Goal: Task Accomplishment & Management: Complete application form

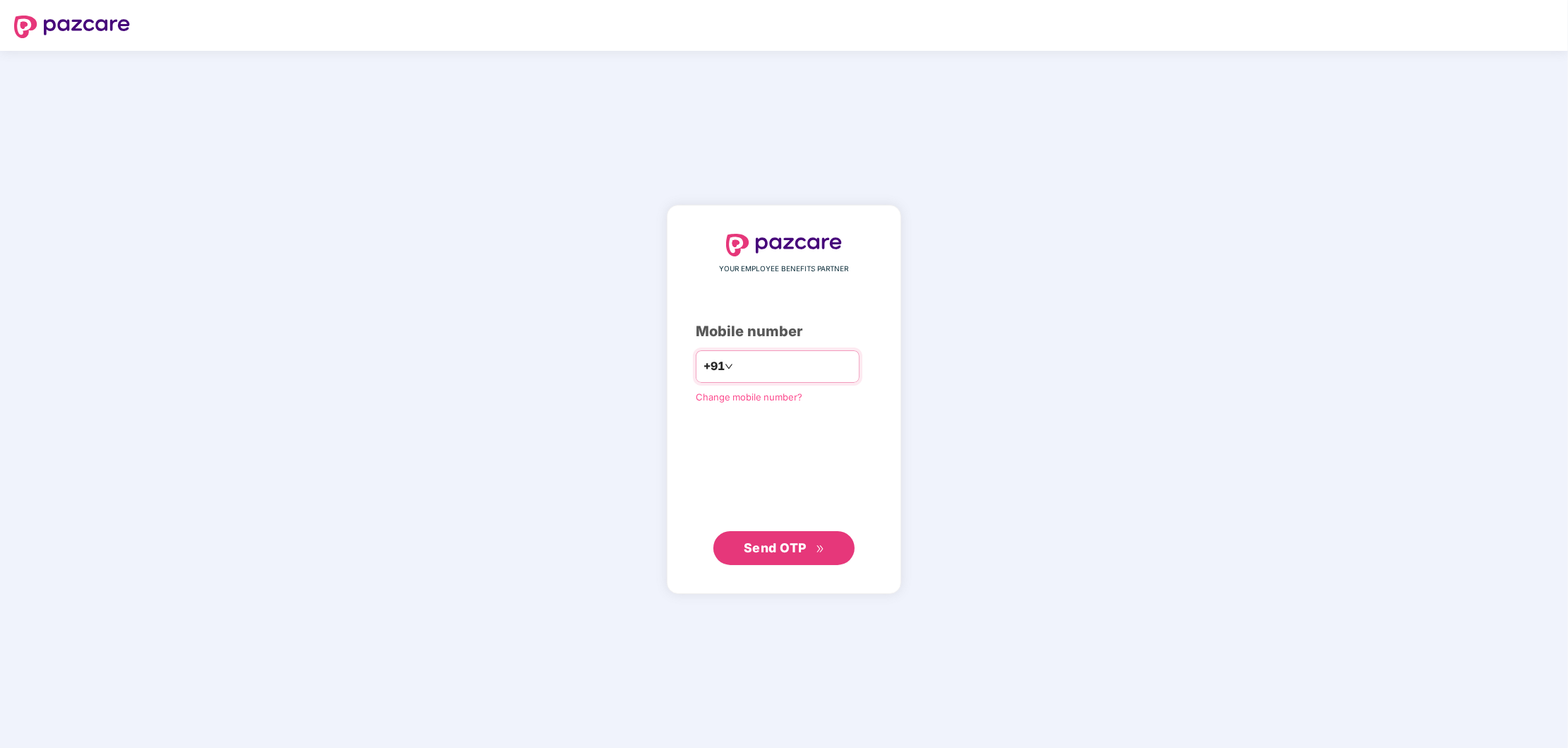
click at [736, 367] on input "number" at bounding box center [794, 366] width 116 height 22
type input "**********"
click at [799, 546] on span "Send OTP" at bounding box center [775, 547] width 63 height 14
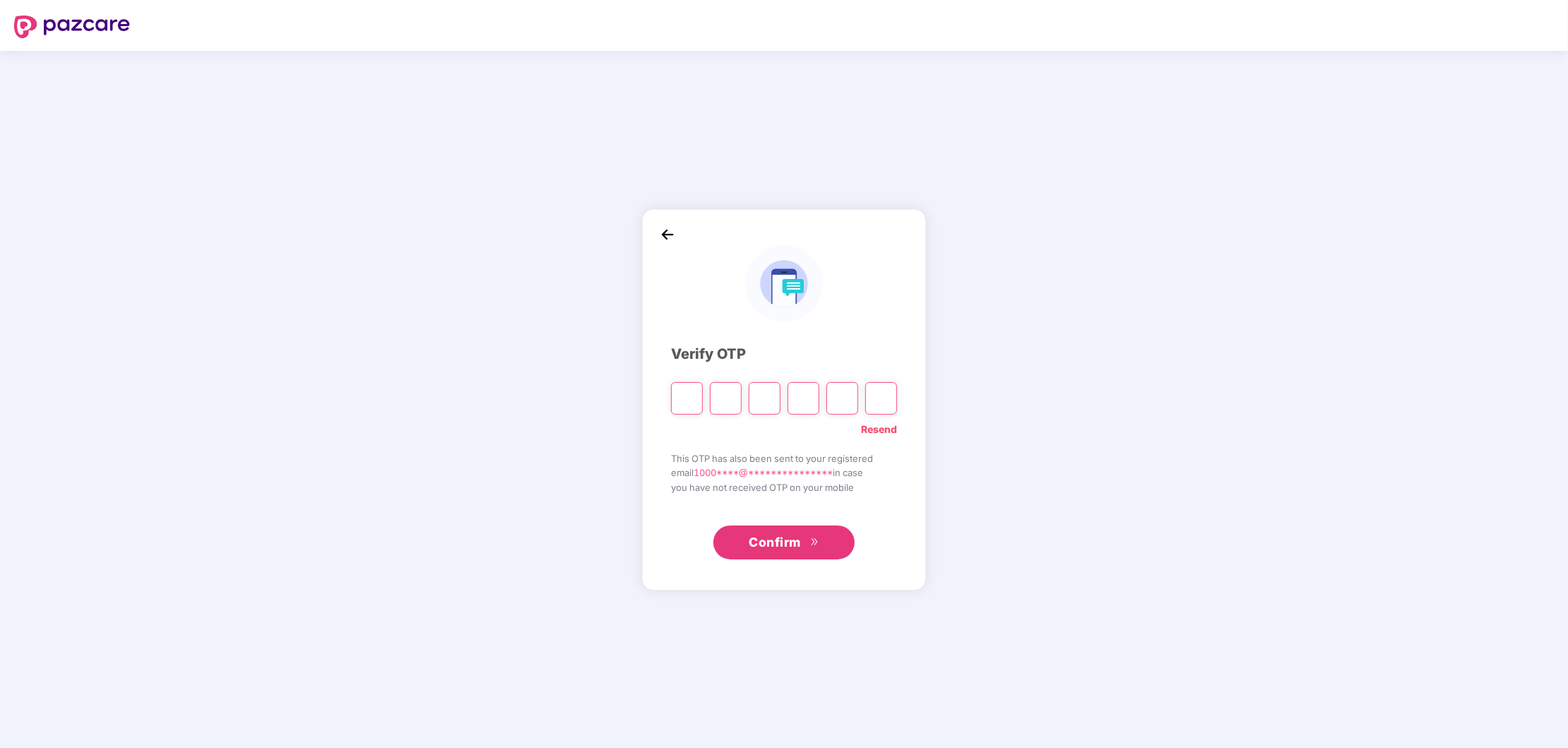
type input "*"
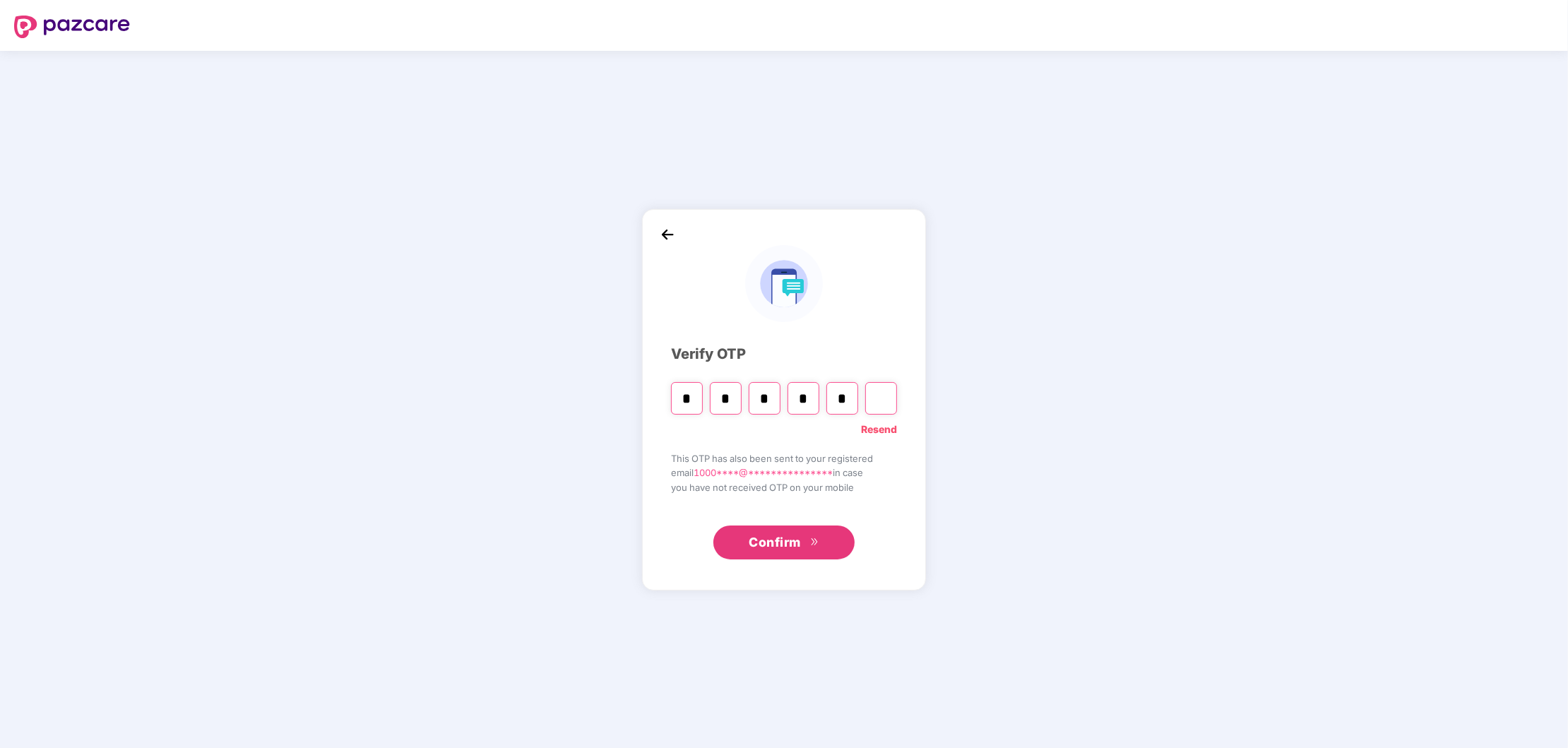
type input "*"
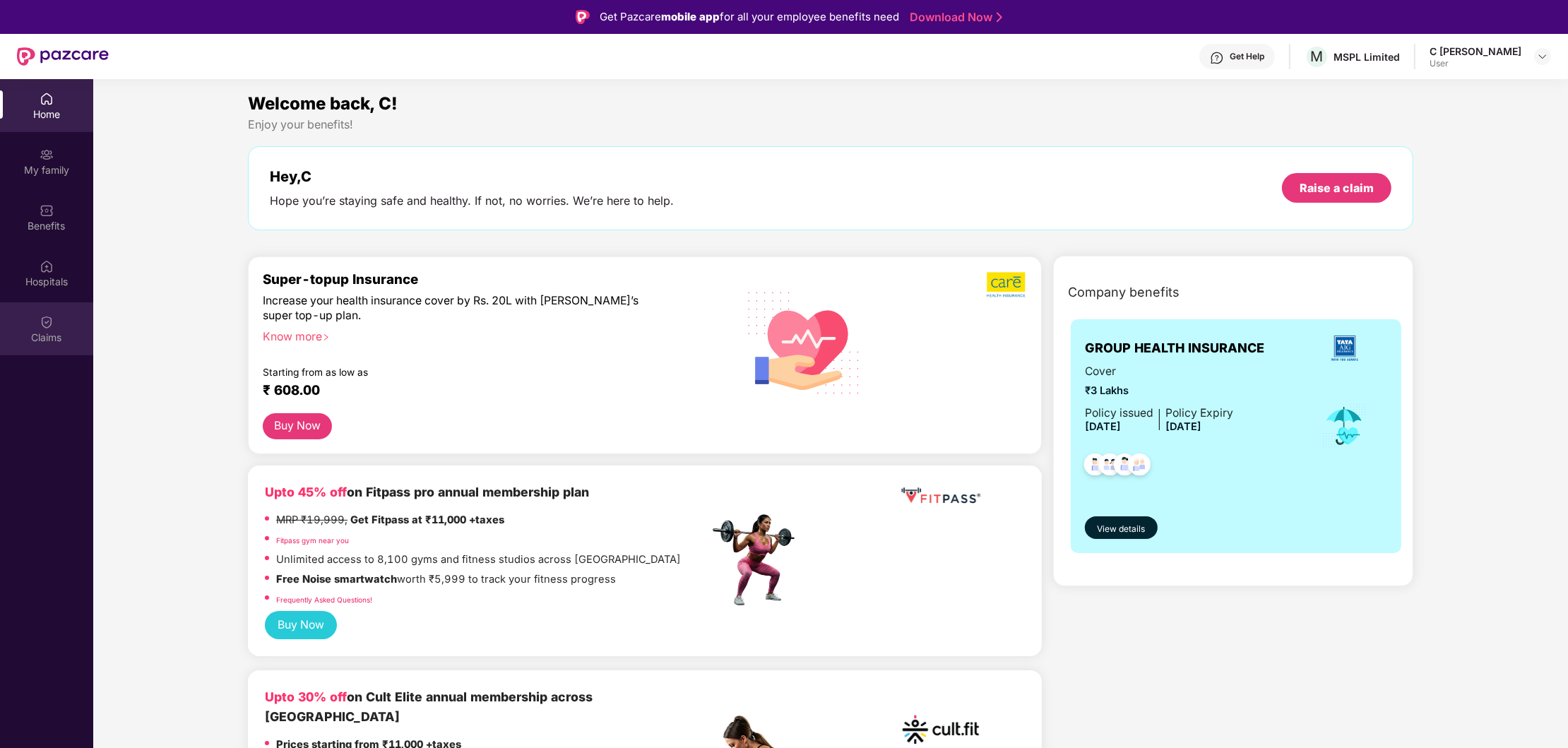
click at [49, 331] on div "Claims" at bounding box center [46, 337] width 93 height 14
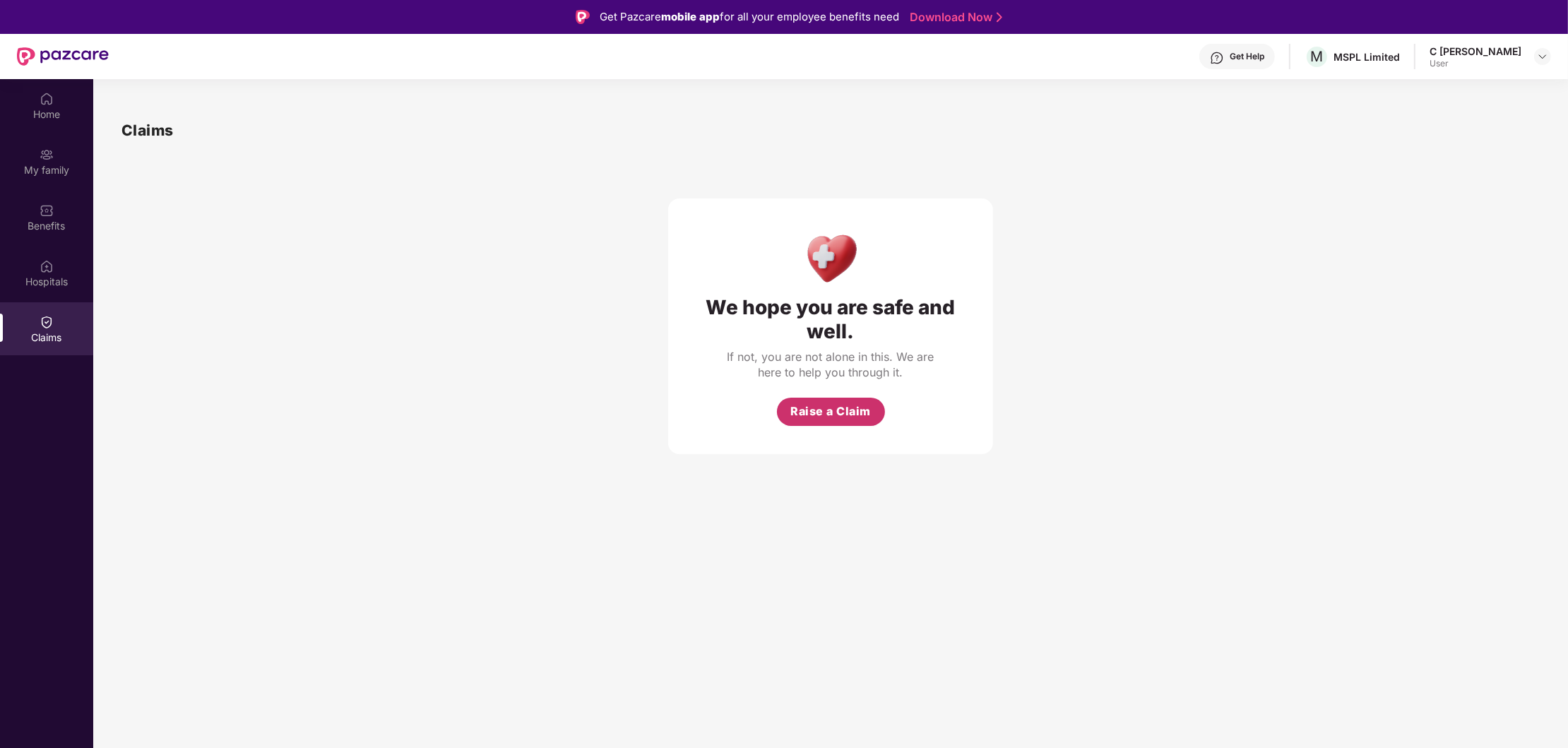
click at [820, 409] on span "Raise a Claim" at bounding box center [830, 412] width 80 height 17
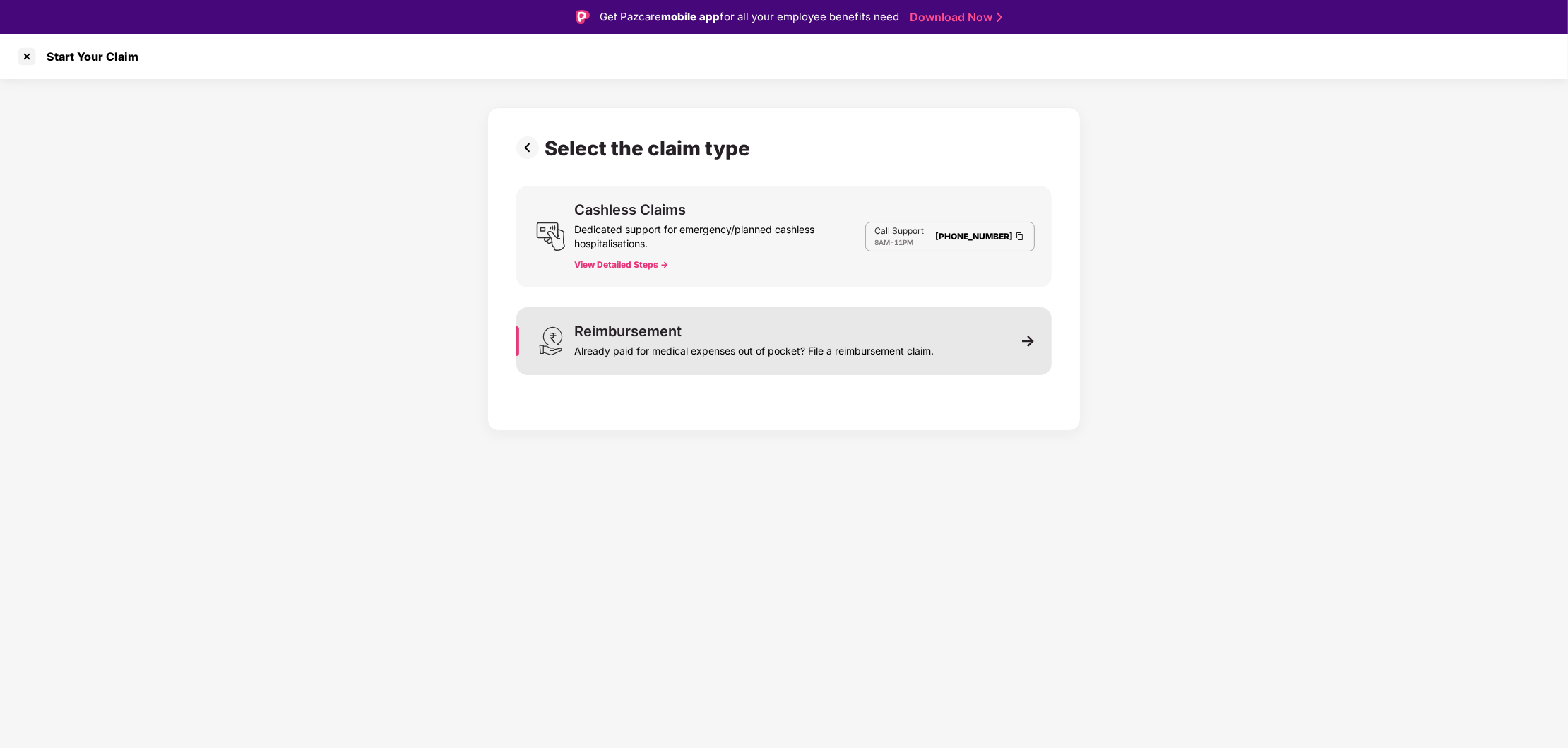
click at [1023, 342] on img at bounding box center [1028, 341] width 13 height 13
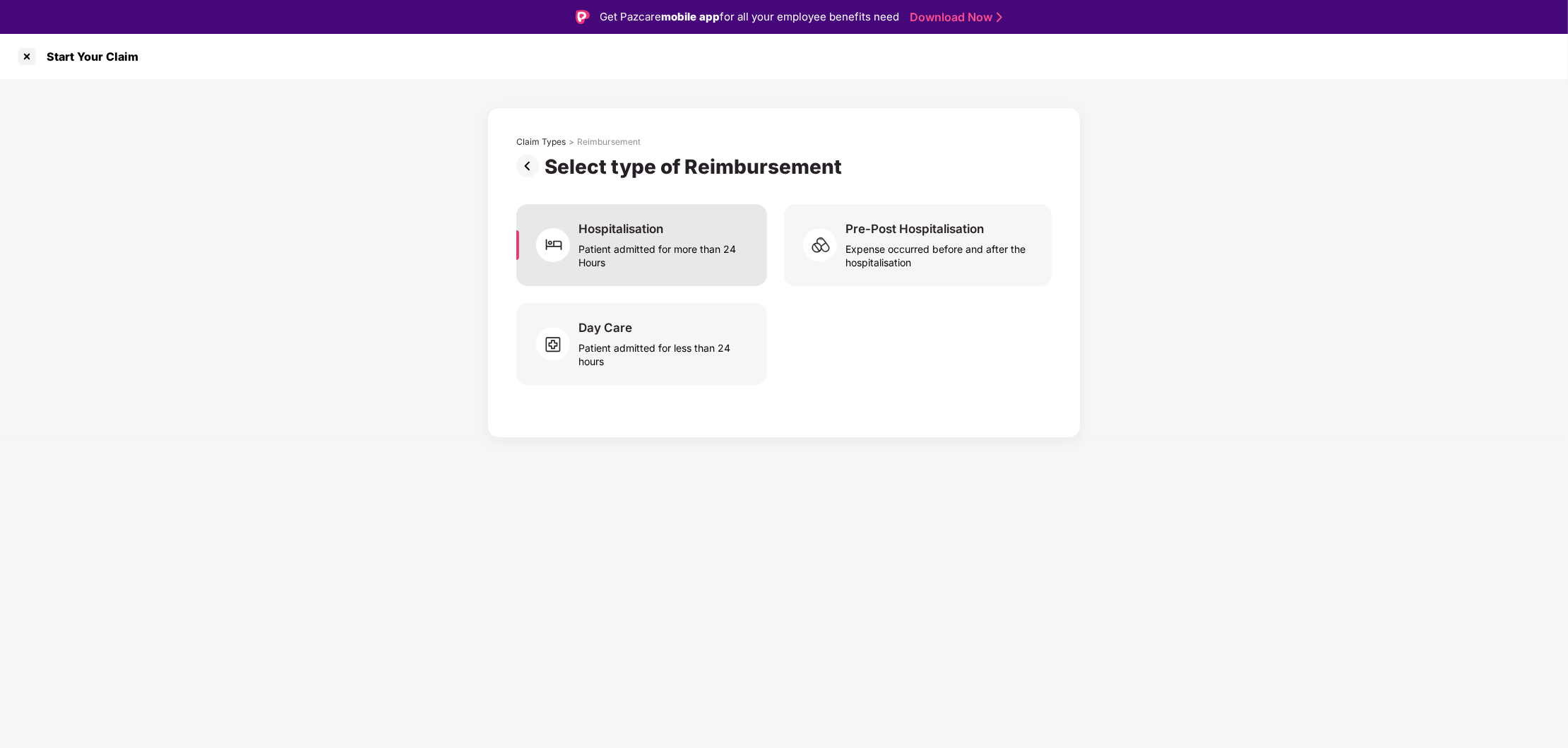
click at [621, 242] on div "Patient admitted for more than 24 Hours" at bounding box center [664, 253] width 172 height 33
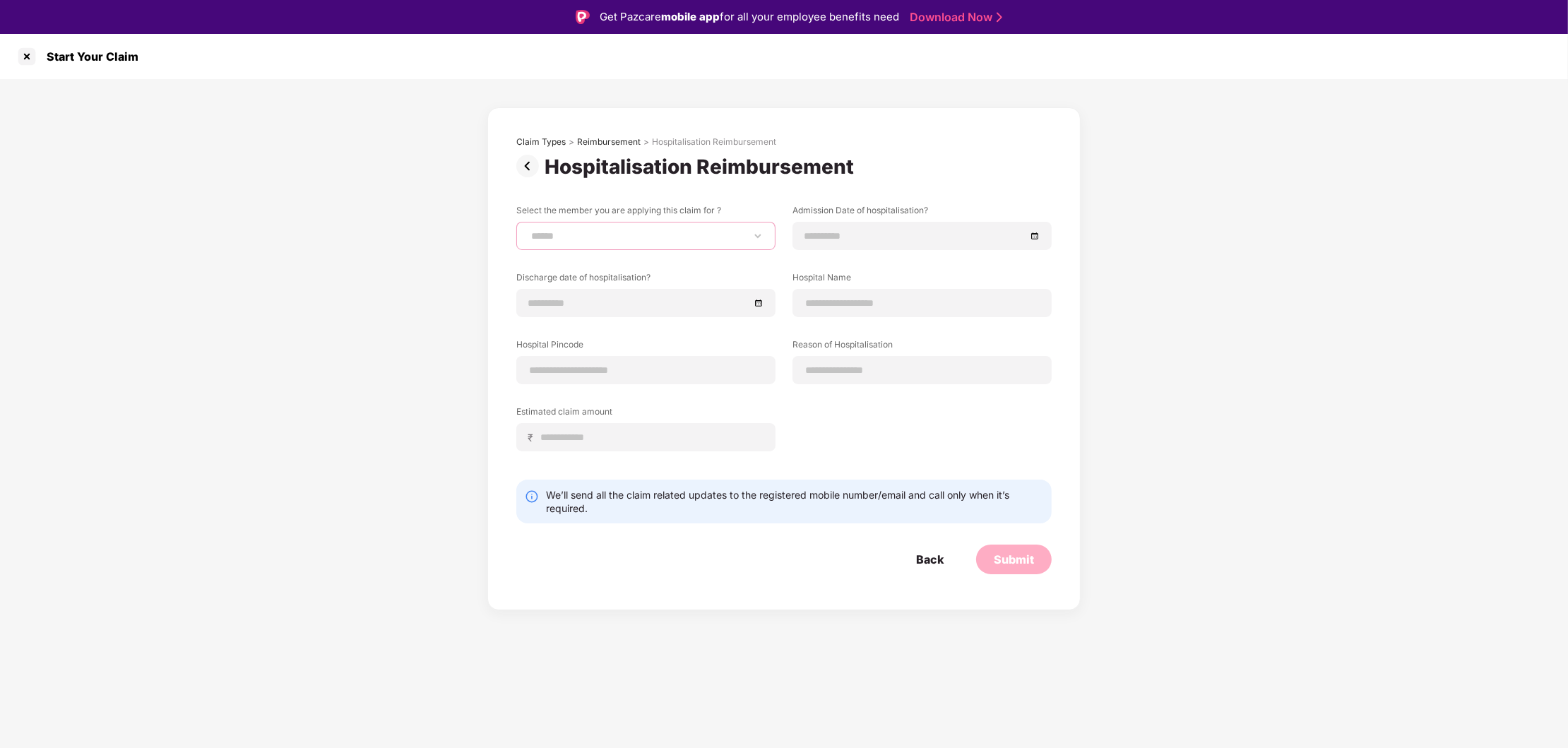
click at [528, 230] on select "**********" at bounding box center [646, 236] width 235 height 12
select select "**********"
click option "**********" at bounding box center [0, 0] width 0 height 0
click at [1037, 236] on div at bounding box center [922, 236] width 235 height 15
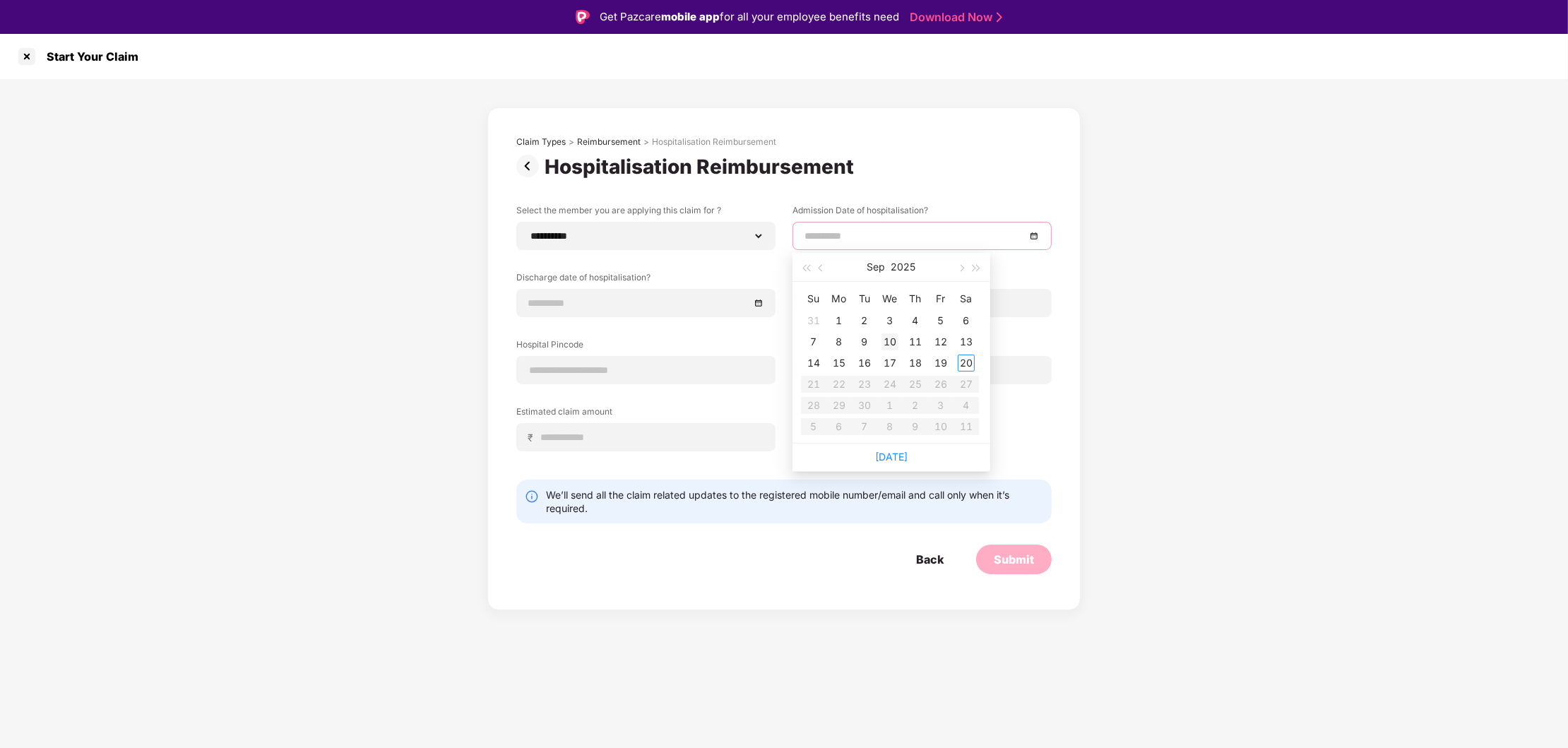
click at [890, 338] on div "10" at bounding box center [889, 341] width 17 height 17
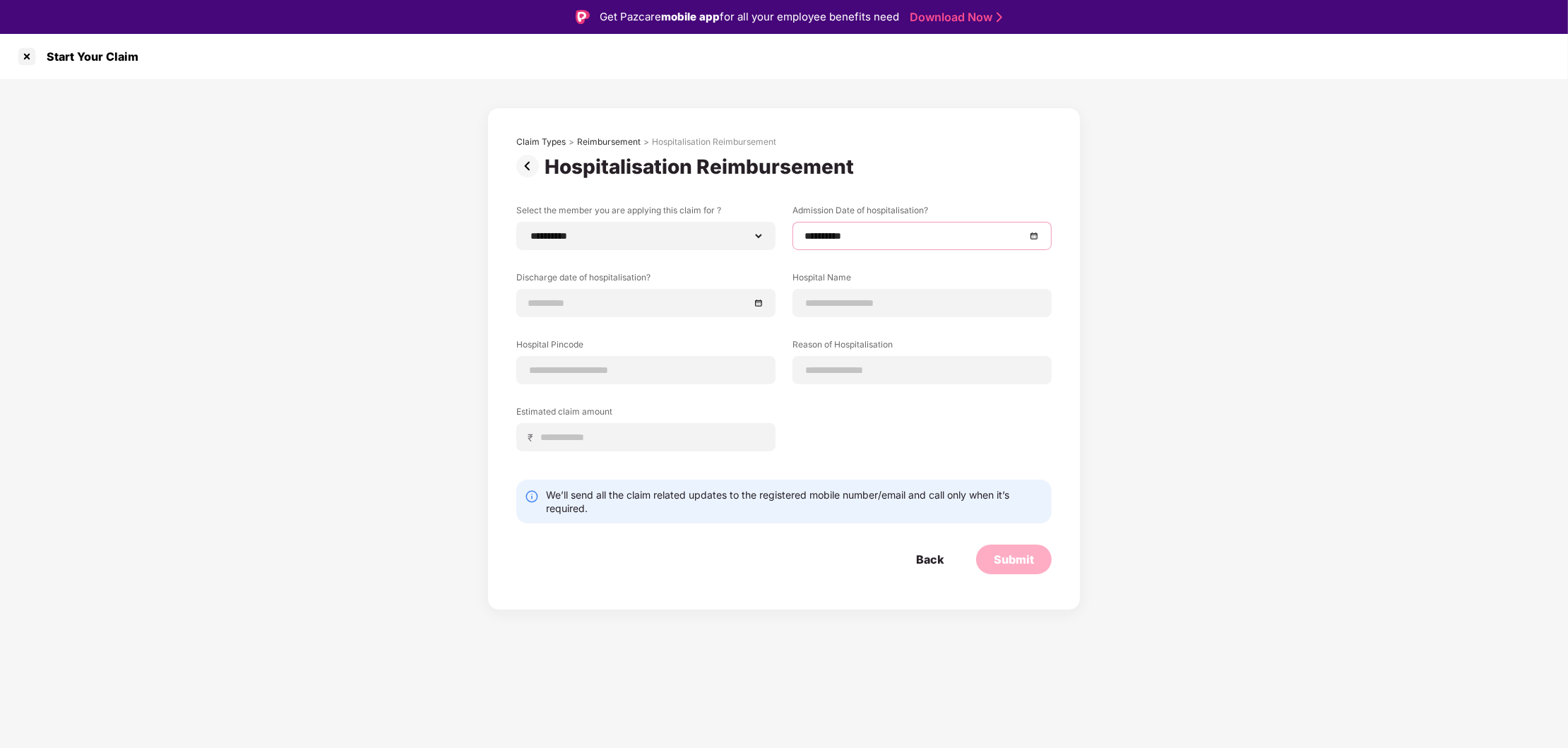
click at [1041, 231] on div "**********" at bounding box center [922, 236] width 259 height 28
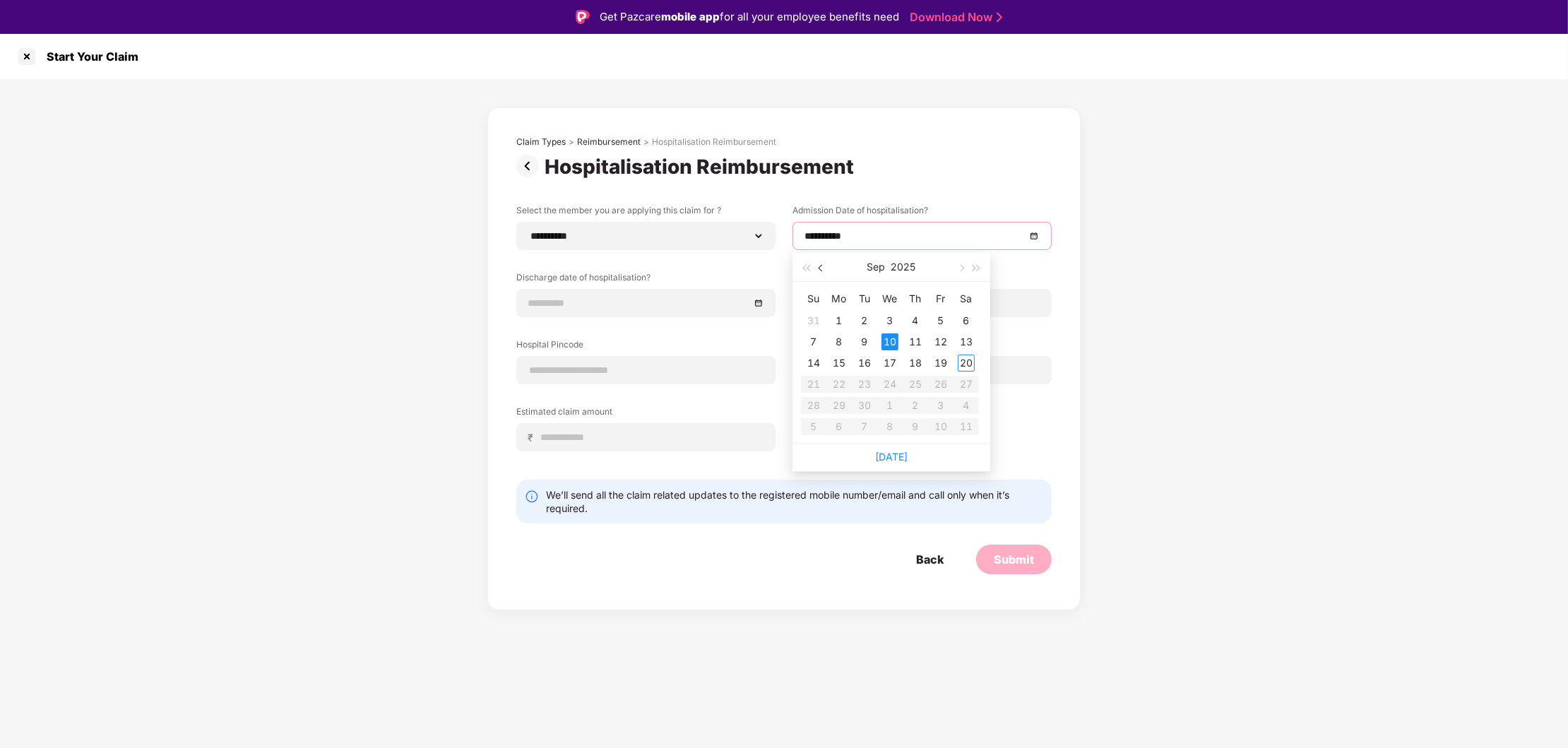
click at [822, 269] on span "button" at bounding box center [822, 269] width 7 height 7
type input "**********"
click at [817, 362] on div "10" at bounding box center [813, 362] width 17 height 17
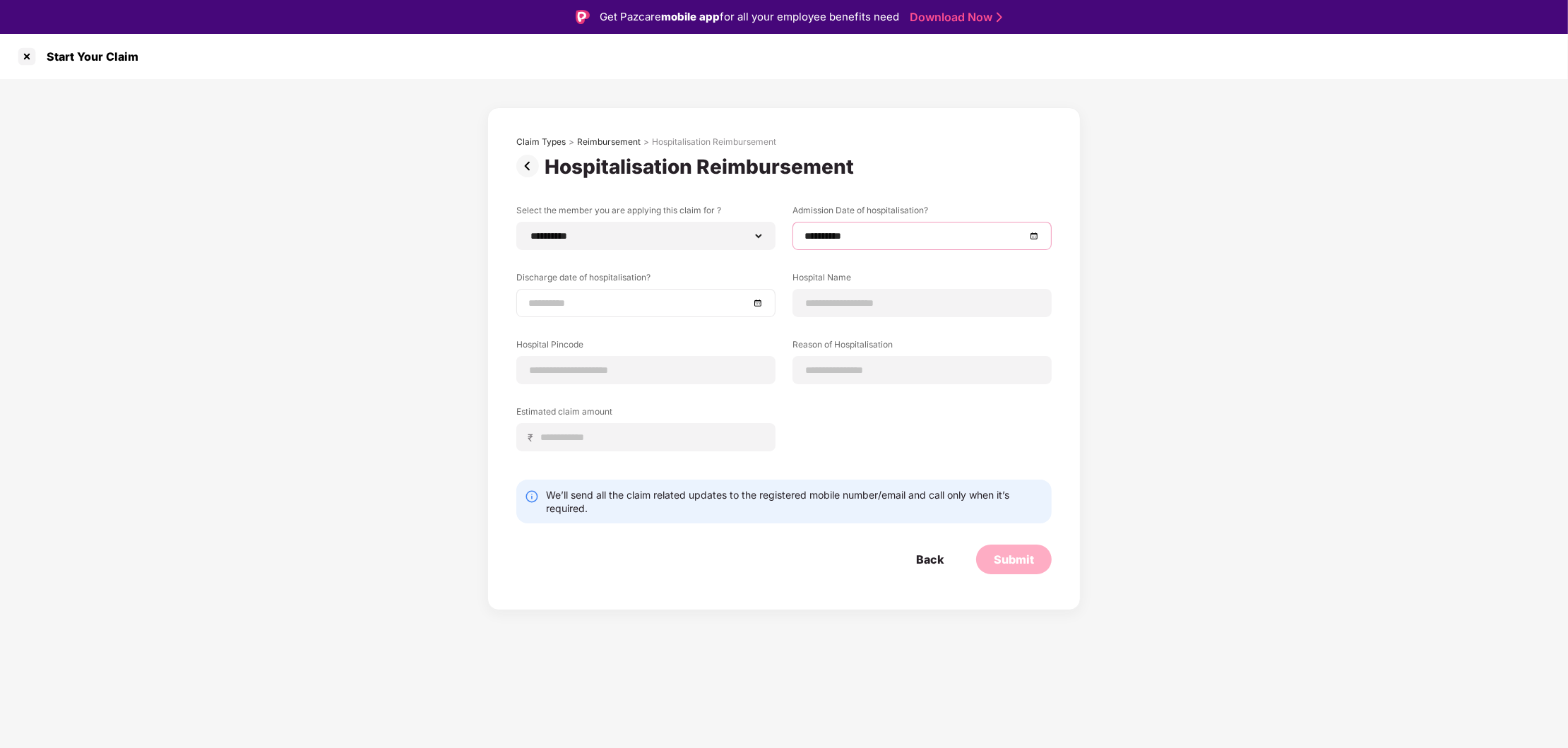
click at [764, 303] on div at bounding box center [646, 303] width 259 height 28
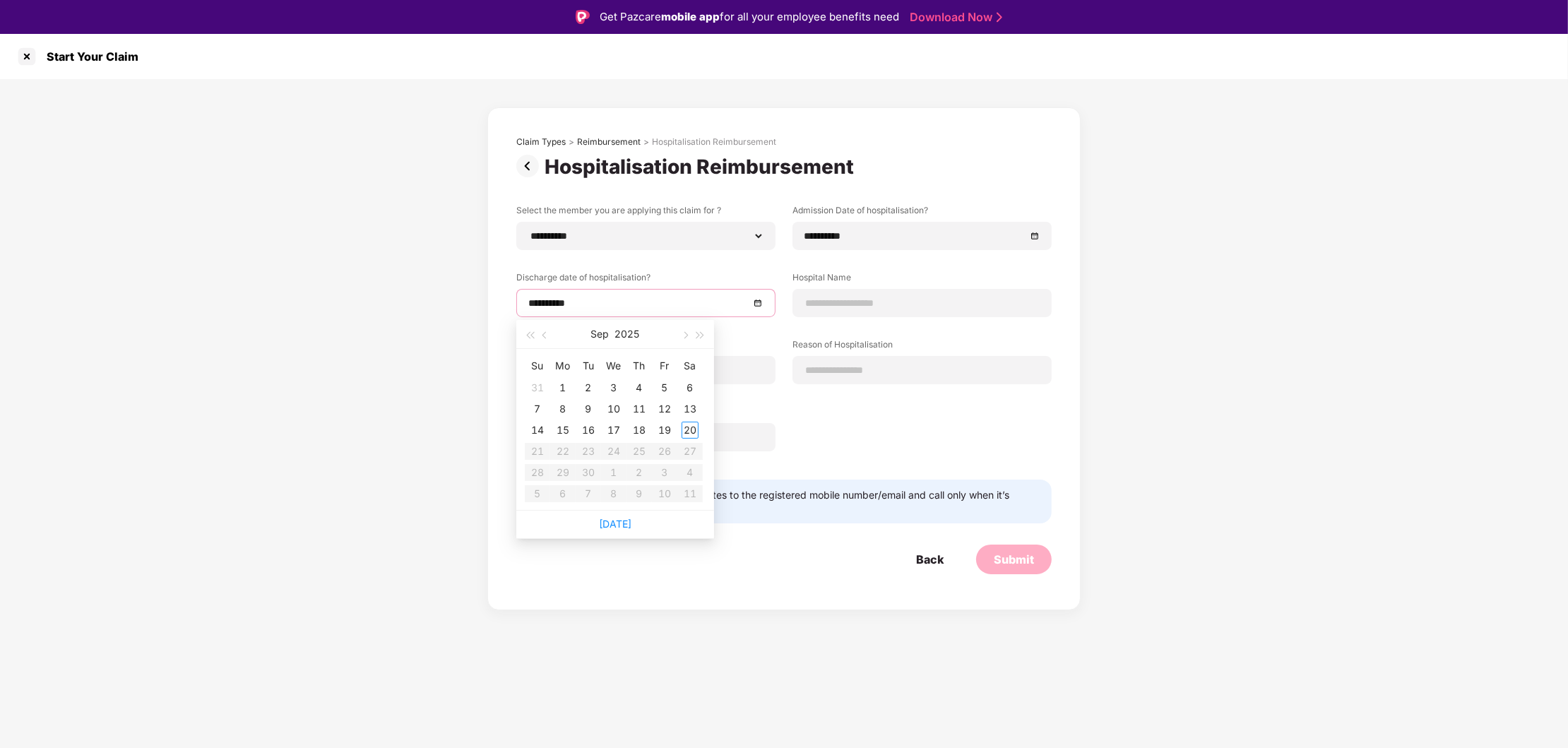
type input "**********"
click at [543, 336] on button "button" at bounding box center [545, 334] width 15 height 28
type input "**********"
click at [644, 432] on div "14" at bounding box center [638, 430] width 17 height 17
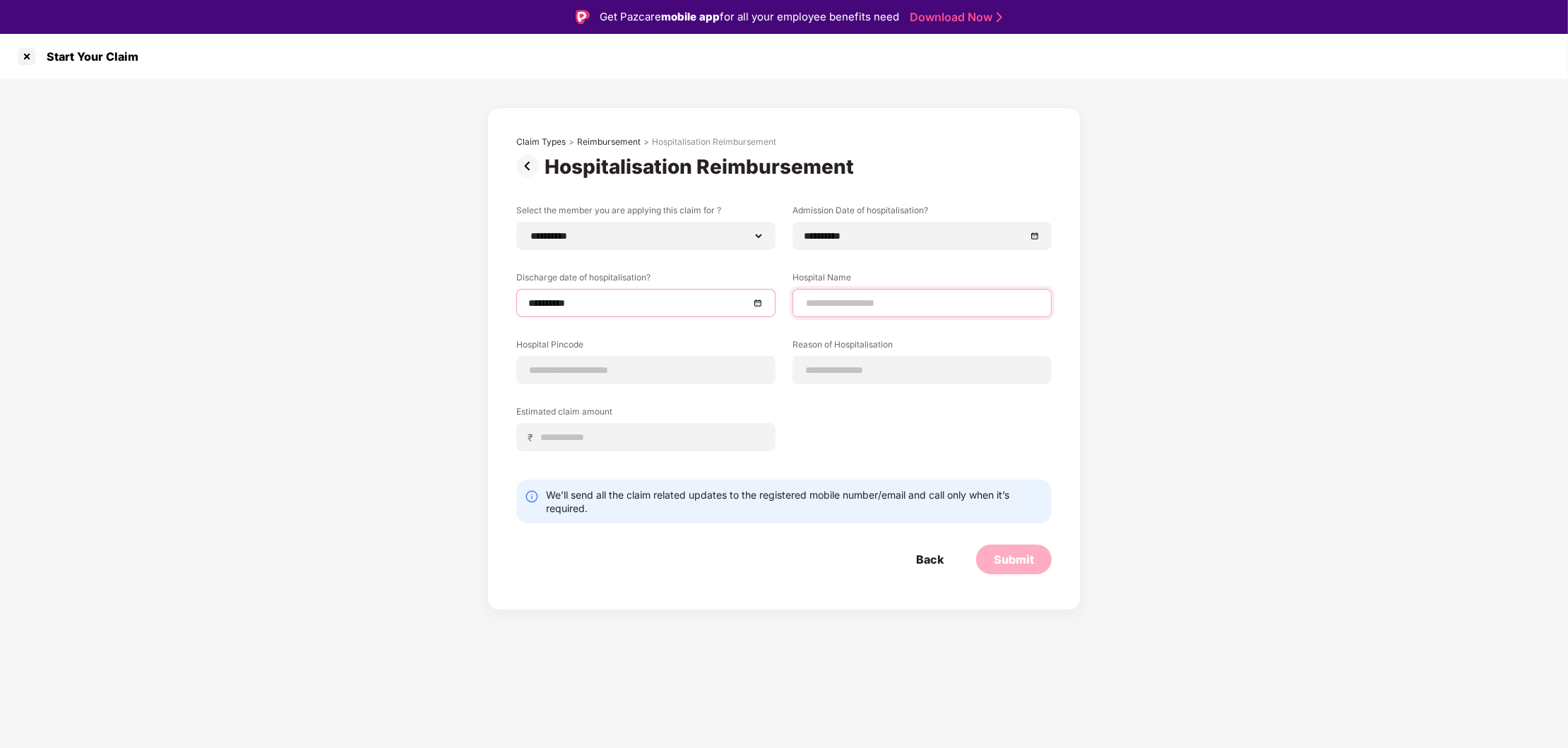
click at [858, 301] on input at bounding box center [922, 303] width 235 height 14
type input "**********"
click at [623, 380] on div at bounding box center [646, 370] width 259 height 28
click at [619, 376] on input at bounding box center [646, 370] width 235 height 14
type input "******"
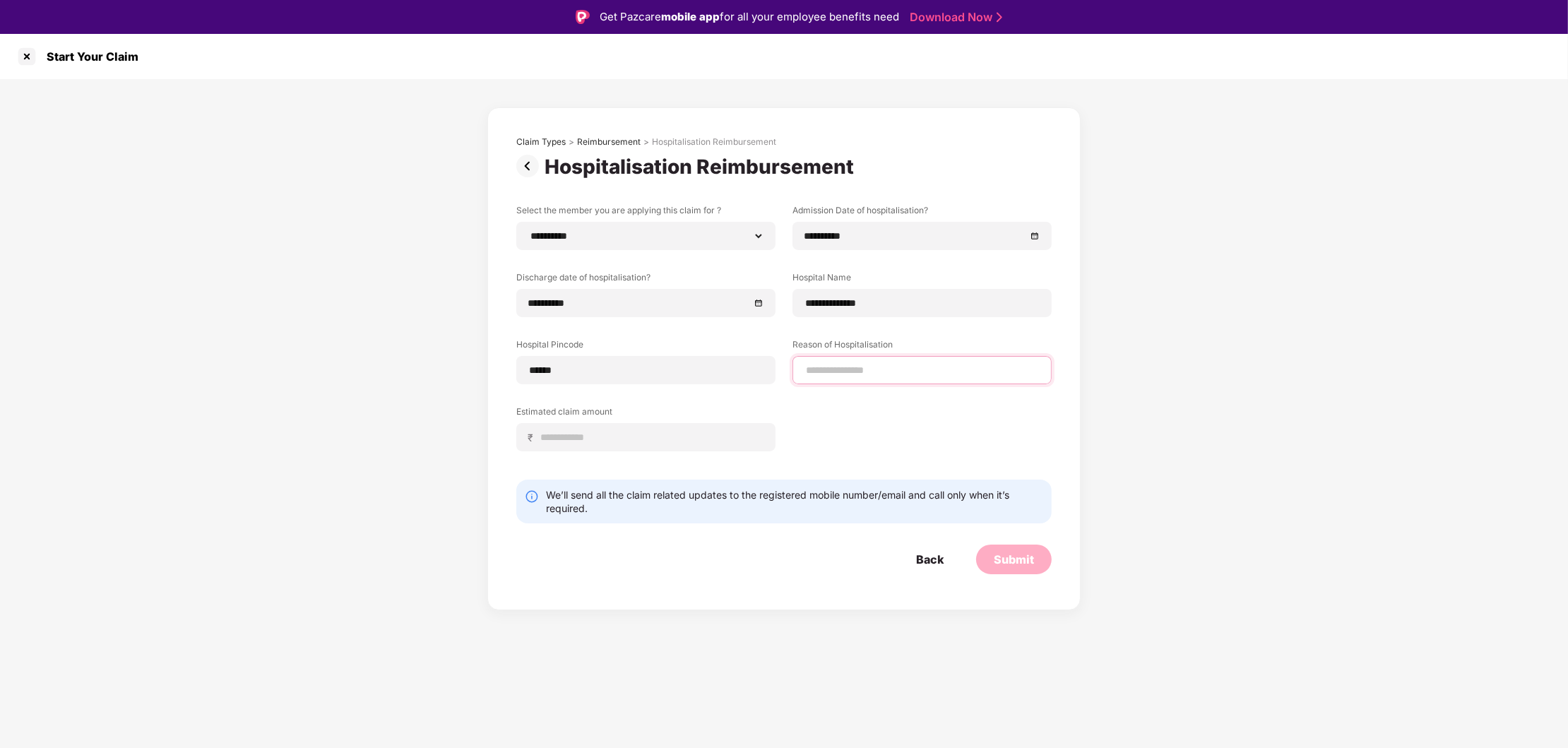
select select "*******"
select select "*********"
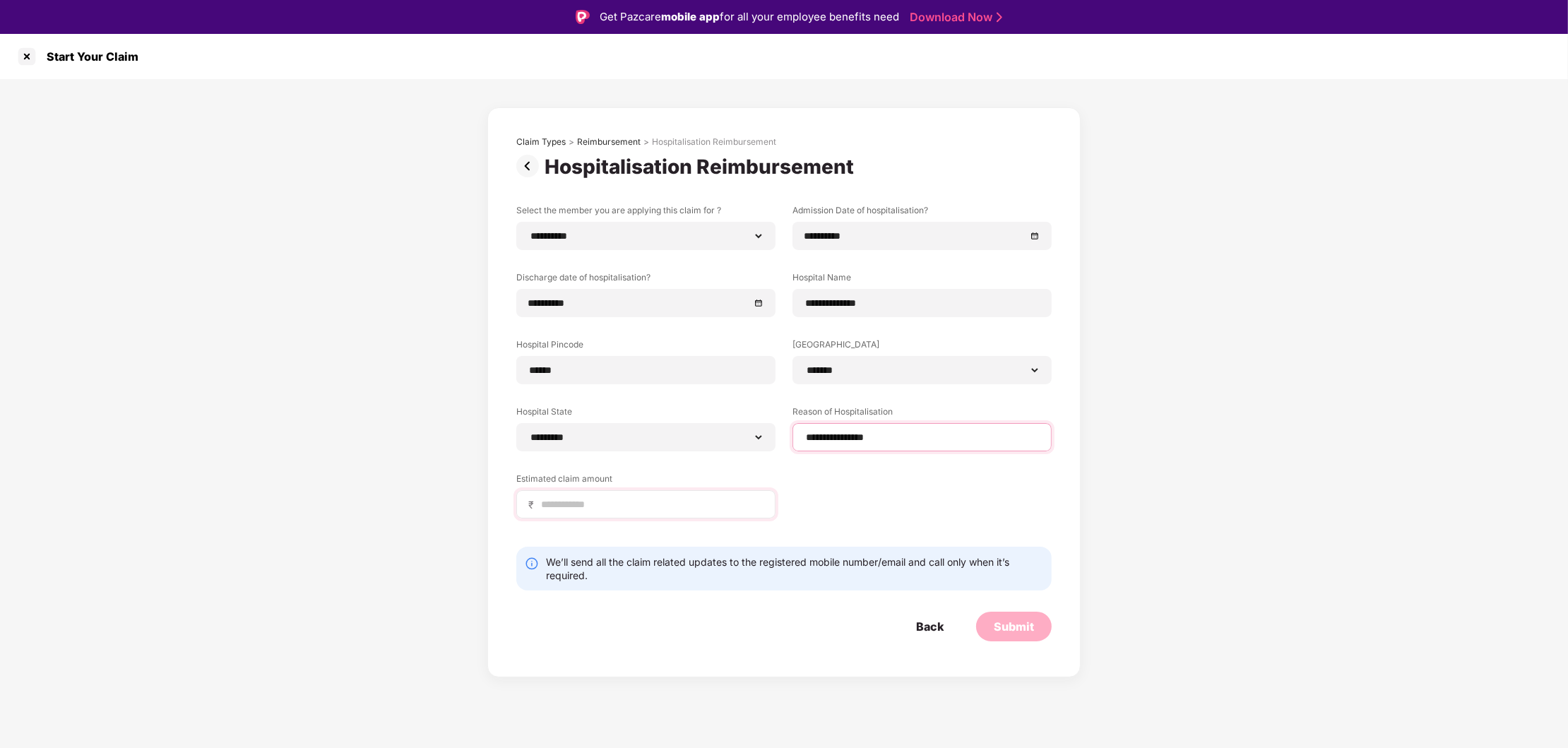
type input "**********"
click at [566, 502] on input at bounding box center [651, 504] width 224 height 14
type input "*****"
click at [921, 523] on div "**********" at bounding box center [784, 372] width 535 height 336
click at [1014, 627] on div "Submit" at bounding box center [1014, 626] width 41 height 15
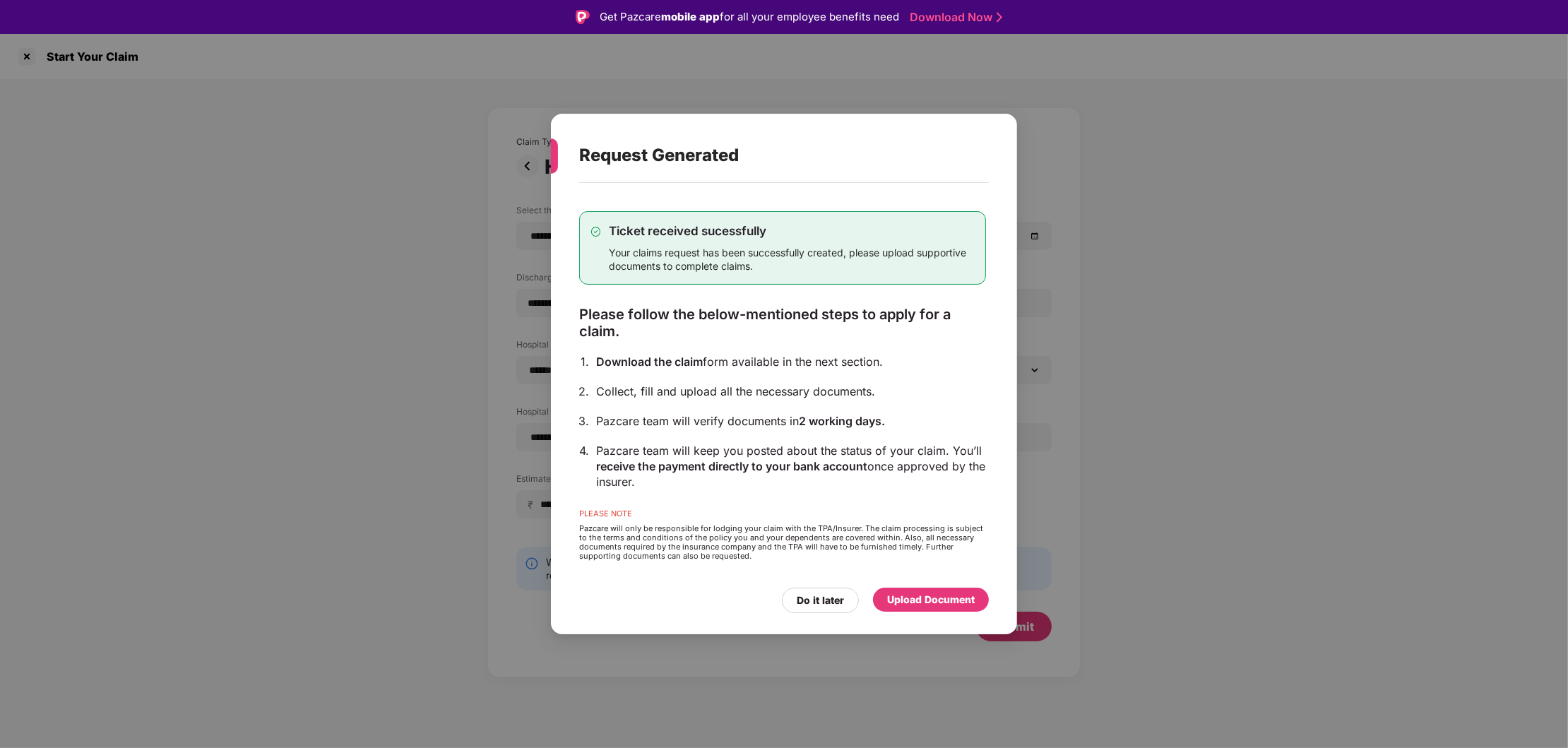
click at [935, 601] on div "Upload Document" at bounding box center [930, 599] width 88 height 15
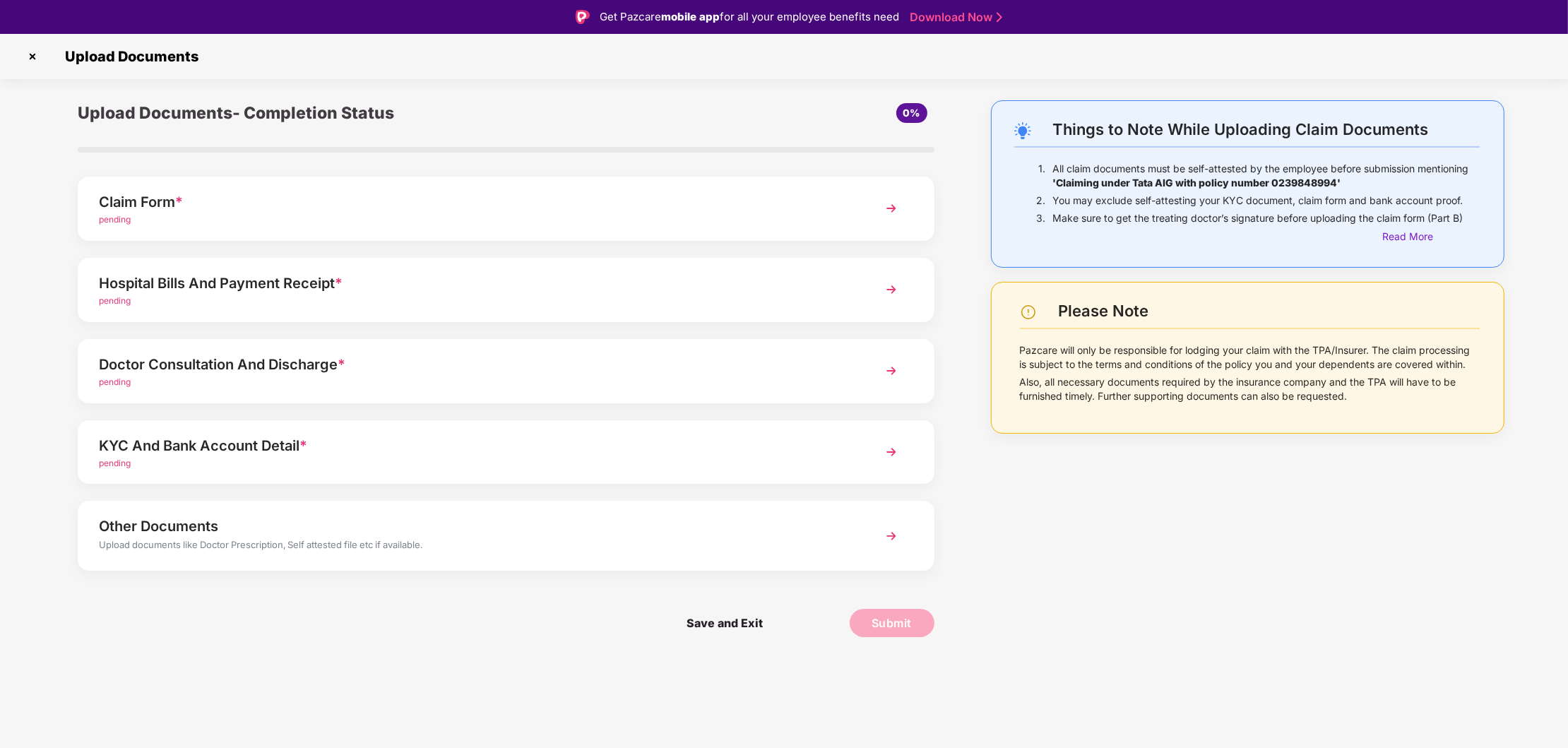
click at [901, 209] on img at bounding box center [891, 208] width 25 height 25
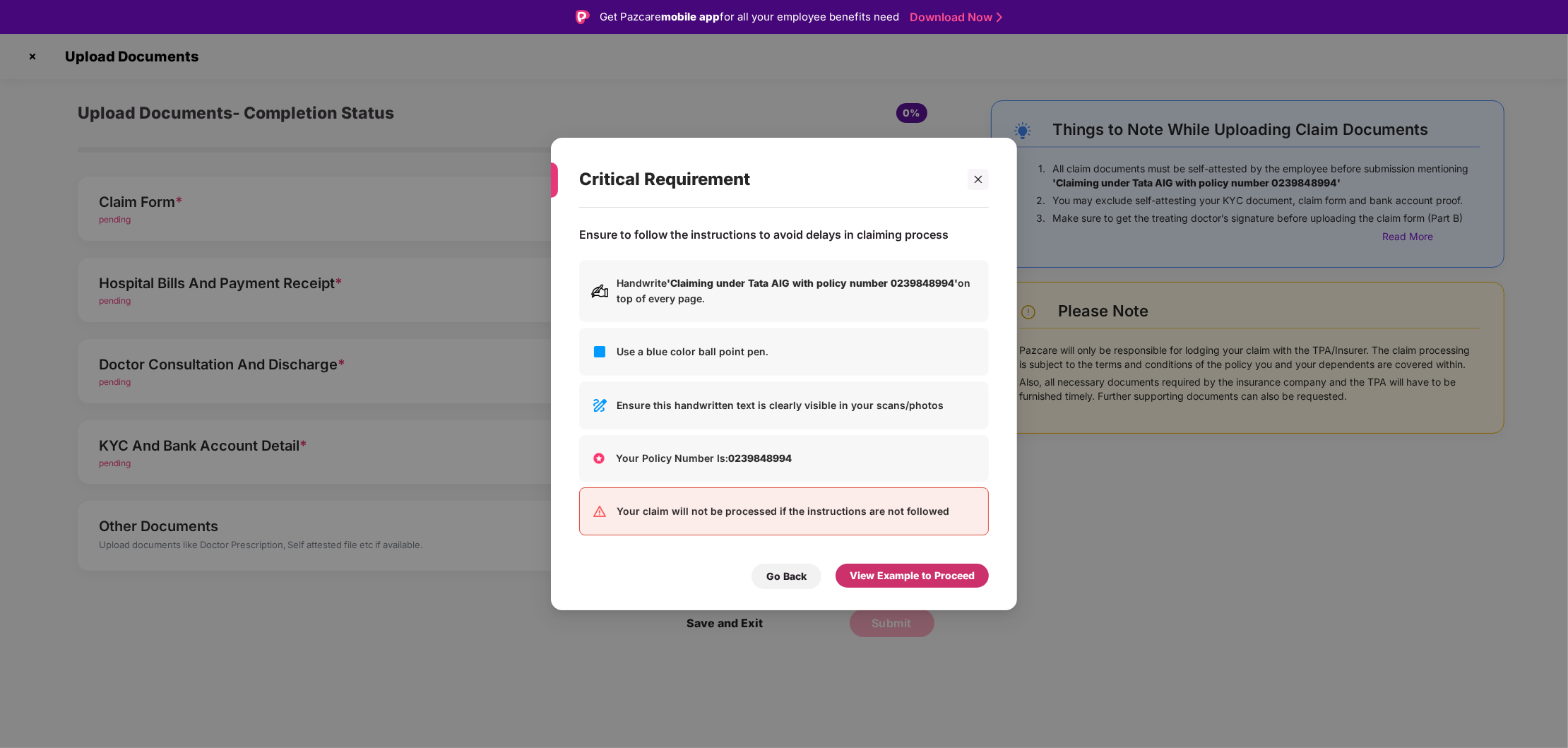
click at [885, 571] on div "View Example to Proceed" at bounding box center [912, 575] width 125 height 15
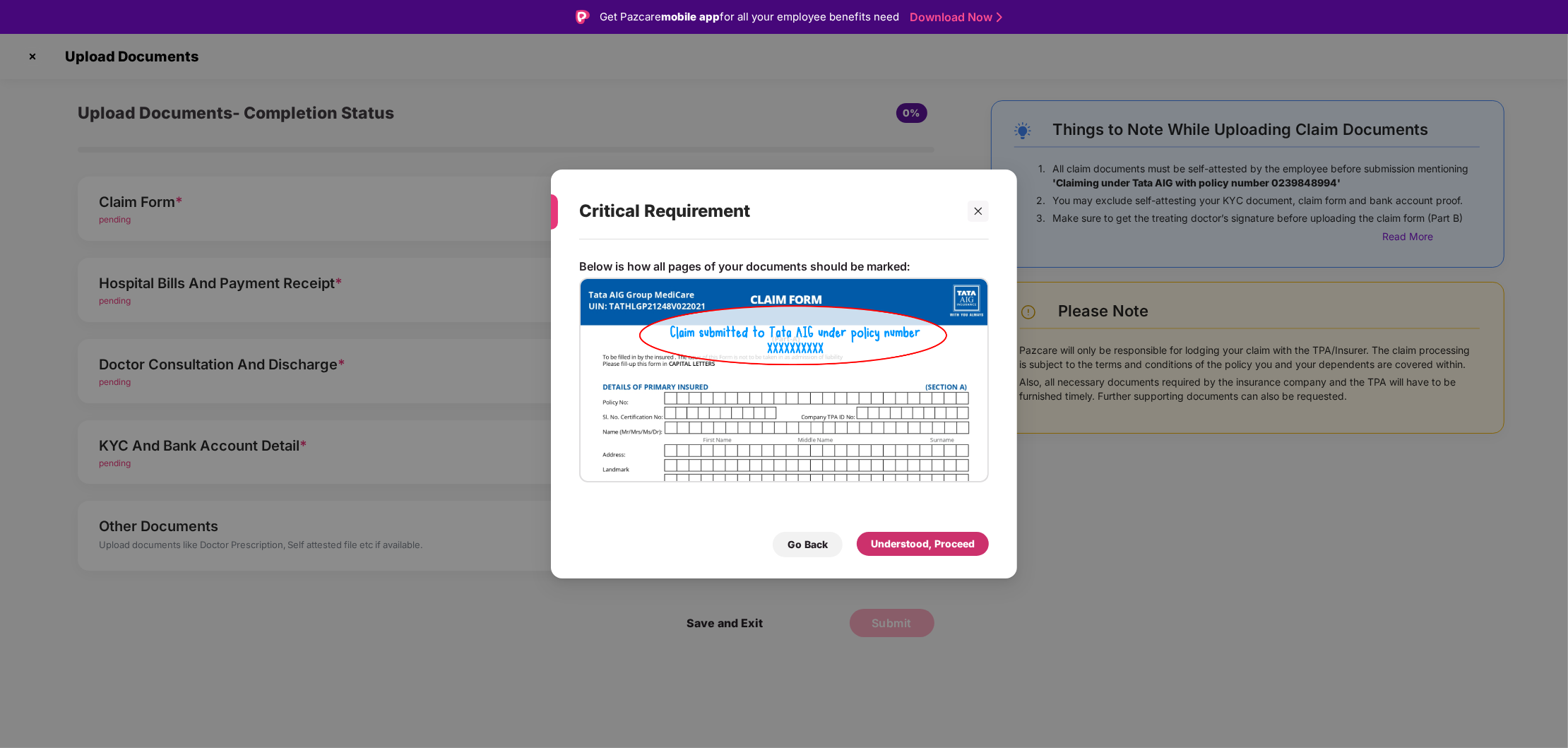
click at [923, 540] on div "Understood, Proceed" at bounding box center [922, 544] width 104 height 15
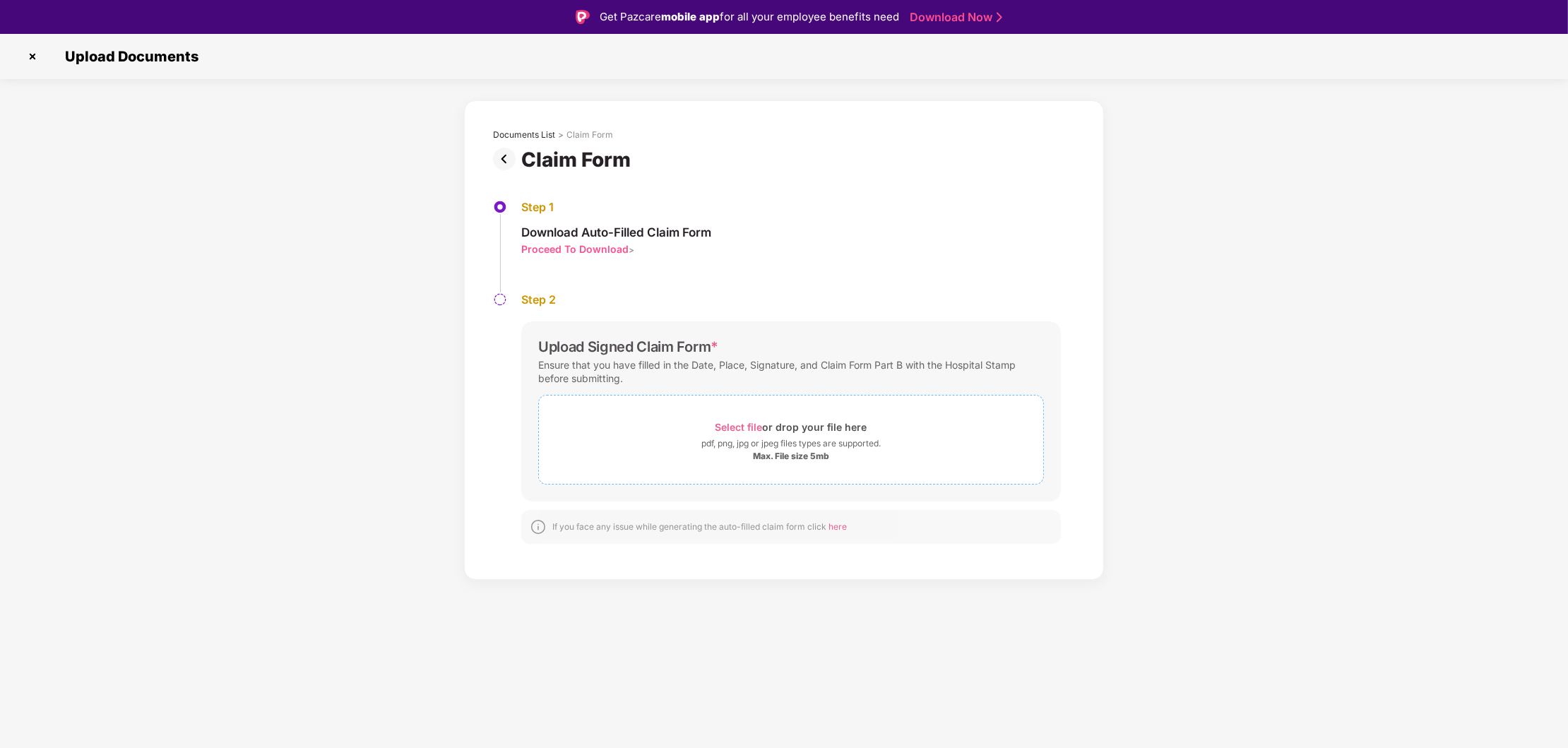
click at [808, 436] on div "Select file or drop your file here" at bounding box center [791, 427] width 152 height 19
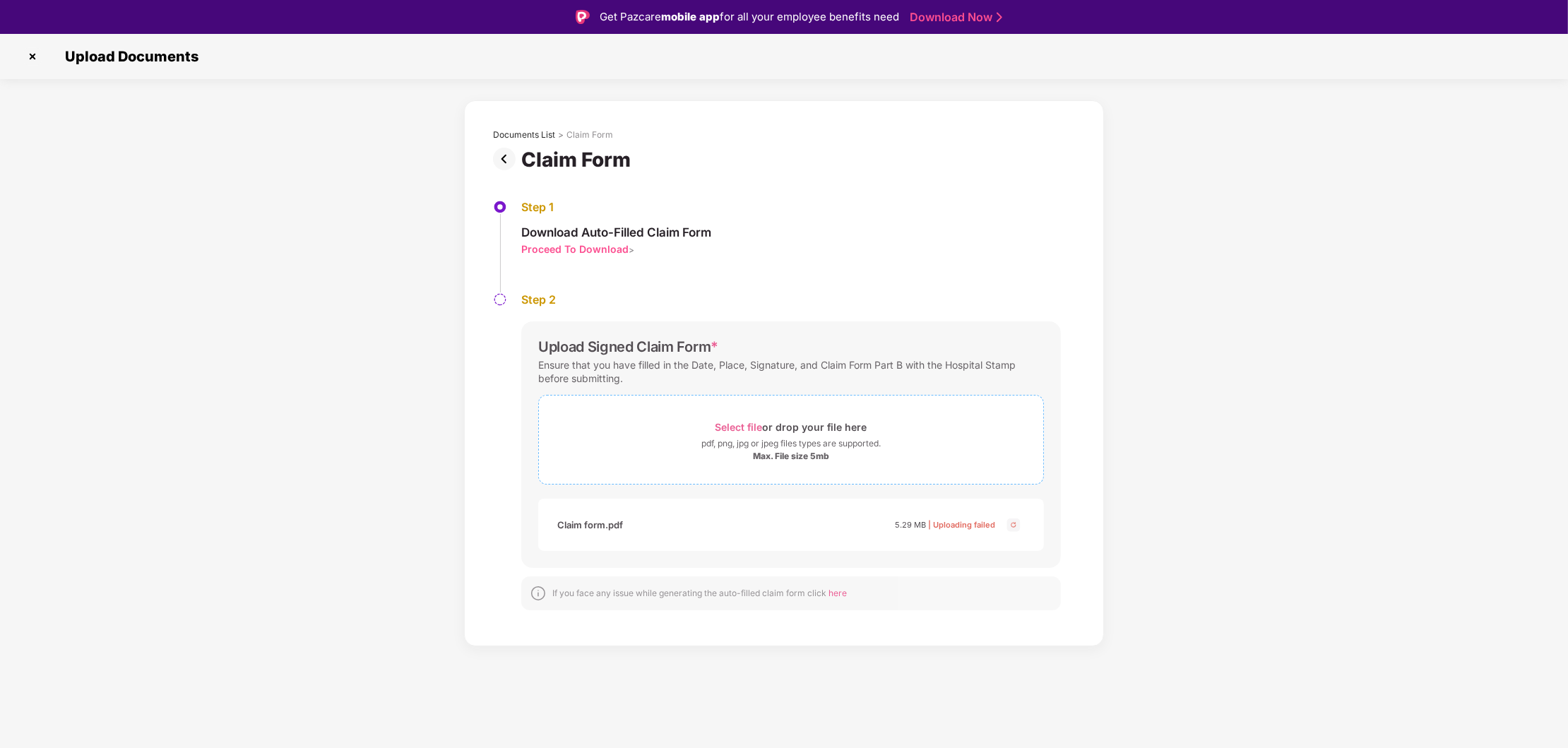
click at [756, 459] on div "Max. File size 5mb" at bounding box center [791, 457] width 76 height 12
click at [783, 439] on div "pdf, png, jpg or jpeg files types are supported." at bounding box center [791, 443] width 180 height 14
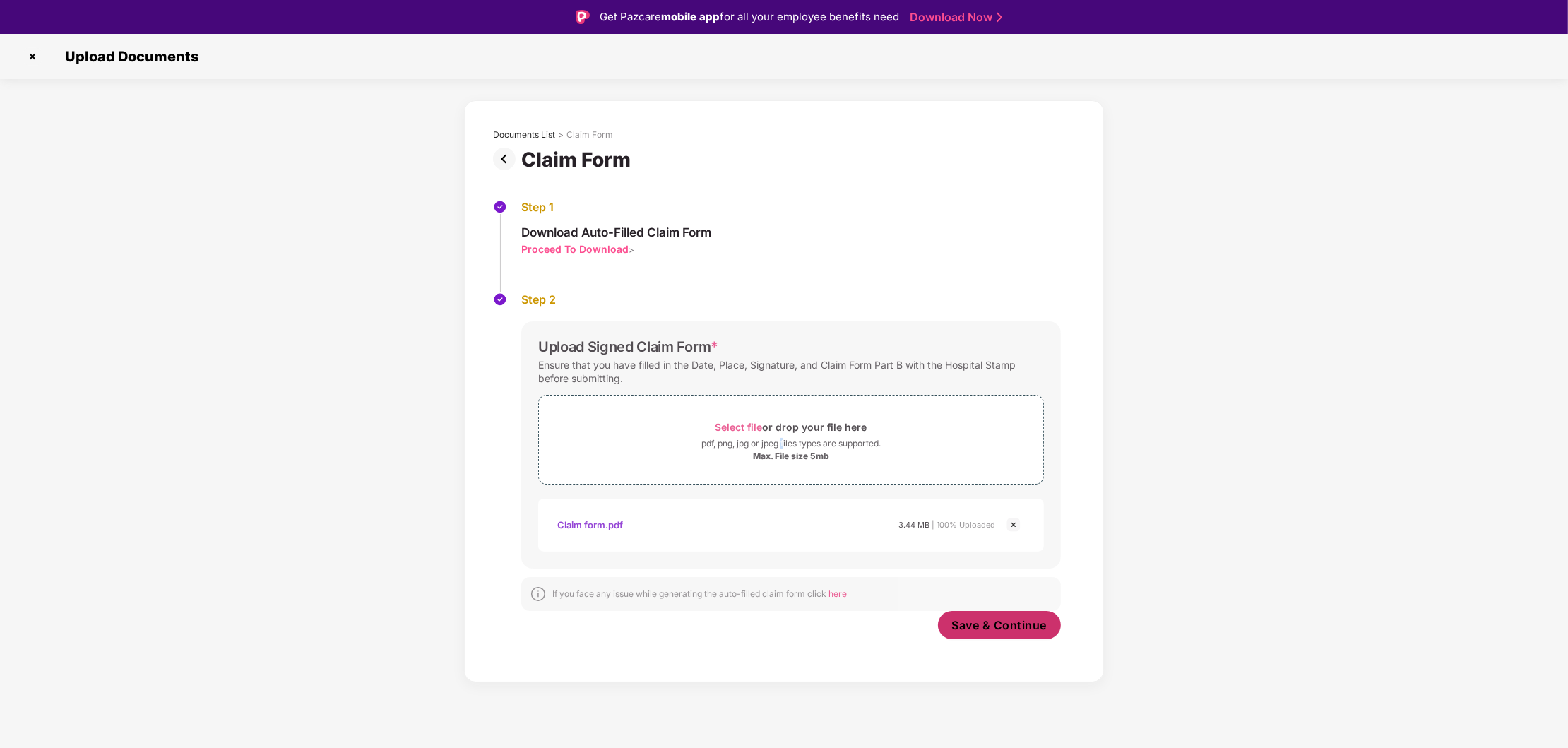
click at [1009, 630] on span "Save & Continue" at bounding box center [1000, 625] width 96 height 15
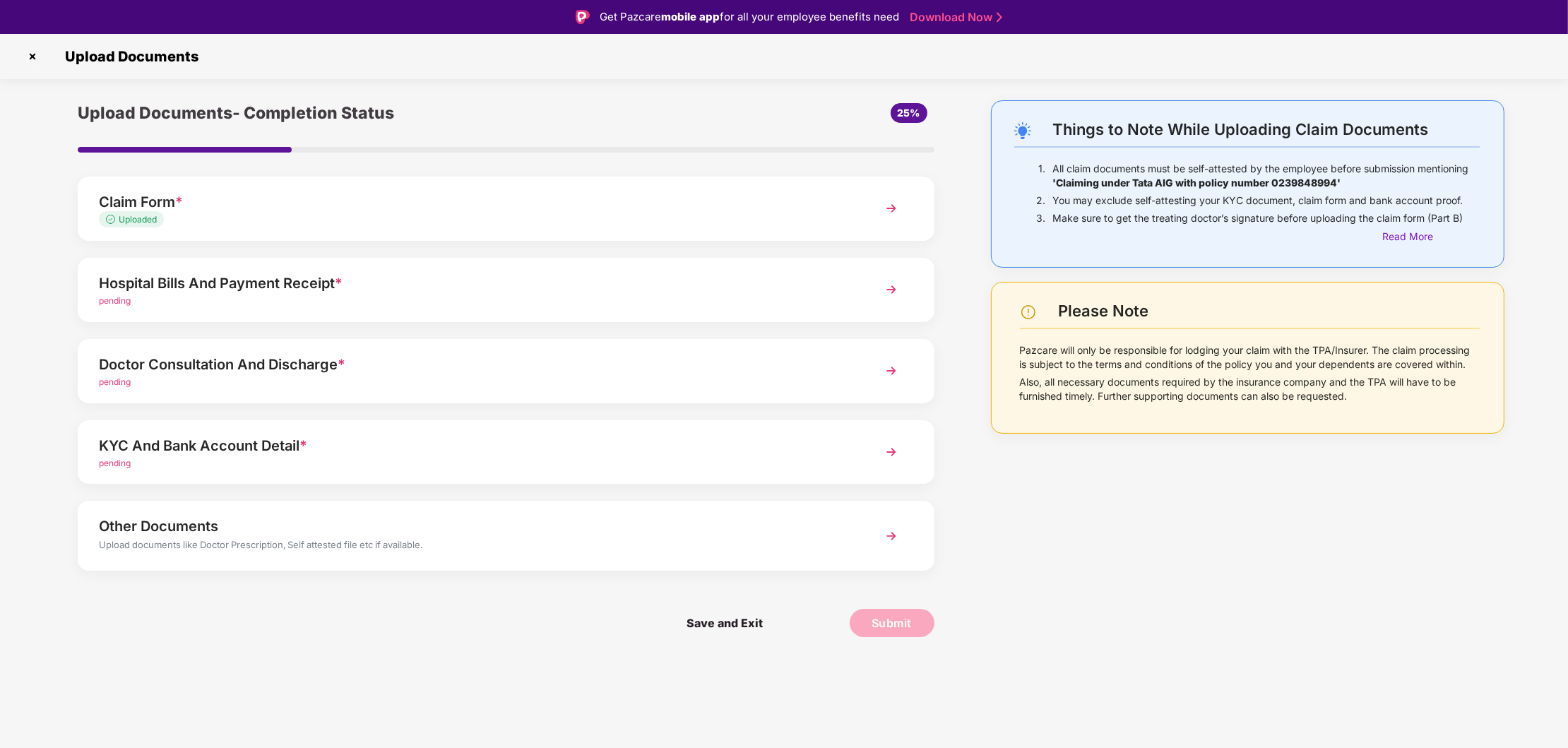
click at [846, 278] on div "Hospital Bills And Payment Receipt * pending" at bounding box center [506, 290] width 856 height 65
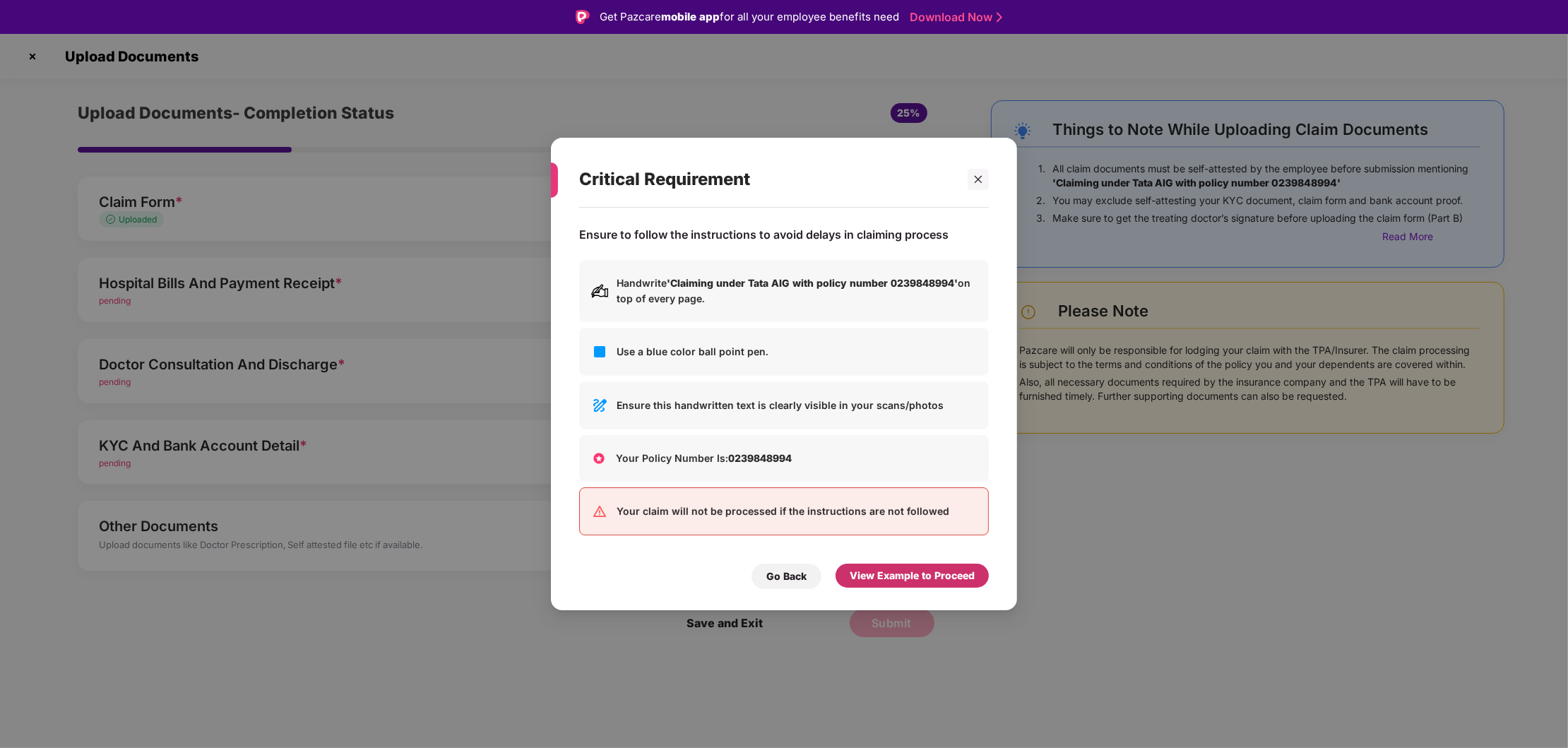
click at [905, 577] on div "View Example to Proceed" at bounding box center [912, 575] width 125 height 15
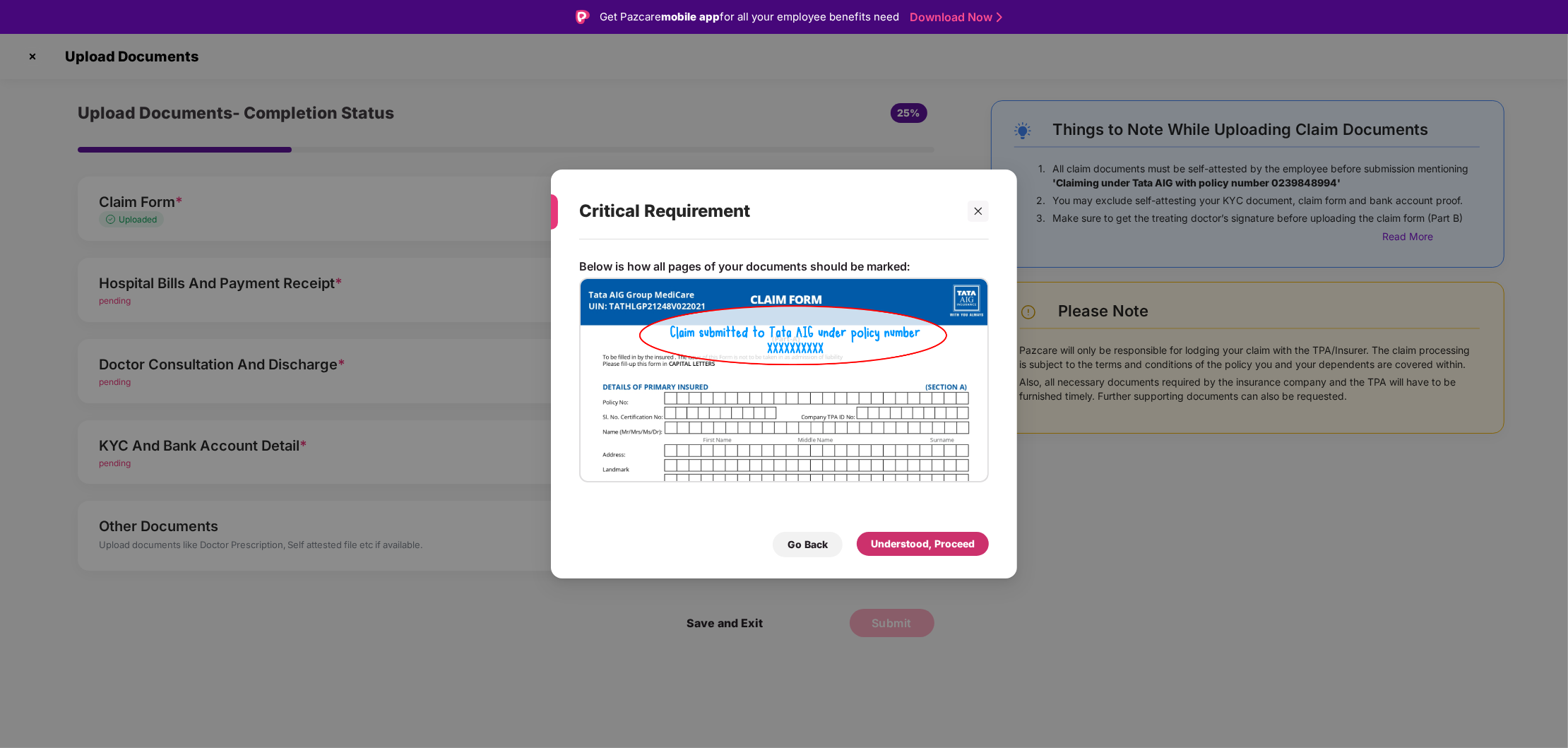
click at [892, 540] on div "Understood, Proceed" at bounding box center [922, 544] width 104 height 15
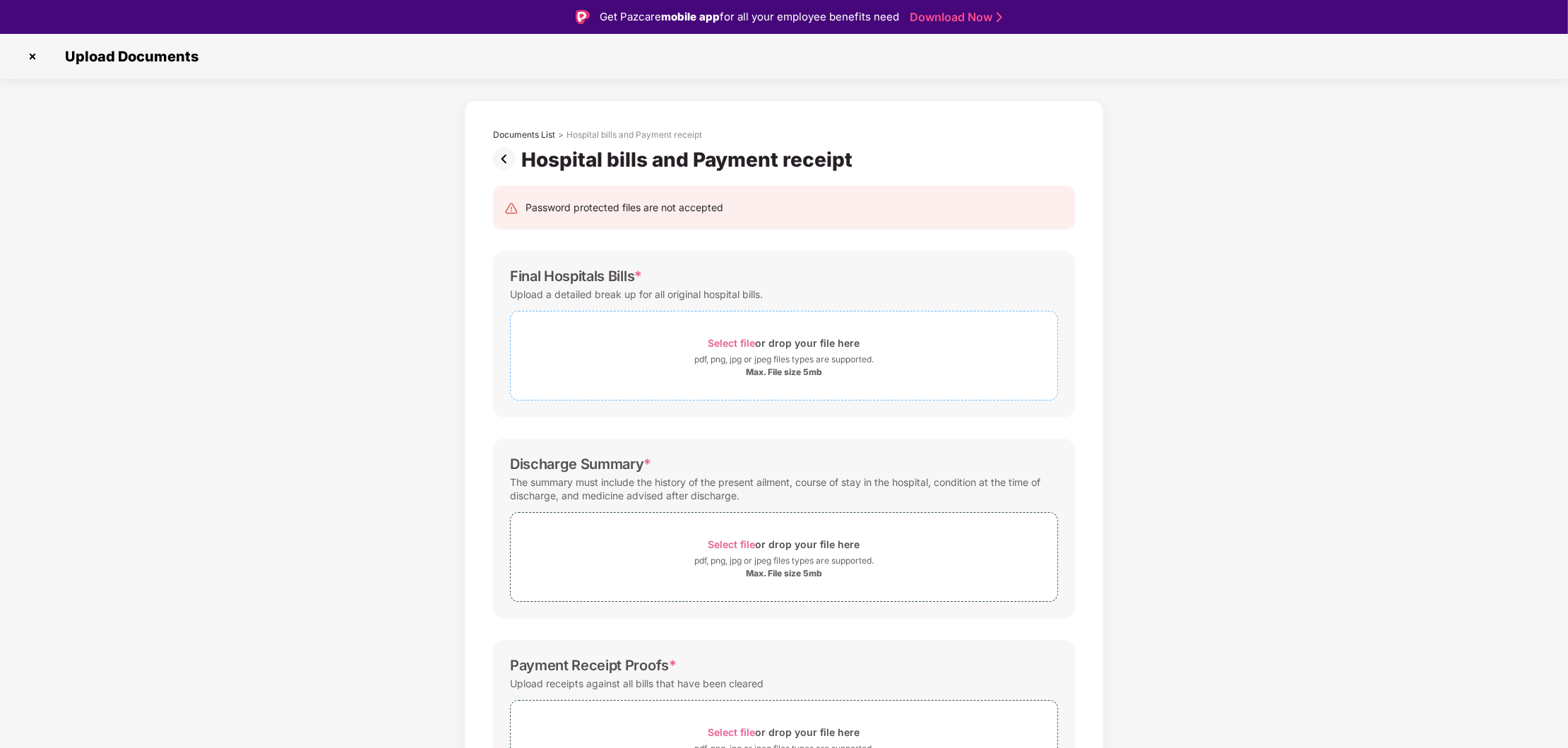
click at [710, 351] on div "Select file or drop your file here" at bounding box center [785, 343] width 152 height 19
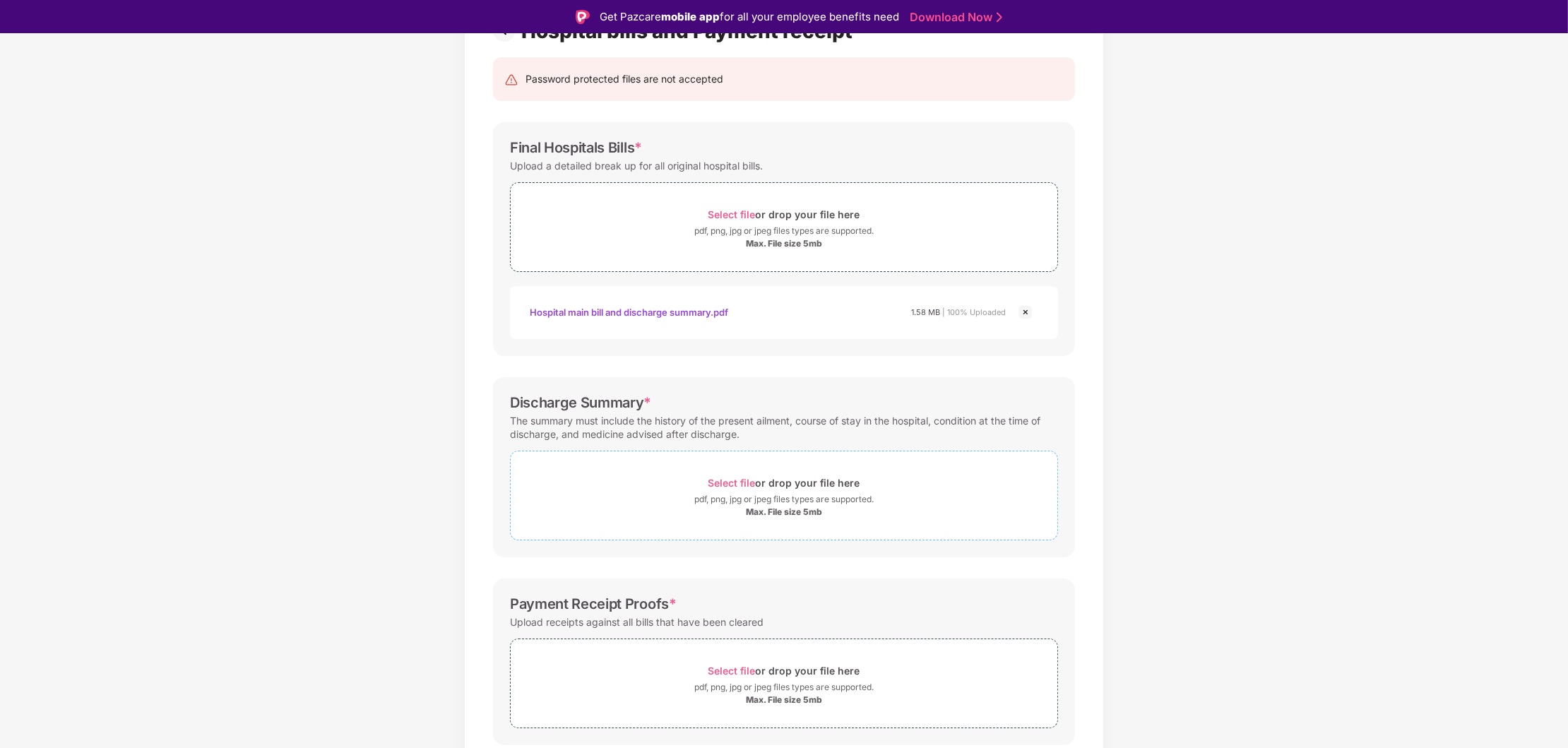
scroll to position [133, 0]
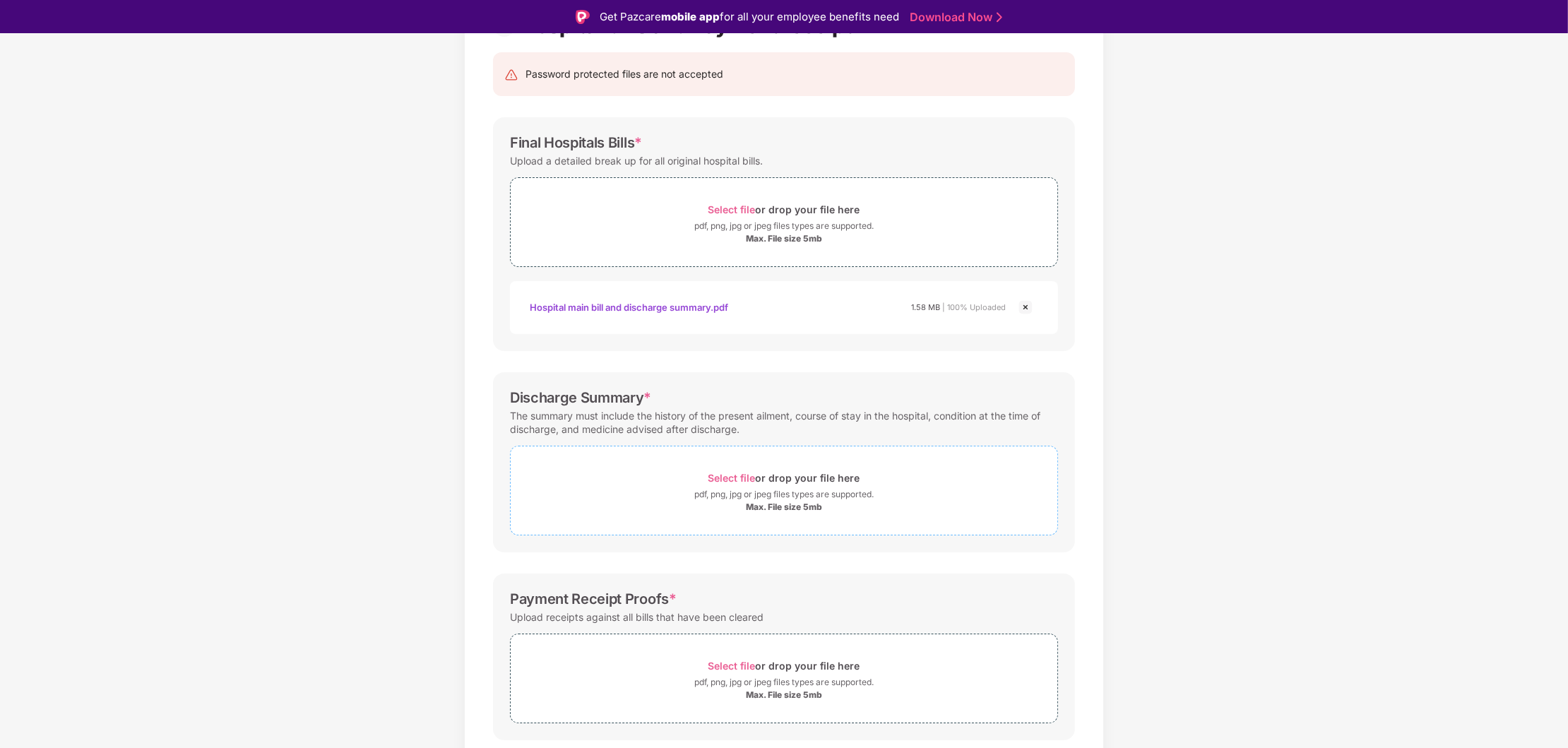
click at [769, 502] on div "pdf, png, jpg or jpeg files types are supported." at bounding box center [784, 494] width 180 height 14
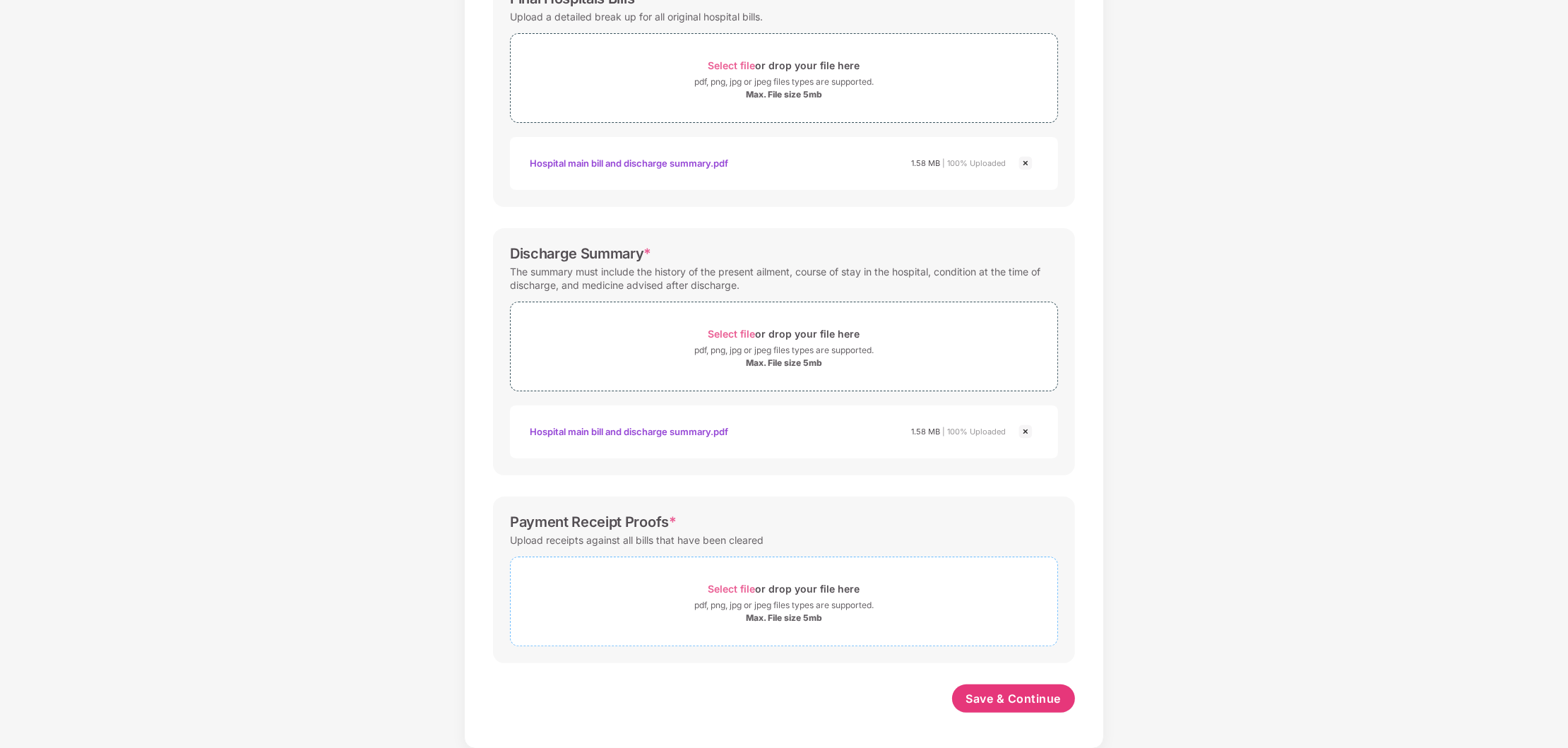
scroll to position [246, 0]
click at [764, 605] on div "pdf, png, jpg or jpeg files types are supported." at bounding box center [784, 605] width 180 height 14
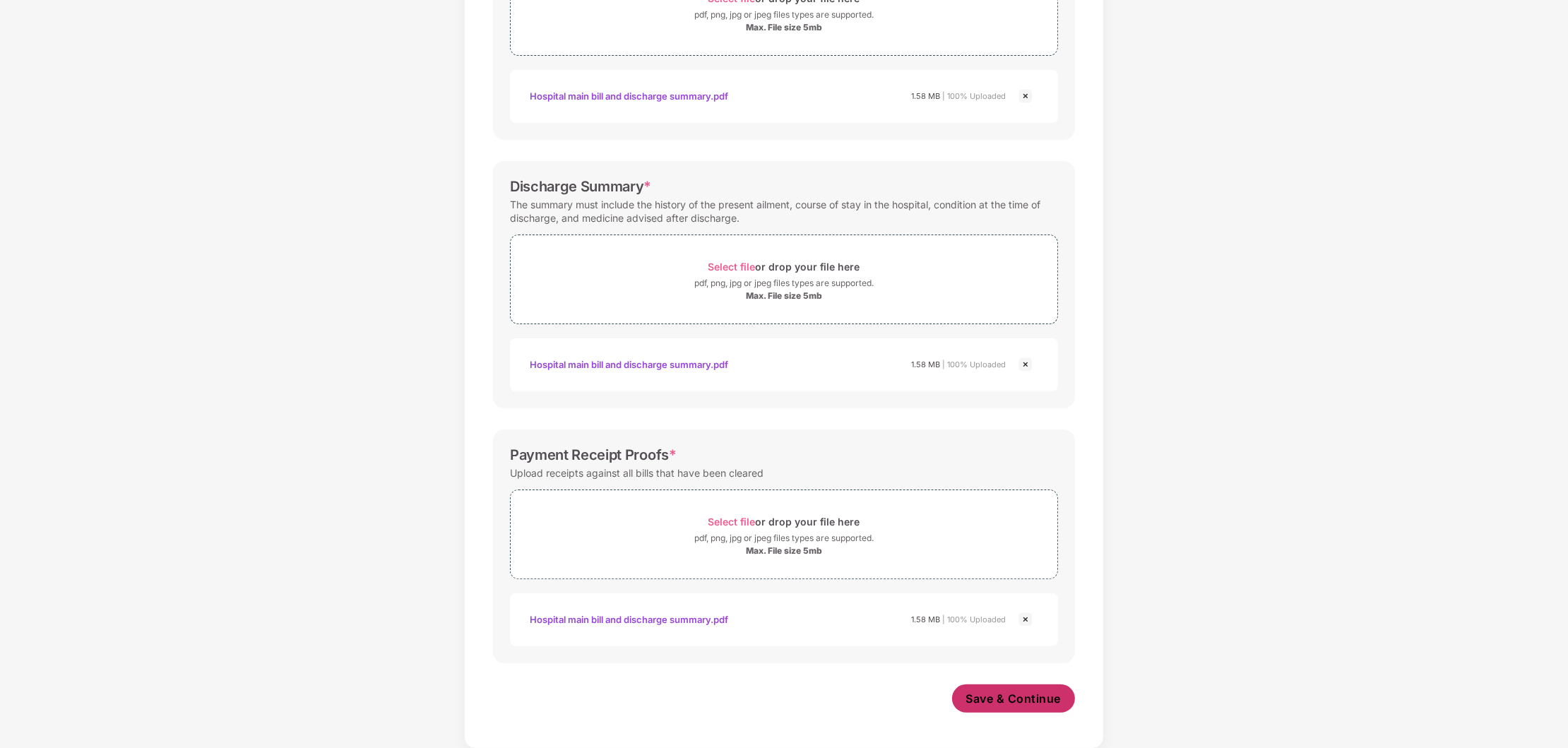
scroll to position [315, 0]
click at [1014, 705] on span "Save & Continue" at bounding box center [1014, 698] width 96 height 15
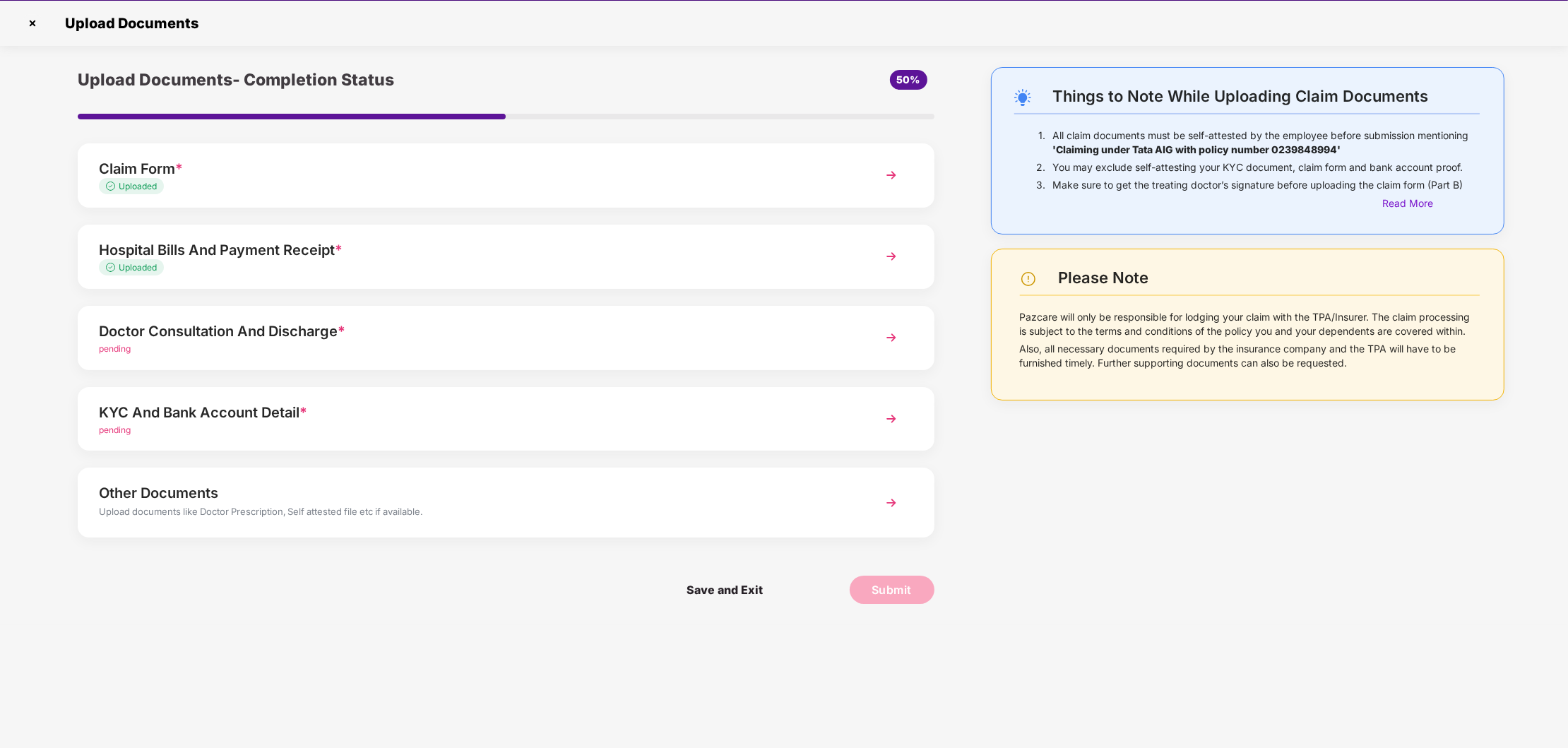
click at [271, 325] on div "Doctor Consultation And Discharge *" at bounding box center [471, 331] width 746 height 22
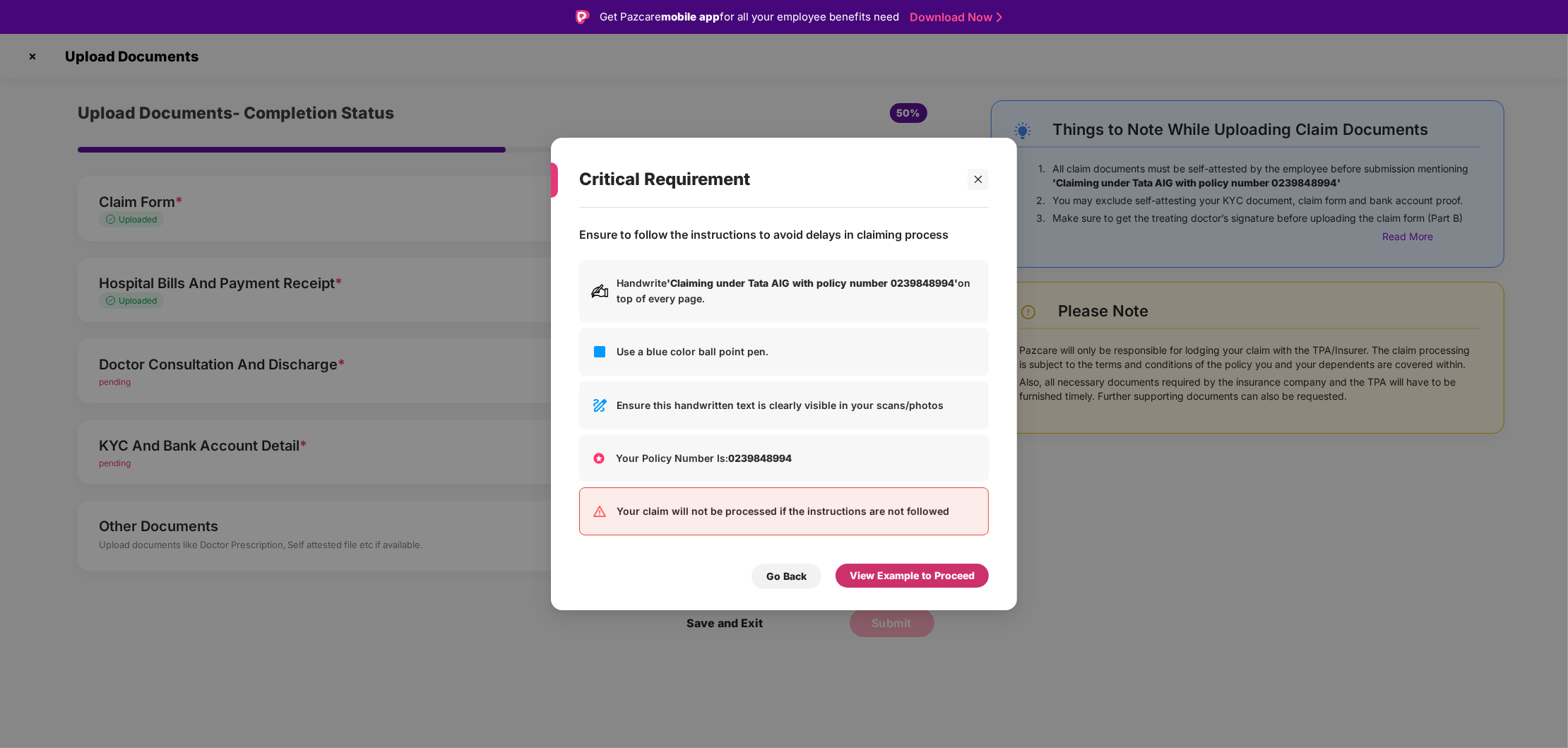
click at [954, 578] on div "View Example to Proceed" at bounding box center [912, 575] width 125 height 15
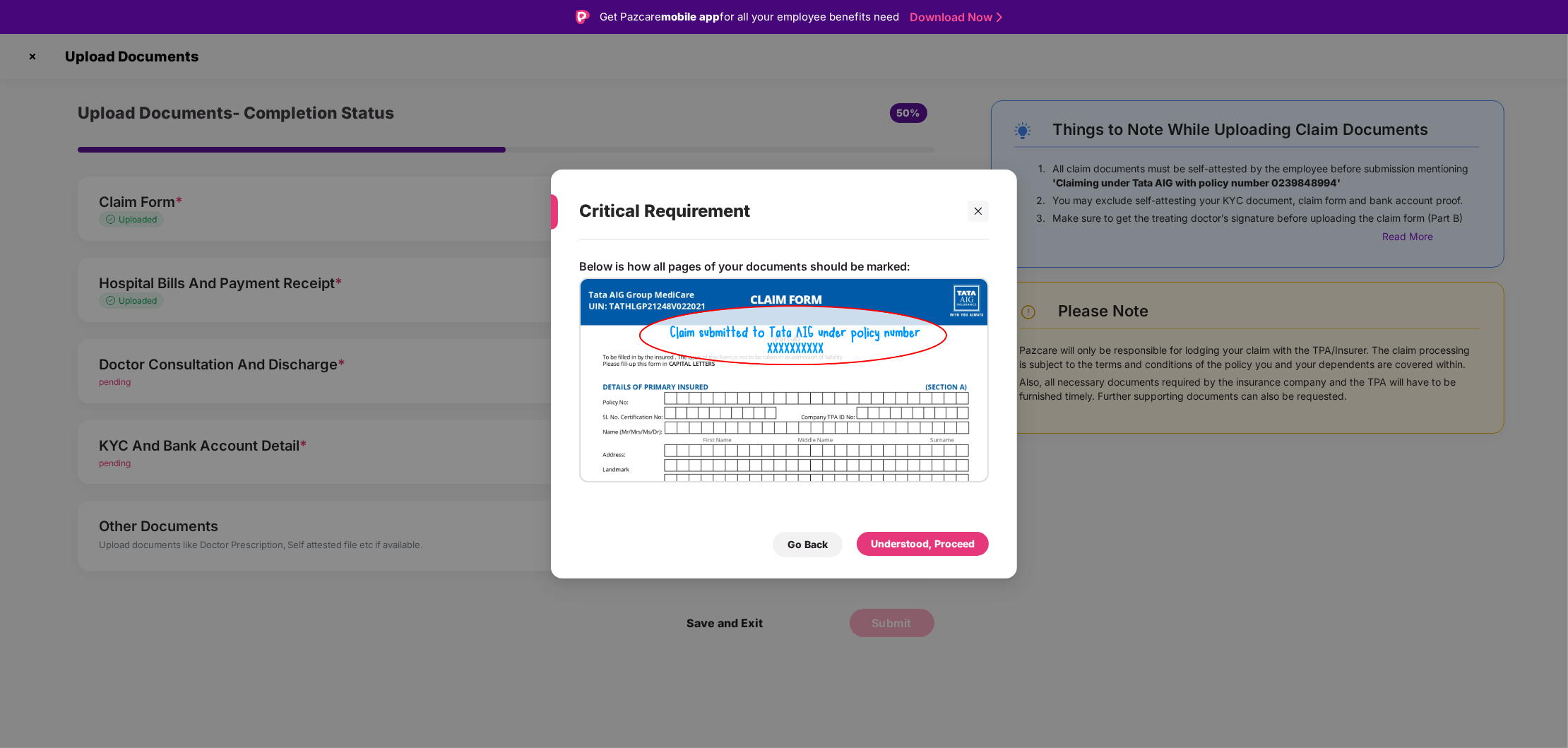
click at [948, 551] on div "Understood, Proceed" at bounding box center [922, 544] width 104 height 15
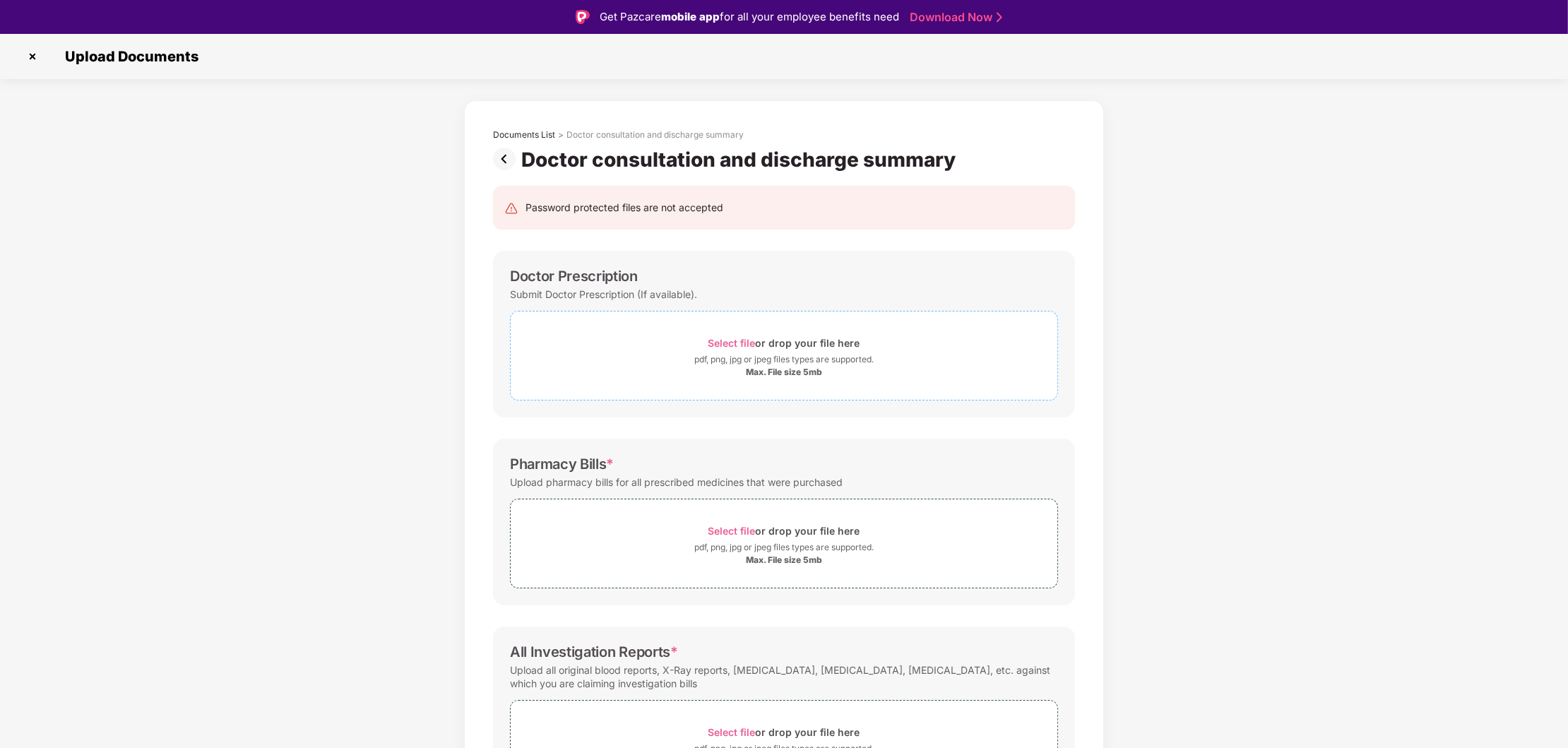
click at [738, 346] on span "Select file" at bounding box center [732, 343] width 47 height 12
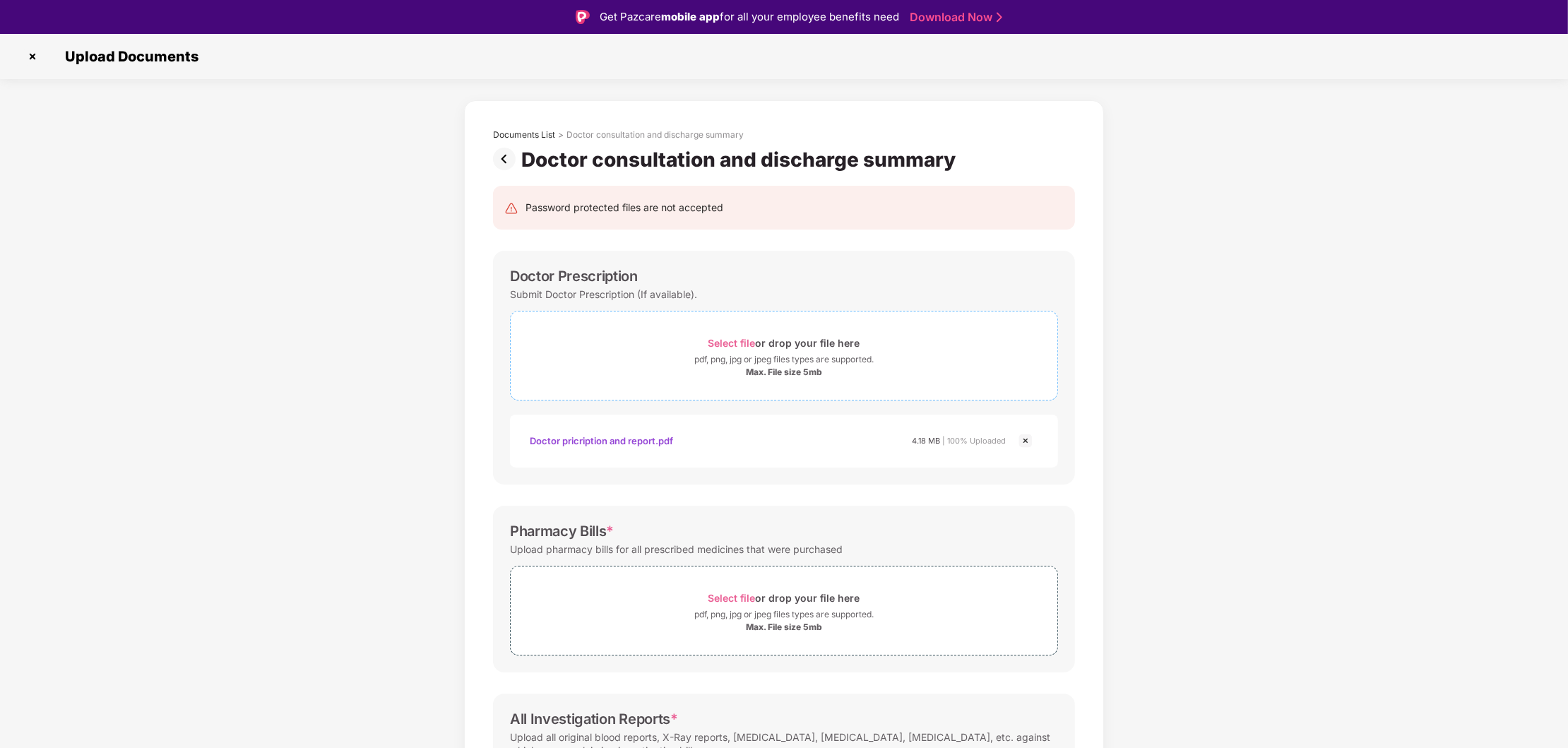
click at [777, 369] on div "Max. File size 5mb" at bounding box center [783, 373] width 76 height 12
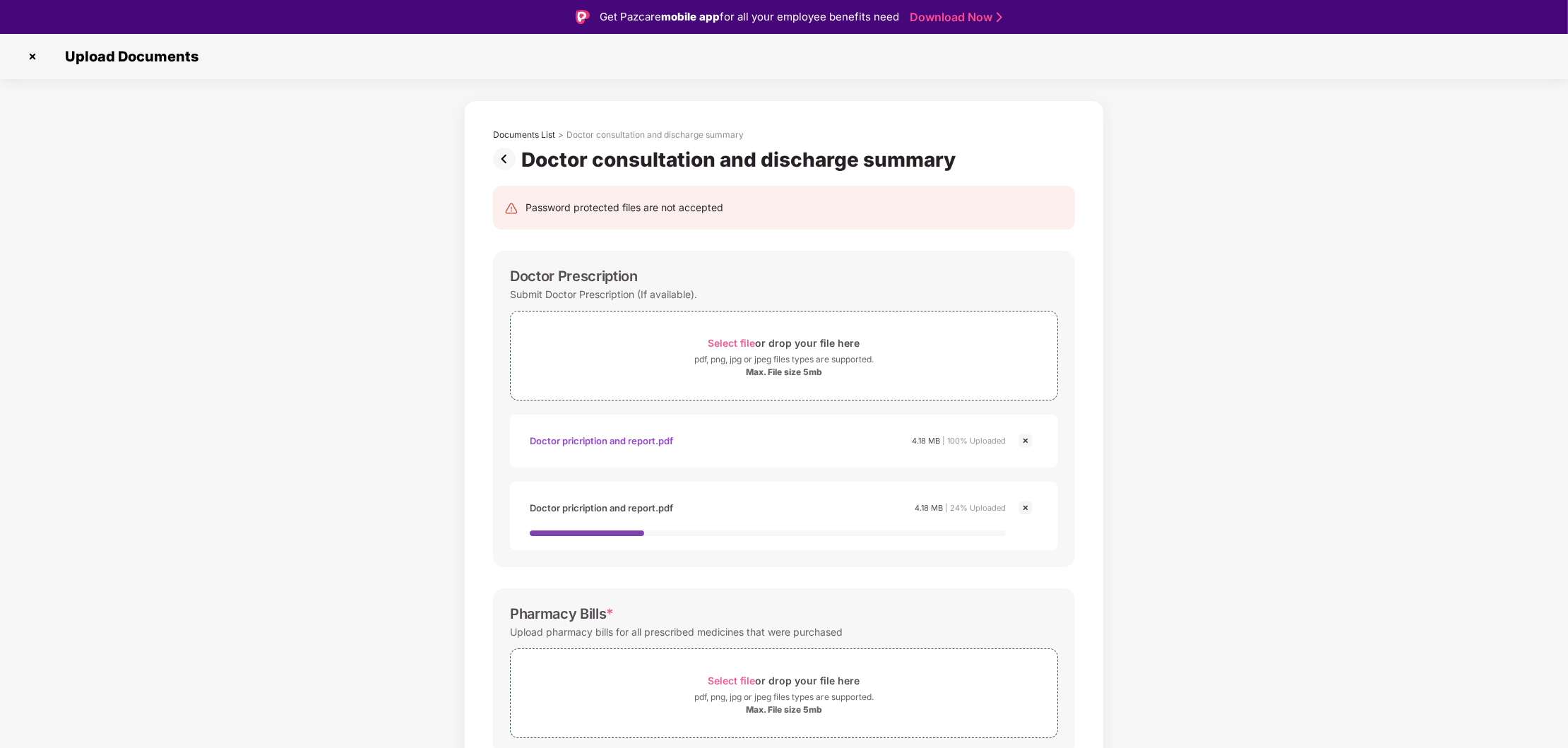
click at [1025, 509] on img at bounding box center [1025, 507] width 17 height 17
click at [1025, 505] on img at bounding box center [1025, 507] width 17 height 17
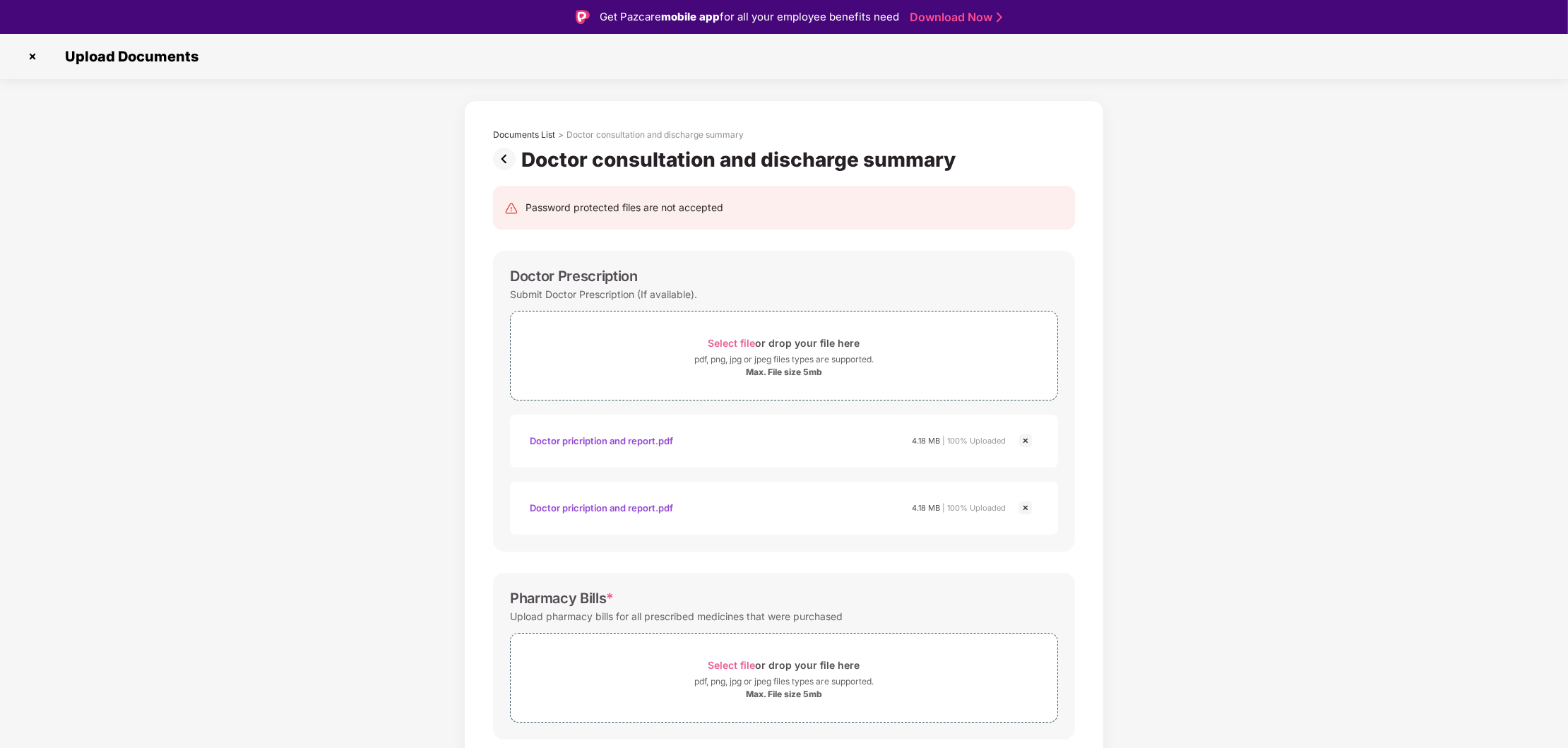
click at [1023, 510] on img at bounding box center [1025, 507] width 17 height 17
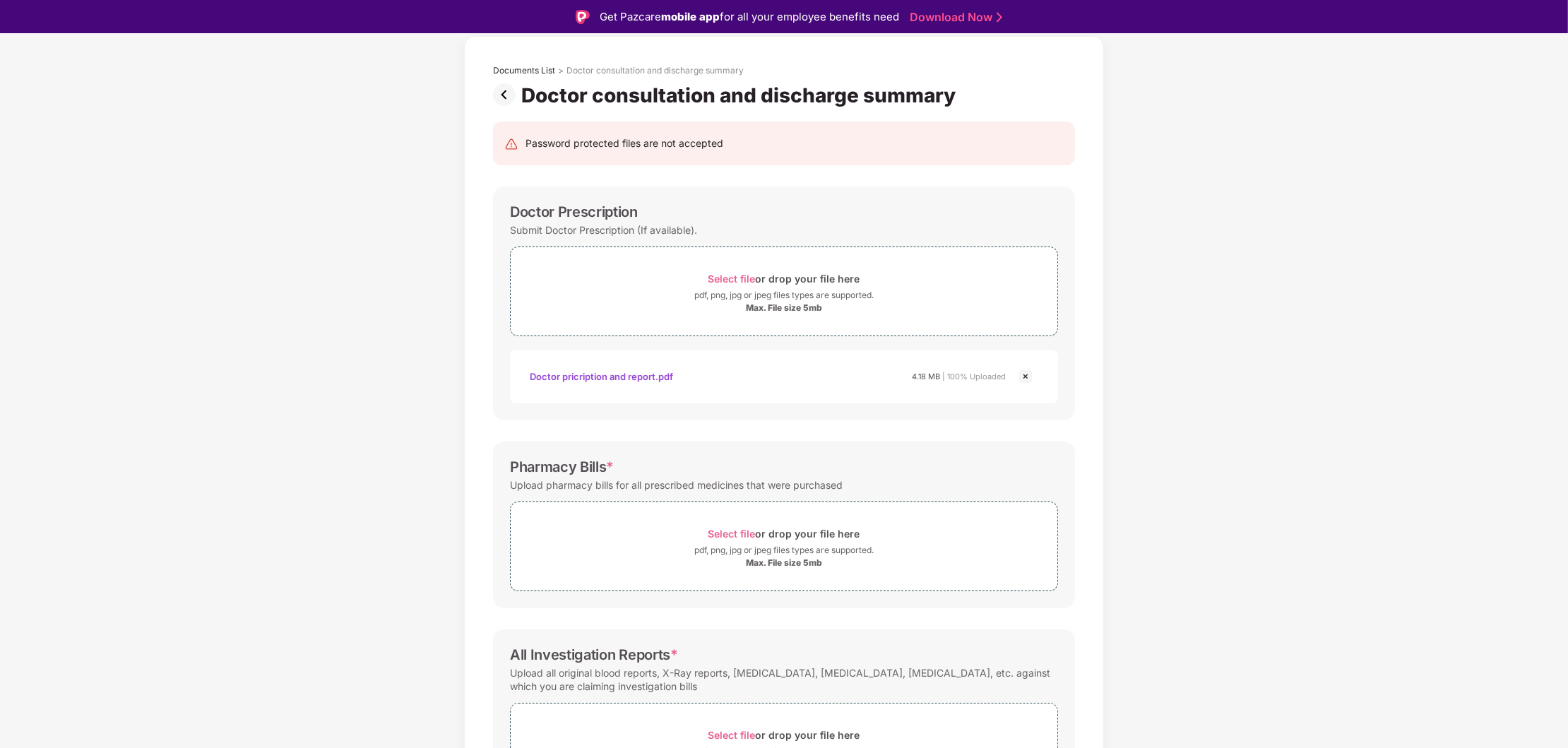
scroll to position [180, 0]
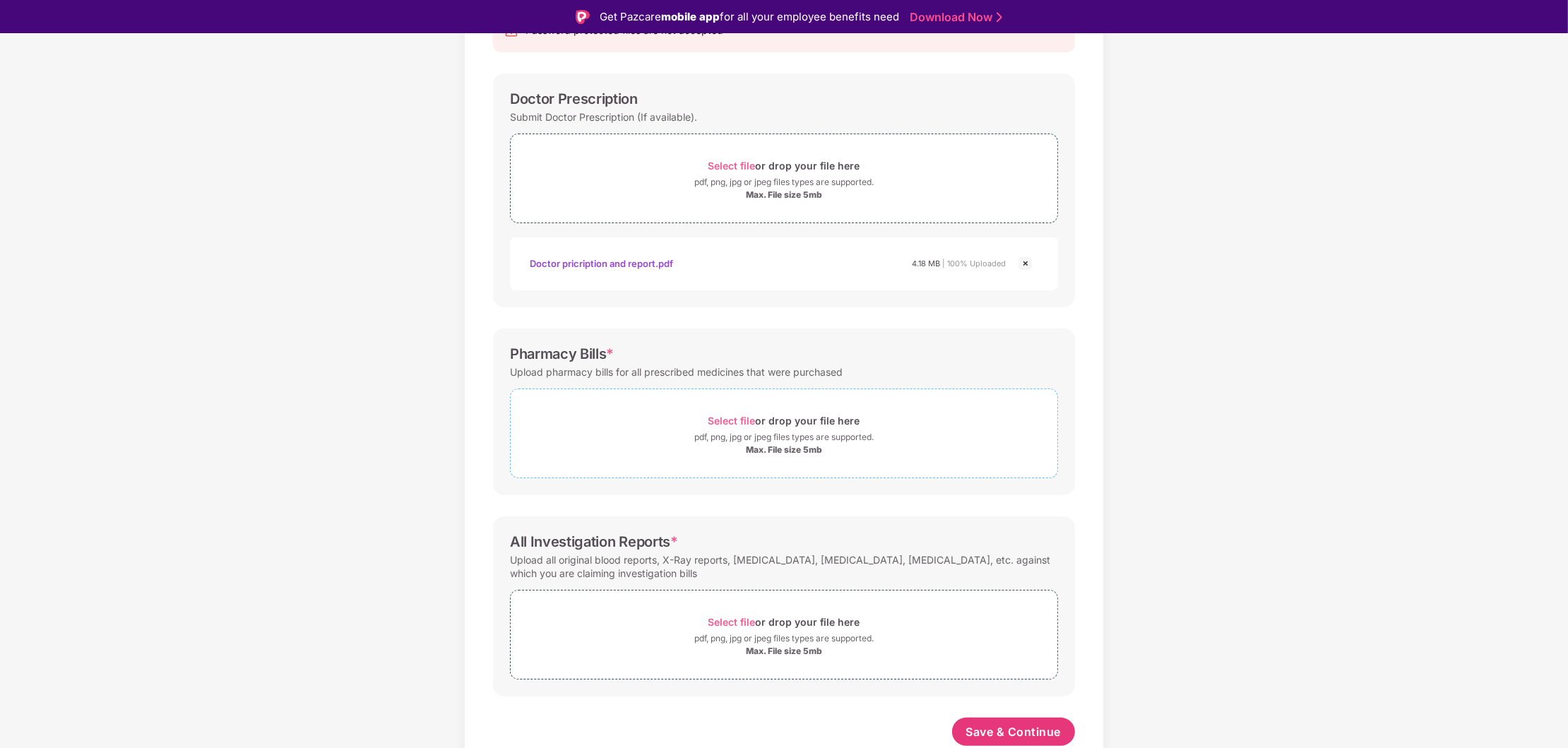
click at [770, 407] on span "Select file or drop your file here pdf, png, jpg or jpeg files types are suppor…" at bounding box center [784, 433] width 546 height 67
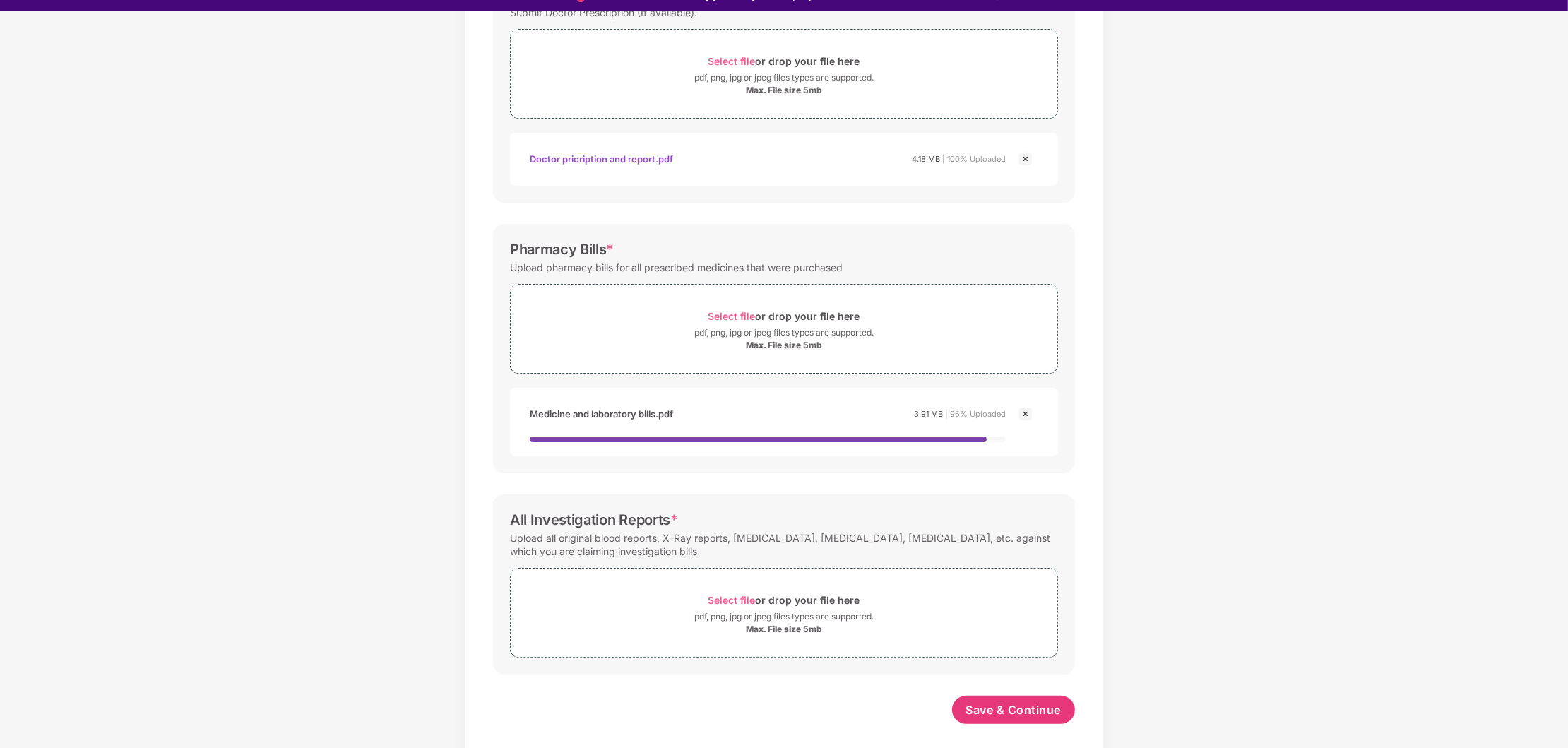
scroll to position [33, 0]
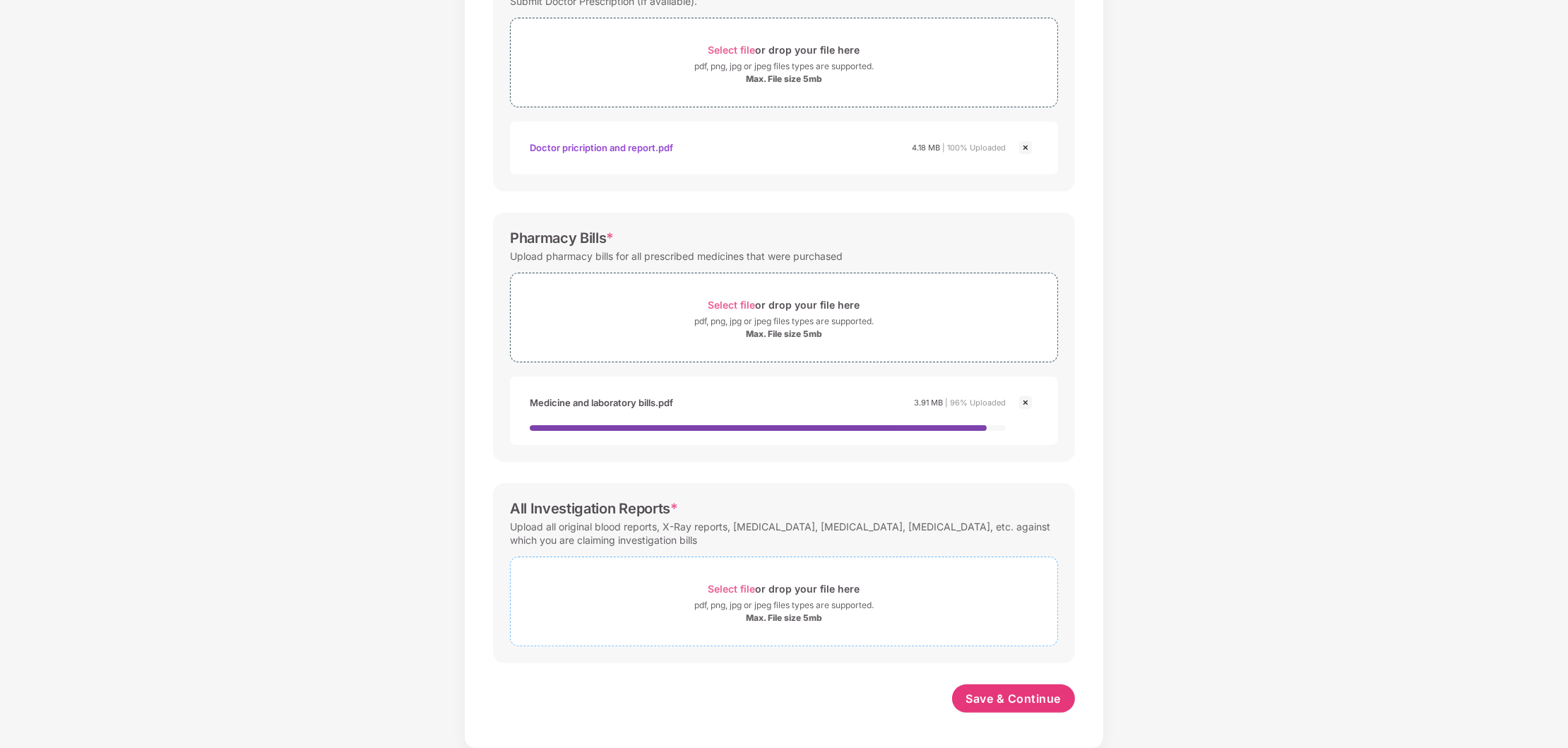
click at [818, 604] on div "pdf, png, jpg or jpeg files types are supported." at bounding box center [784, 605] width 180 height 14
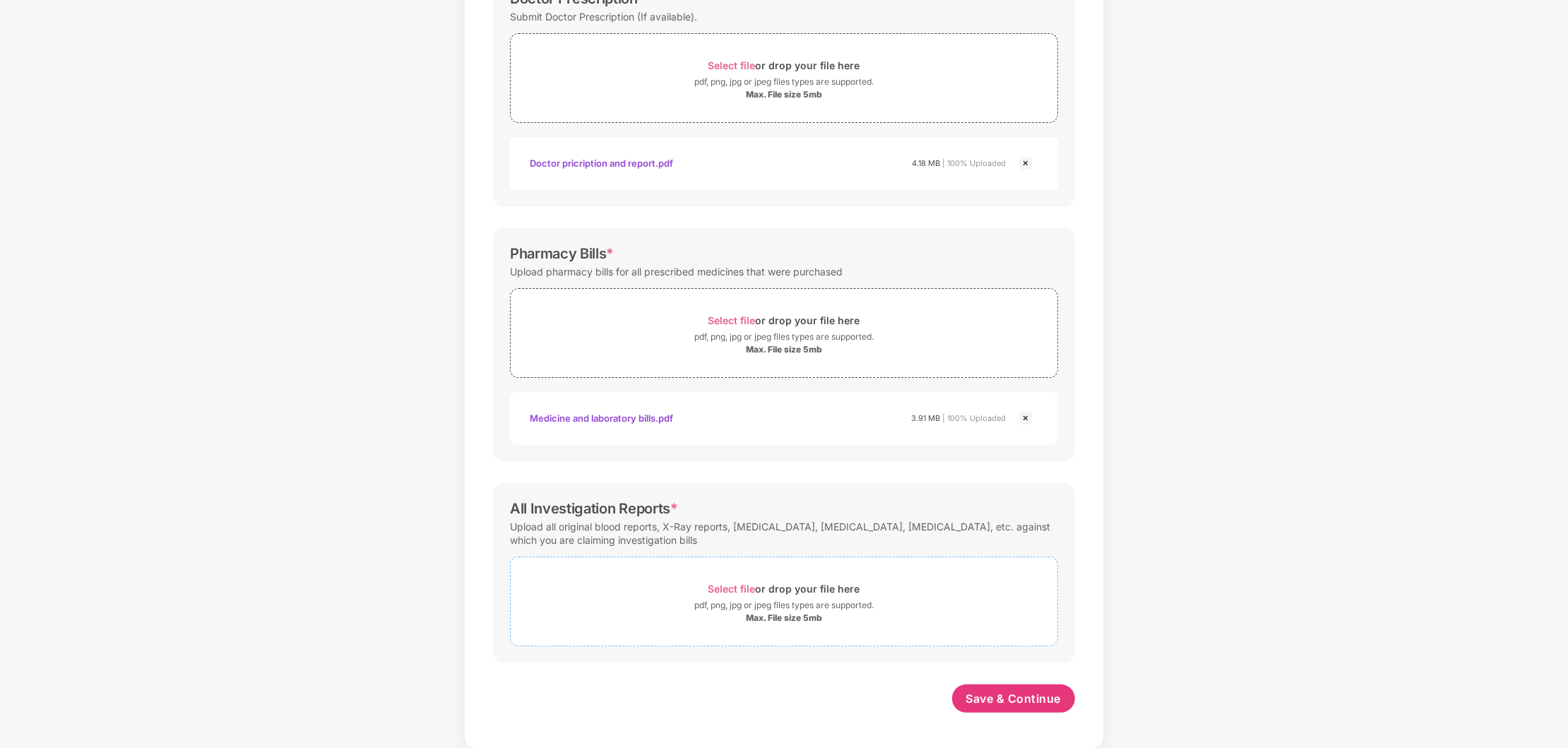
scroll to position [246, 0]
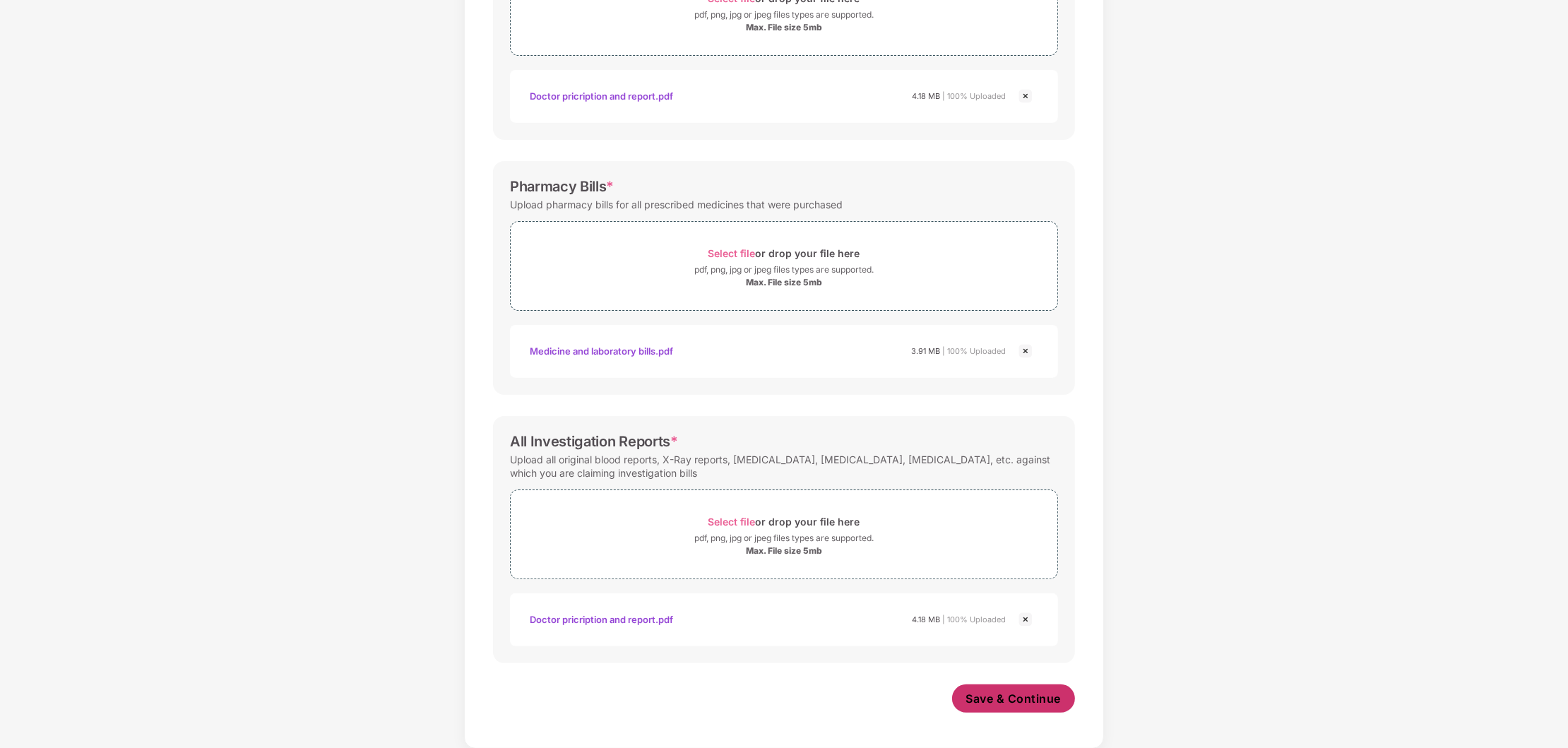
click at [1032, 699] on span "Save & Continue" at bounding box center [1014, 698] width 96 height 15
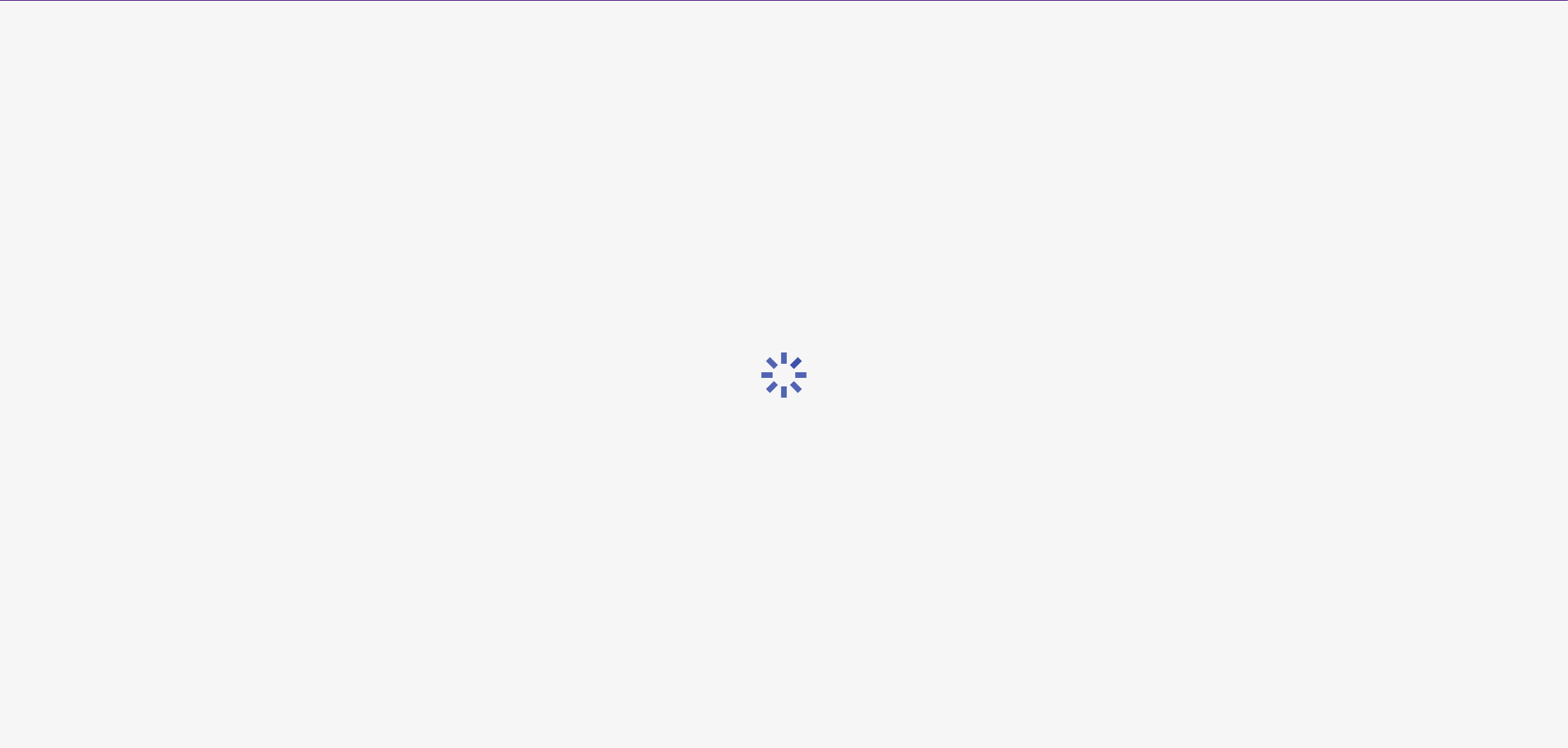
scroll to position [0, 0]
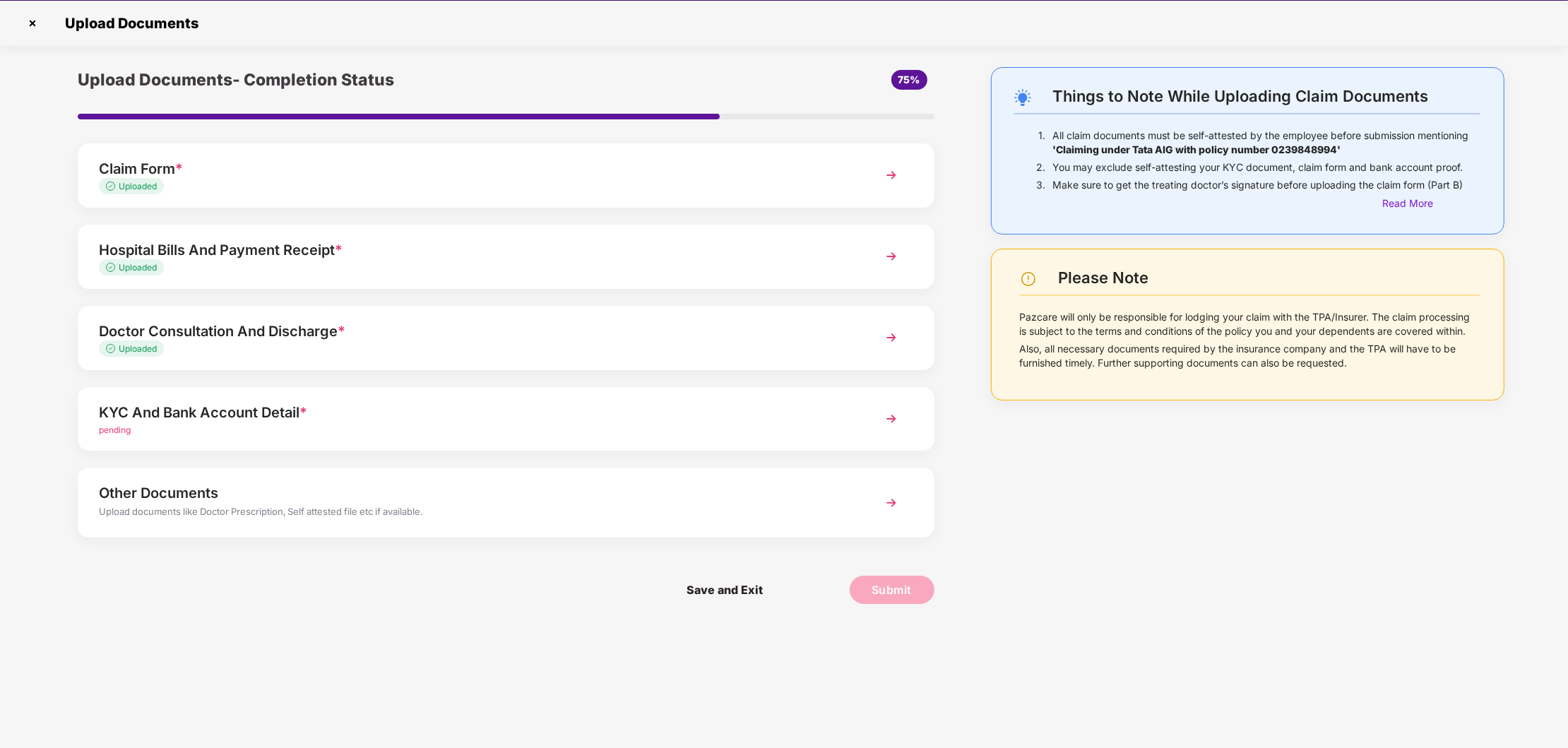
click at [315, 414] on div "KYC And Bank Account Detail *" at bounding box center [471, 412] width 746 height 22
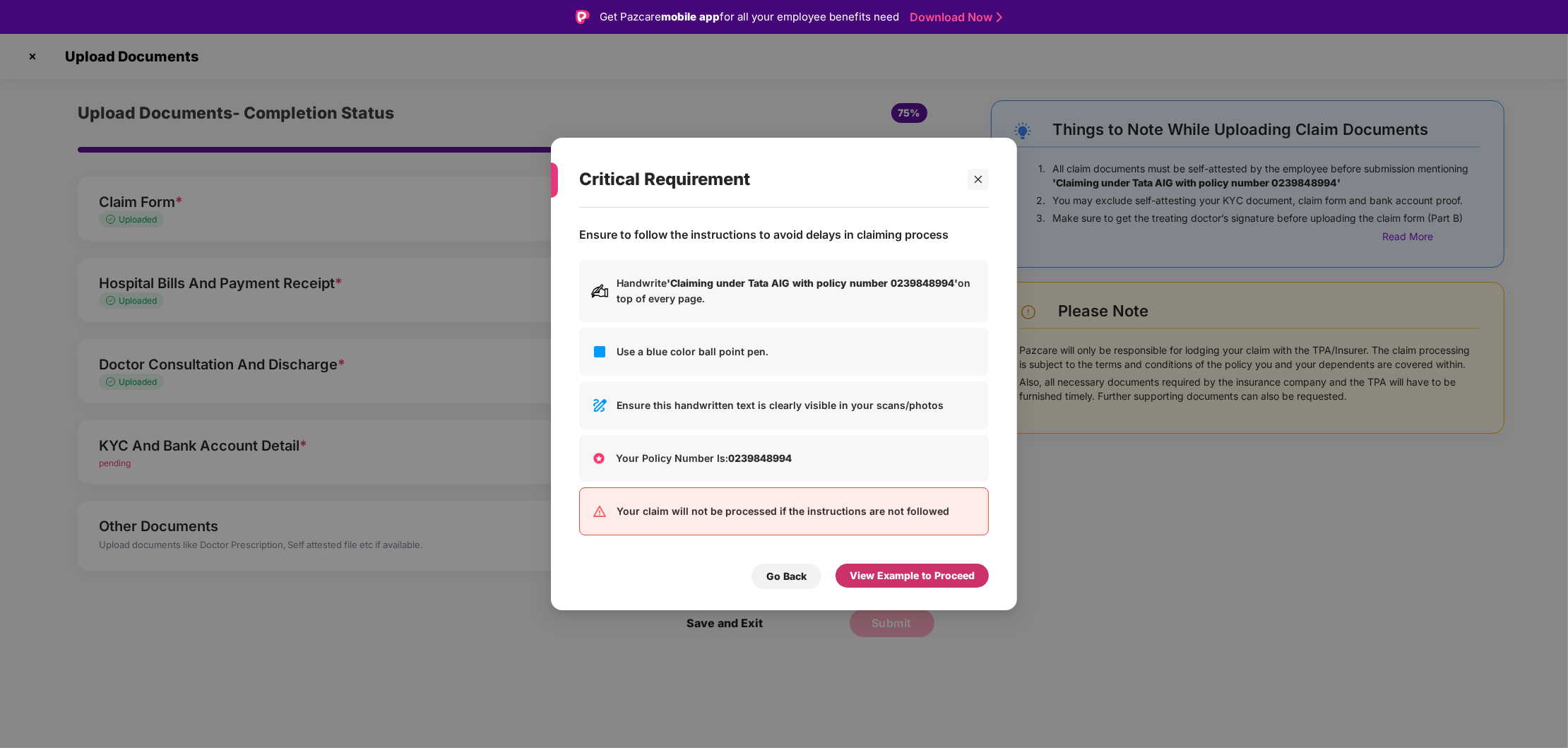
click at [936, 574] on div "View Example to Proceed" at bounding box center [912, 575] width 125 height 15
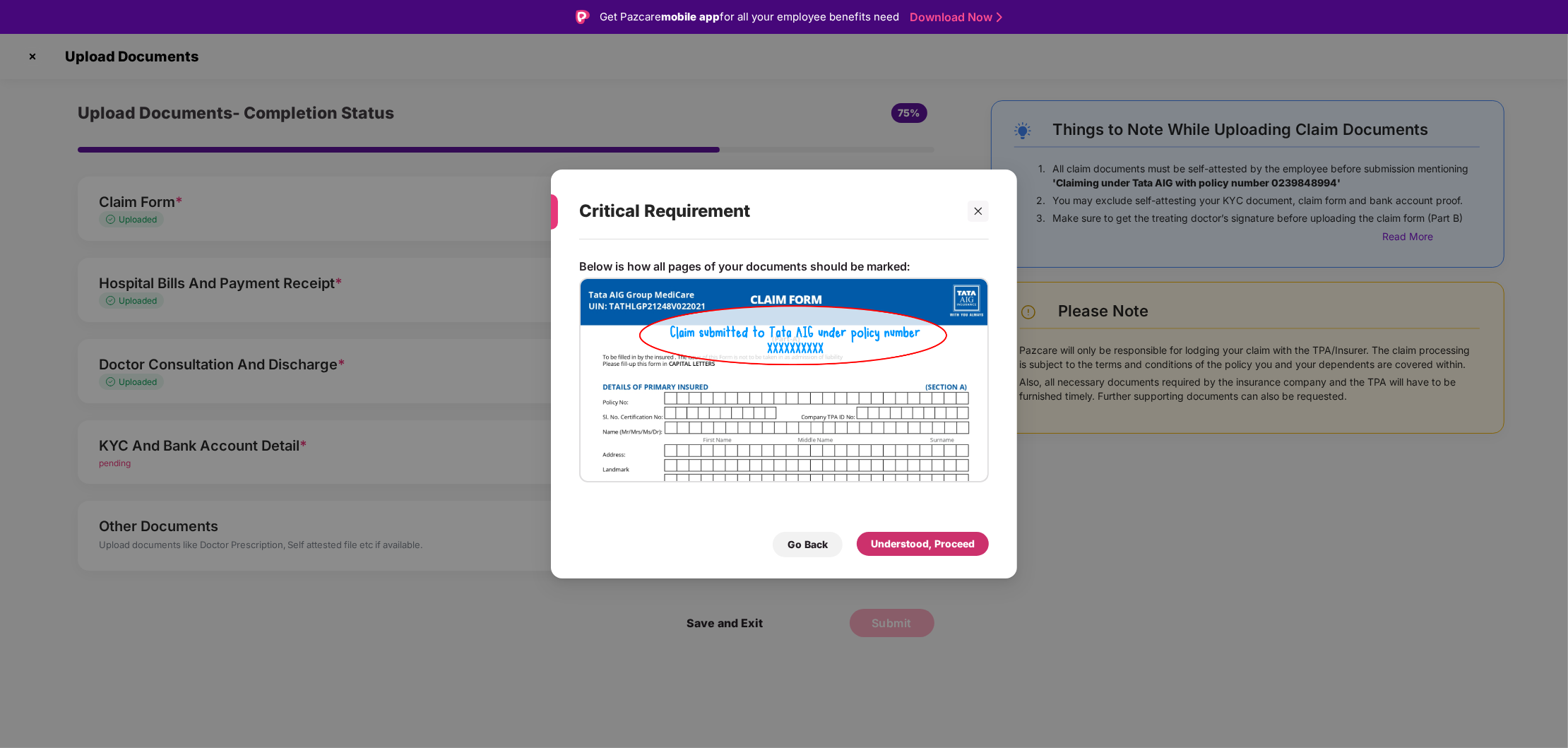
click at [951, 542] on div "Understood, Proceed" at bounding box center [922, 544] width 104 height 15
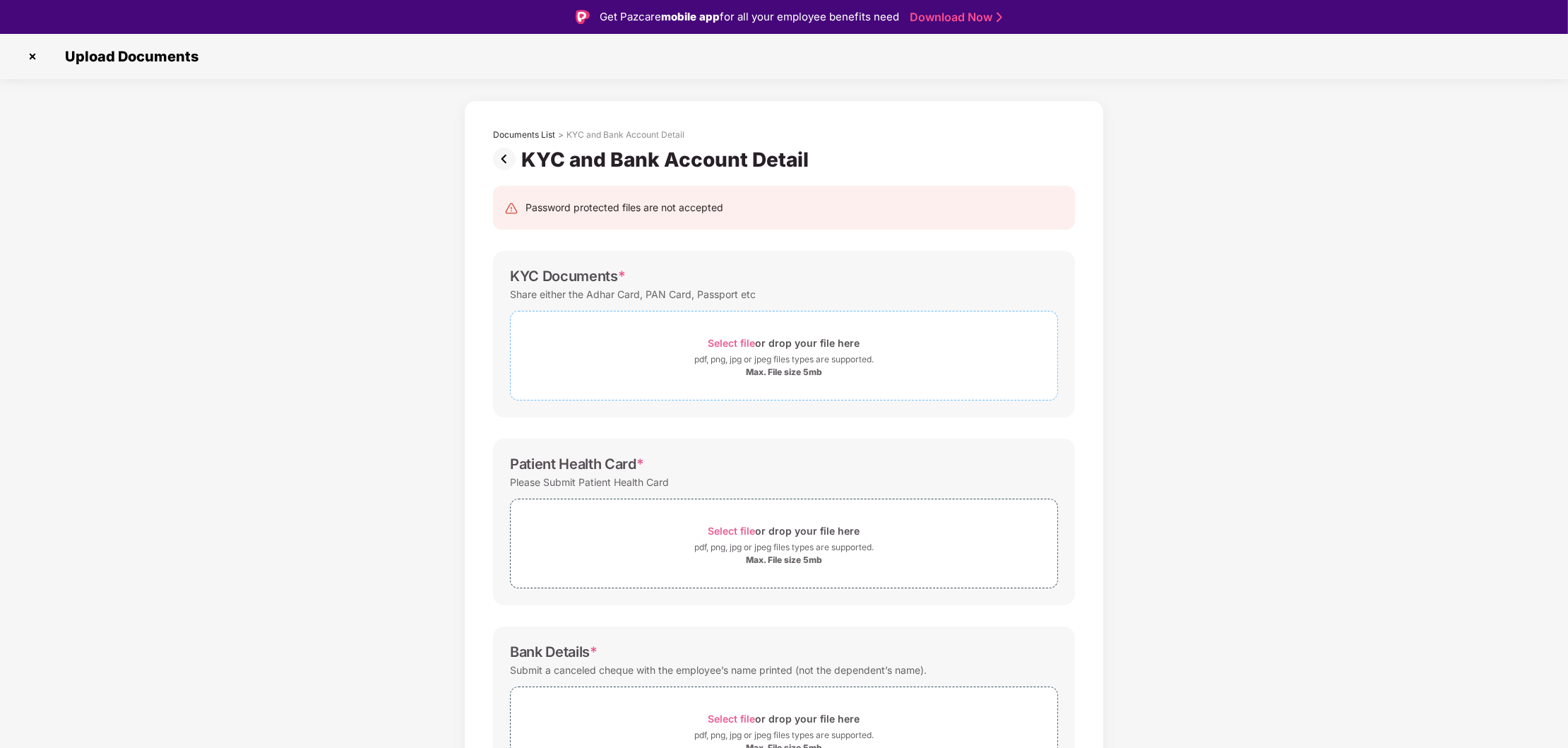
click at [762, 358] on div "pdf, png, jpg or jpeg files types are supported." at bounding box center [784, 359] width 180 height 14
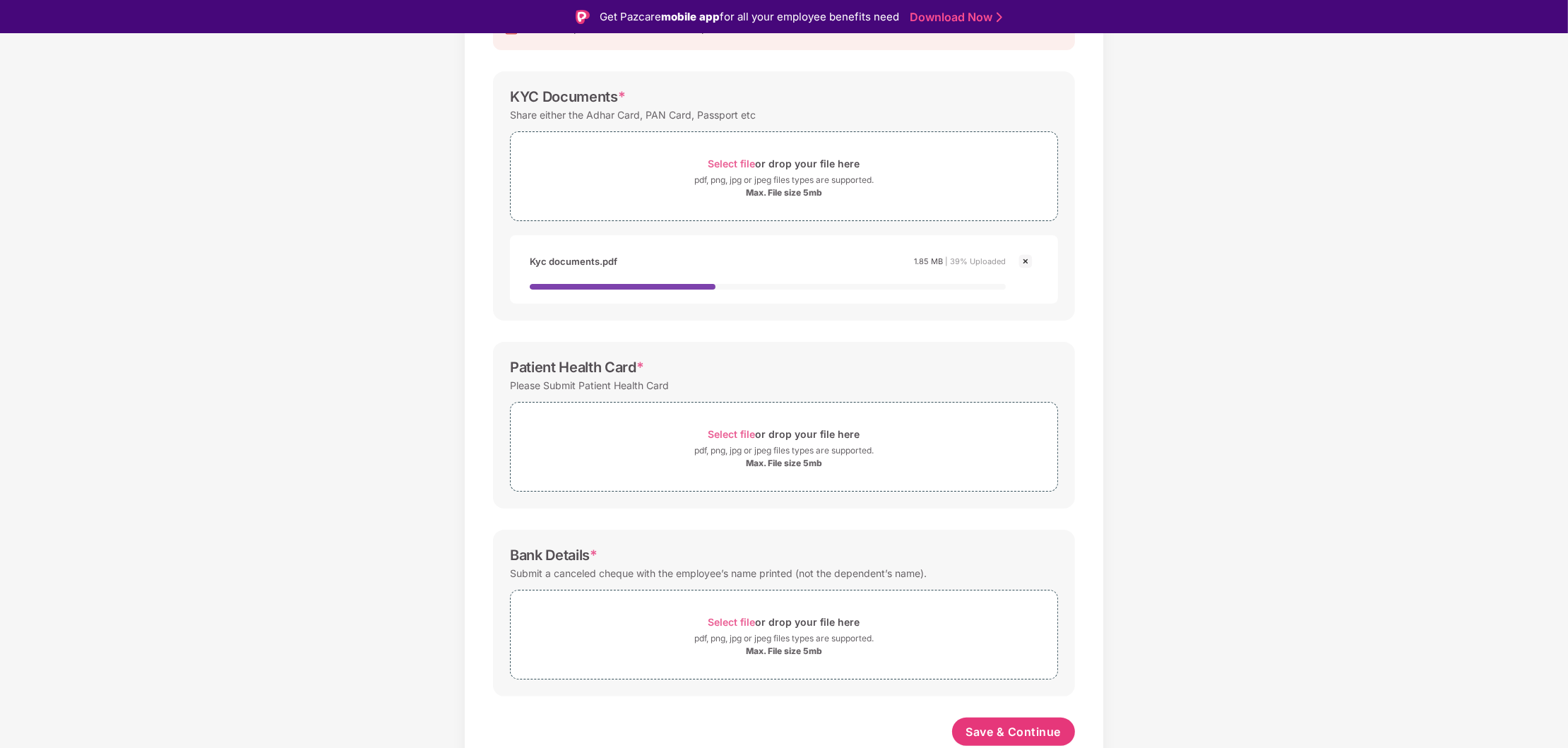
scroll to position [182, 0]
click at [772, 465] on div "Max. File size 5mb" at bounding box center [783, 464] width 76 height 12
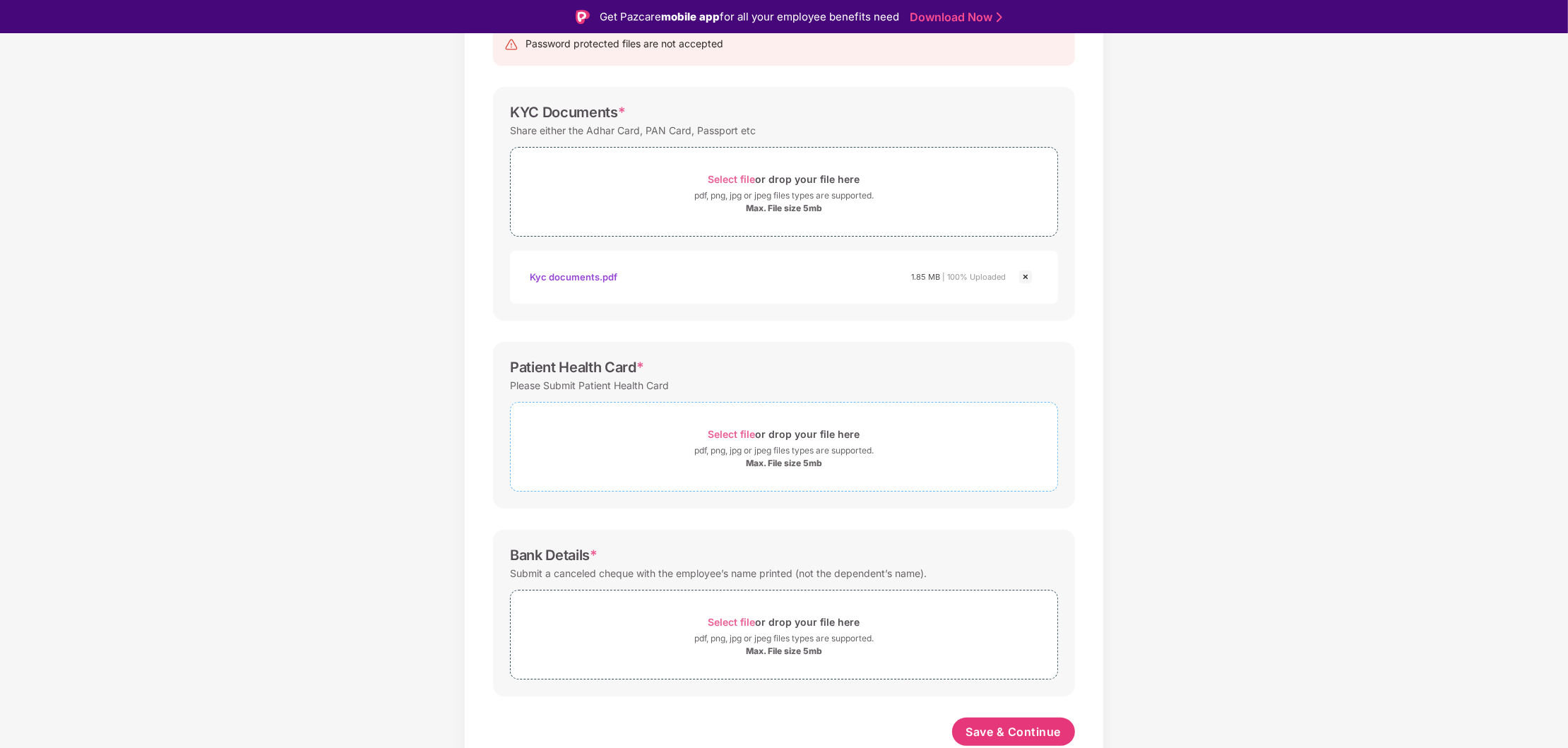
scroll to position [167, 0]
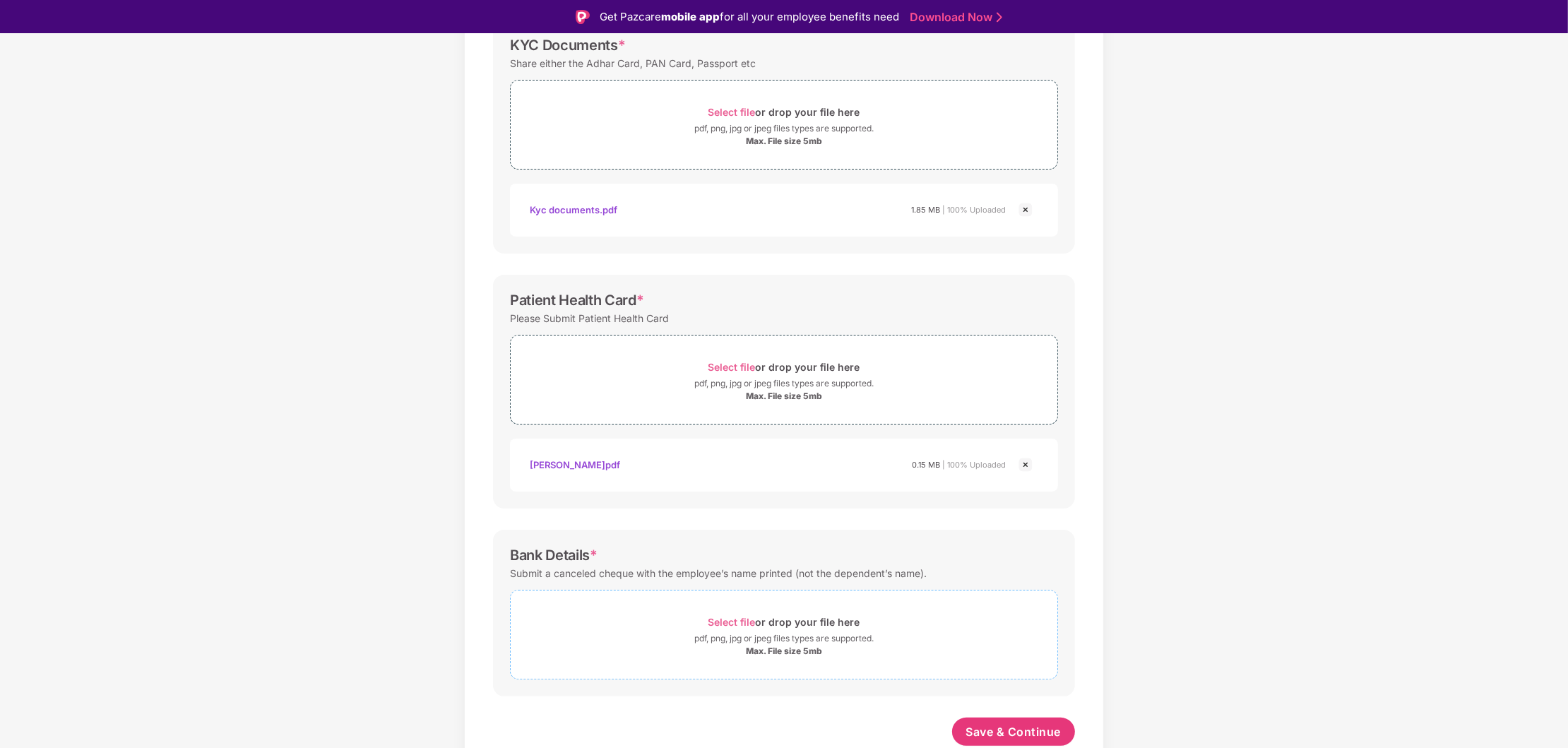
click at [747, 635] on div "pdf, png, jpg or jpeg files types are supported." at bounding box center [784, 638] width 180 height 14
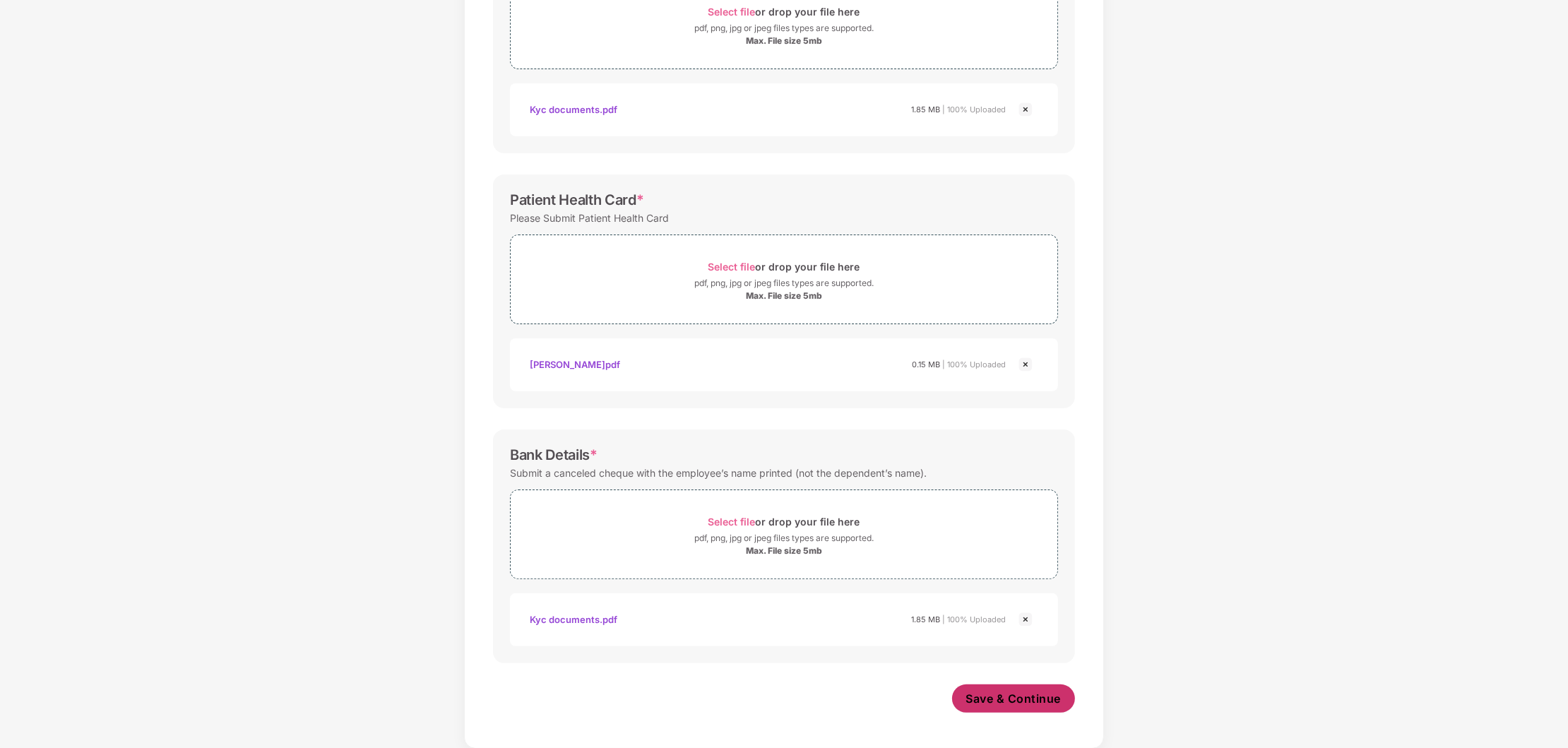
scroll to position [300, 0]
click at [1032, 699] on span "Save & Continue" at bounding box center [1014, 698] width 96 height 15
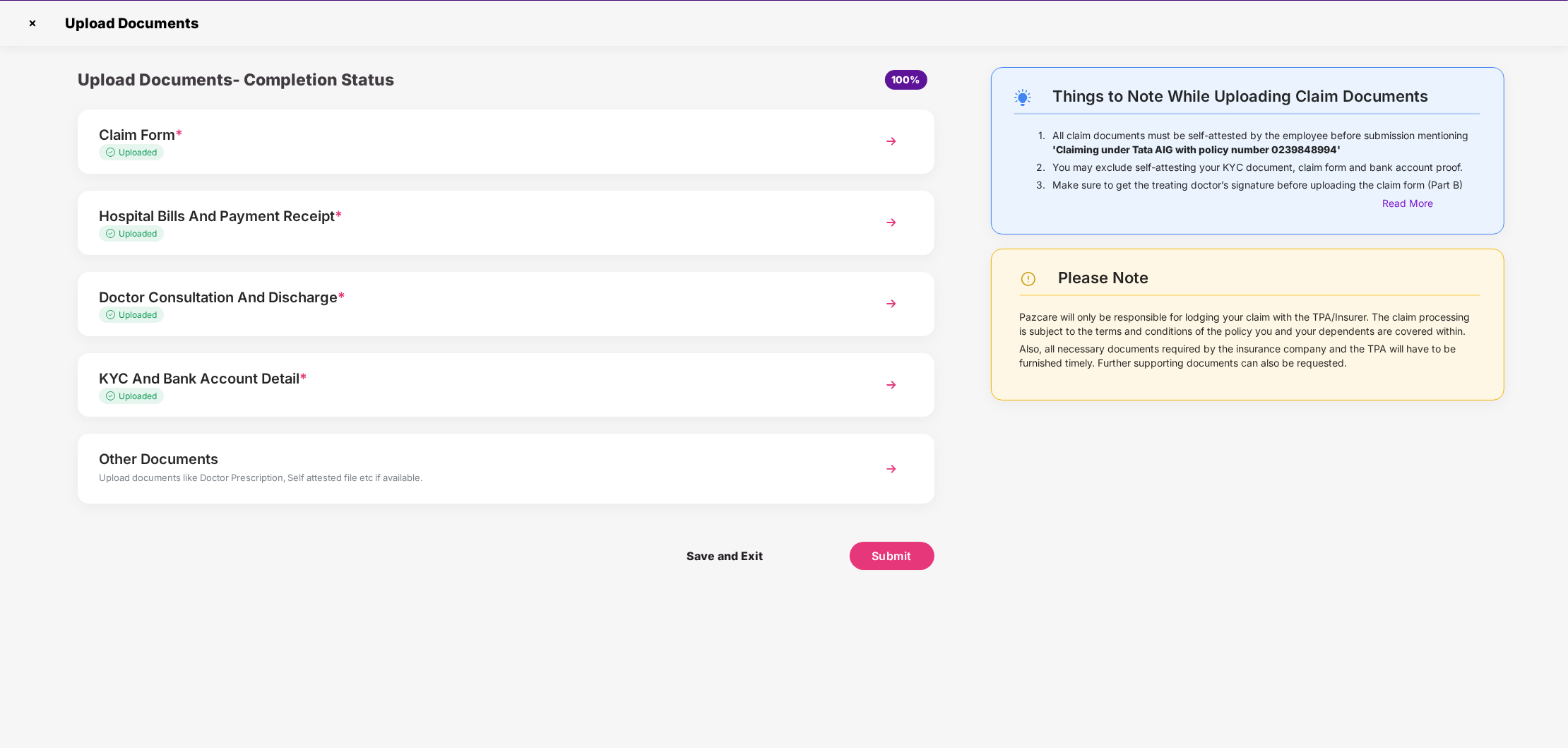
click at [888, 473] on img at bounding box center [891, 469] width 25 height 25
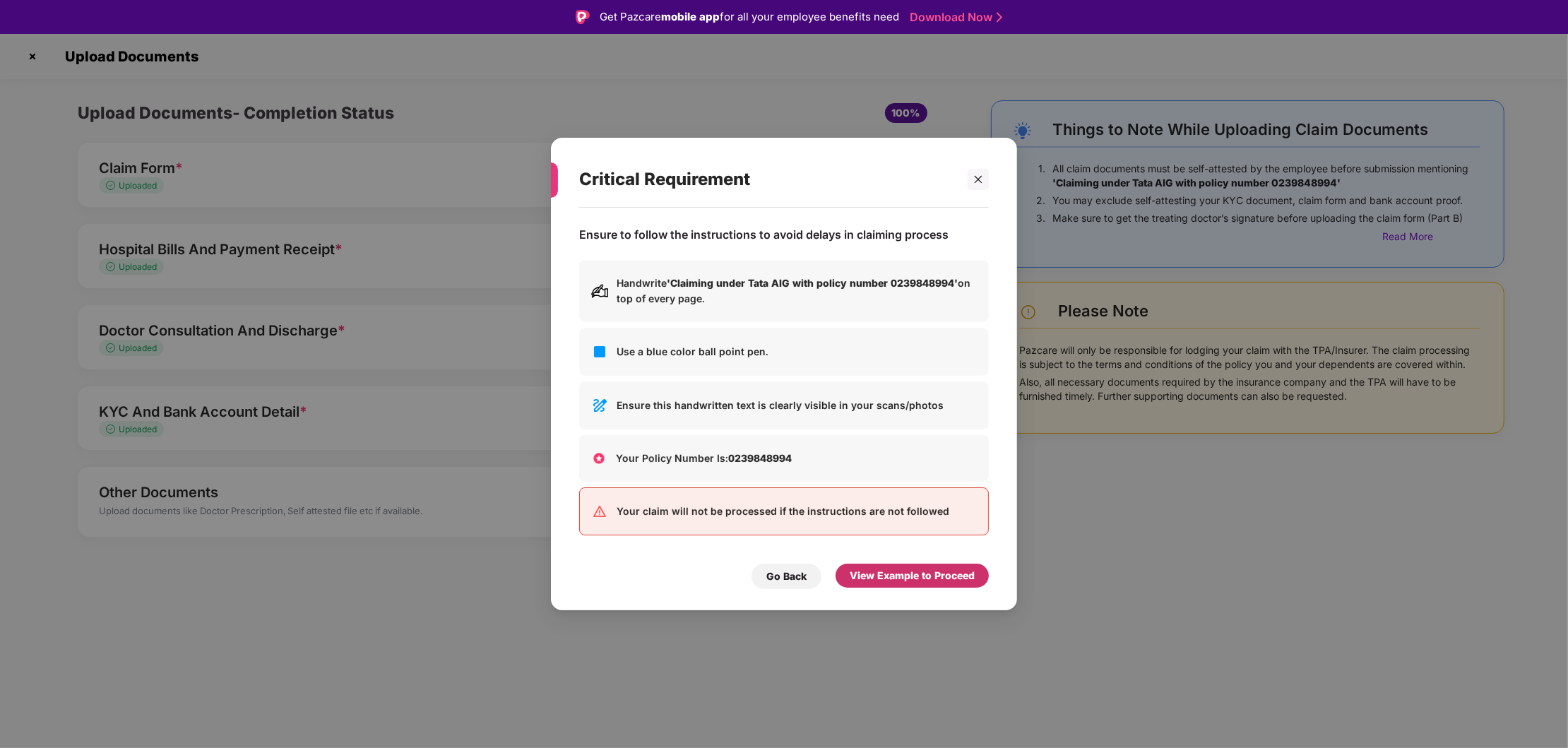
click at [899, 573] on div "View Example to Proceed" at bounding box center [912, 575] width 125 height 15
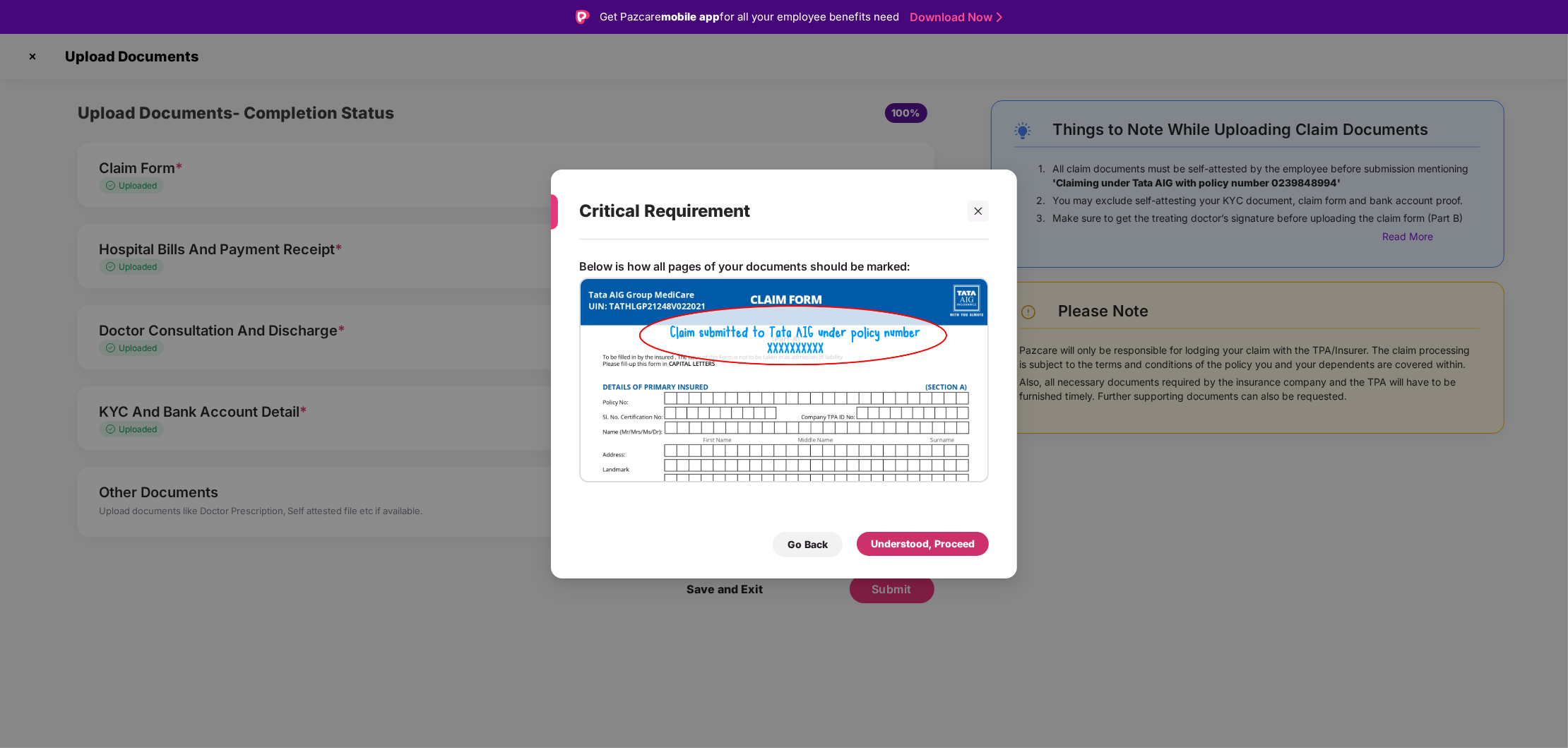
click at [895, 547] on div "Understood, Proceed" at bounding box center [922, 544] width 104 height 15
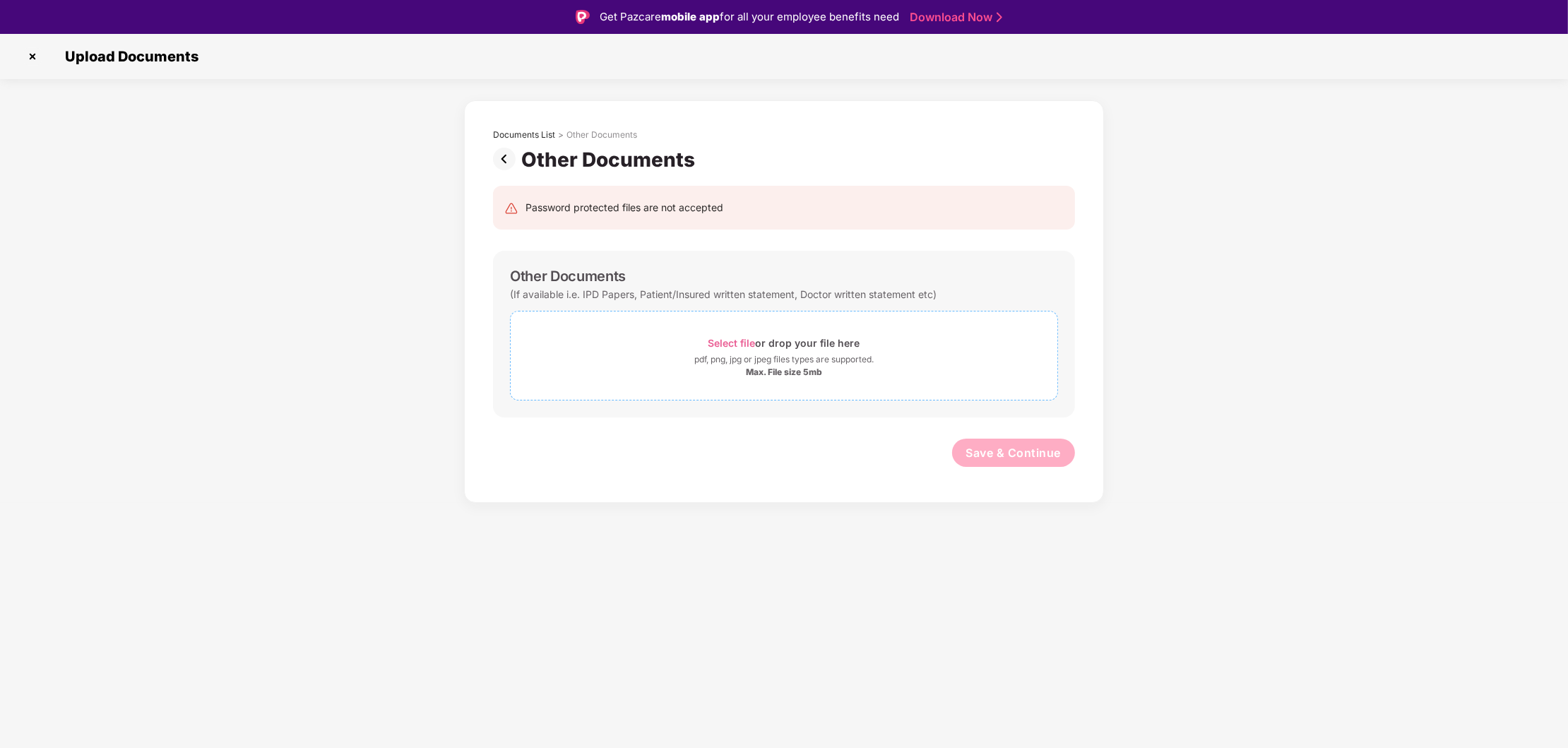
click at [826, 367] on div "Max. File size 5mb" at bounding box center [784, 373] width 546 height 12
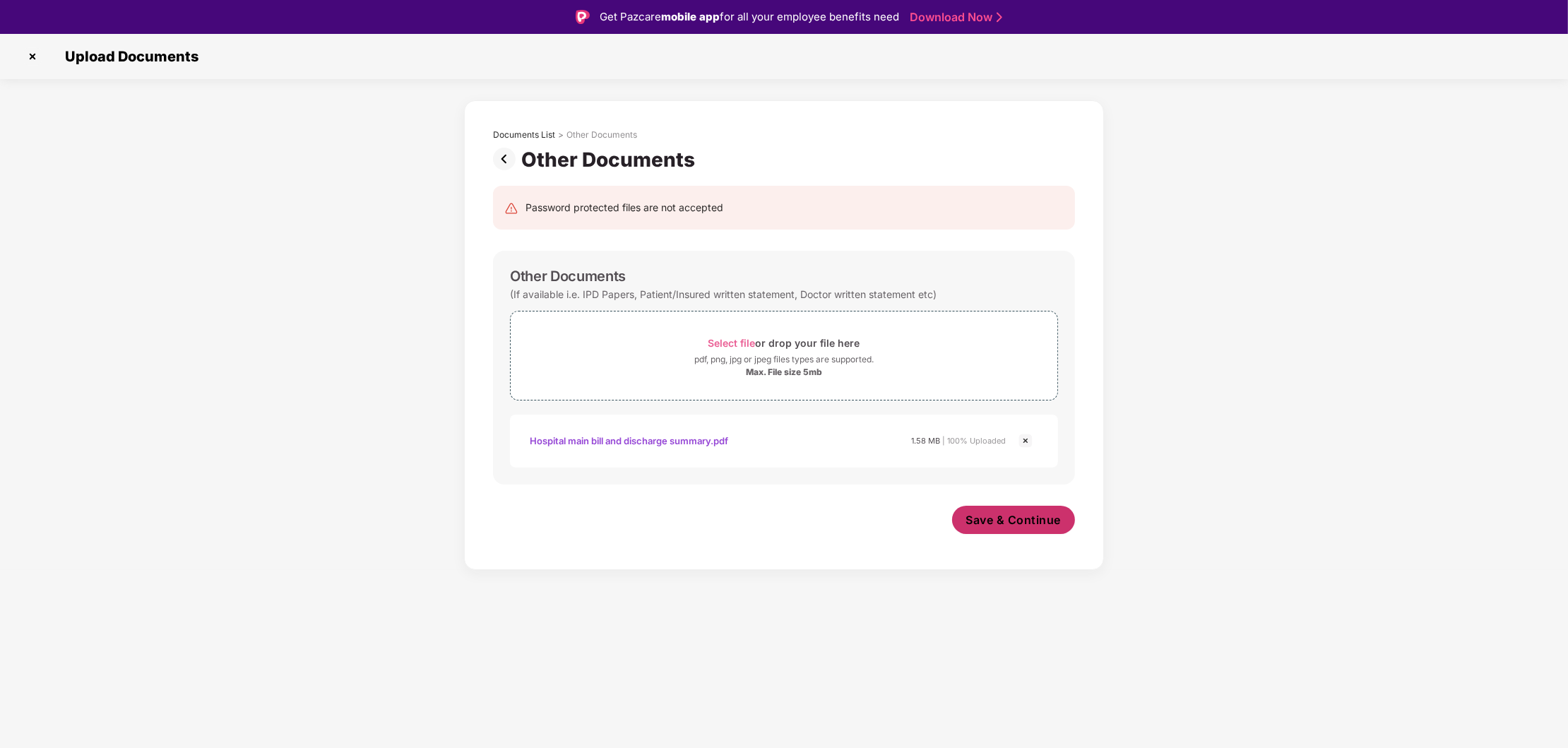
click at [1019, 517] on span "Save & Continue" at bounding box center [1014, 520] width 96 height 15
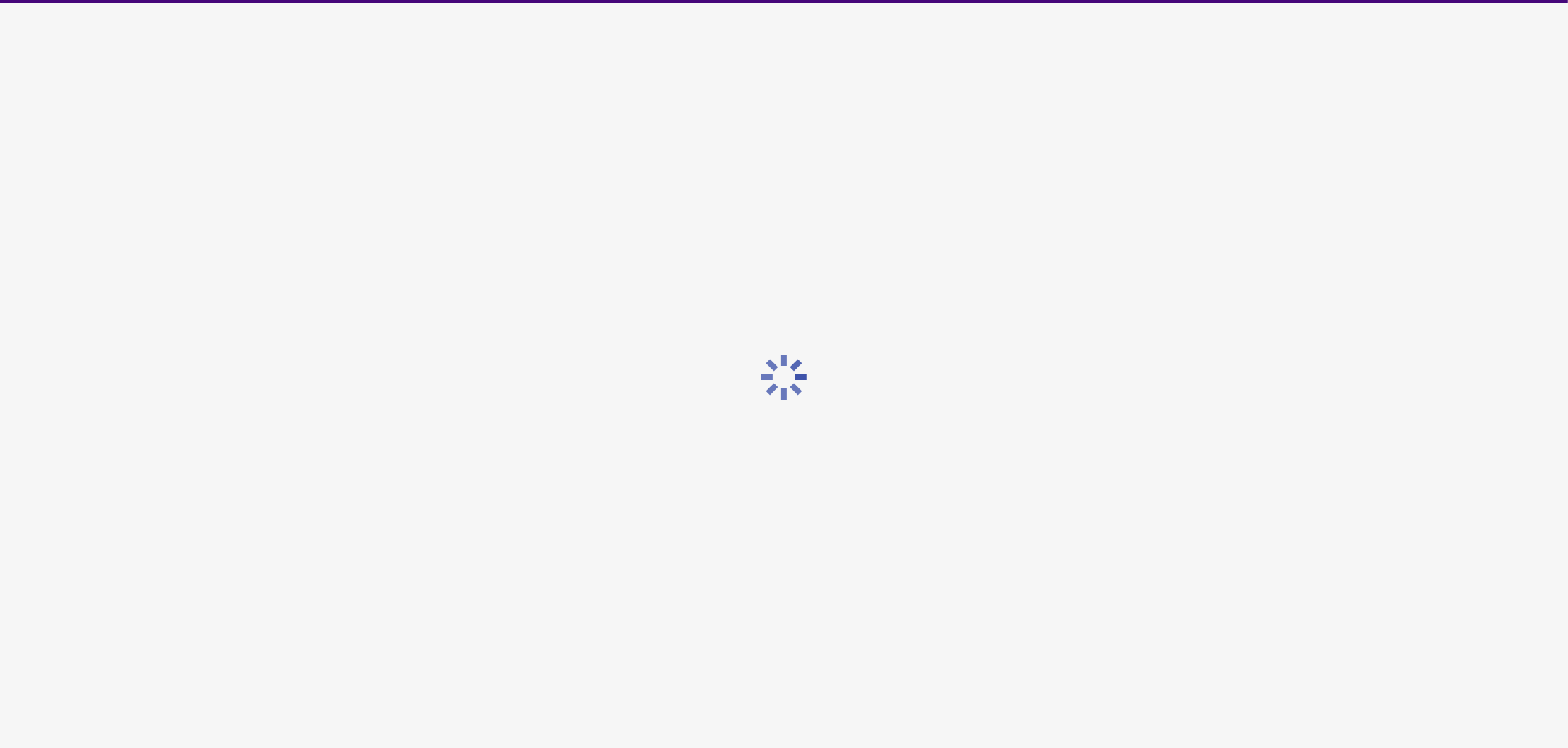
scroll to position [33, 0]
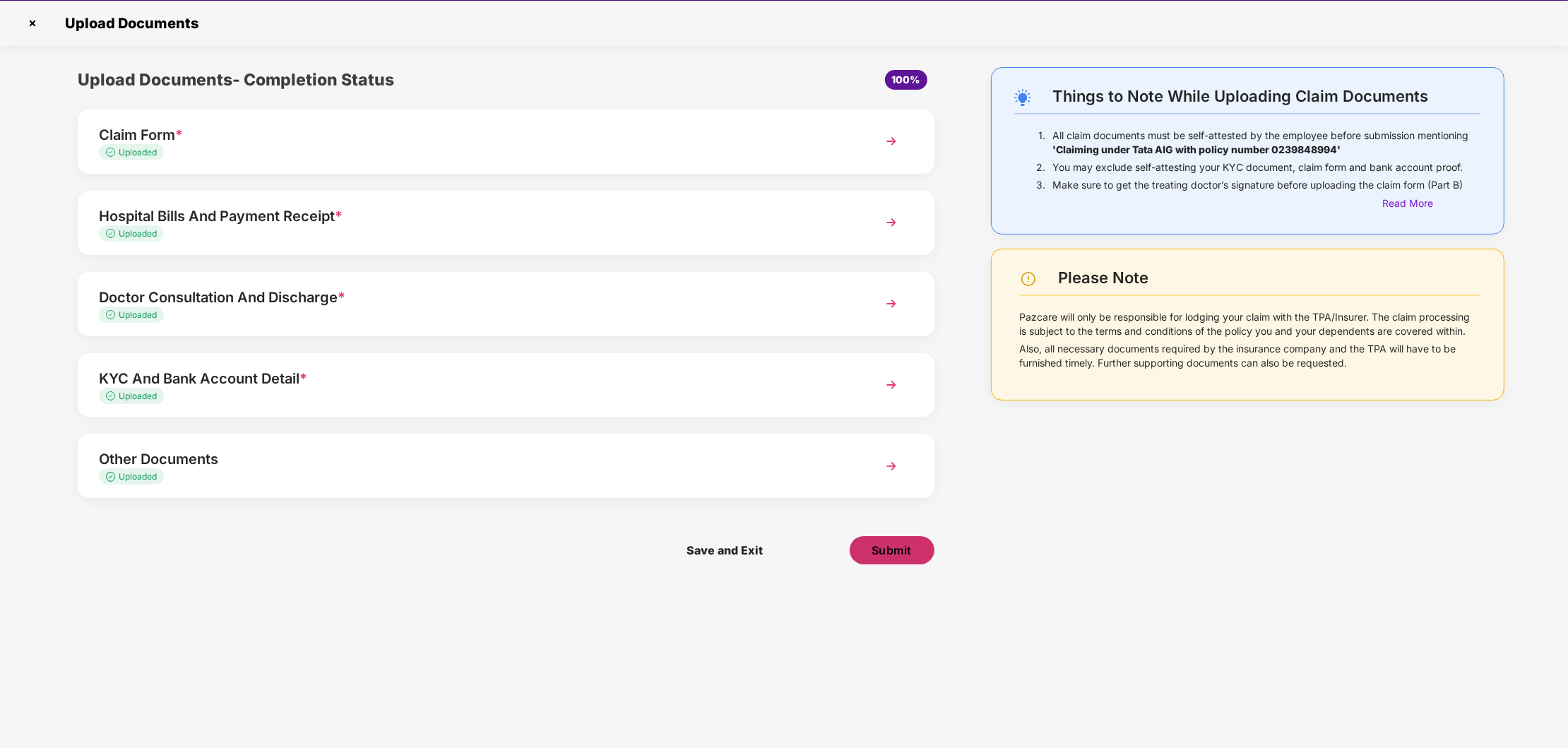
click at [897, 547] on span "Submit" at bounding box center [892, 550] width 41 height 15
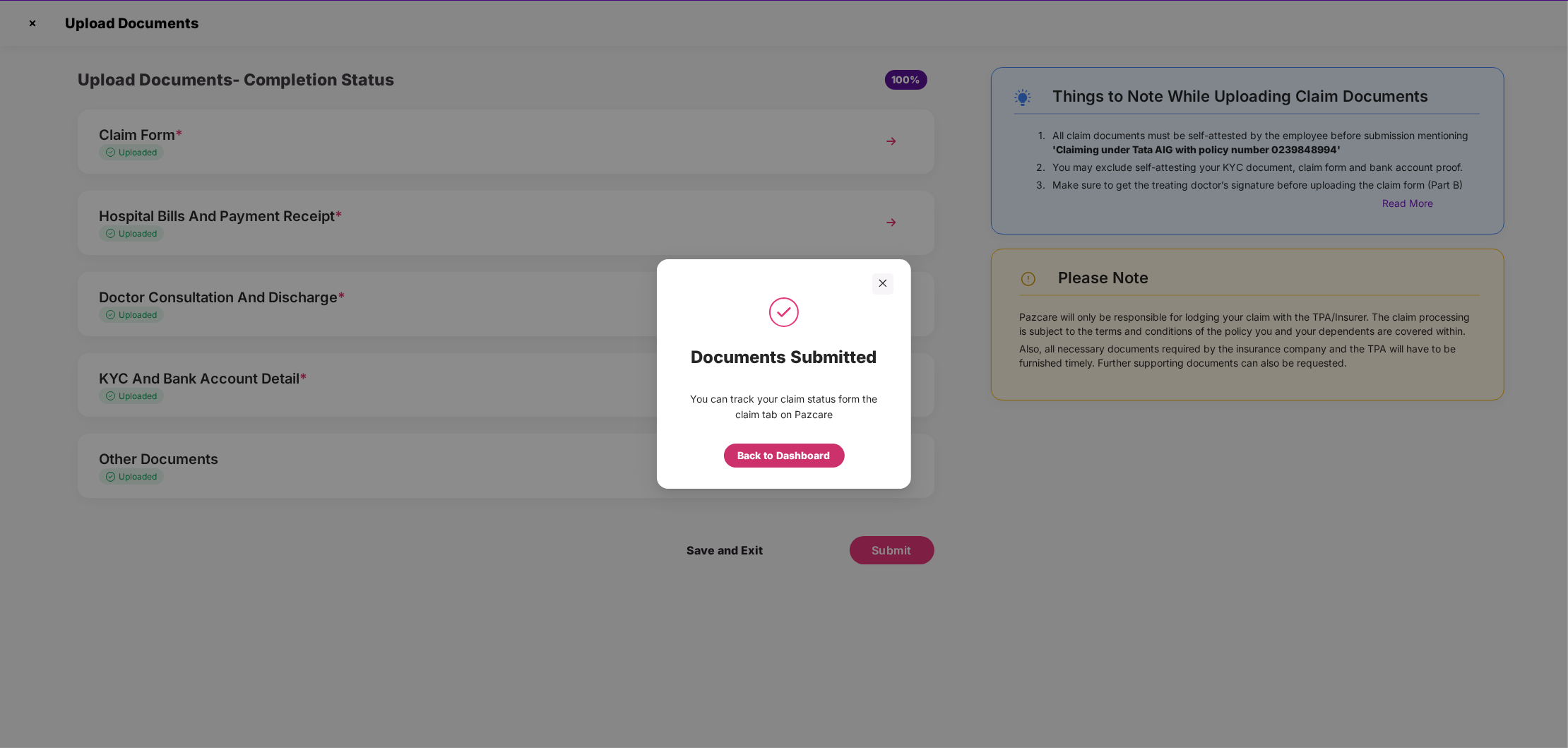
click at [775, 459] on div "Back to Dashboard" at bounding box center [785, 455] width 93 height 15
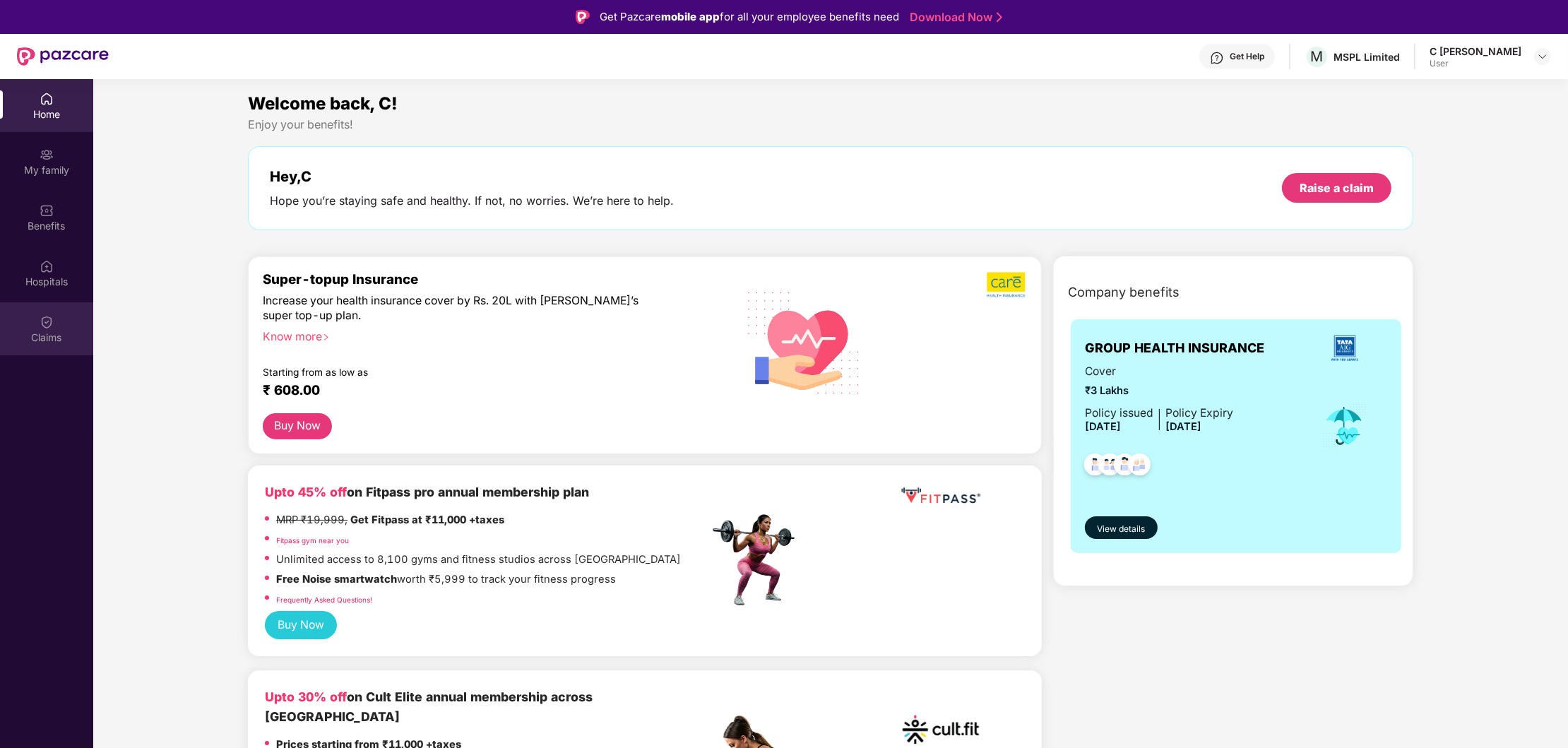
click at [51, 331] on div "Claims" at bounding box center [46, 337] width 93 height 14
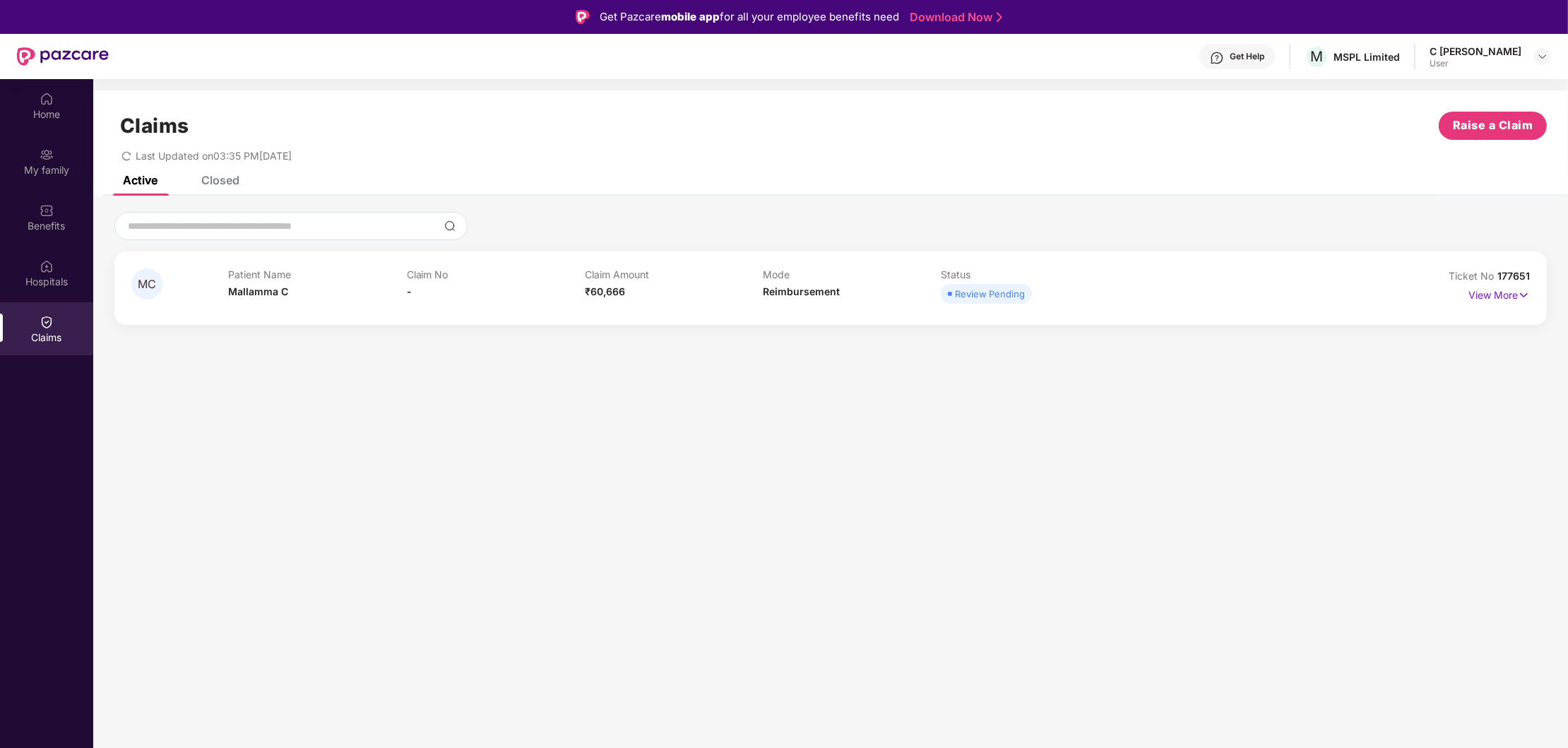
click at [226, 175] on div "Claims Raise a Claim Last Updated on 03:35 PM[DATE]" at bounding box center [830, 133] width 1475 height 86
click at [220, 182] on div "Closed" at bounding box center [220, 180] width 38 height 14
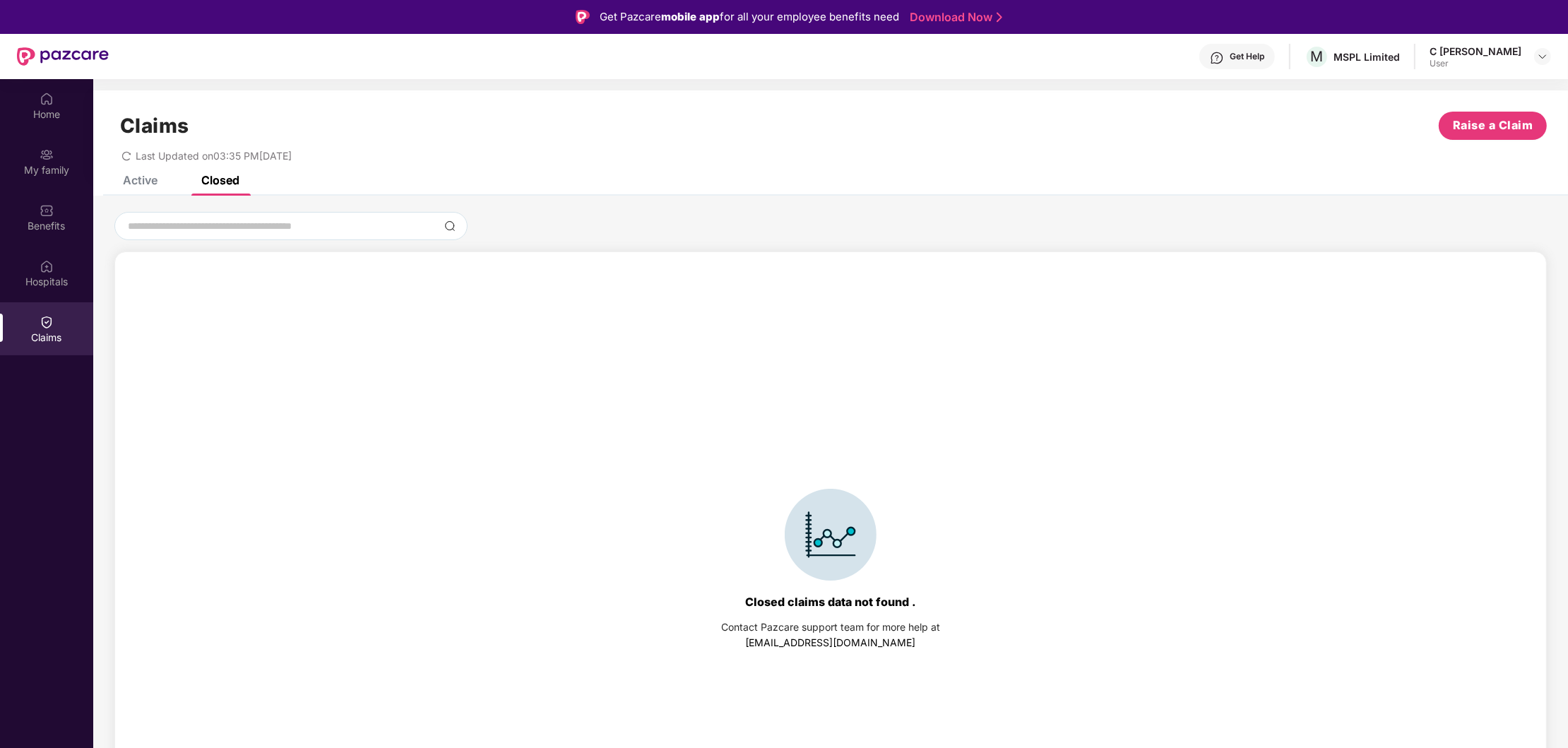
click at [152, 176] on div "Active" at bounding box center [141, 180] width 35 height 14
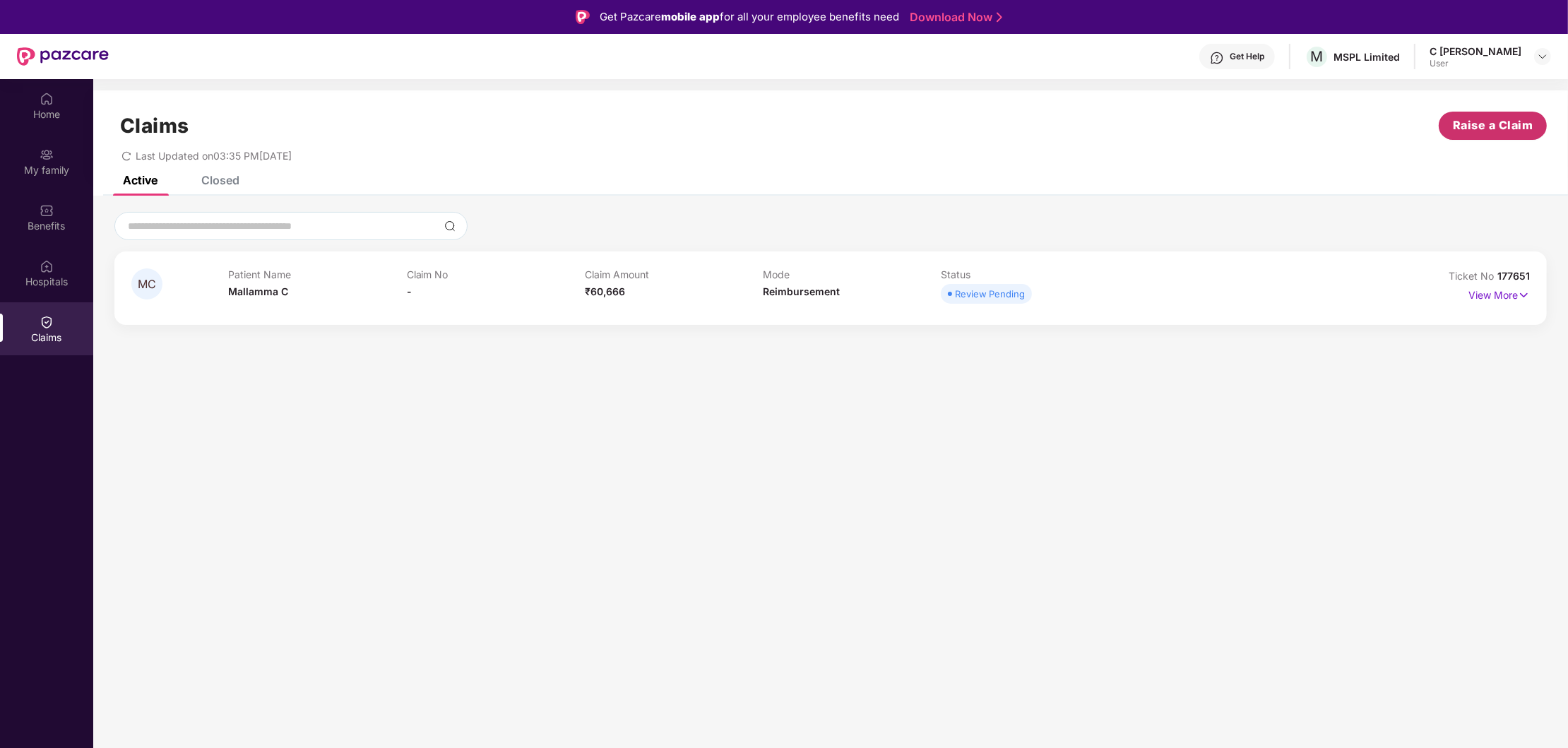
click at [1497, 126] on span "Raise a Claim" at bounding box center [1493, 125] width 80 height 17
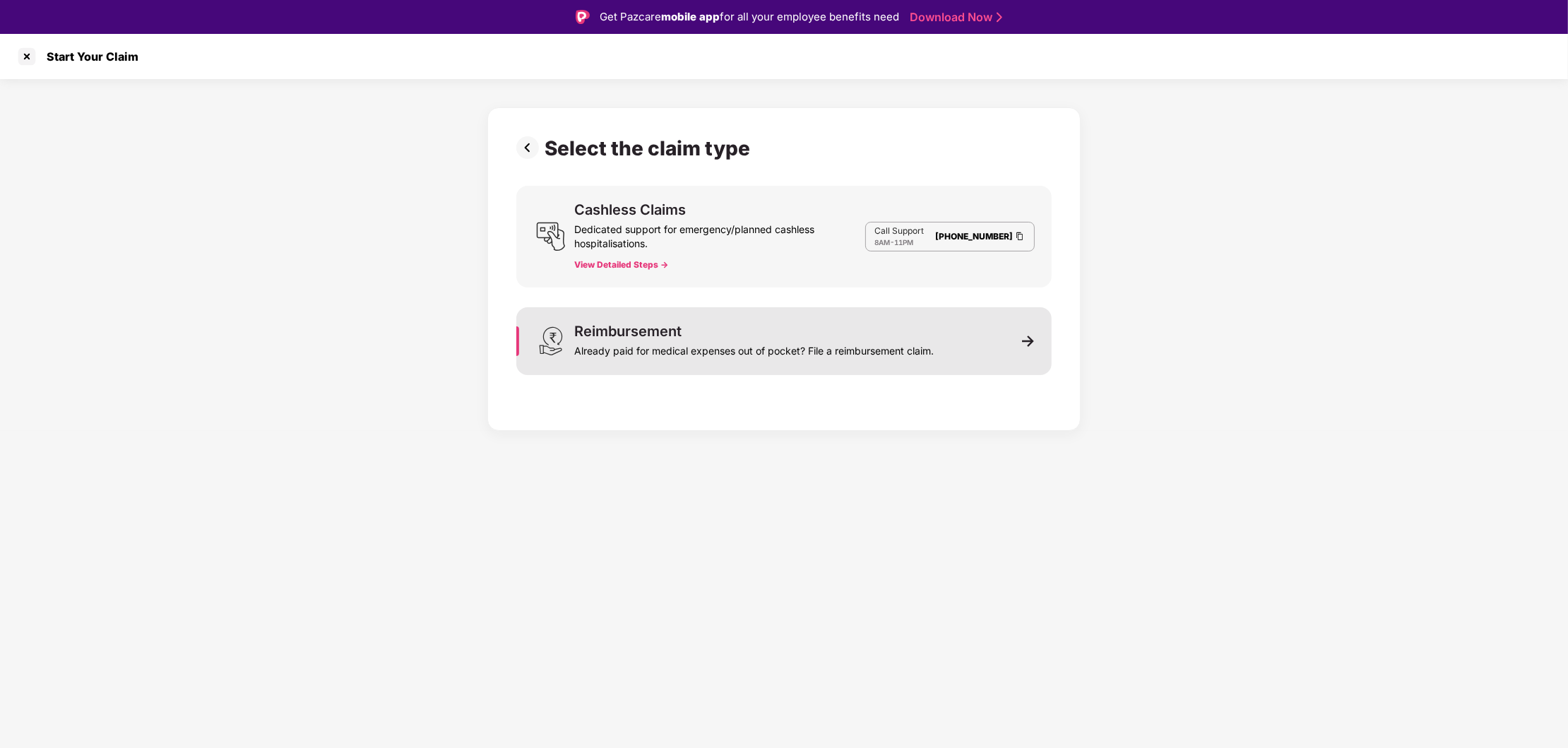
click at [994, 333] on div "Reimbursement Already paid for medical expenses out of pocket? File a reimburse…" at bounding box center [784, 341] width 535 height 68
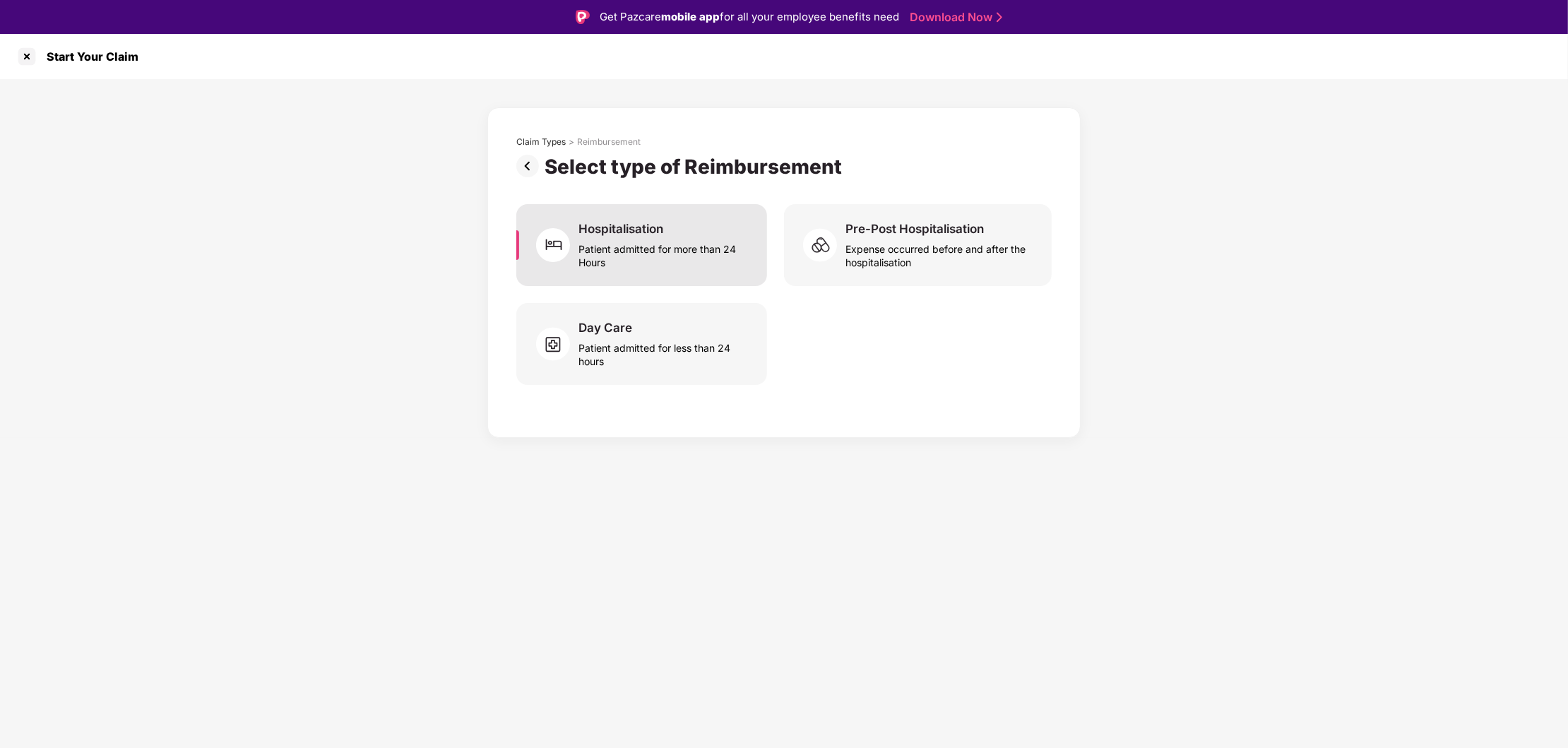
click at [617, 259] on div "Patient admitted for more than 24 Hours" at bounding box center [664, 253] width 172 height 33
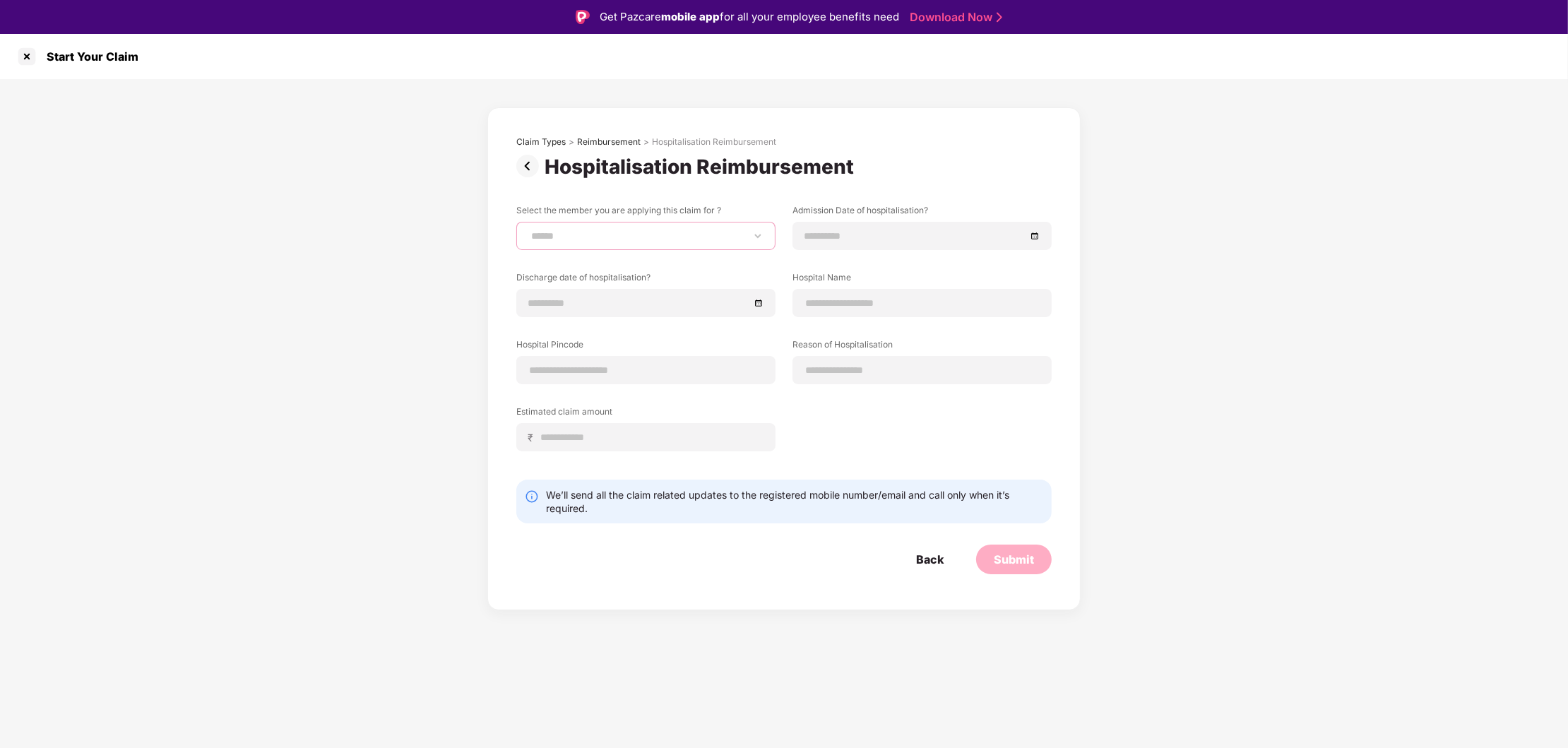
click at [528, 230] on select "**********" at bounding box center [646, 236] width 235 height 12
select select "**********"
click option "*********" at bounding box center [0, 0] width 0 height 0
click at [871, 240] on input at bounding box center [914, 236] width 221 height 15
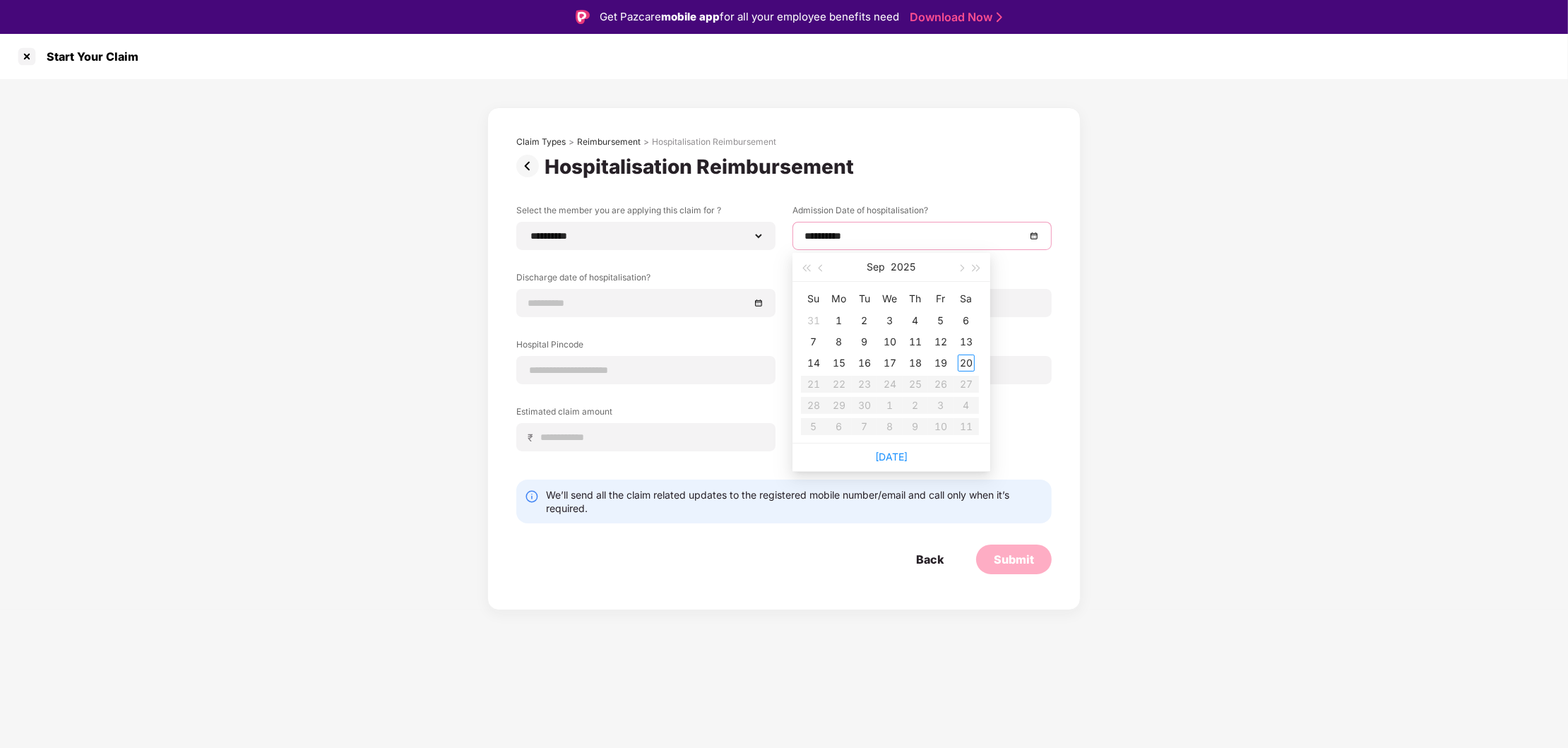
type input "**********"
click at [824, 267] on span "button" at bounding box center [822, 269] width 7 height 7
type input "**********"
click at [818, 381] on div "17" at bounding box center [813, 384] width 17 height 17
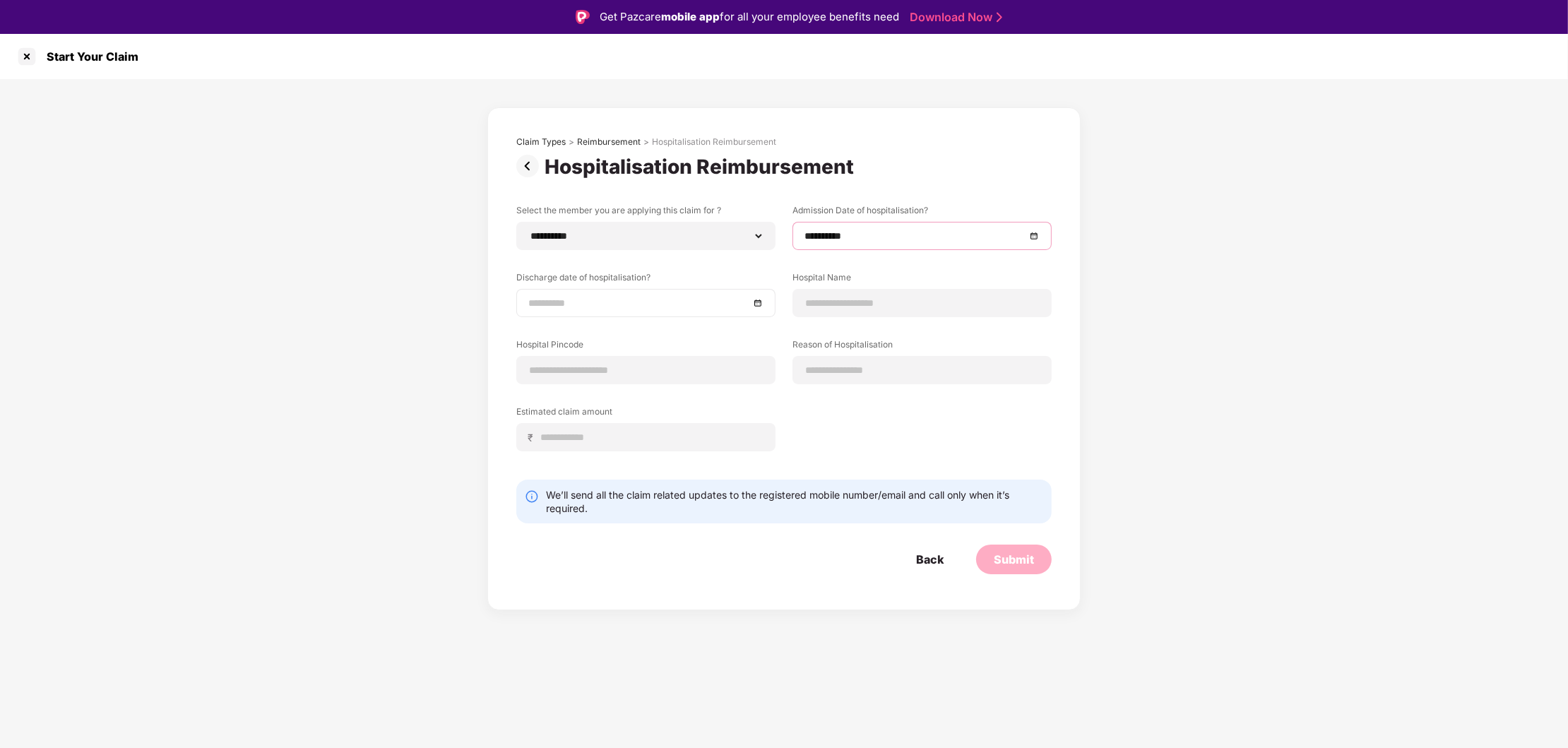
click at [752, 307] on div at bounding box center [646, 302] width 235 height 15
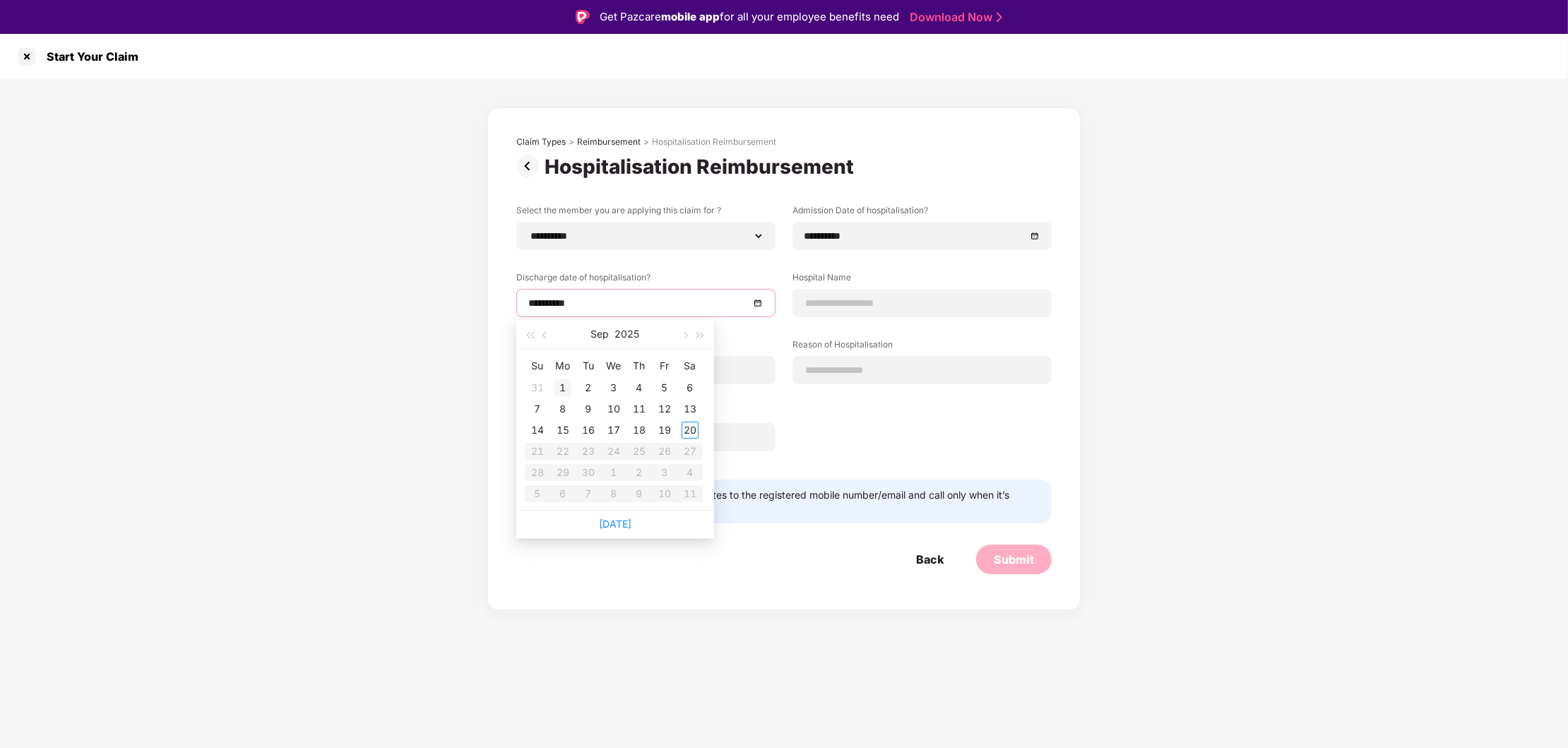
type input "**********"
click at [545, 339] on button "button" at bounding box center [545, 334] width 15 height 28
type input "**********"
click at [635, 451] on div "21" at bounding box center [638, 451] width 17 height 17
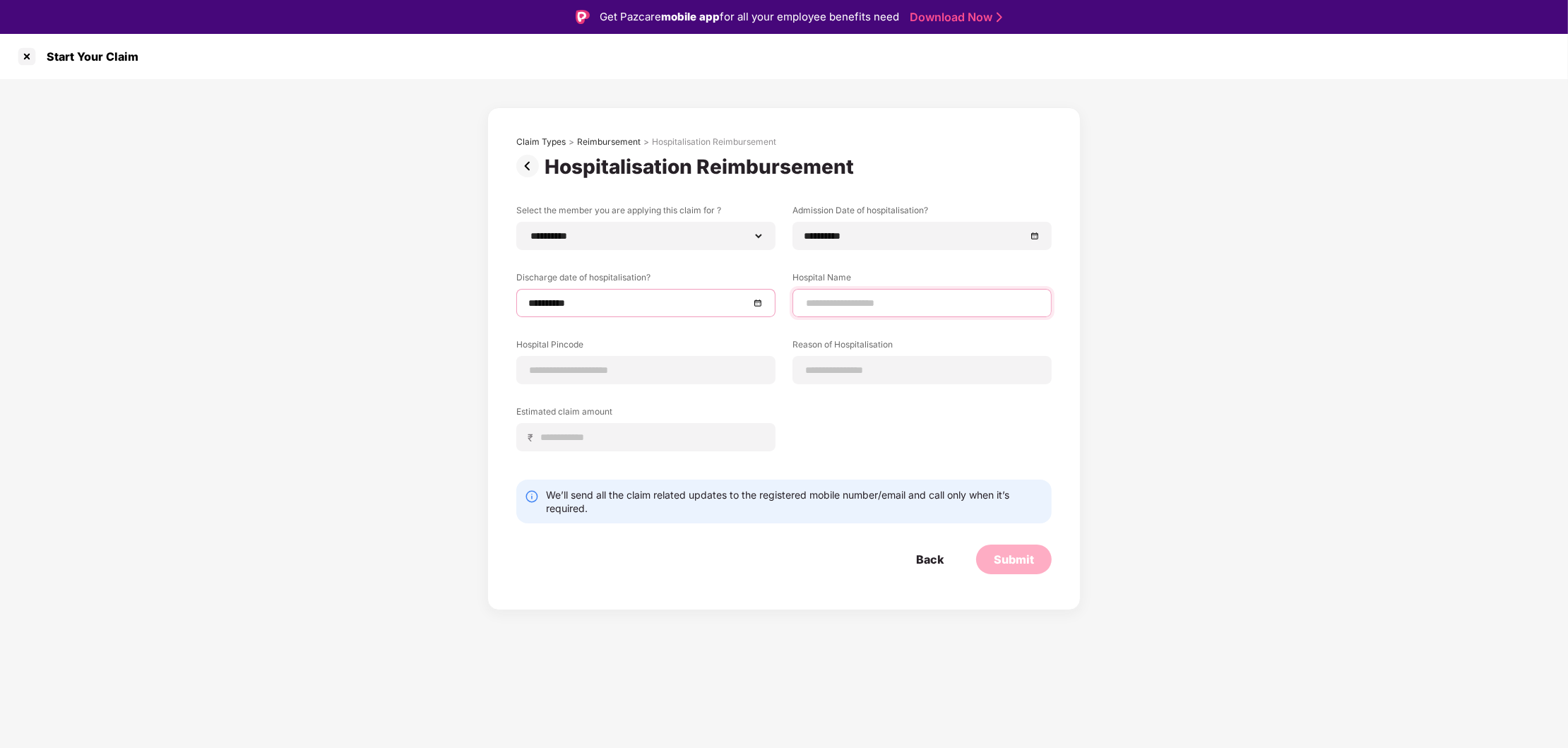
click at [871, 302] on input at bounding box center [922, 303] width 235 height 14
type input "**********"
click at [602, 369] on input at bounding box center [646, 370] width 235 height 14
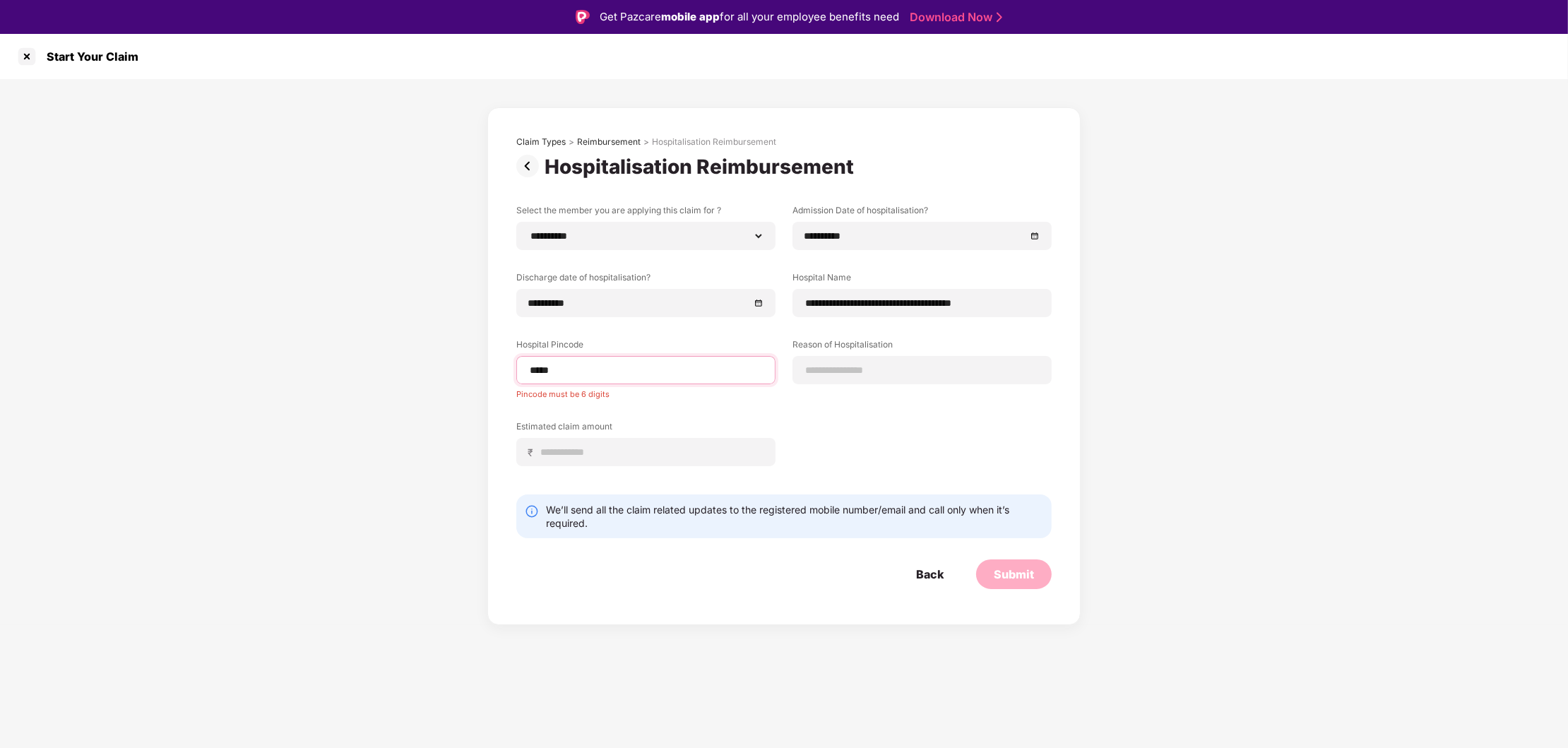
type input "******"
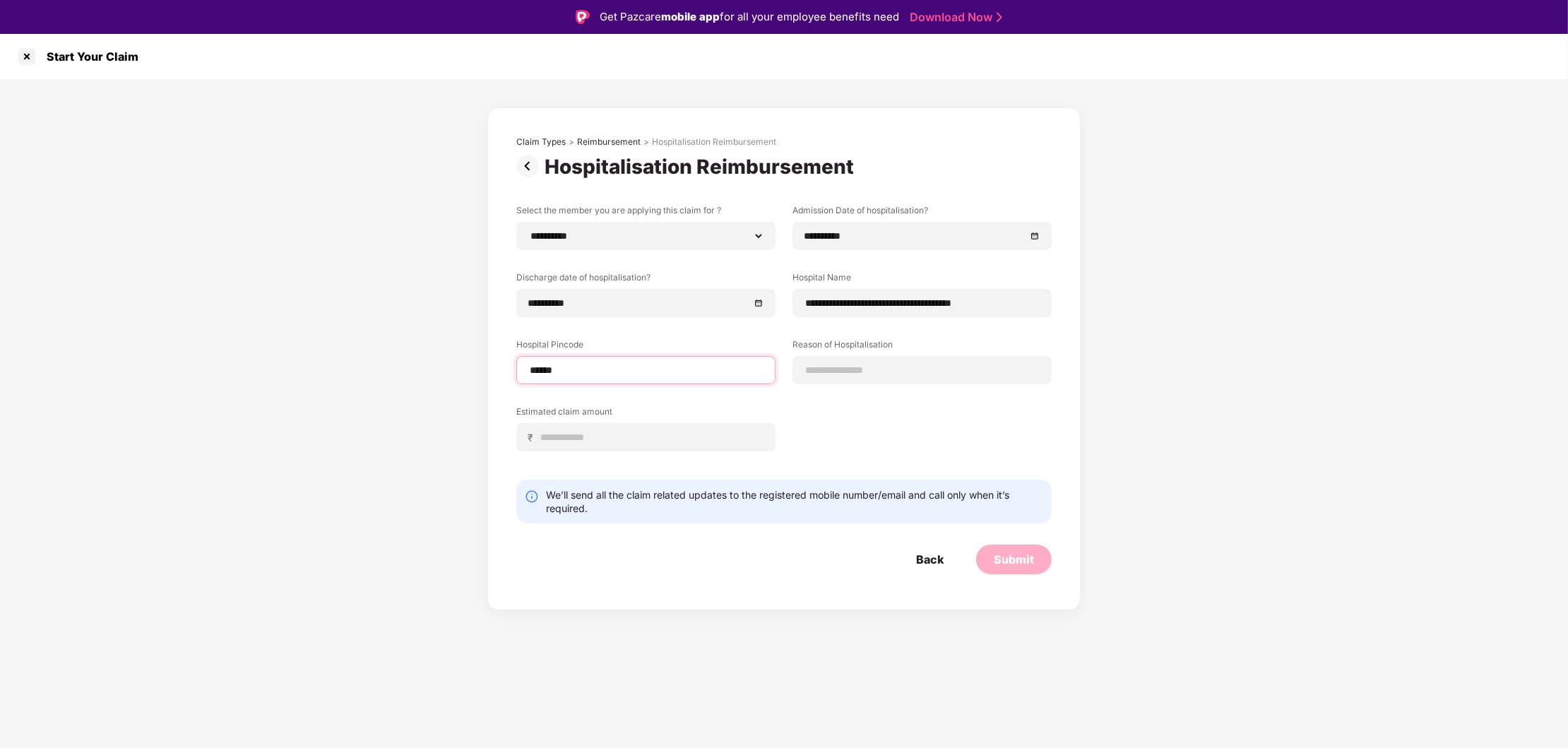
select select "*******"
select select "*********"
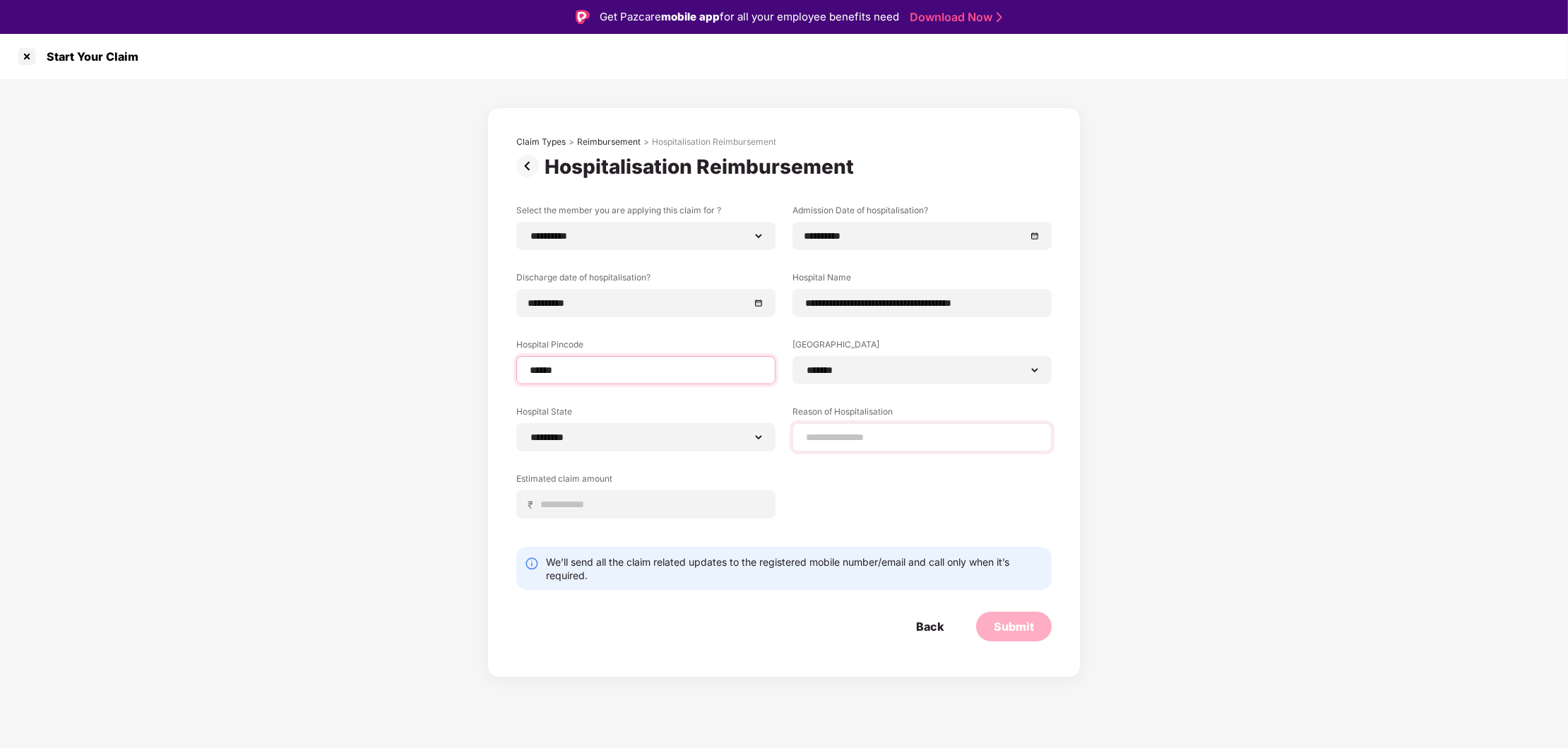
type input "******"
click at [857, 442] on input at bounding box center [922, 438] width 235 height 14
type input "**********"
click at [579, 498] on input at bounding box center [651, 504] width 224 height 14
type input "*****"
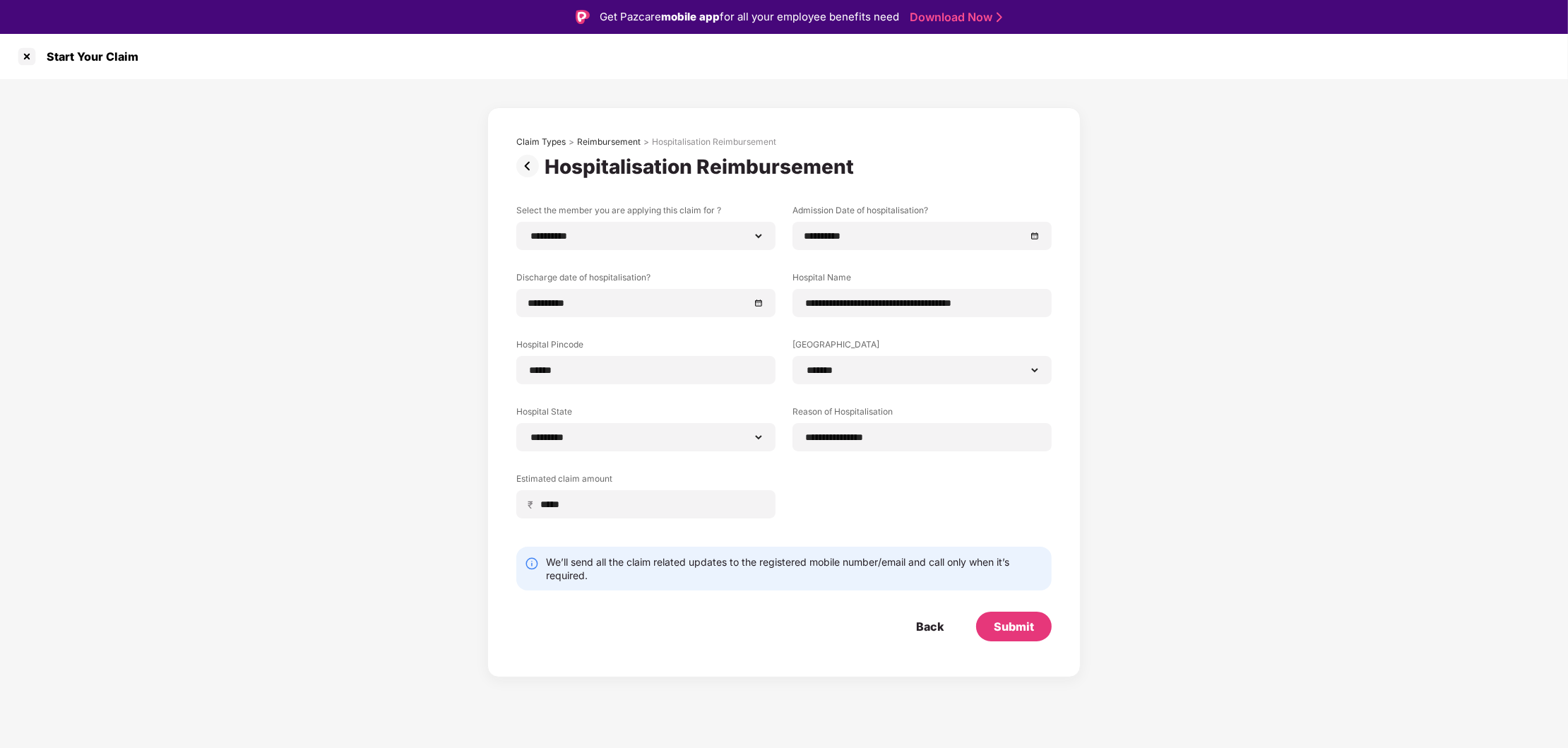
click at [935, 512] on div "**********" at bounding box center [784, 372] width 535 height 336
click at [1018, 624] on div "Submit" at bounding box center [1014, 626] width 41 height 15
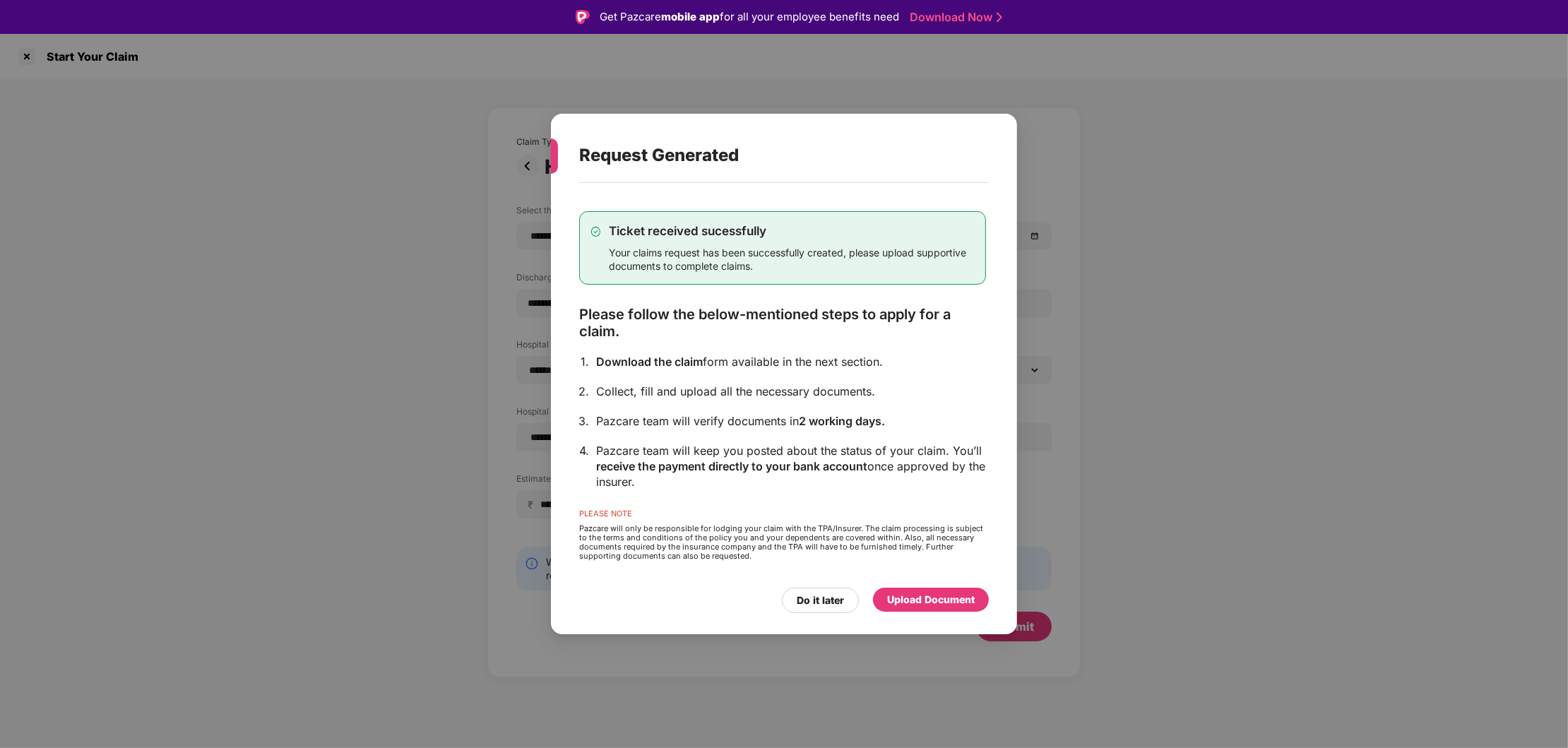
click at [935, 600] on div "Upload Document" at bounding box center [930, 599] width 88 height 15
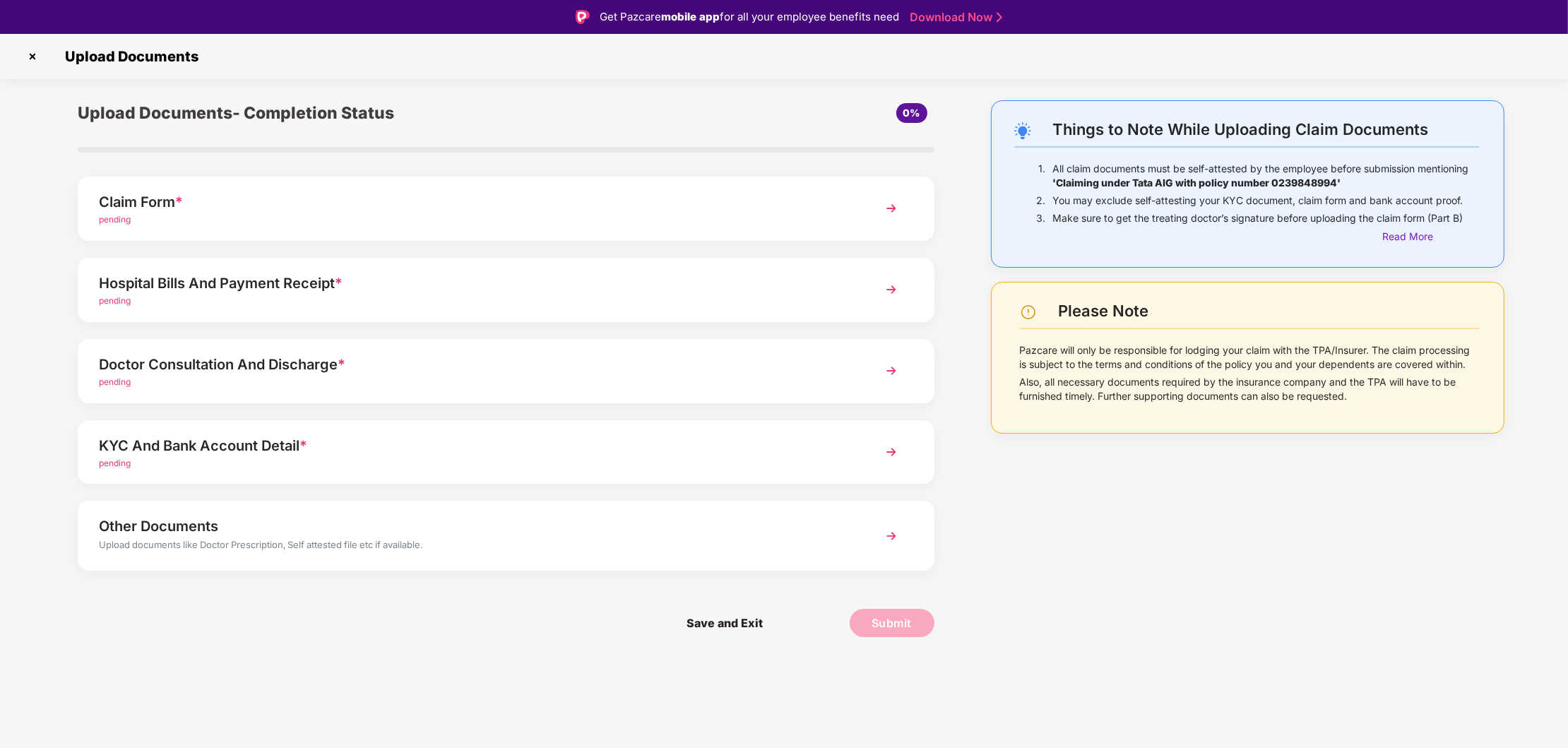
click at [885, 201] on img at bounding box center [891, 208] width 25 height 25
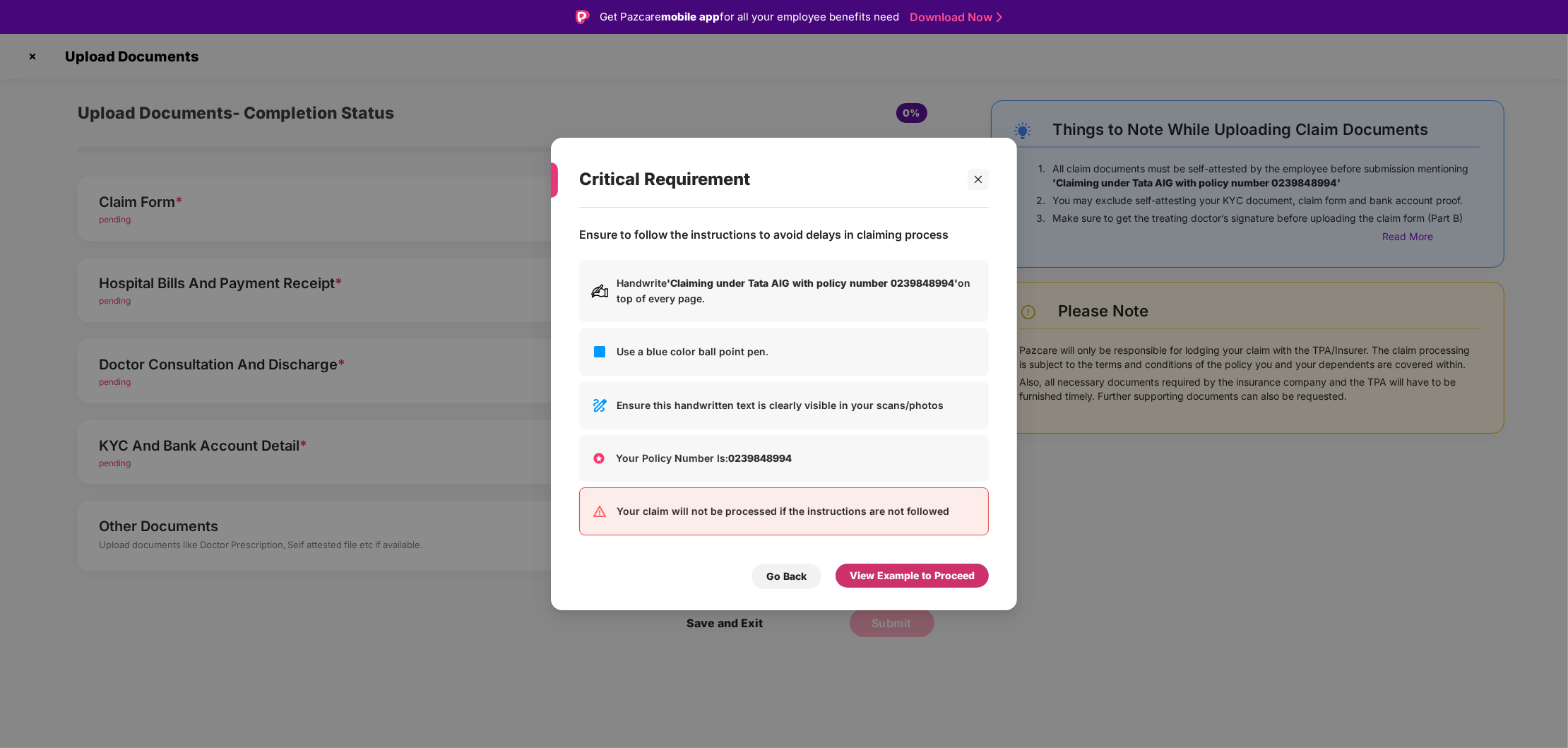
click at [895, 570] on div "View Example to Proceed" at bounding box center [912, 575] width 125 height 15
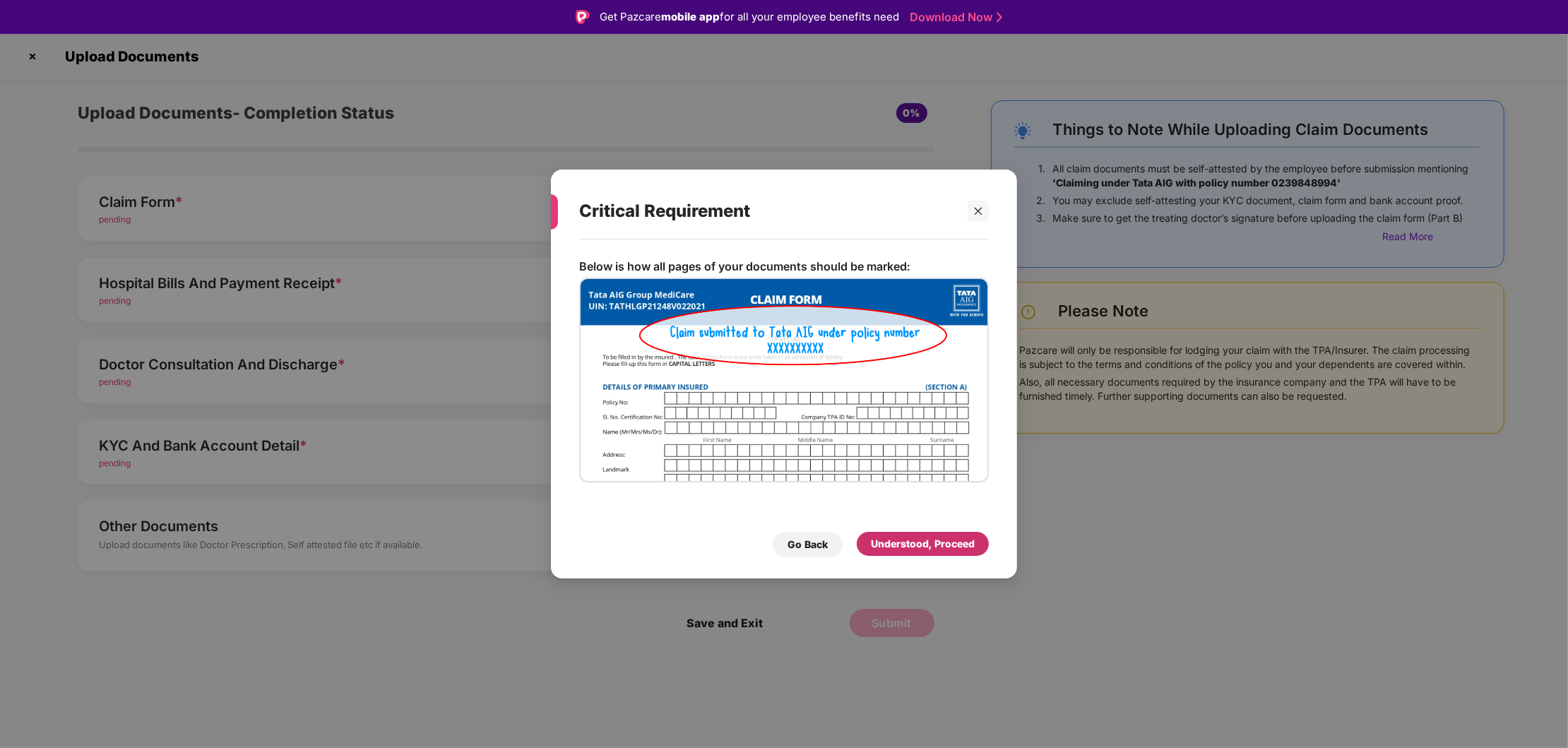
click at [930, 538] on div "Understood, Proceed" at bounding box center [922, 544] width 104 height 15
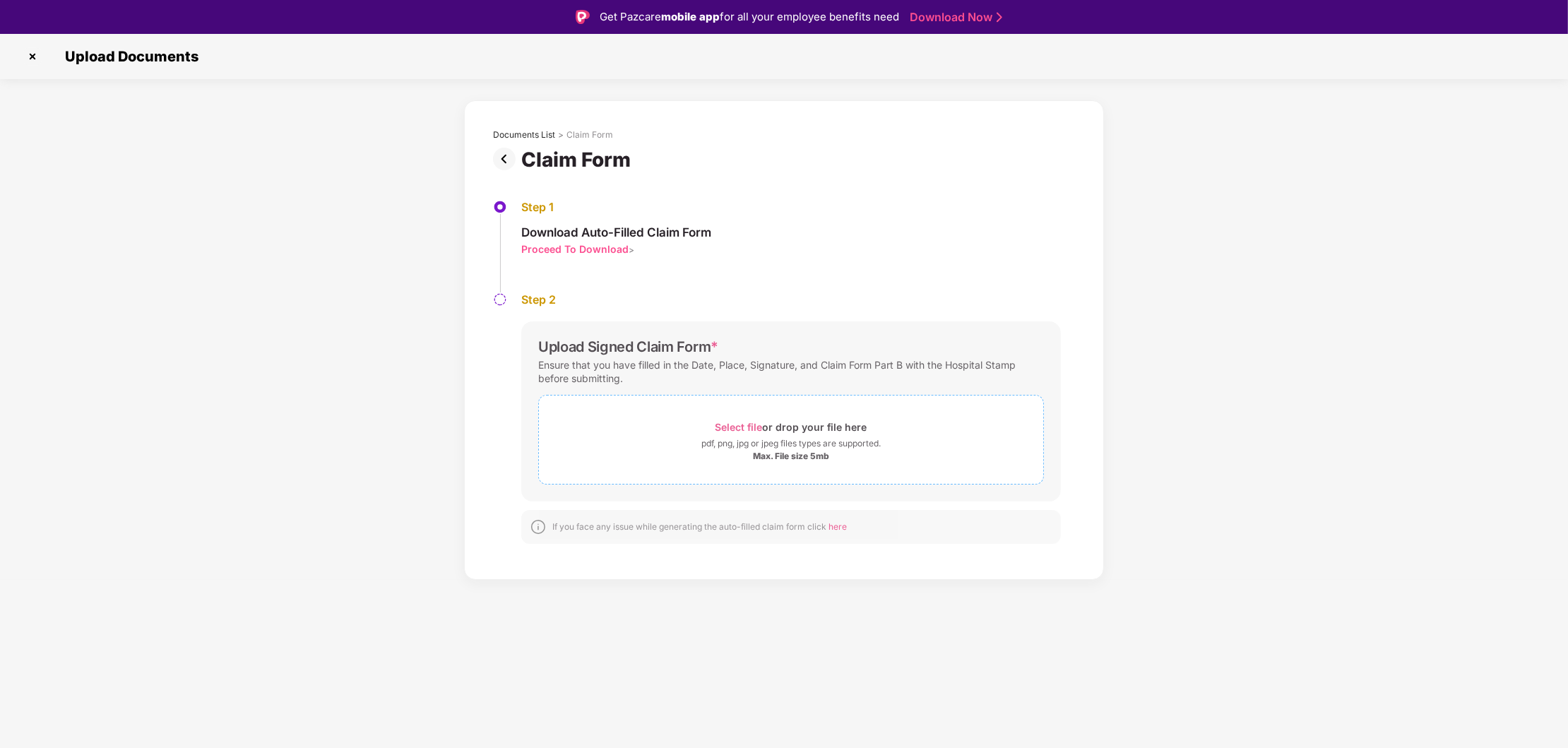
click at [799, 444] on div "pdf, png, jpg or jpeg files types are supported." at bounding box center [791, 443] width 180 height 14
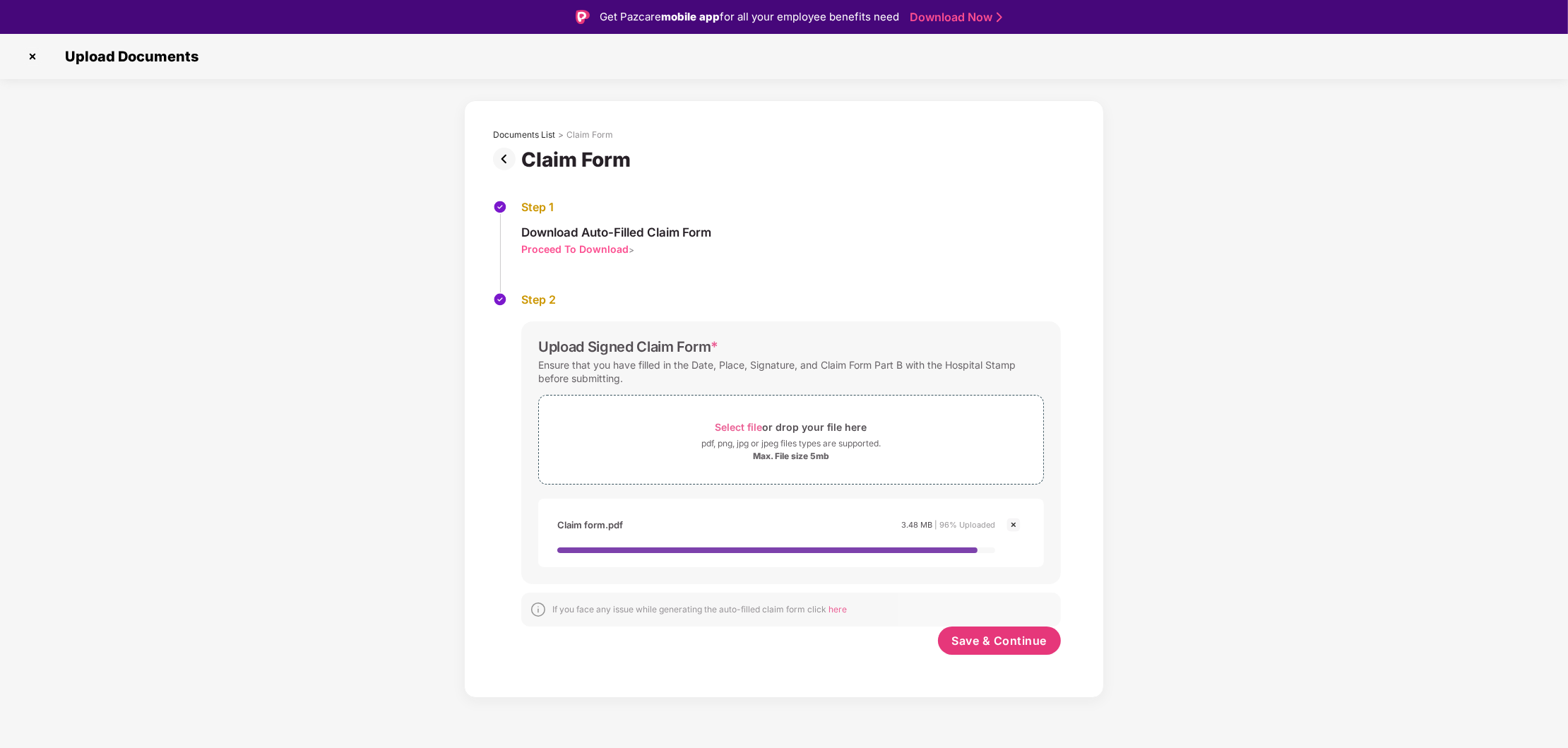
scroll to position [33, 0]
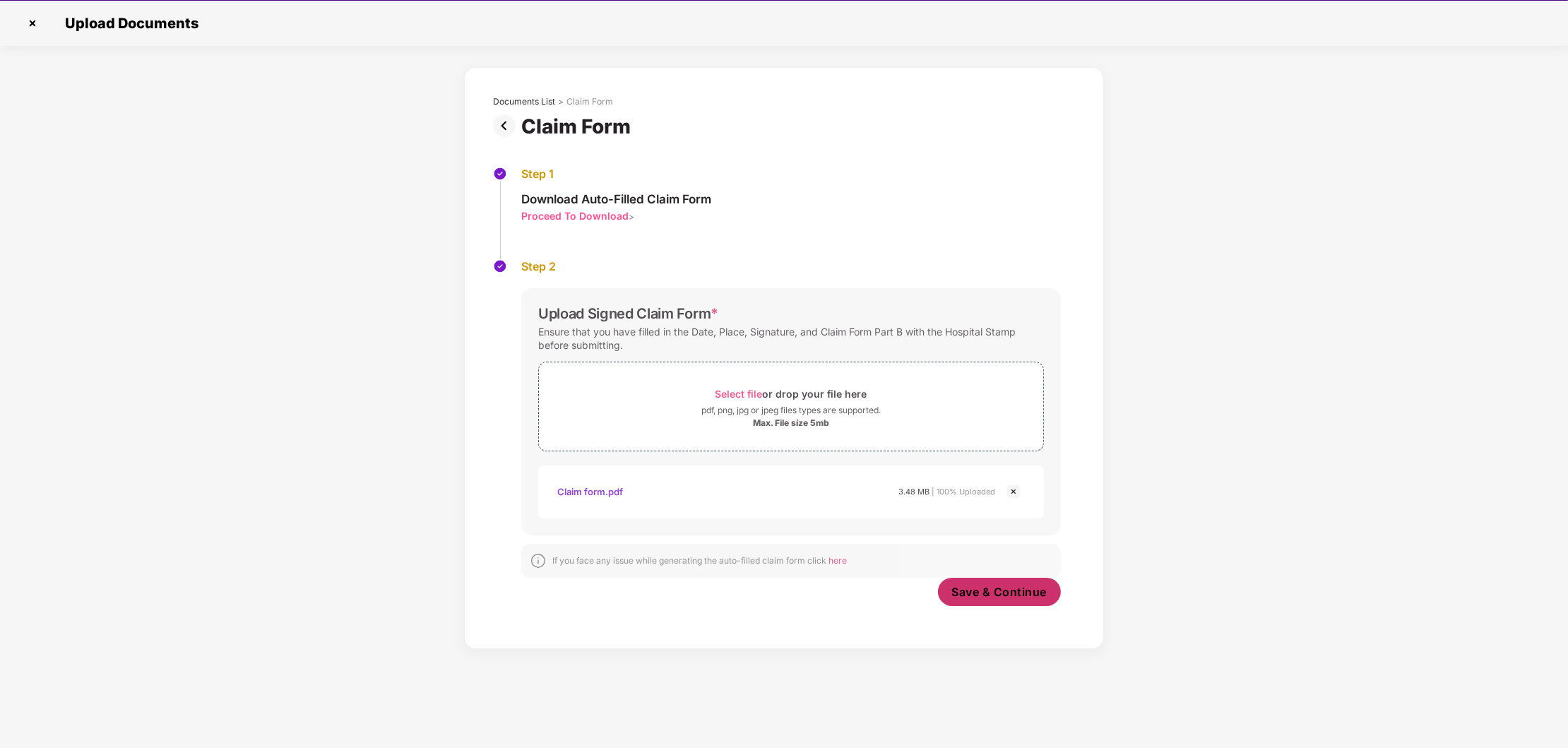
click at [1005, 594] on span "Save & Continue" at bounding box center [1000, 591] width 96 height 15
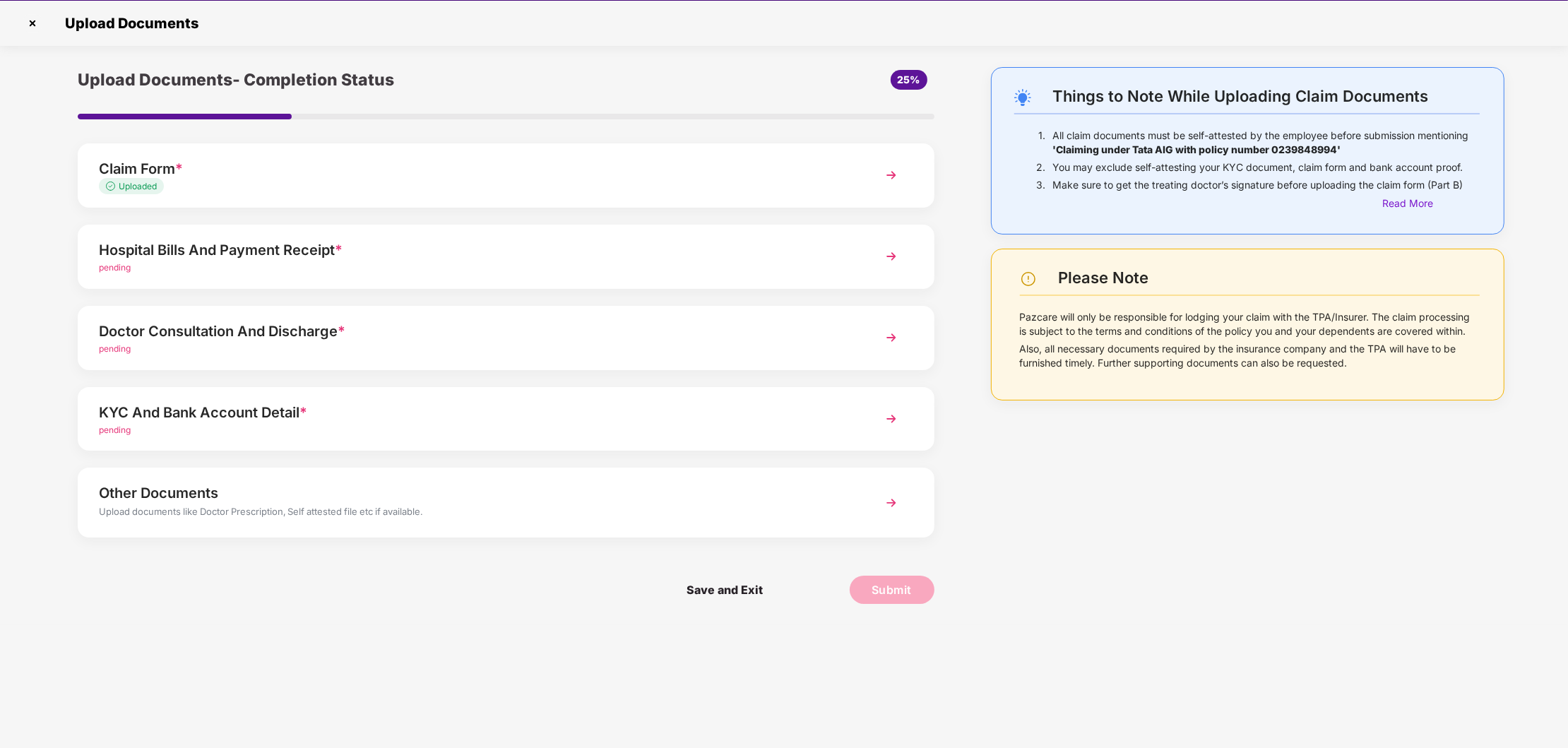
click at [891, 250] on img at bounding box center [891, 256] width 25 height 25
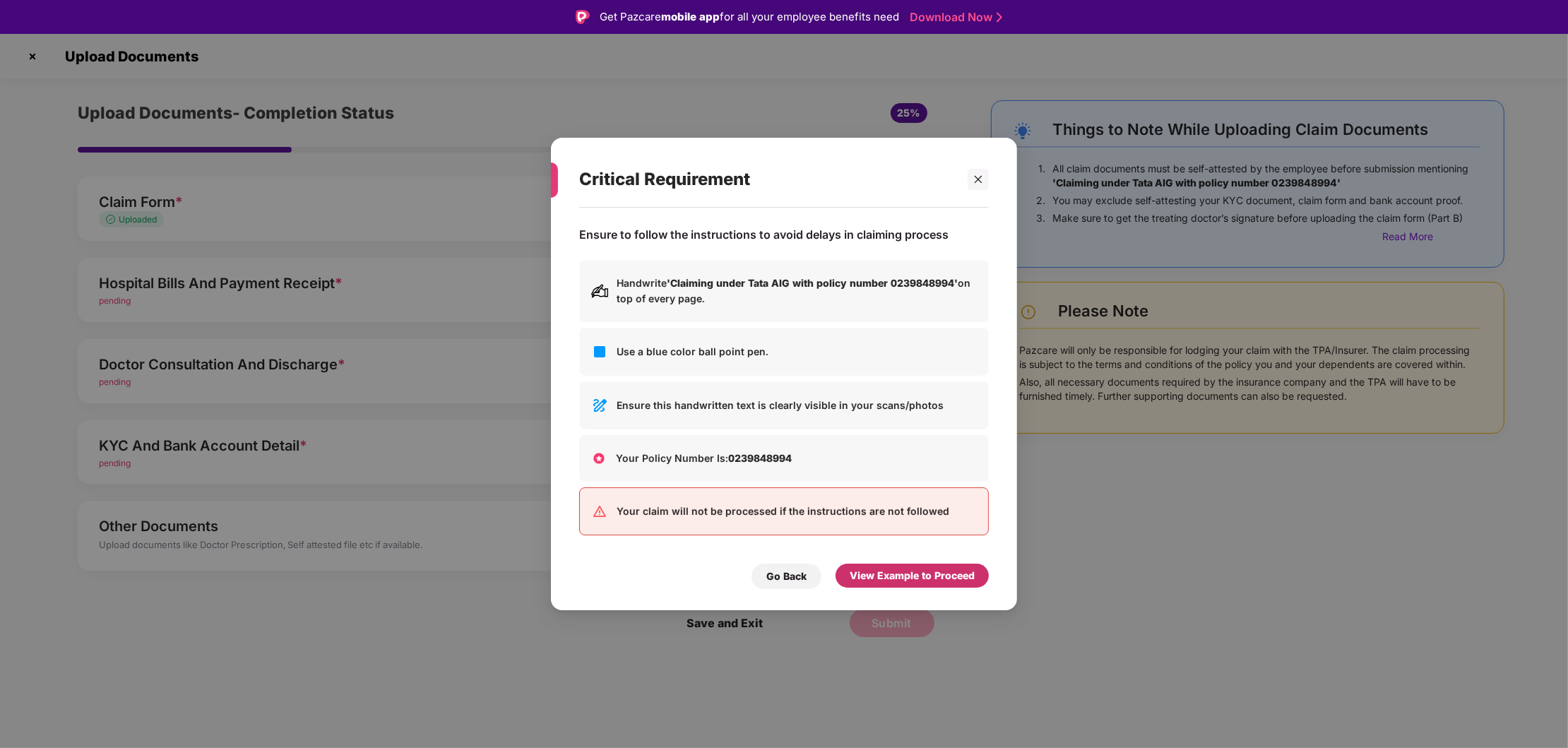
click at [911, 573] on div "View Example to Proceed" at bounding box center [912, 575] width 125 height 15
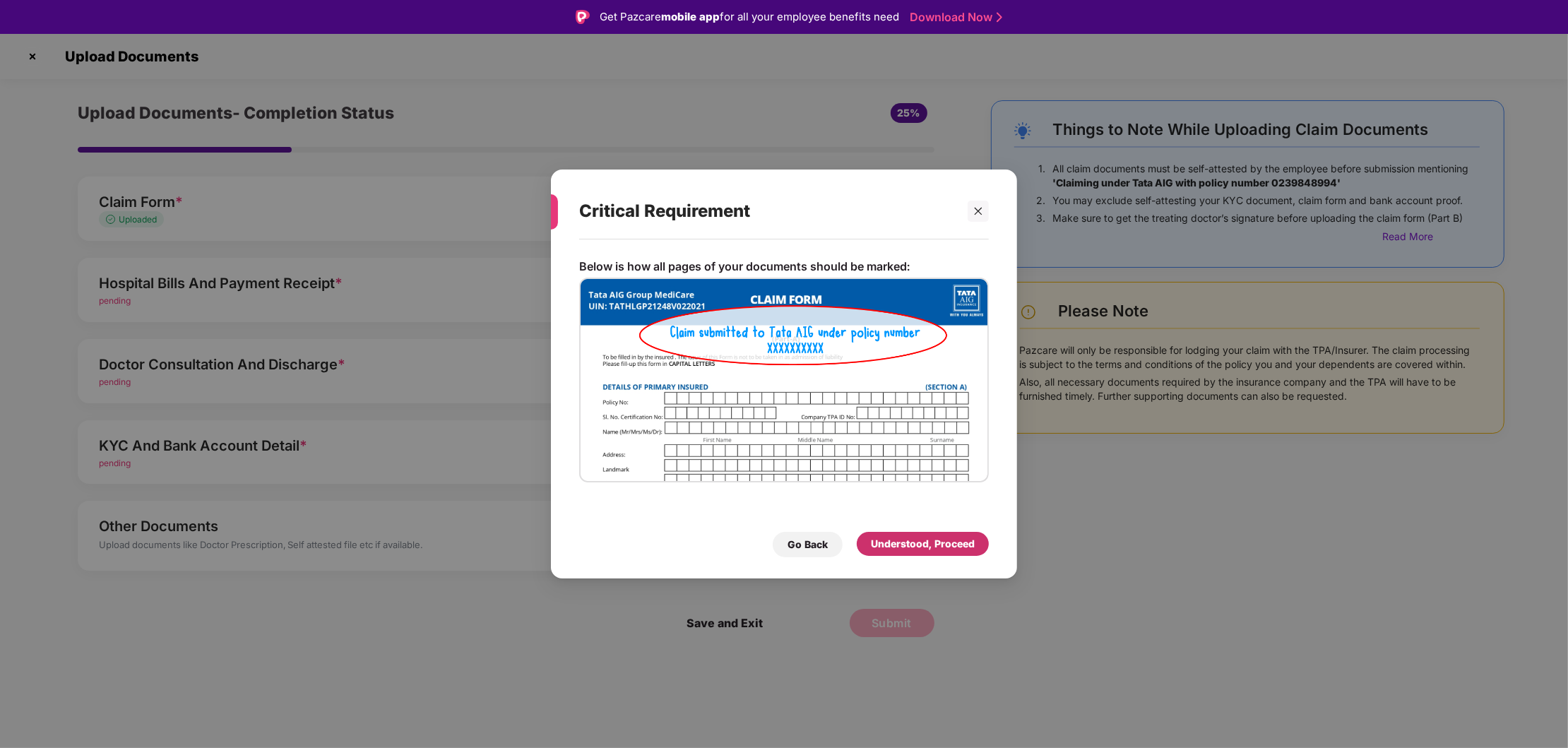
click at [921, 540] on div "Understood, Proceed" at bounding box center [922, 544] width 104 height 15
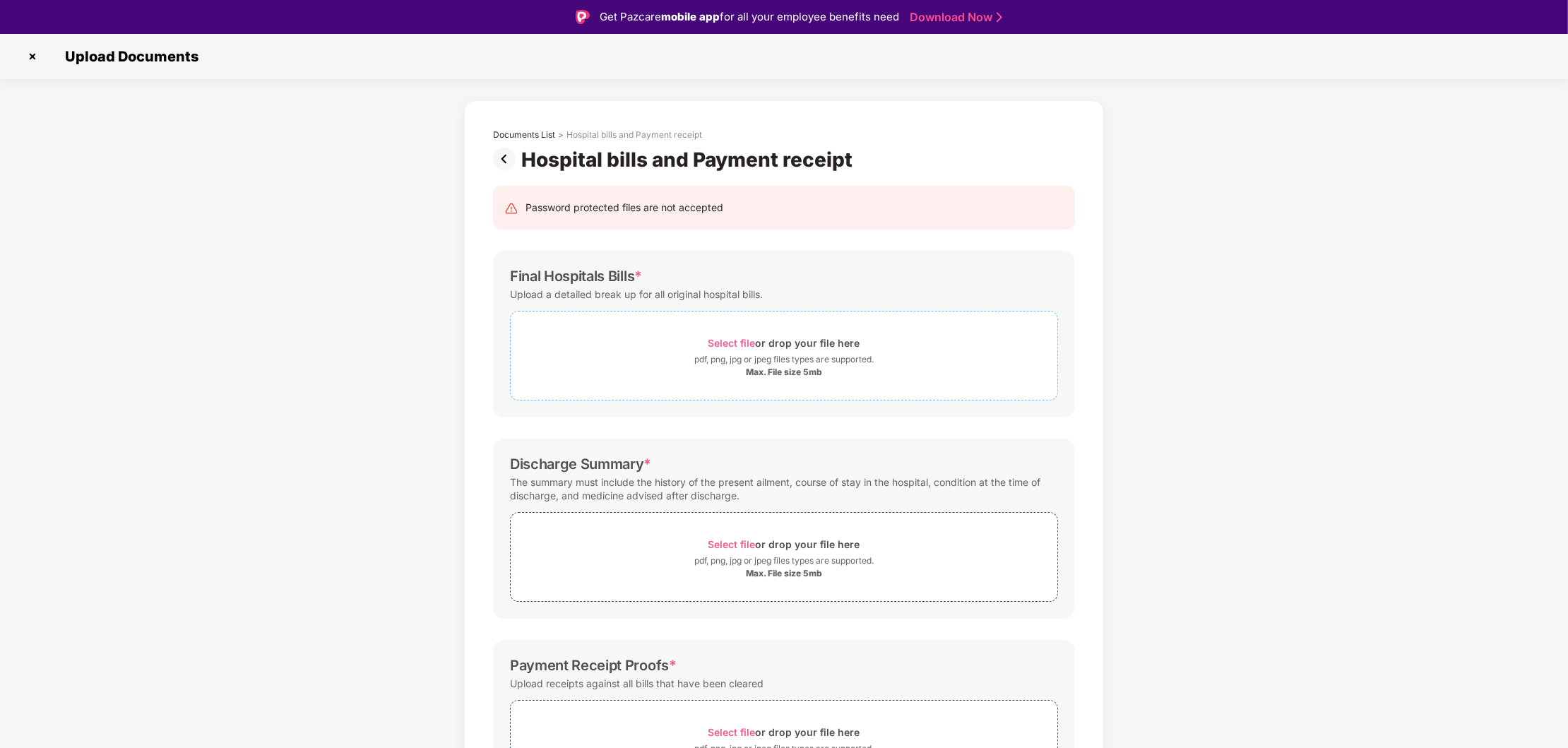
click at [714, 342] on span "Select file" at bounding box center [732, 343] width 47 height 12
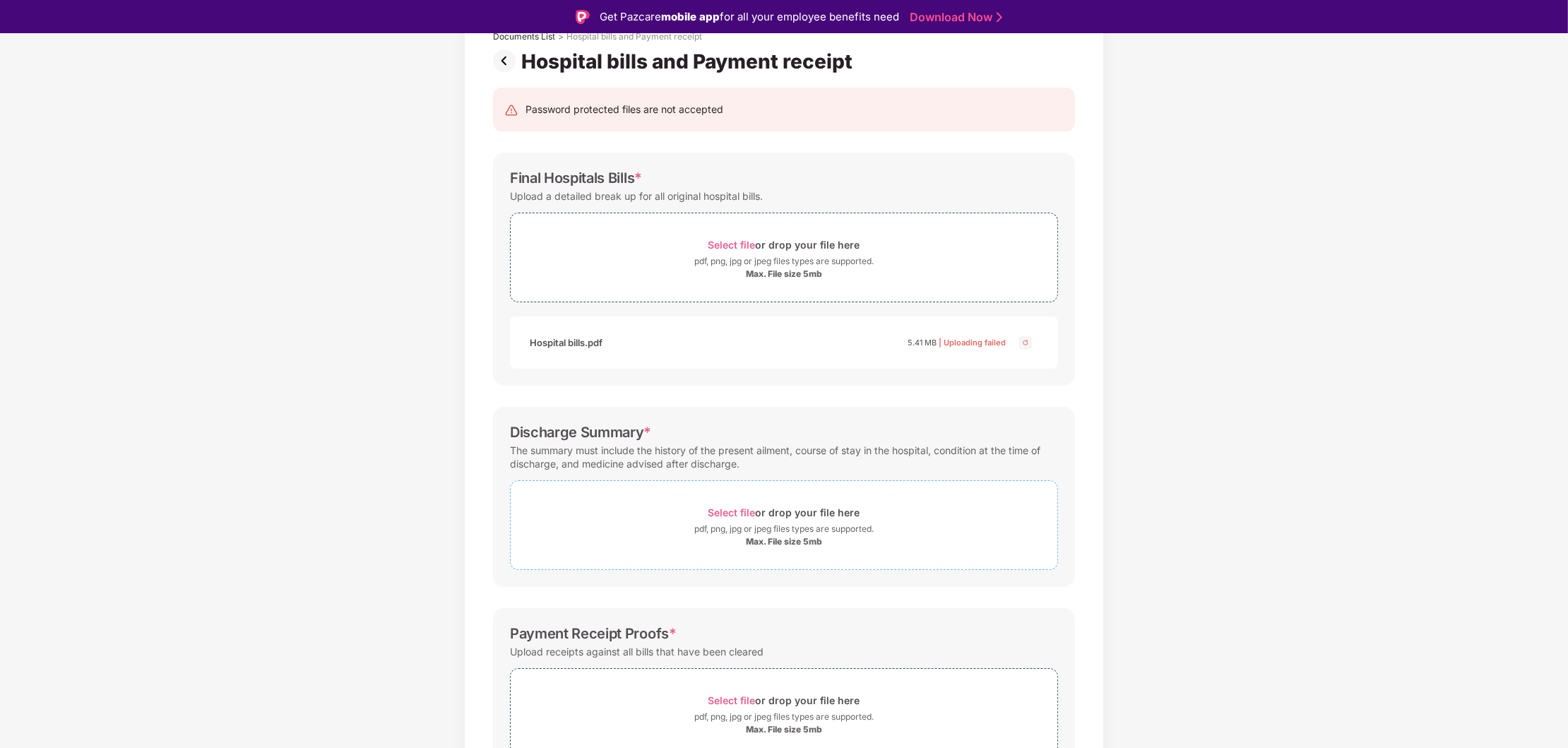
scroll to position [45, 0]
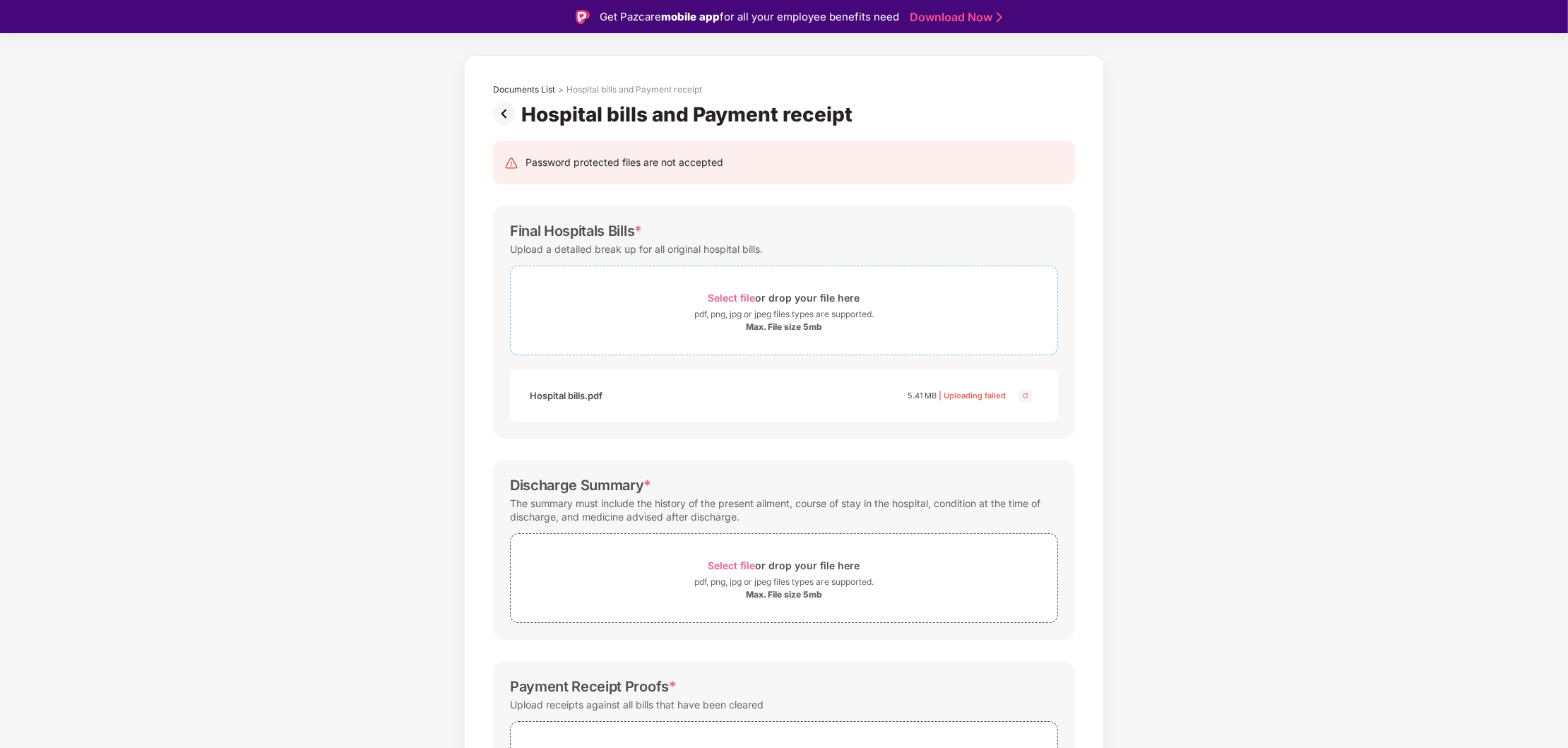
click at [759, 308] on div "pdf, png, jpg or jpeg files types are supported." at bounding box center [784, 314] width 180 height 14
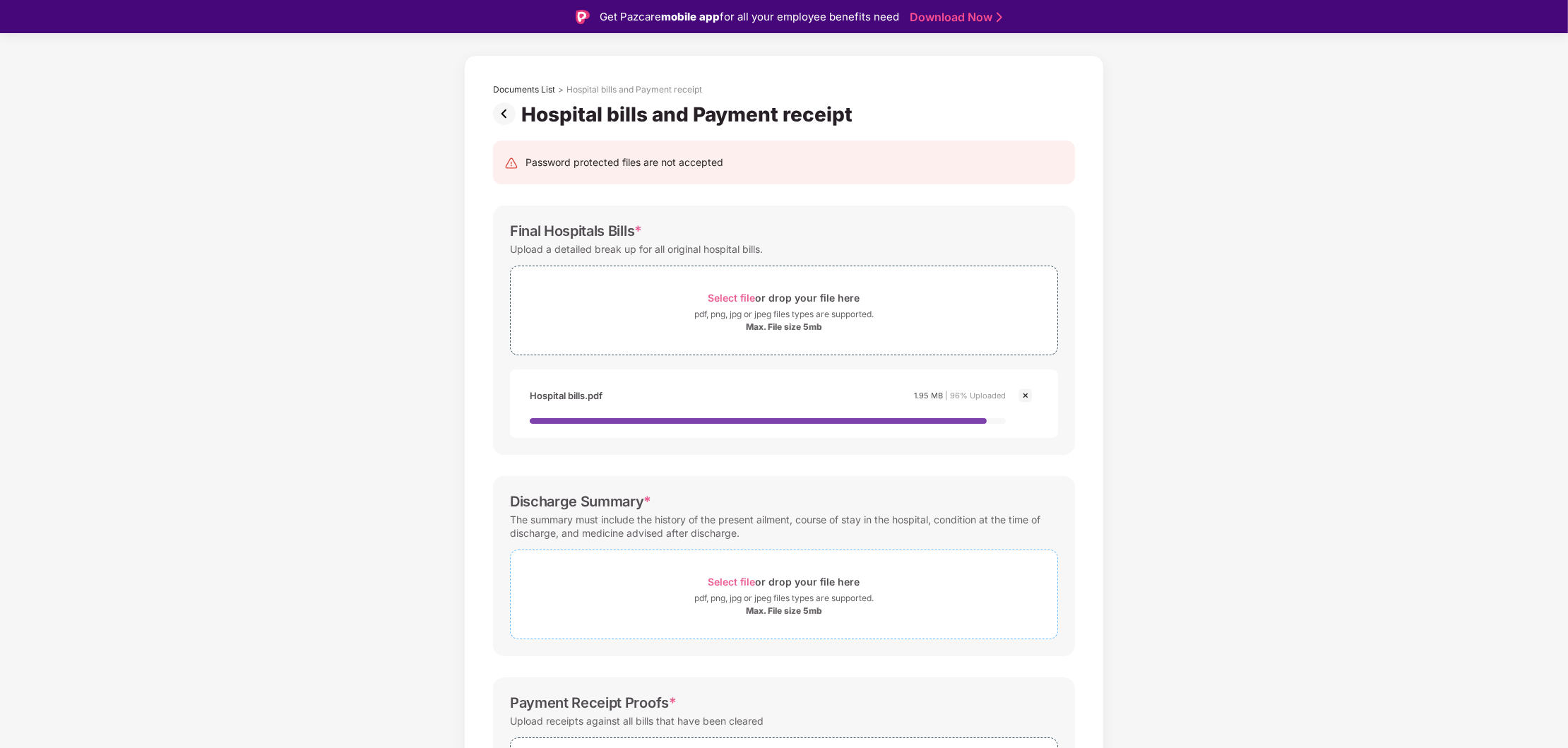
click at [760, 593] on div "pdf, png, jpg or jpeg files types are supported." at bounding box center [784, 598] width 180 height 14
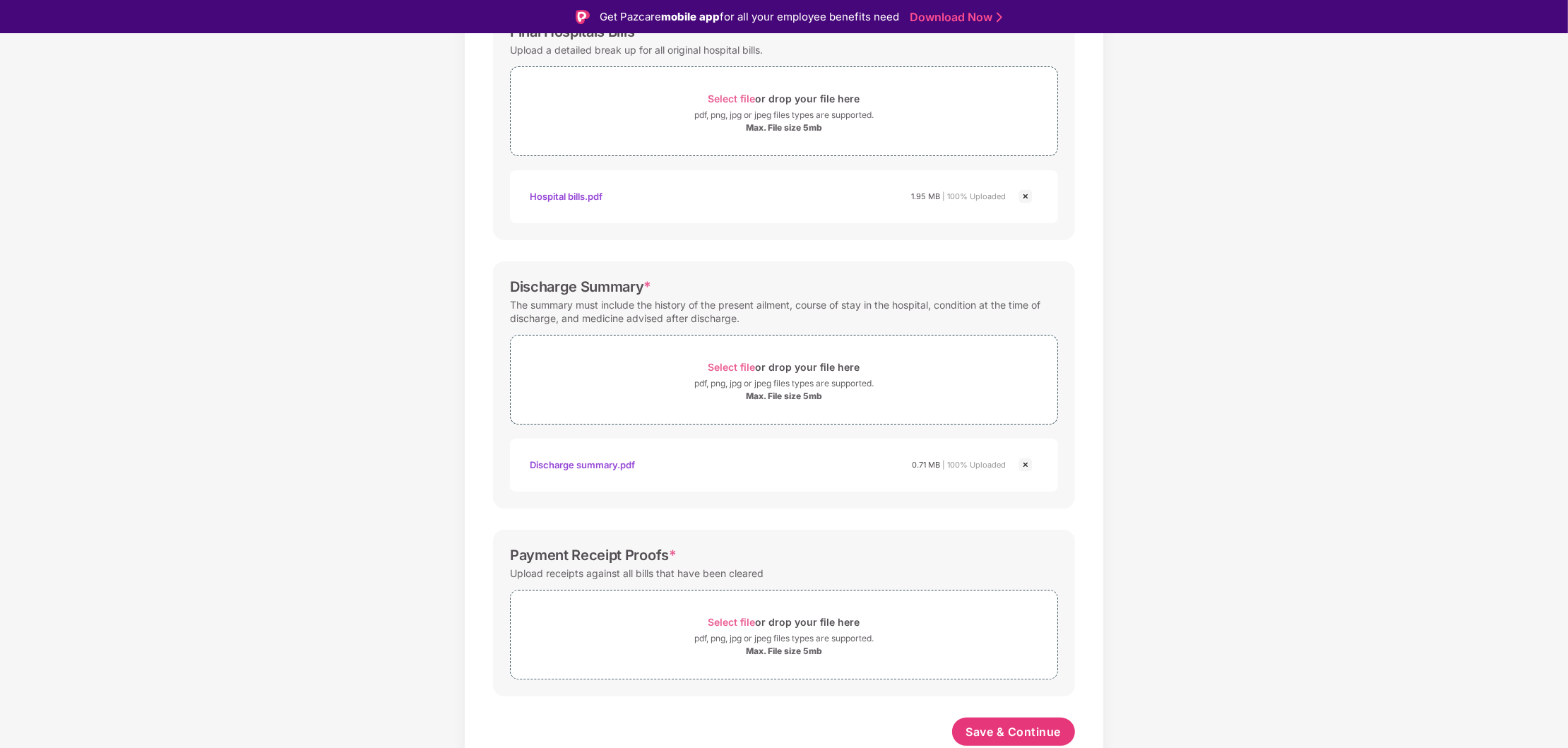
scroll to position [33, 0]
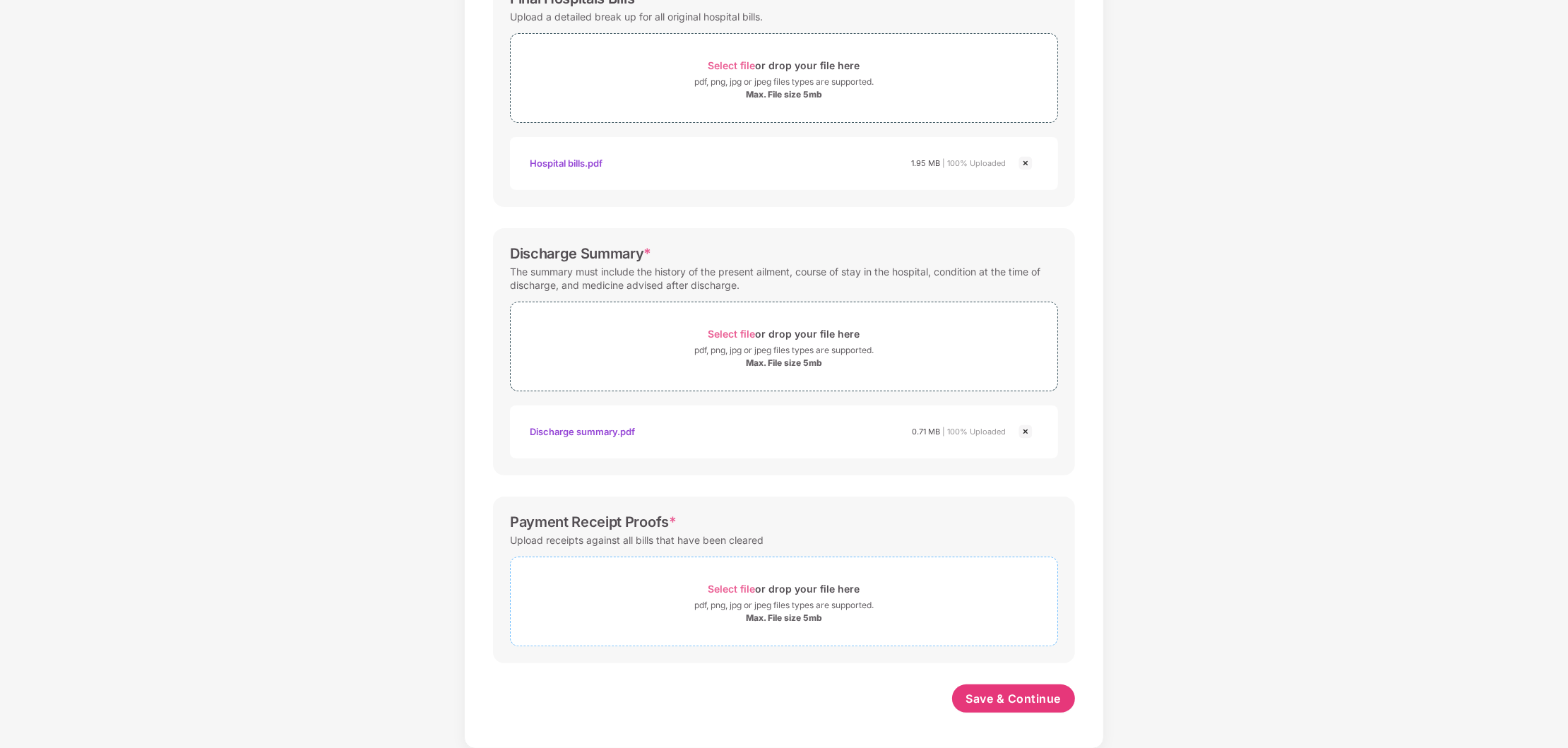
click at [790, 603] on div "pdf, png, jpg or jpeg files types are supported." at bounding box center [784, 605] width 180 height 14
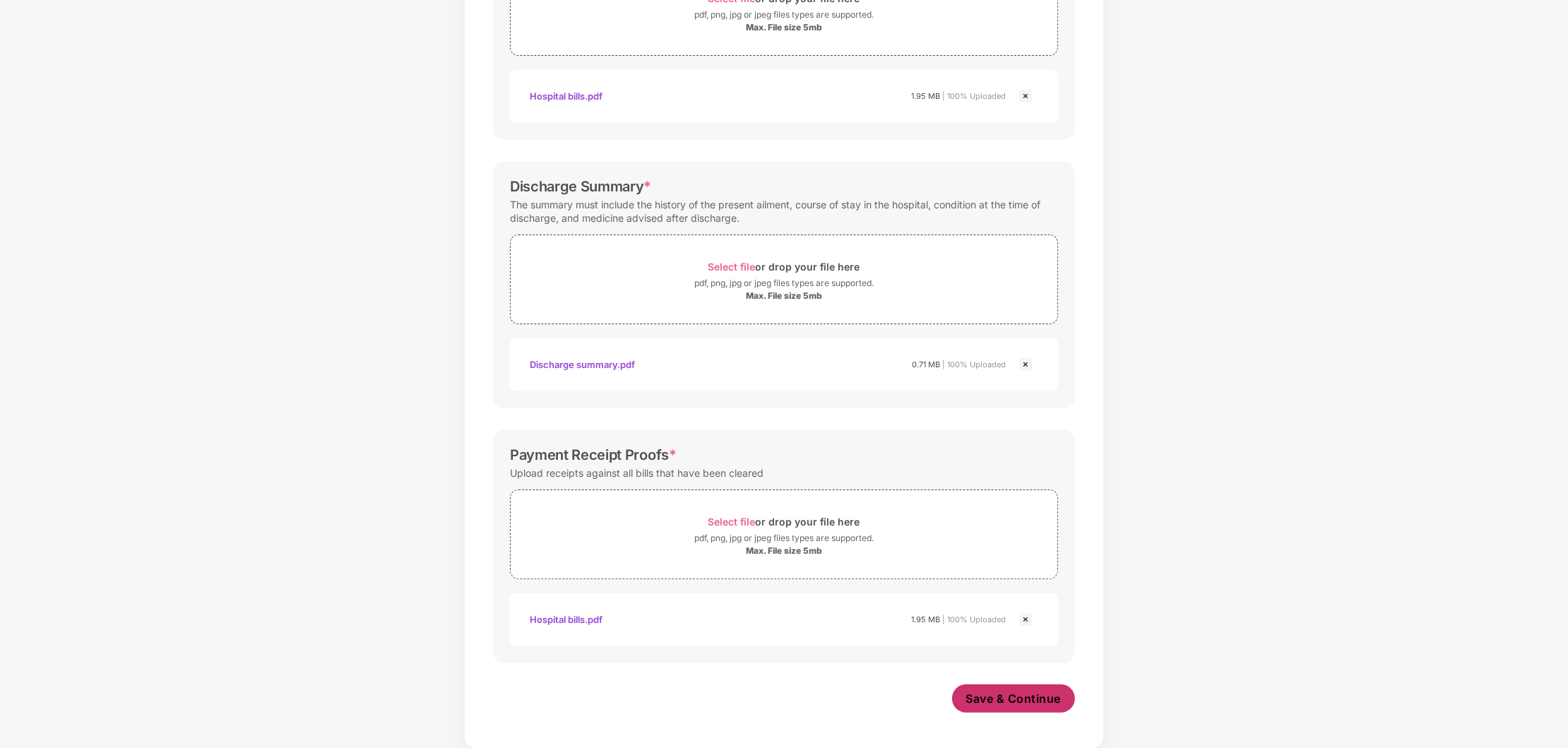
scroll to position [315, 0]
click at [1010, 698] on span "Save & Continue" at bounding box center [1014, 698] width 96 height 15
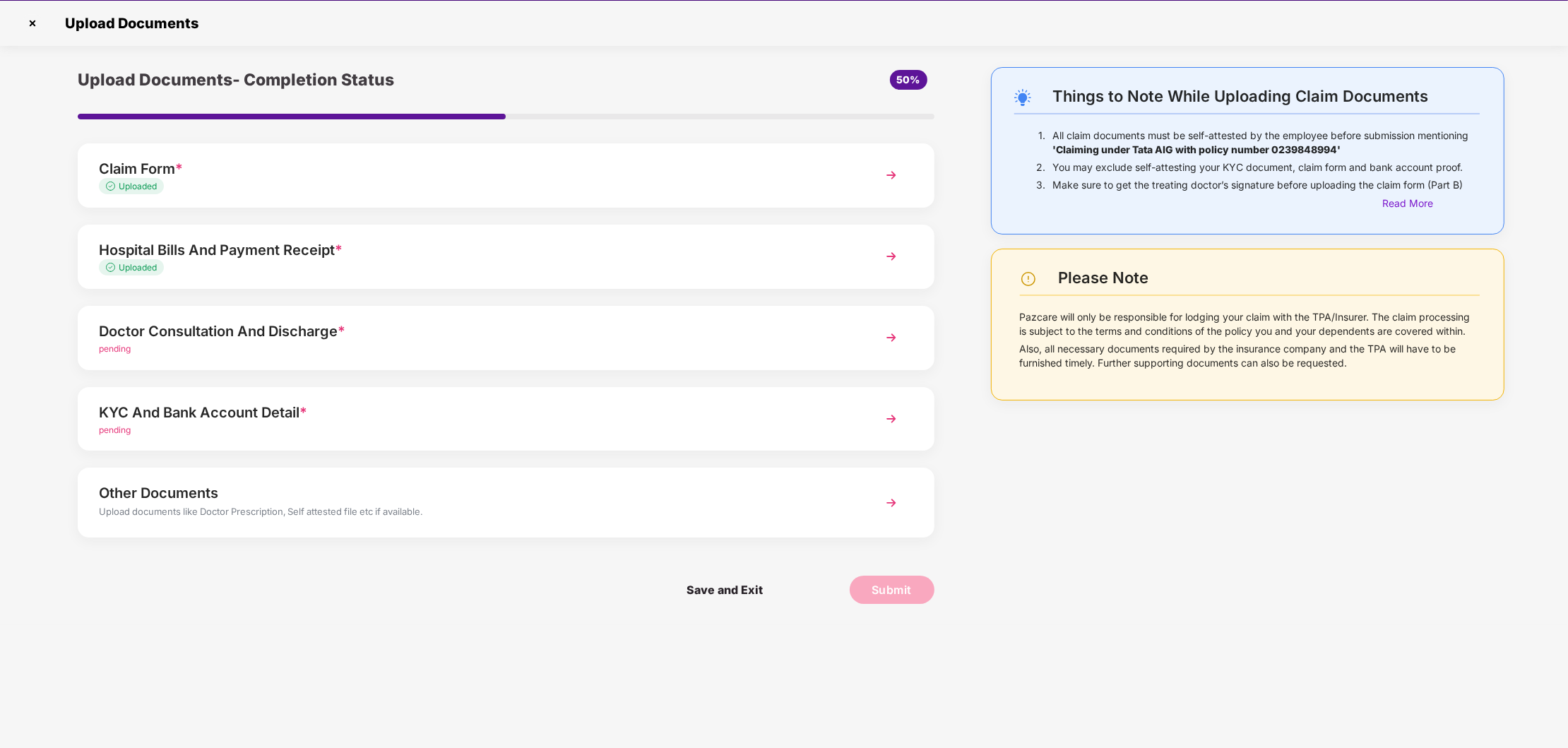
click at [426, 357] on div "Doctor Consultation And Discharge * pending" at bounding box center [506, 338] width 856 height 65
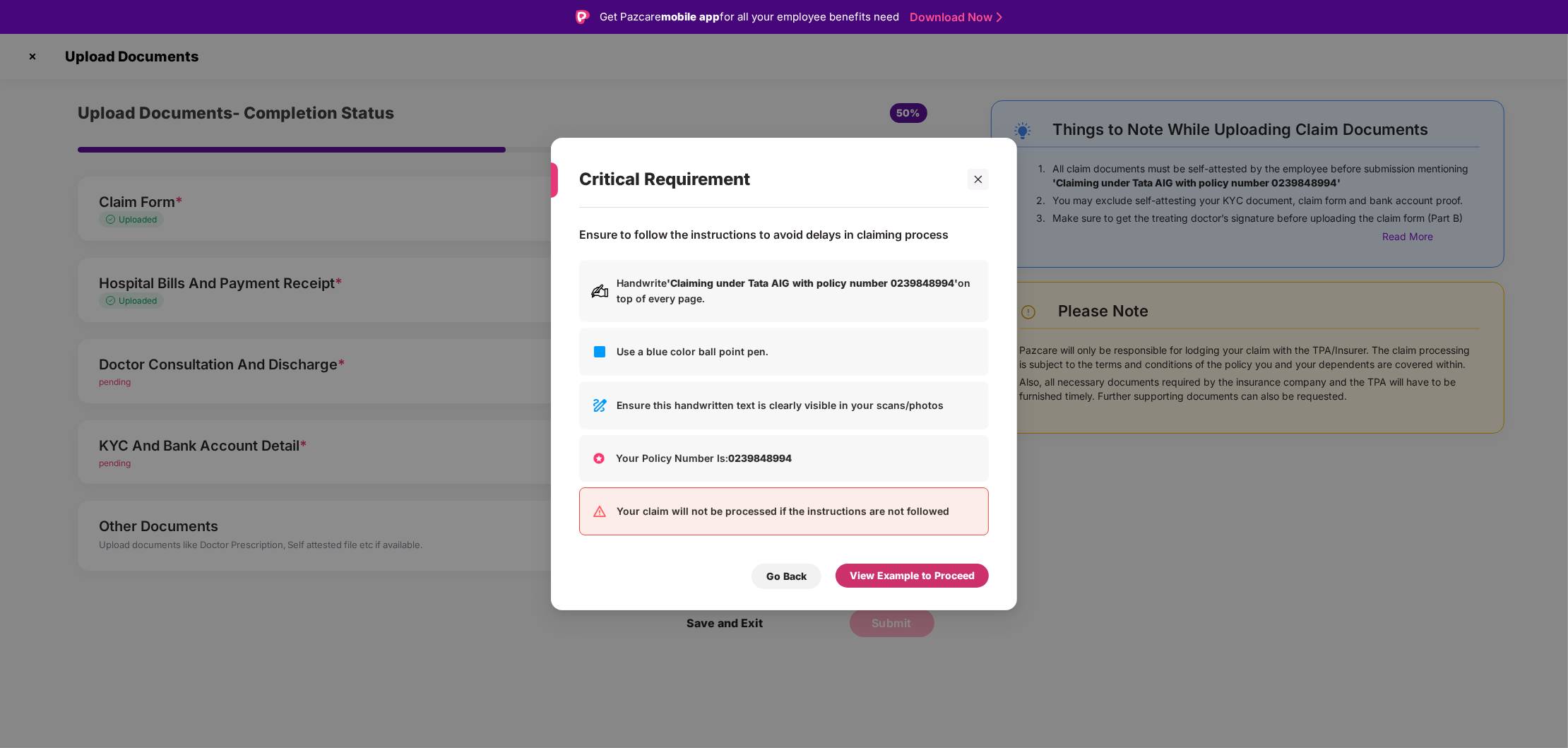
click at [880, 577] on div "View Example to Proceed" at bounding box center [912, 575] width 125 height 15
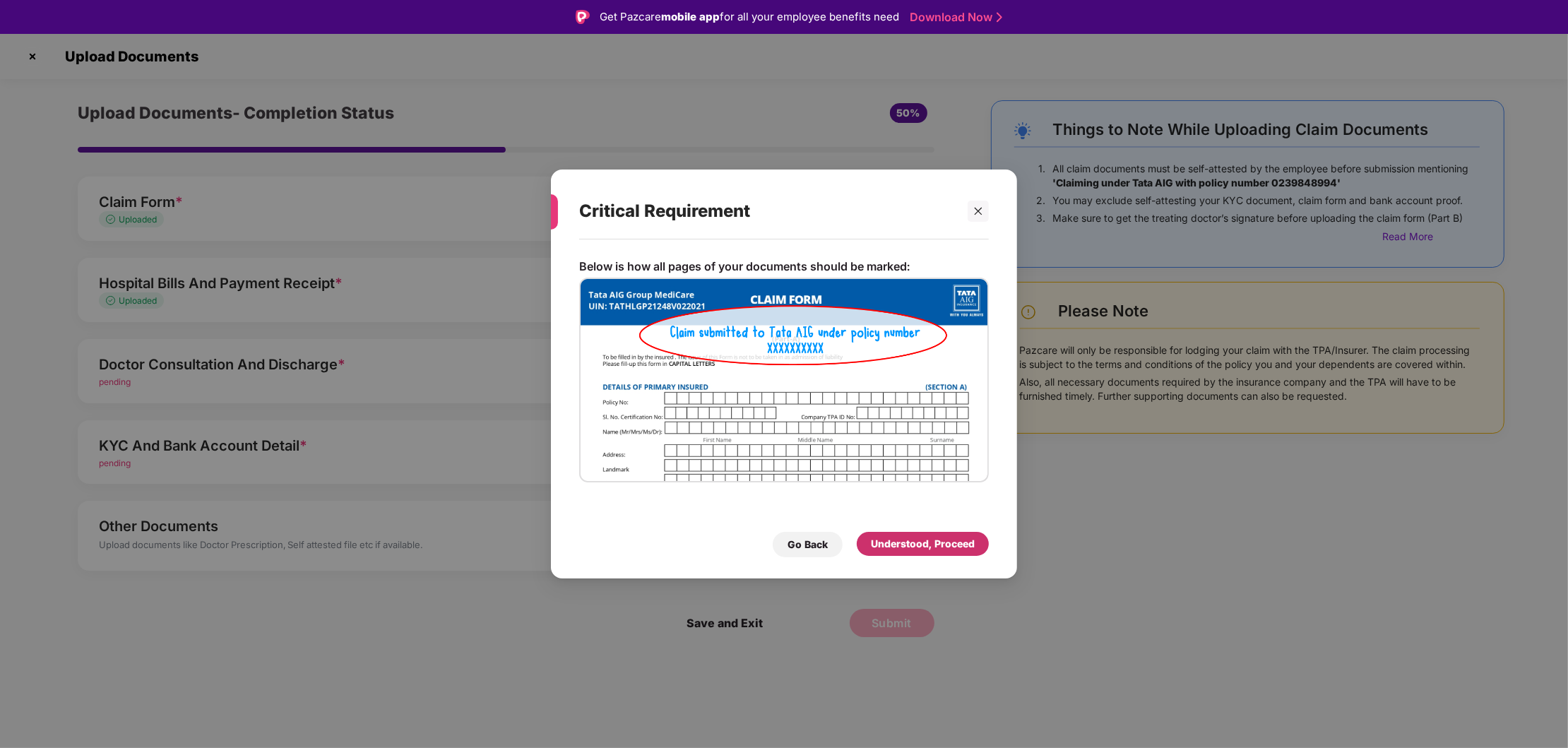
click at [930, 547] on div "Understood, Proceed" at bounding box center [922, 544] width 104 height 15
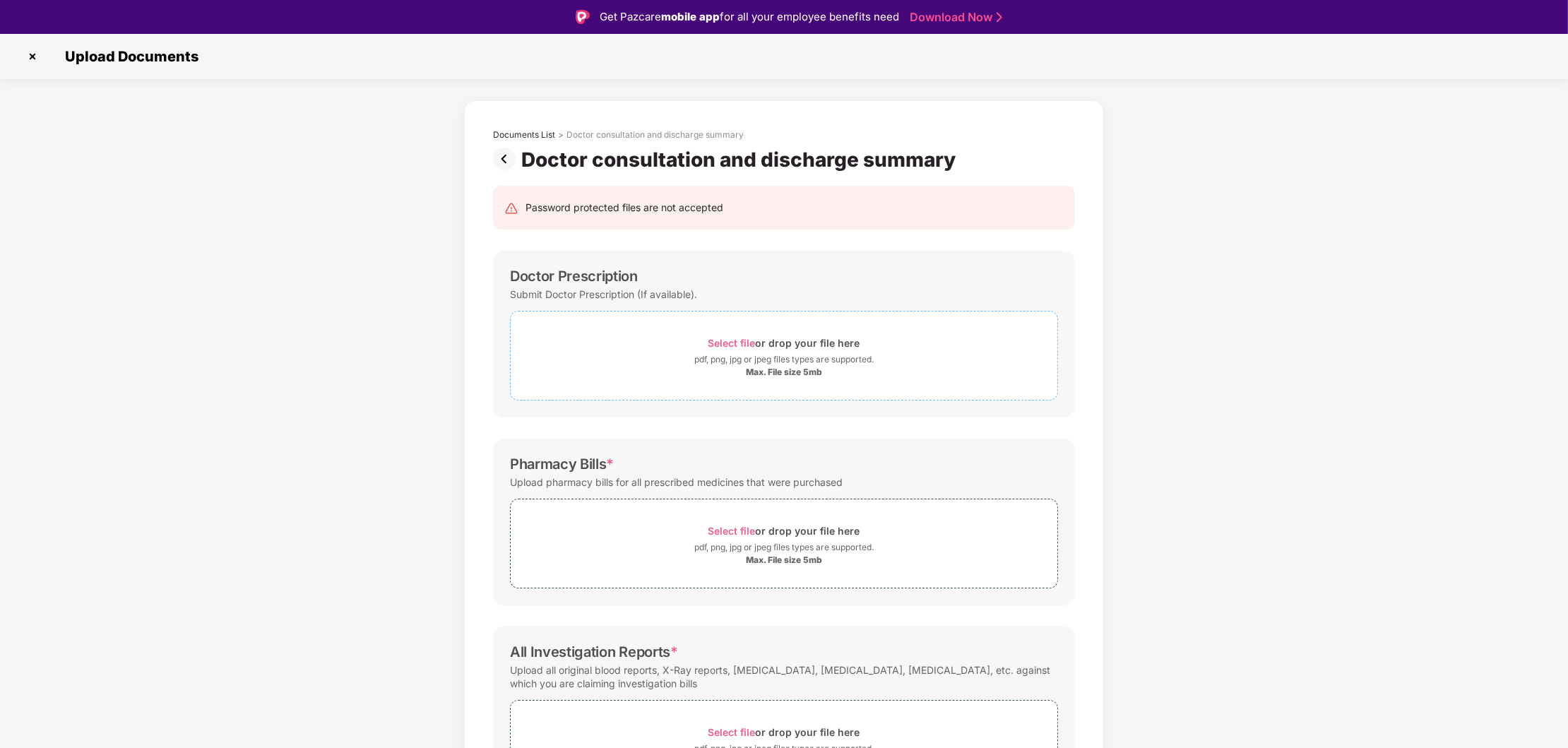
click at [701, 388] on span "Select file or drop your file here pdf, png, jpg or jpeg files types are suppor…" at bounding box center [784, 355] width 546 height 67
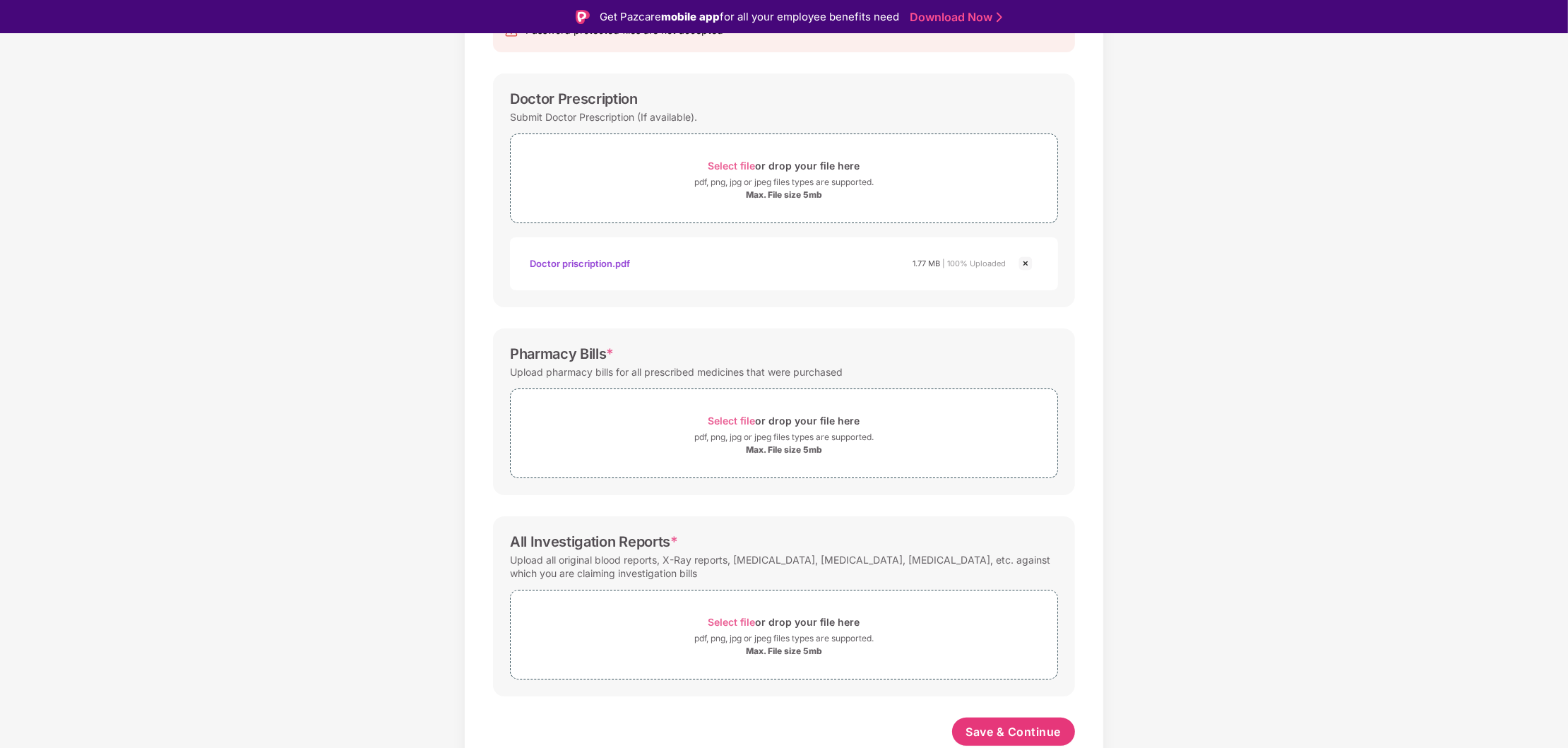
scroll to position [33, 0]
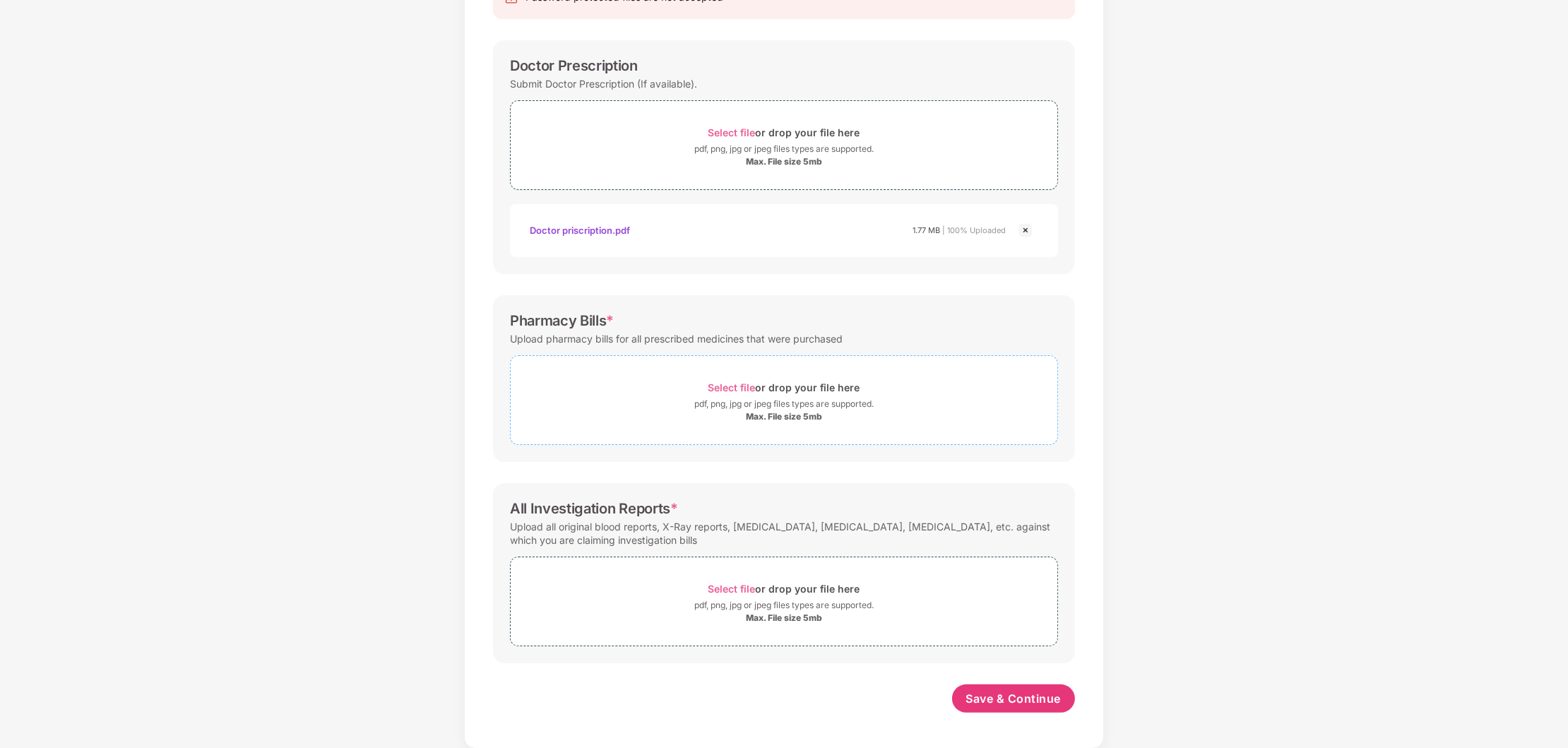
click at [732, 405] on div "pdf, png, jpg or jpeg files types are supported." at bounding box center [784, 404] width 180 height 14
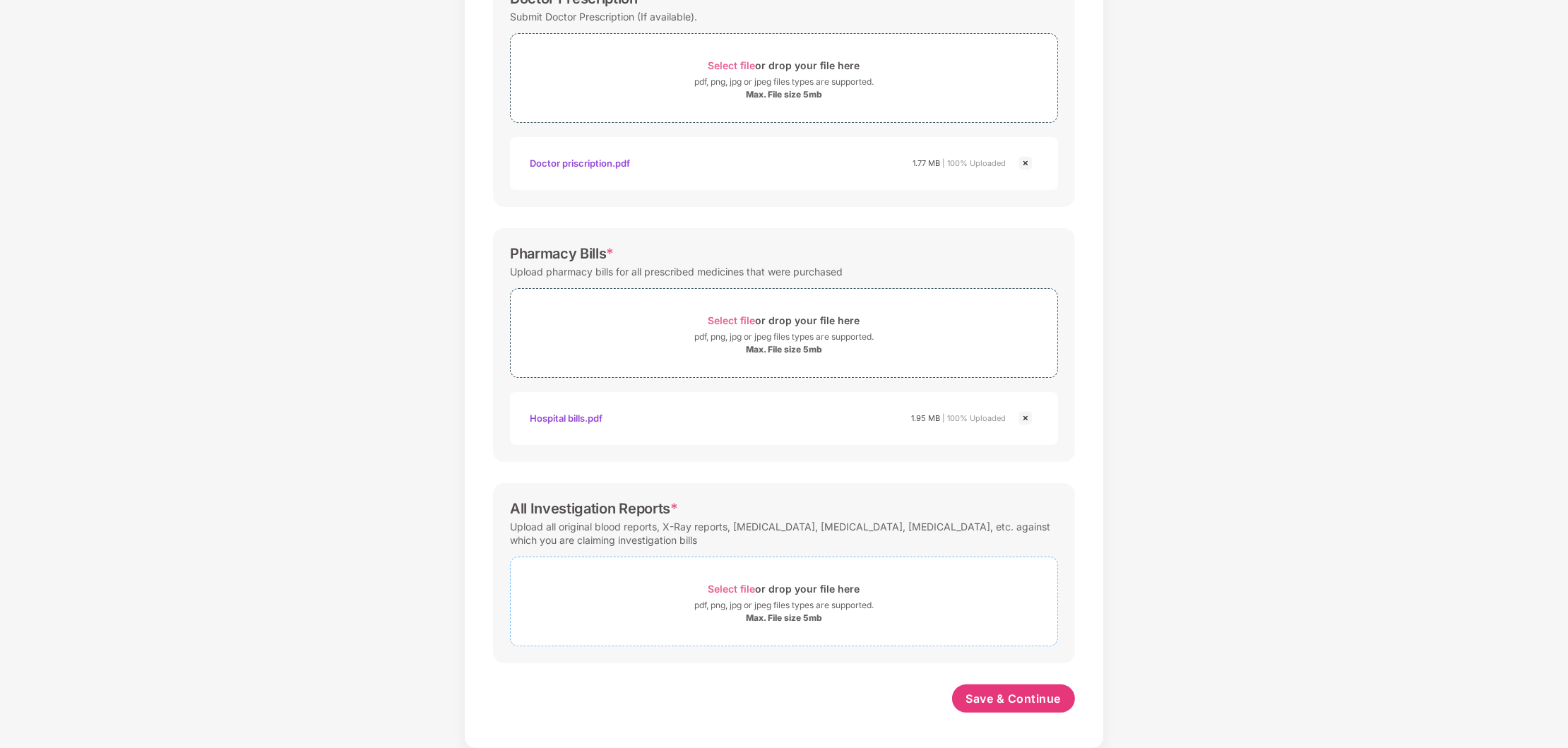
click at [792, 603] on div "pdf, png, jpg or jpeg files types are supported." at bounding box center [784, 605] width 180 height 14
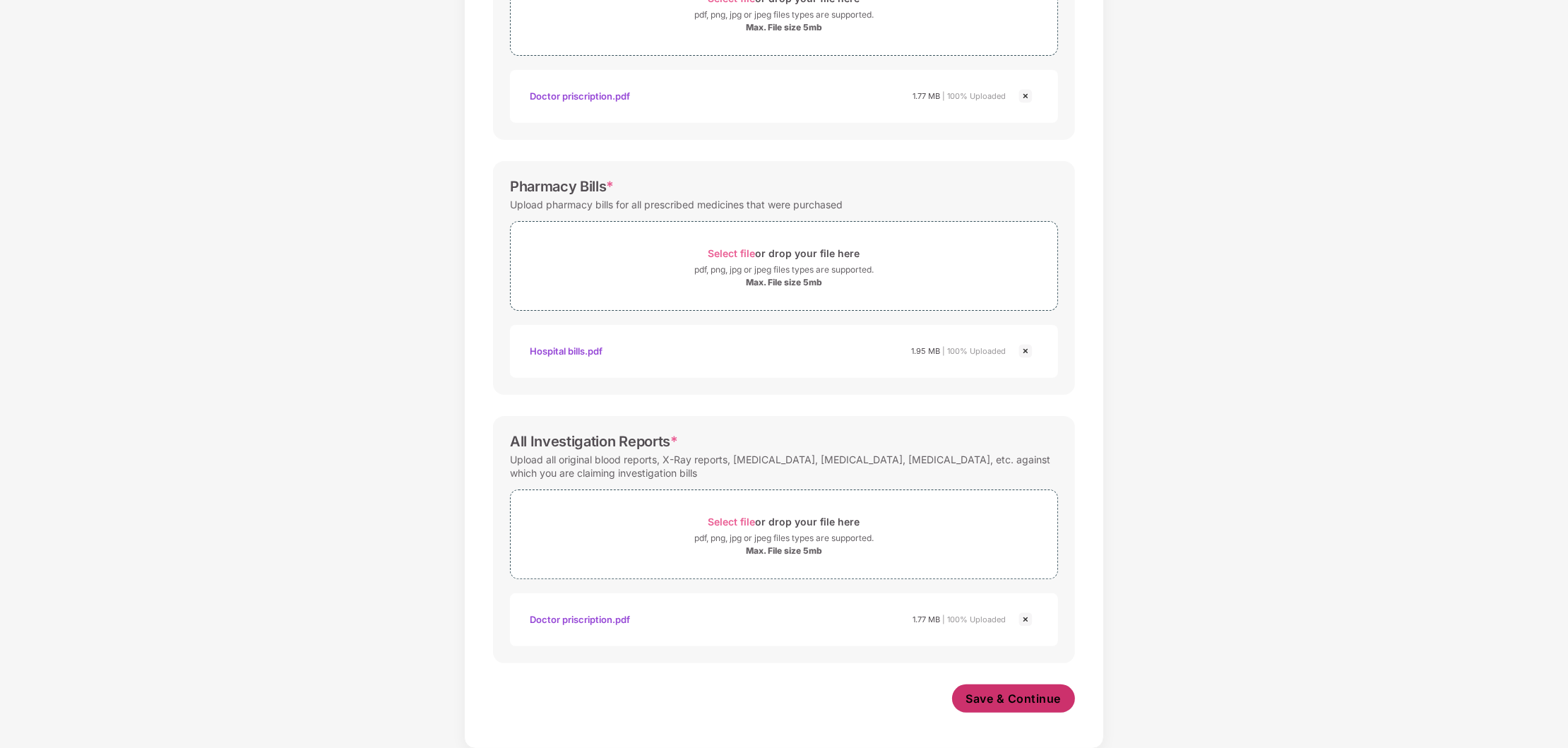
scroll to position [315, 0]
click at [1016, 694] on span "Save & Continue" at bounding box center [1014, 698] width 96 height 15
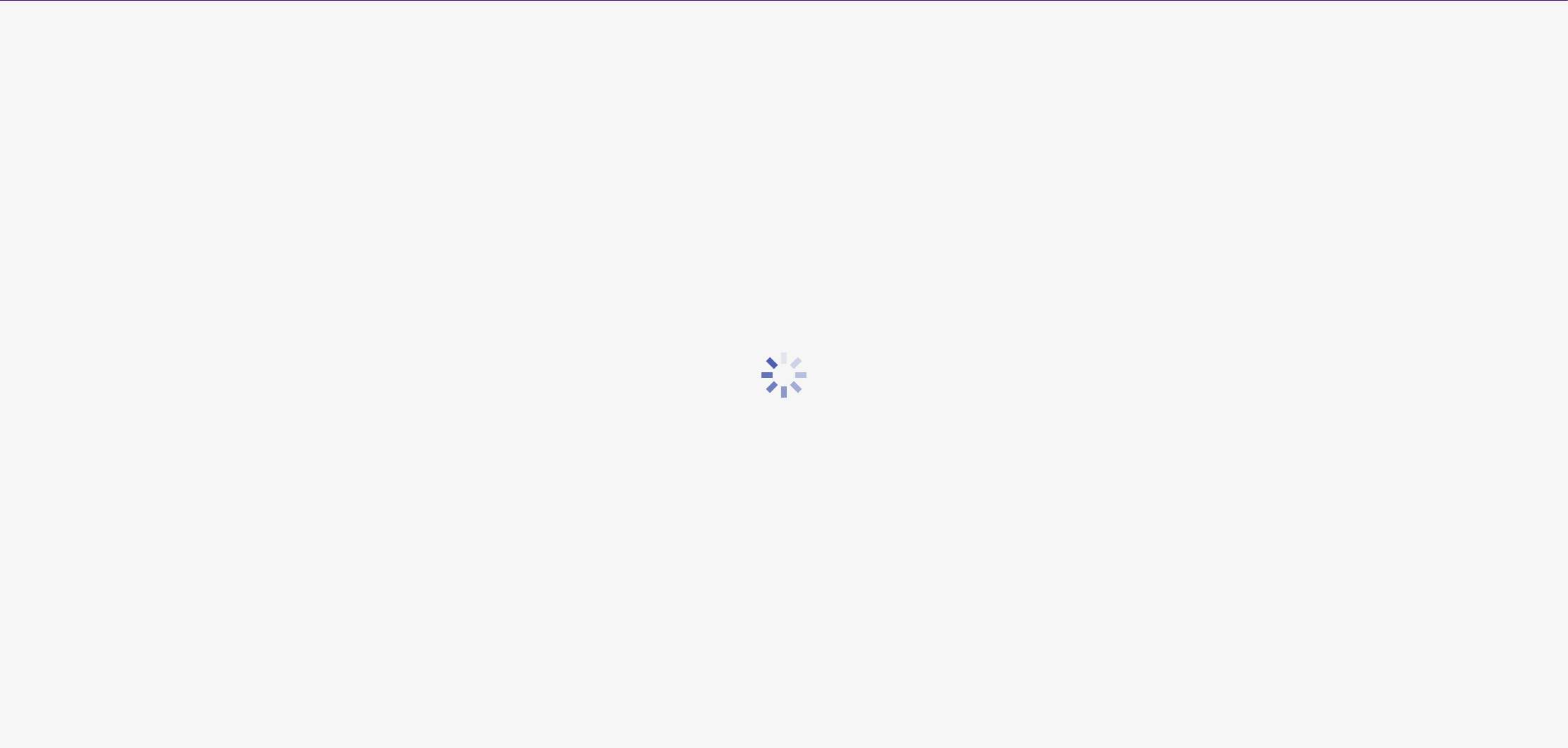
scroll to position [0, 0]
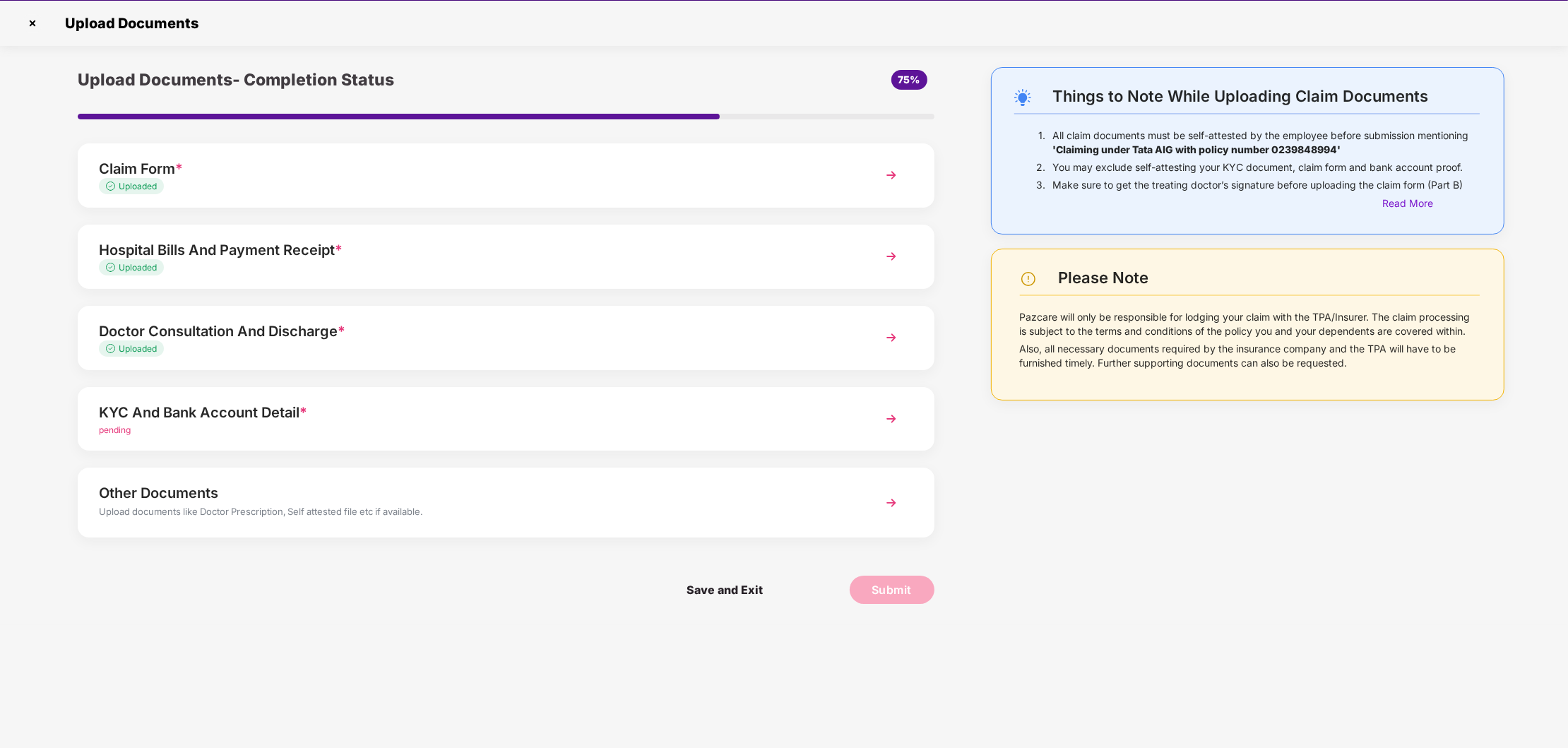
click at [328, 426] on div "pending" at bounding box center [471, 431] width 746 height 14
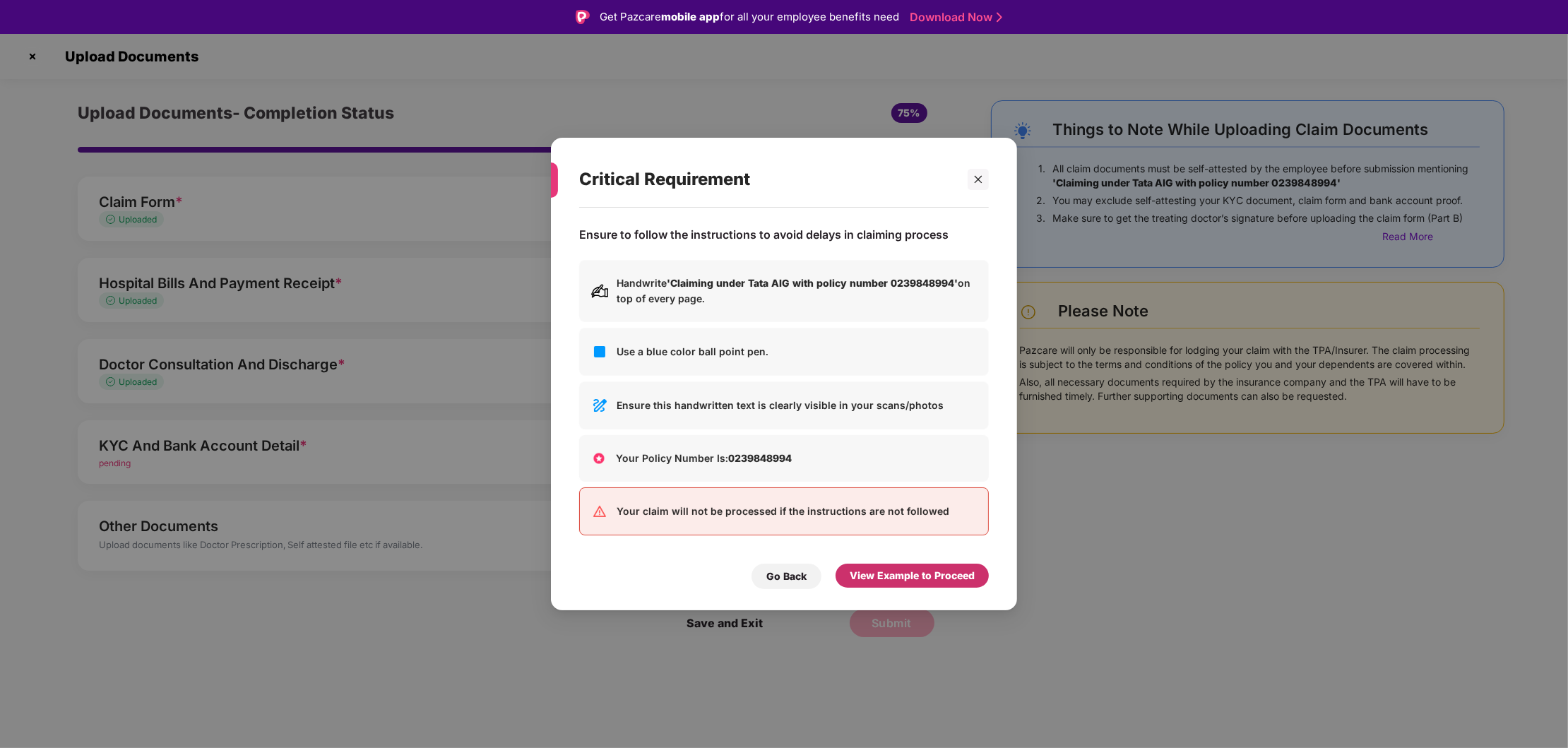
click at [892, 581] on div "View Example to Proceed" at bounding box center [912, 575] width 125 height 15
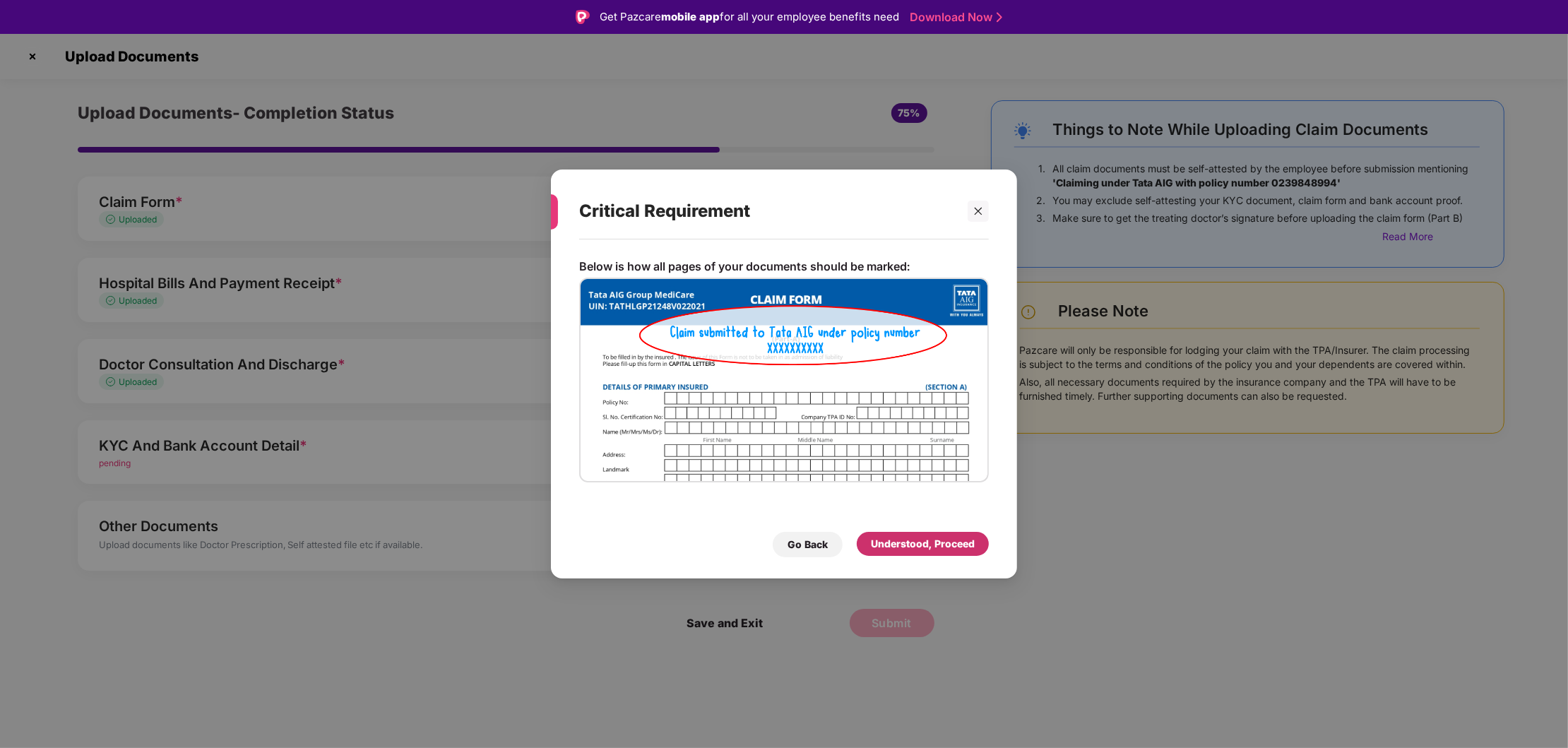
click at [920, 539] on div "Understood, Proceed" at bounding box center [922, 544] width 104 height 15
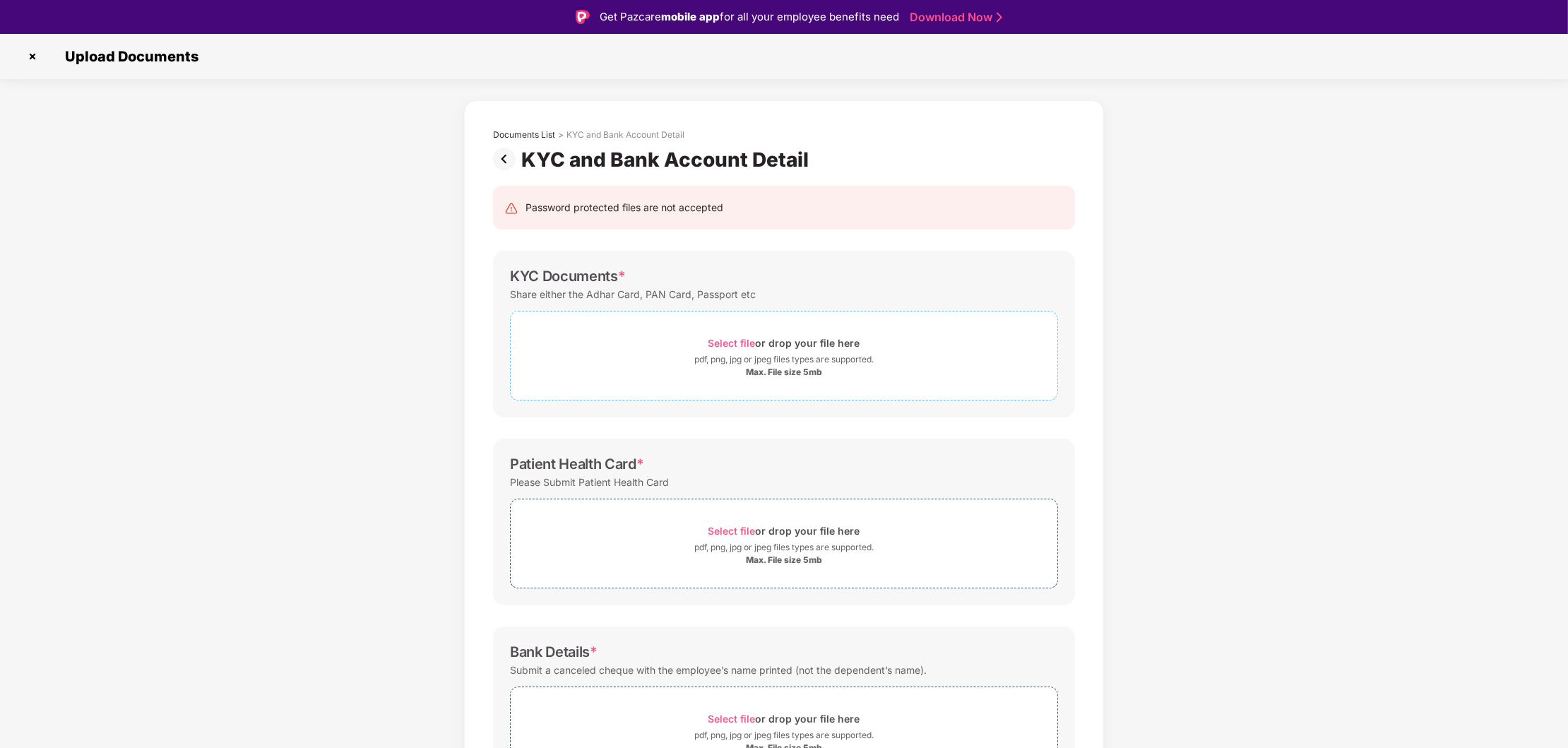
click at [703, 360] on div "pdf, png, jpg or jpeg files types are supported." at bounding box center [784, 359] width 180 height 14
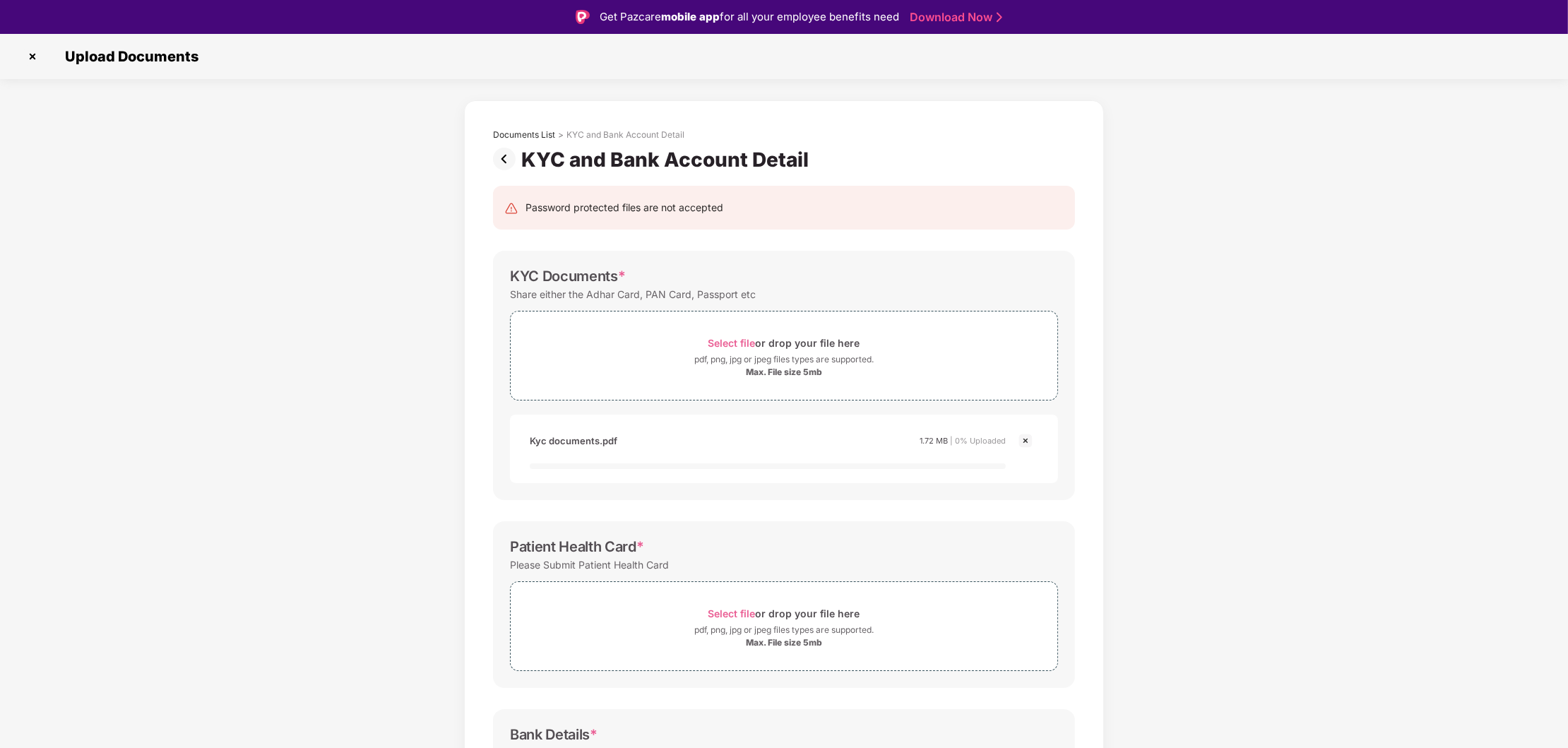
scroll to position [182, 0]
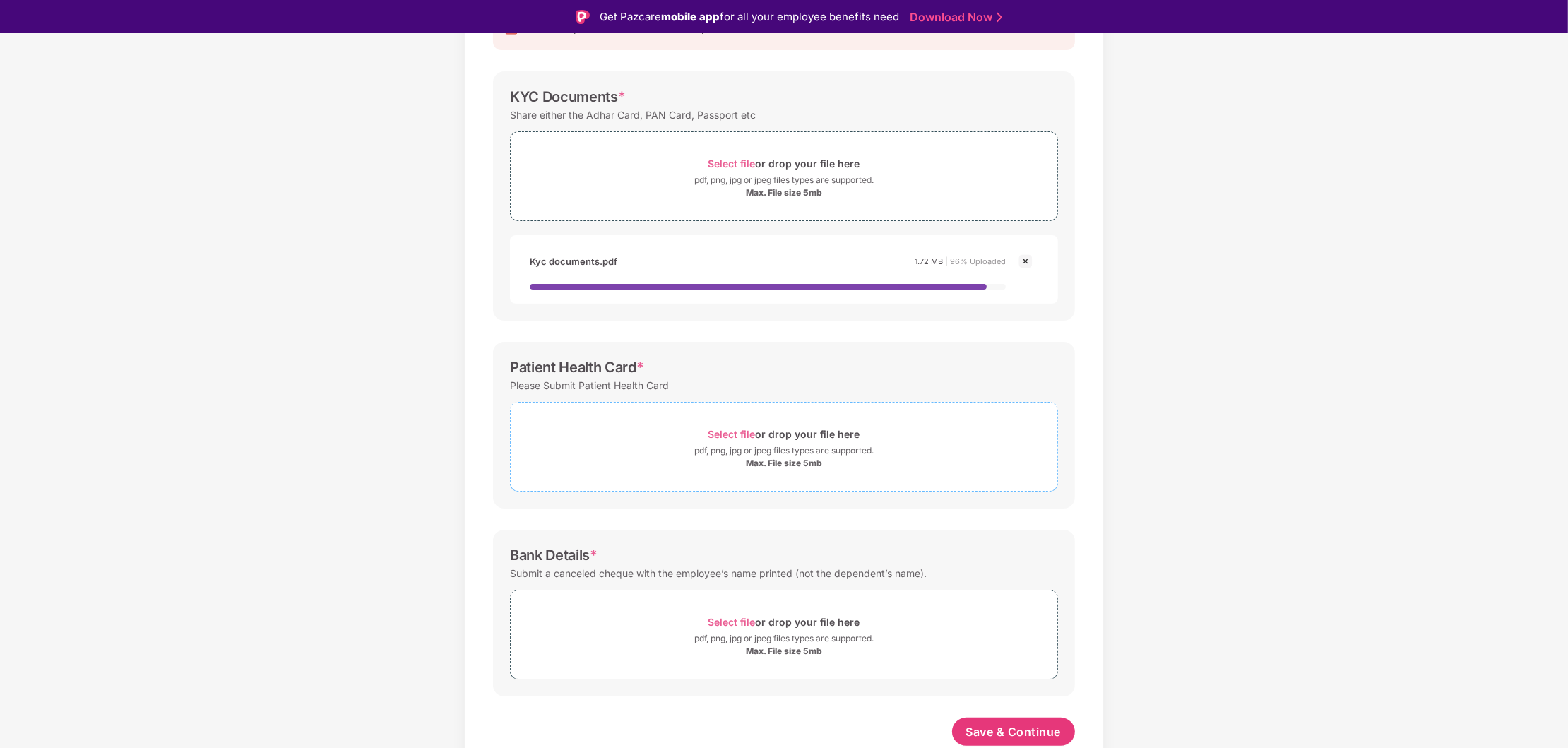
click at [764, 435] on div "Select file or drop your file here" at bounding box center [785, 434] width 152 height 19
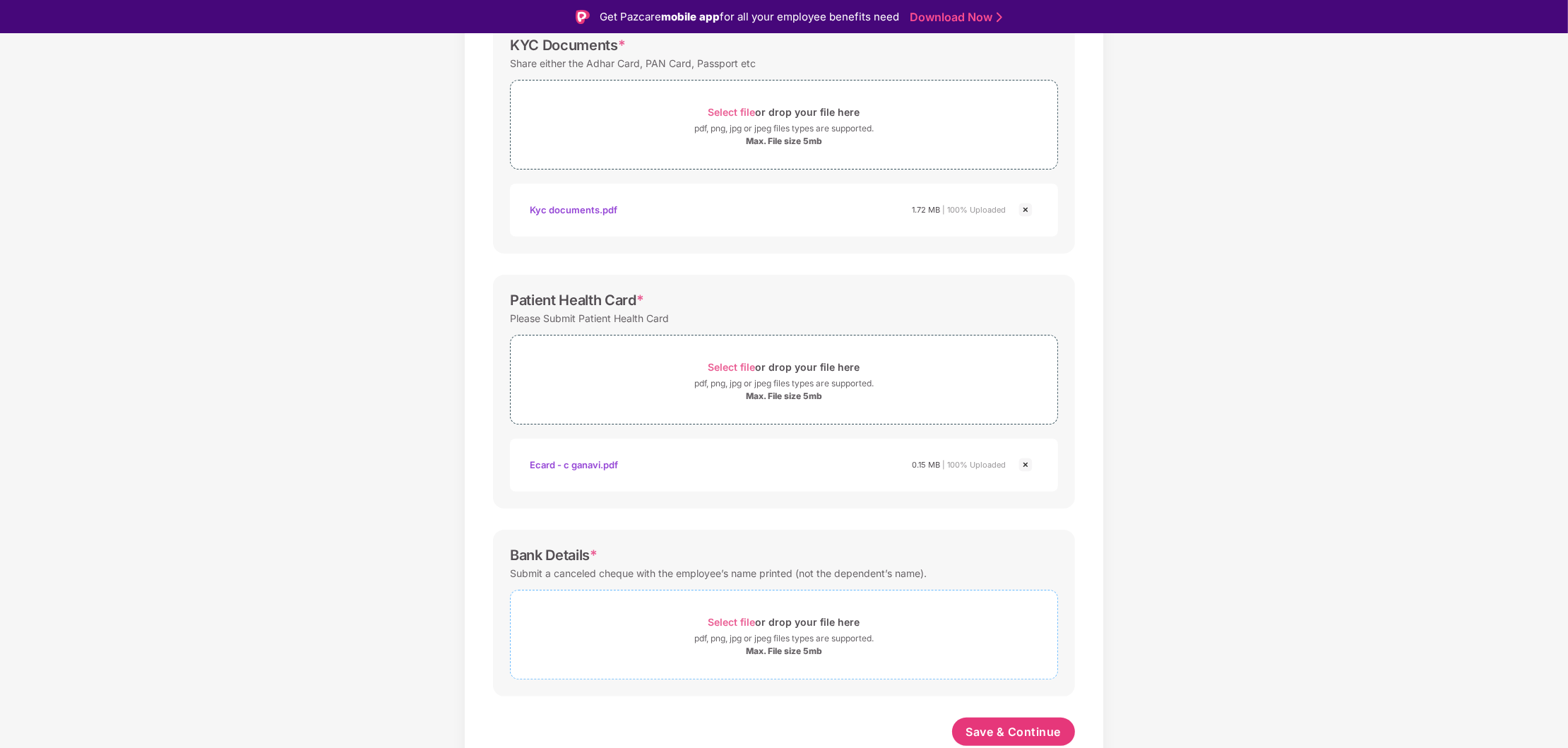
scroll to position [33, 0]
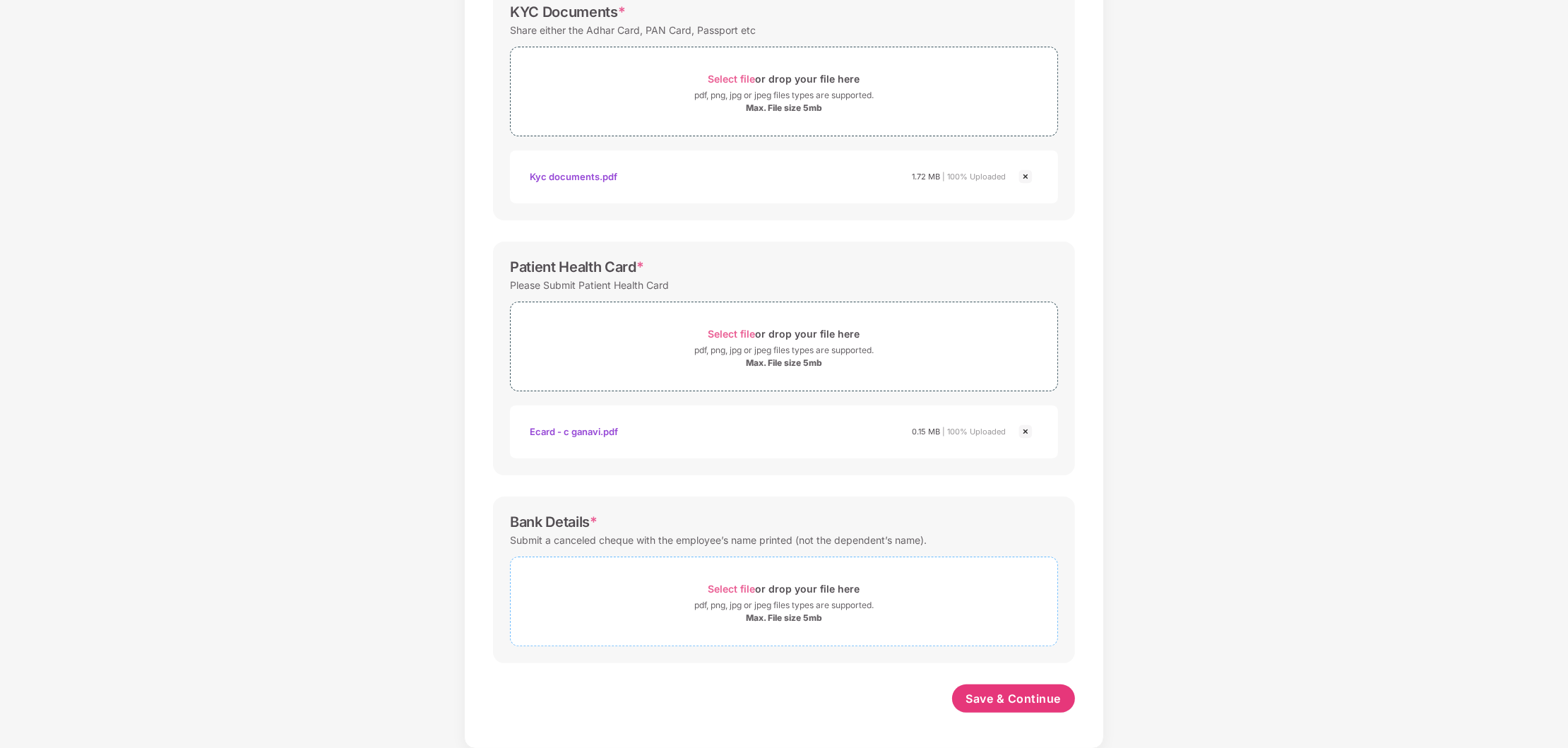
click at [767, 591] on div "Select file or drop your file here" at bounding box center [785, 589] width 152 height 19
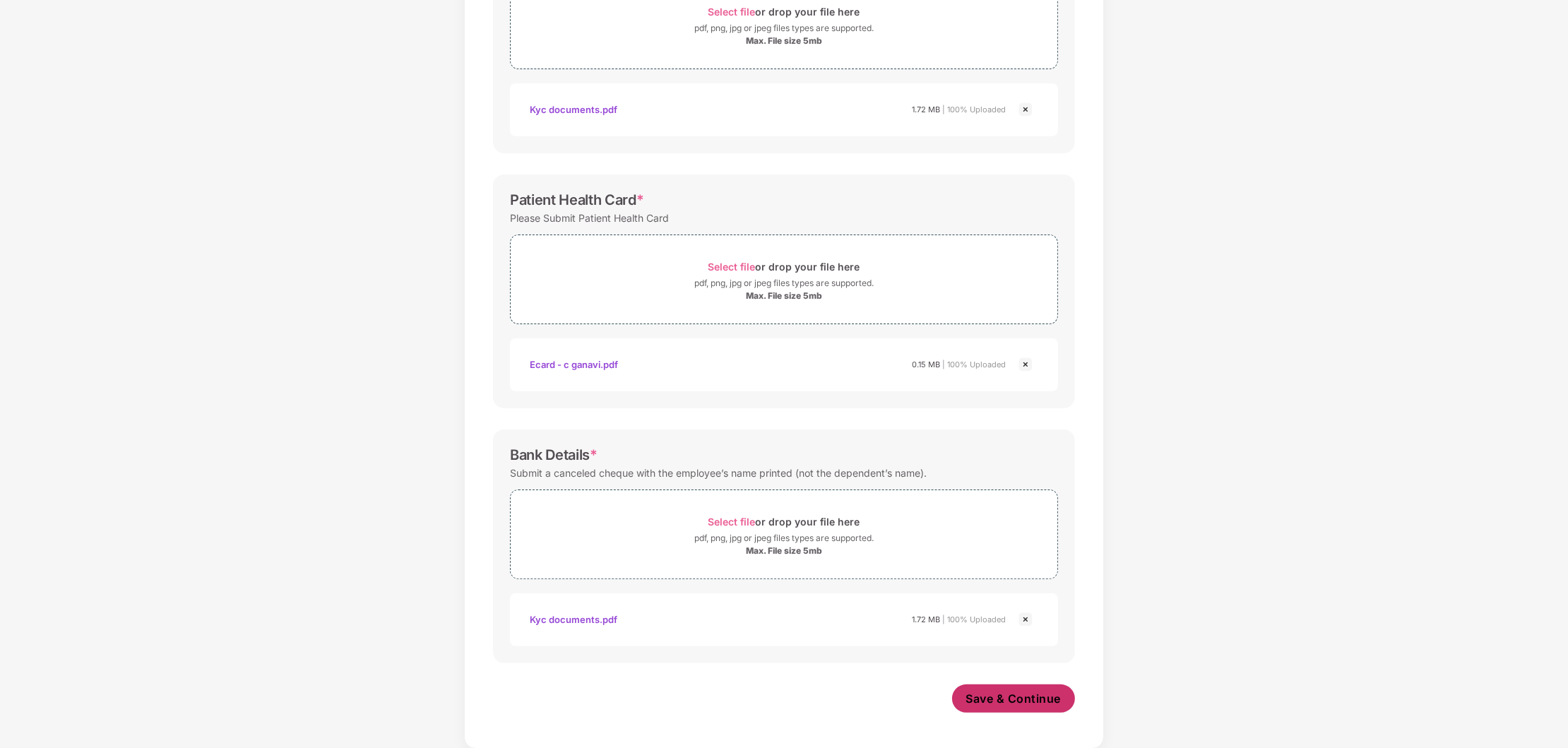
drag, startPoint x: 1032, startPoint y: 699, endPoint x: 1005, endPoint y: 699, distance: 27.0
click at [1030, 699] on span "Save & Continue" at bounding box center [1014, 698] width 96 height 15
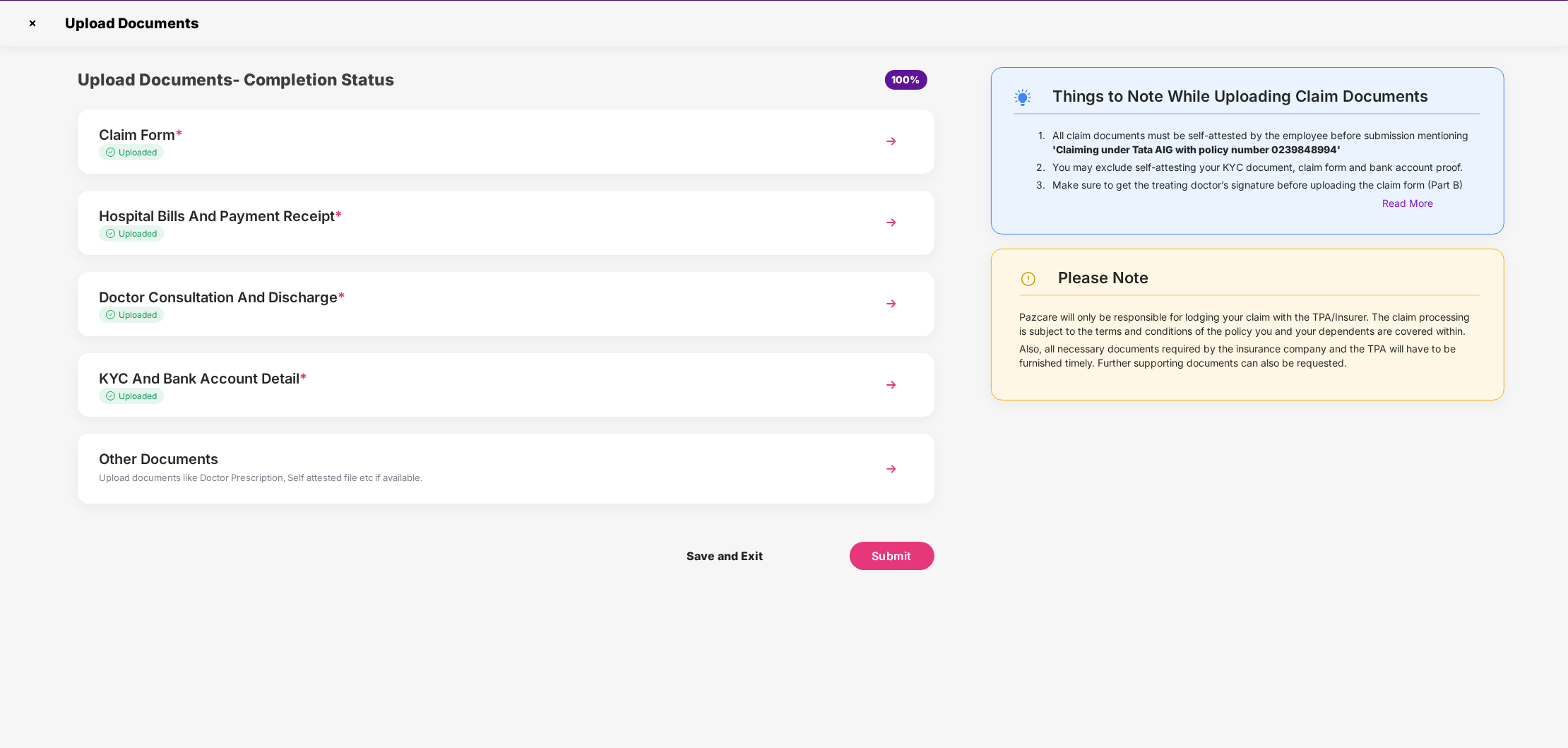
click at [682, 476] on div "Upload documents like Doctor Prescription, Self attested file etc if available." at bounding box center [471, 479] width 746 height 18
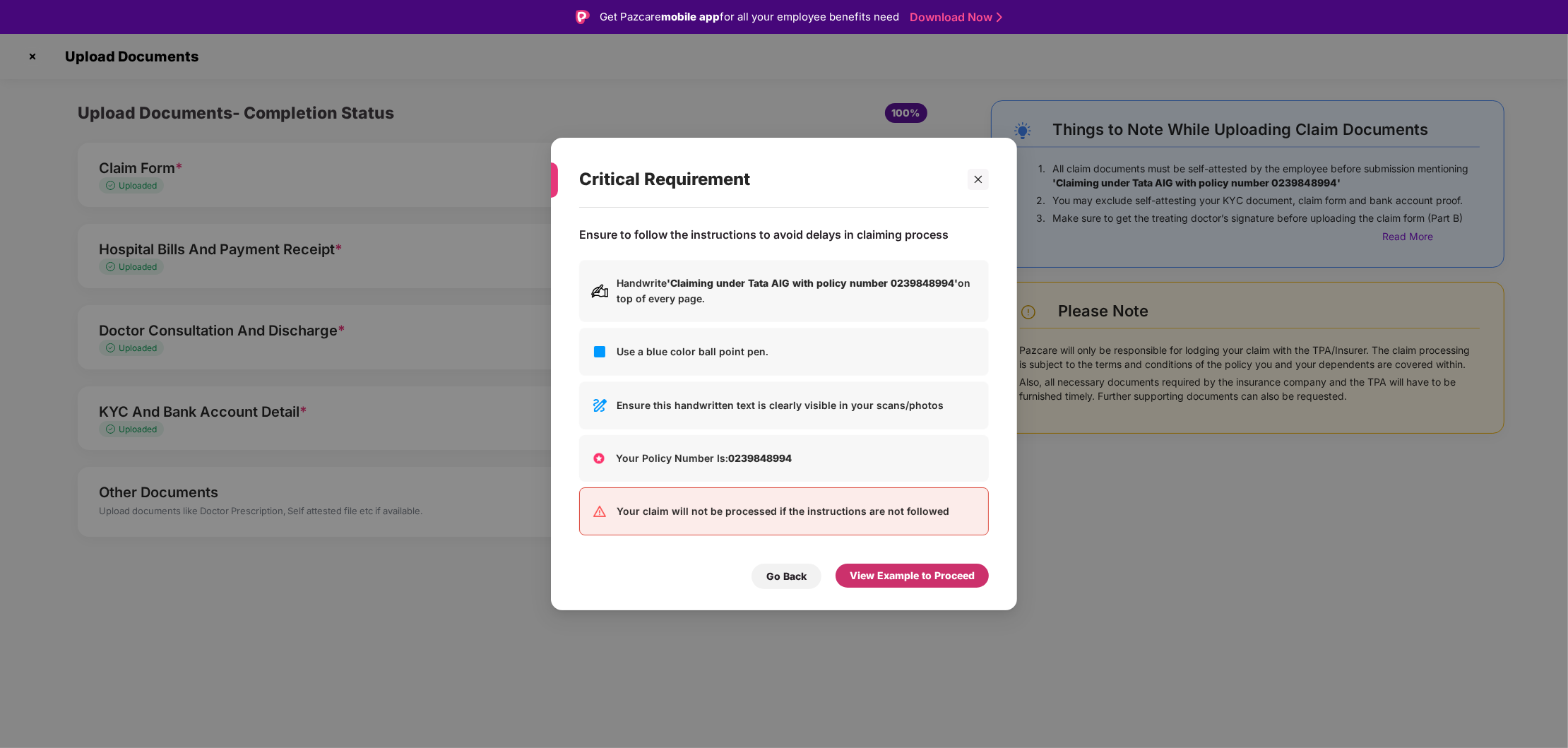
click at [914, 583] on div "View Example to Proceed" at bounding box center [912, 575] width 125 height 15
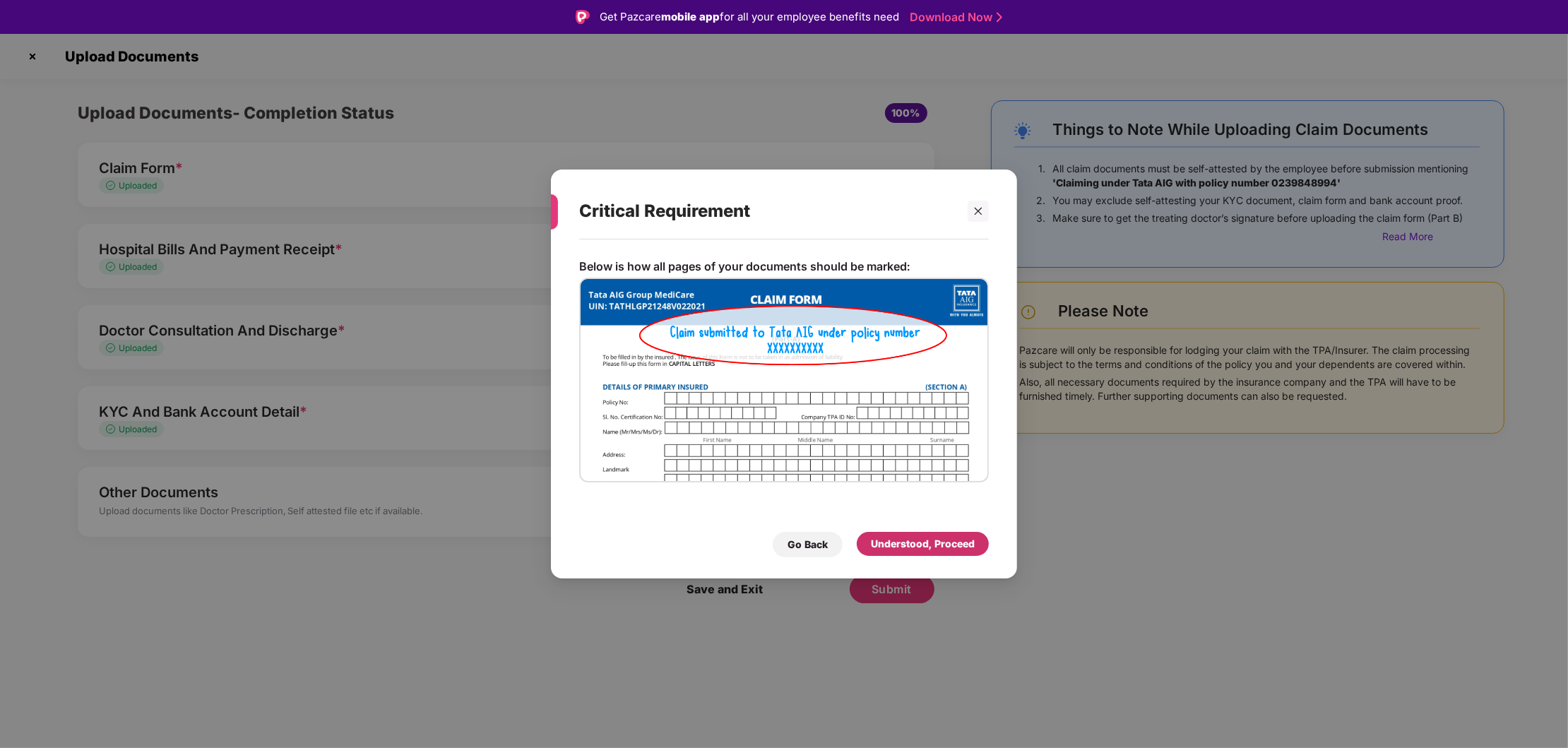
click at [925, 544] on div "Understood, Proceed" at bounding box center [922, 544] width 104 height 15
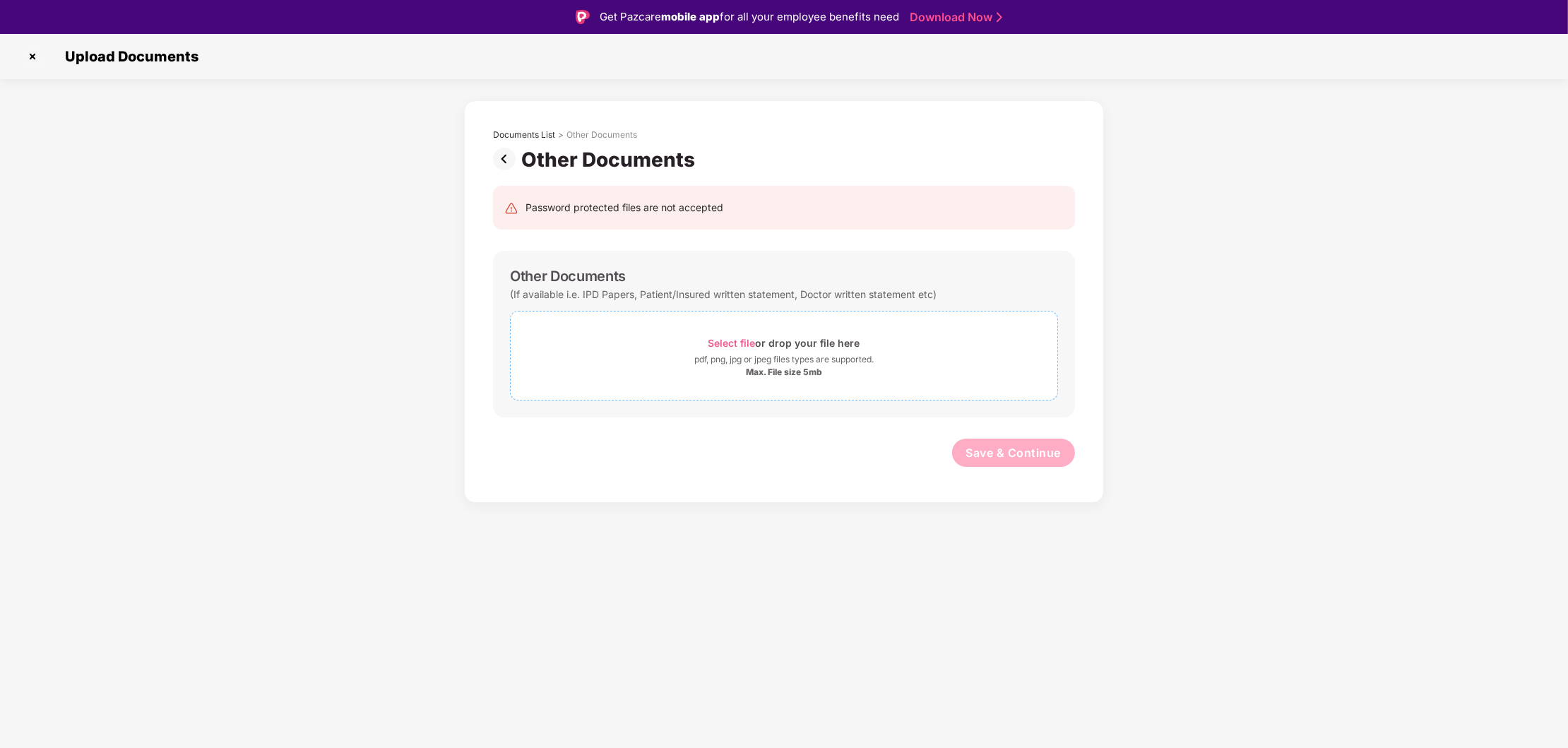
click at [753, 351] on div "Select file or drop your file here" at bounding box center [785, 343] width 152 height 19
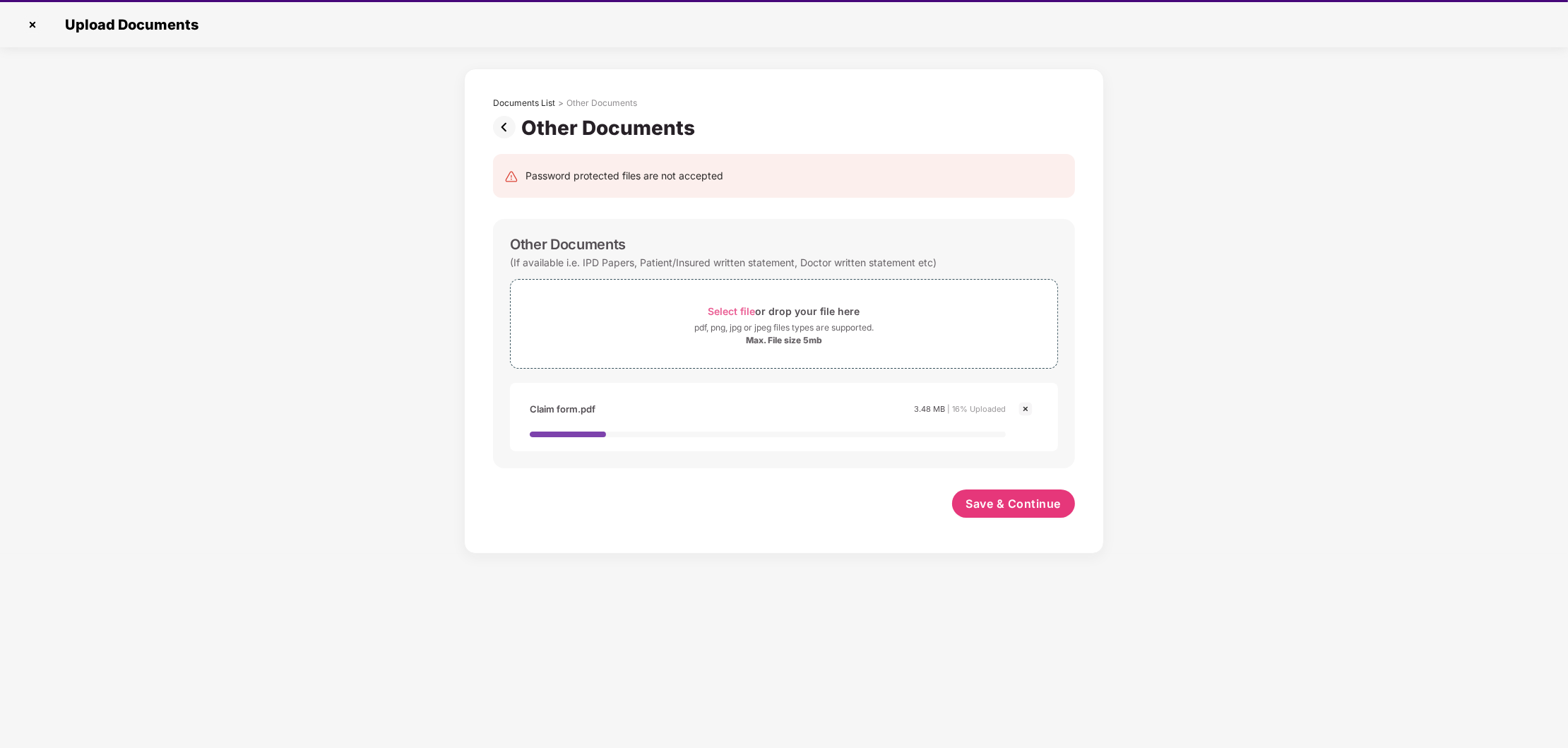
scroll to position [33, 0]
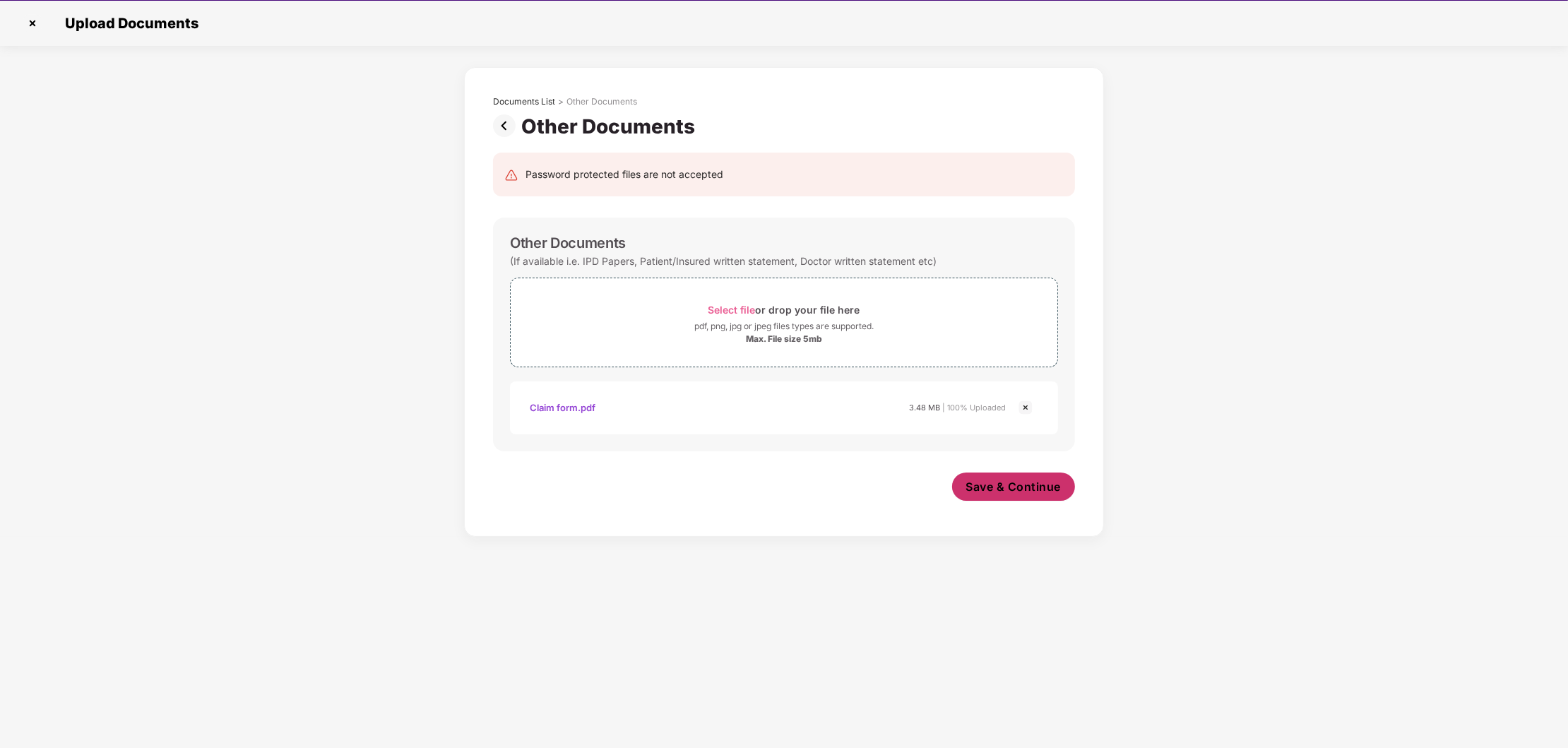
click at [1012, 493] on span "Save & Continue" at bounding box center [1014, 486] width 96 height 15
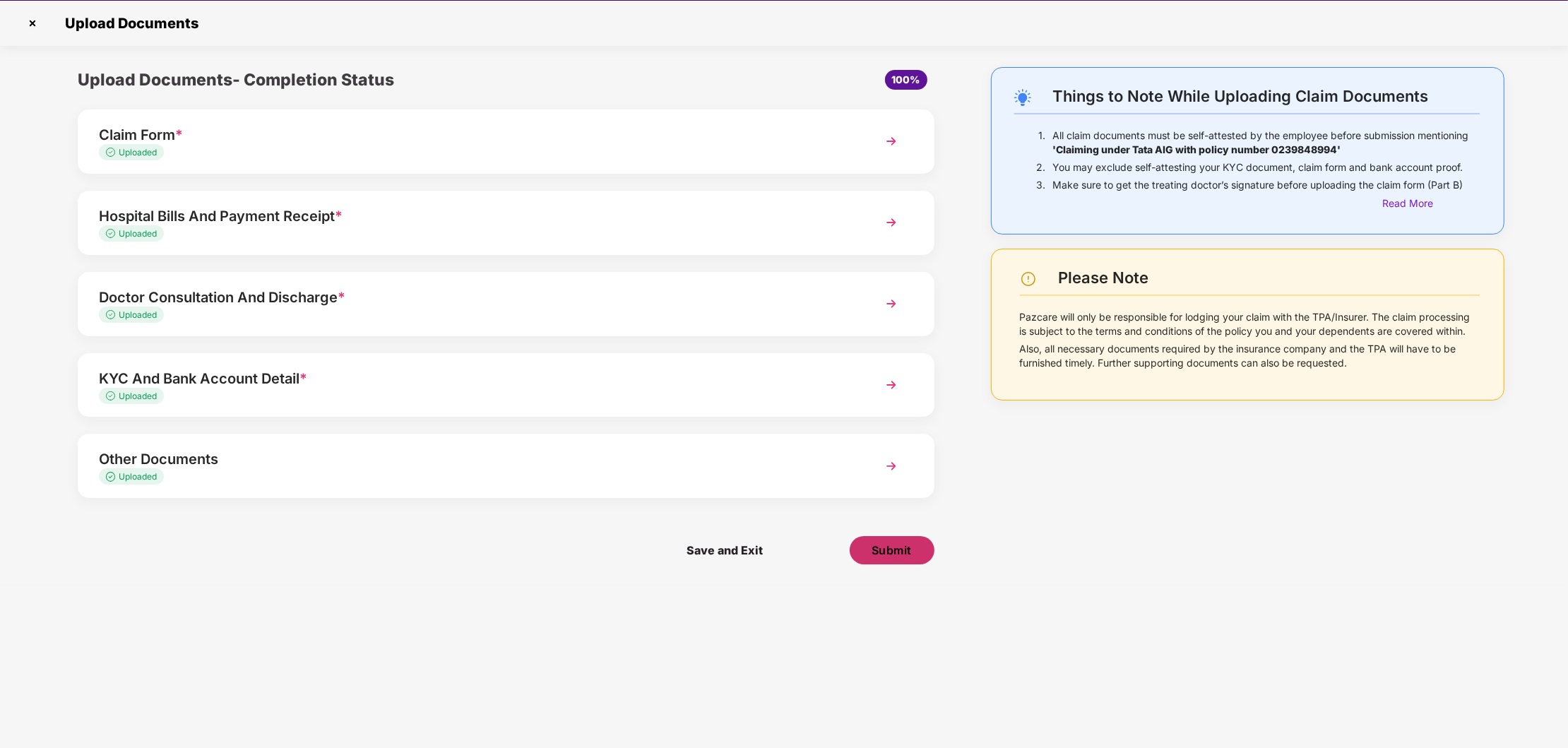
click at [878, 549] on span "Submit" at bounding box center [892, 550] width 41 height 15
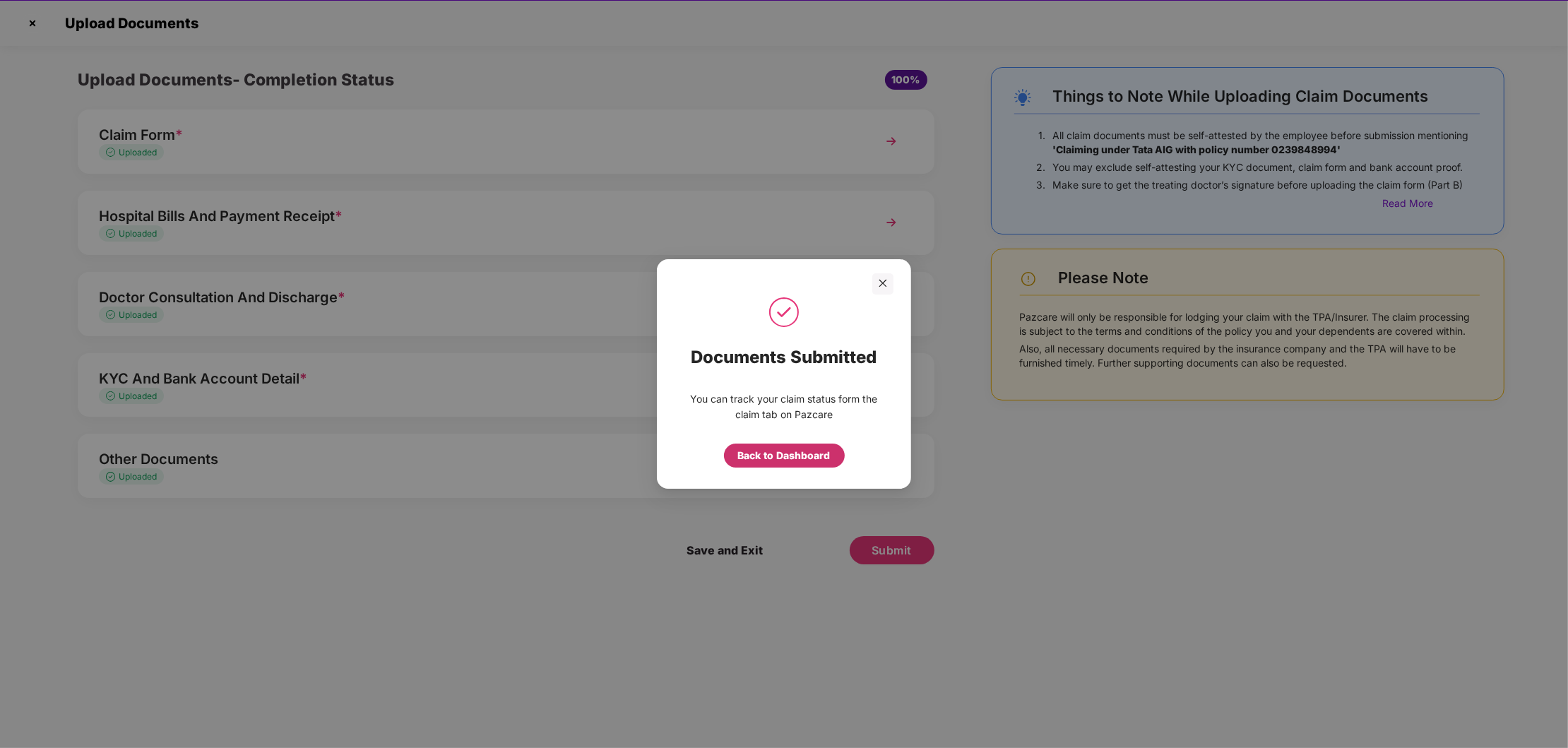
click at [789, 449] on div "Back to Dashboard" at bounding box center [785, 455] width 93 height 15
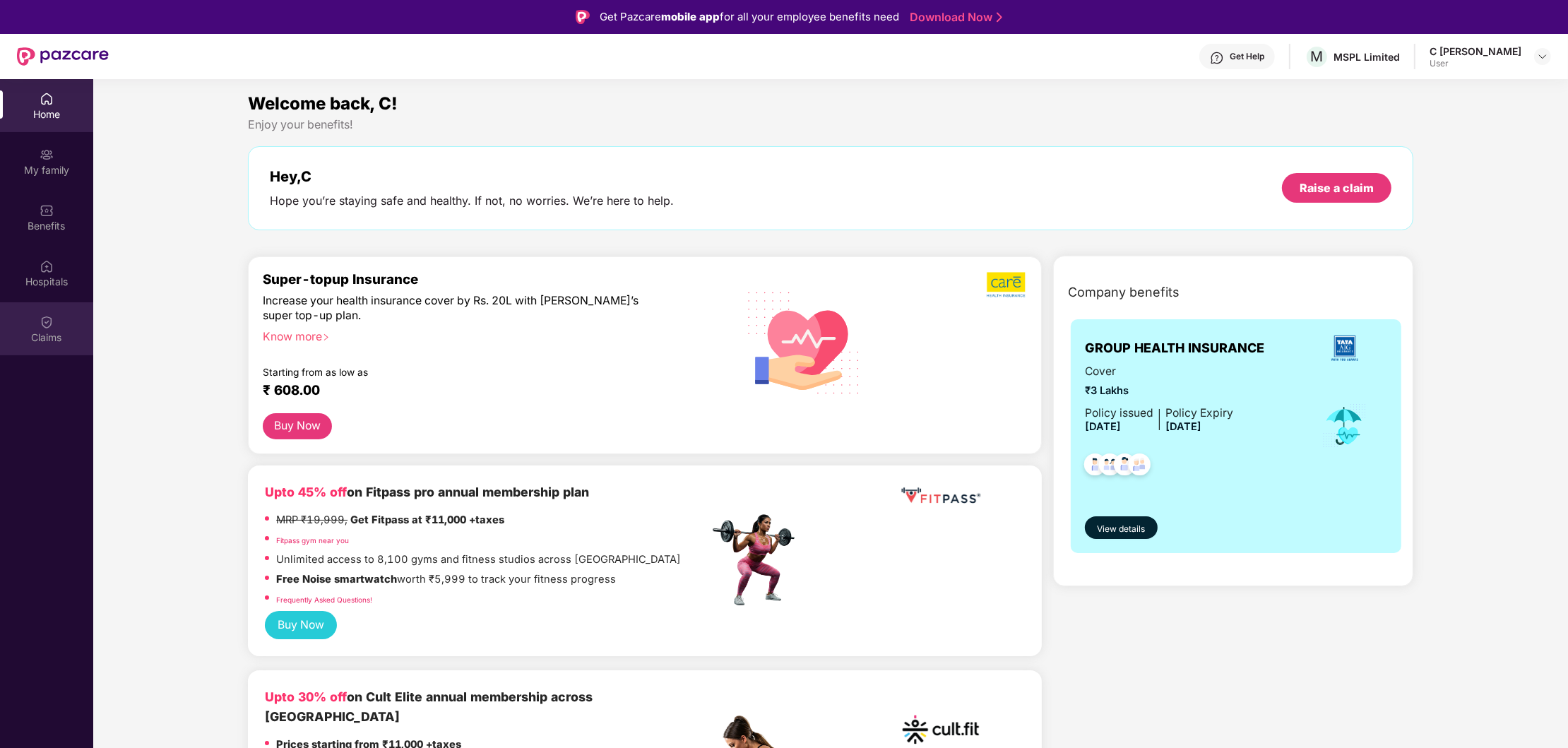
click at [46, 328] on img at bounding box center [46, 322] width 14 height 14
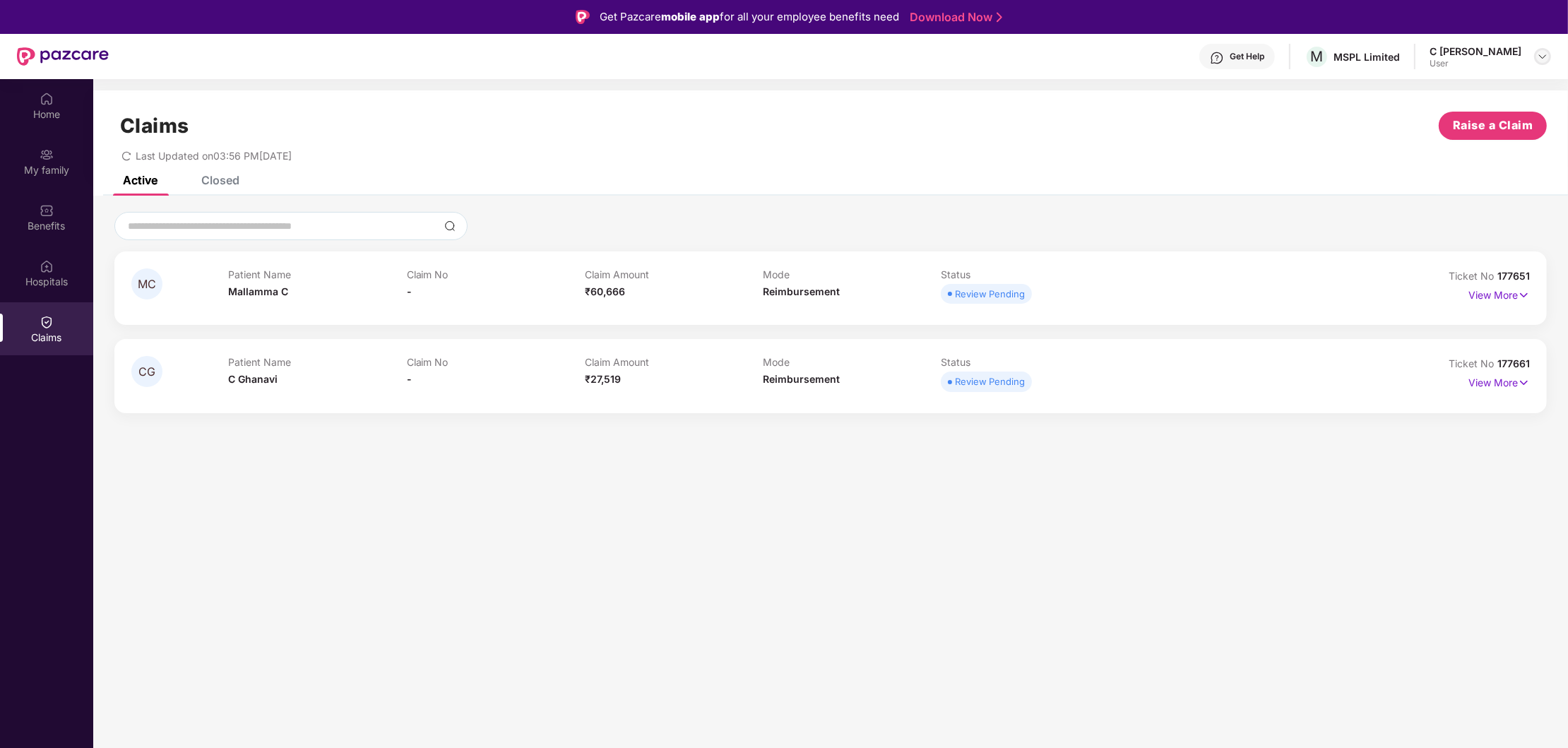
click at [1541, 58] on img at bounding box center [1543, 57] width 12 height 12
click at [1409, 91] on div "Logout" at bounding box center [1475, 90] width 183 height 28
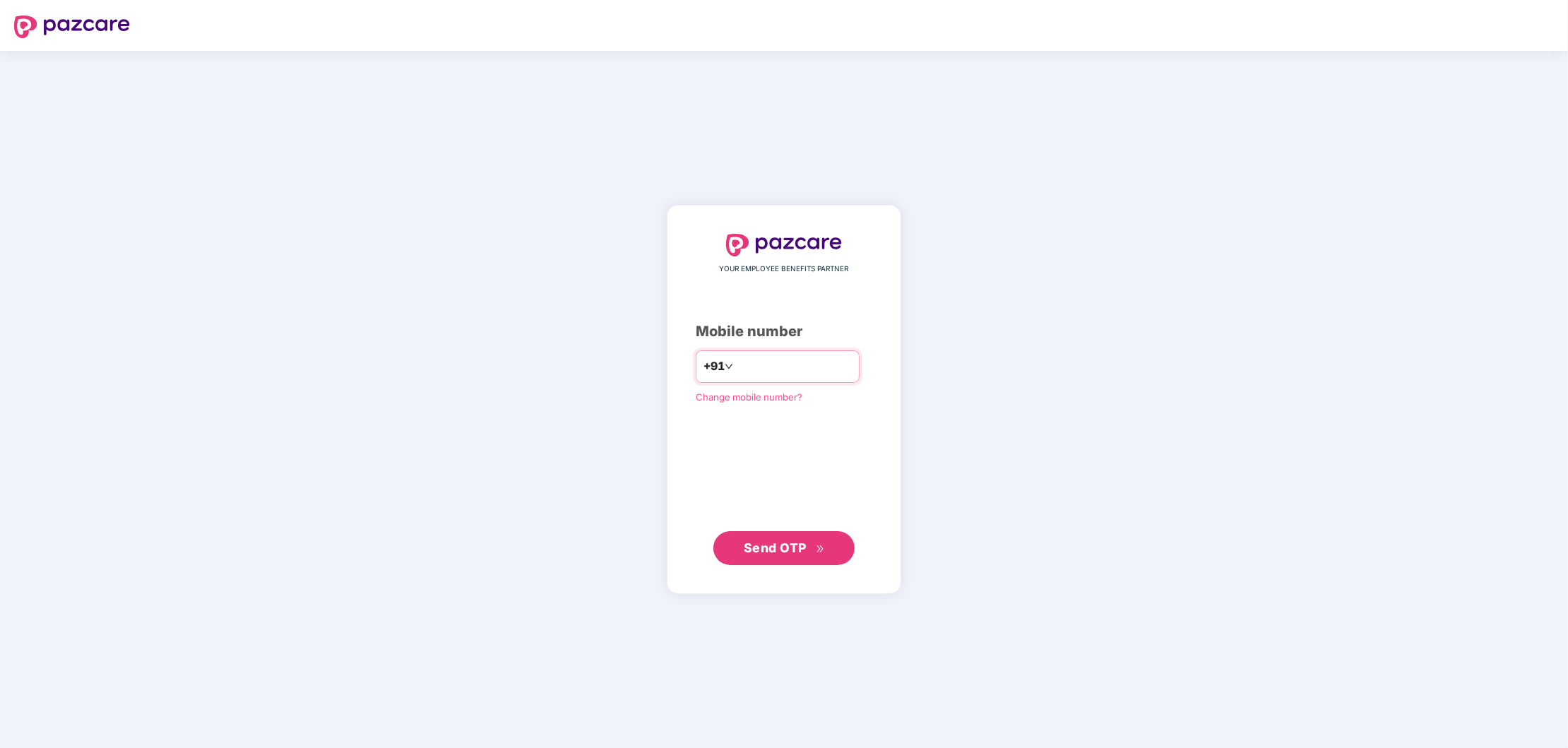
click at [759, 360] on input "number" at bounding box center [794, 366] width 116 height 22
click at [791, 549] on span "Send OTP" at bounding box center [775, 548] width 63 height 14
drag, startPoint x: 820, startPoint y: 362, endPoint x: 715, endPoint y: 365, distance: 105.0
click at [736, 365] on input "**********" at bounding box center [794, 366] width 116 height 22
drag, startPoint x: 832, startPoint y: 365, endPoint x: 710, endPoint y: 372, distance: 122.2
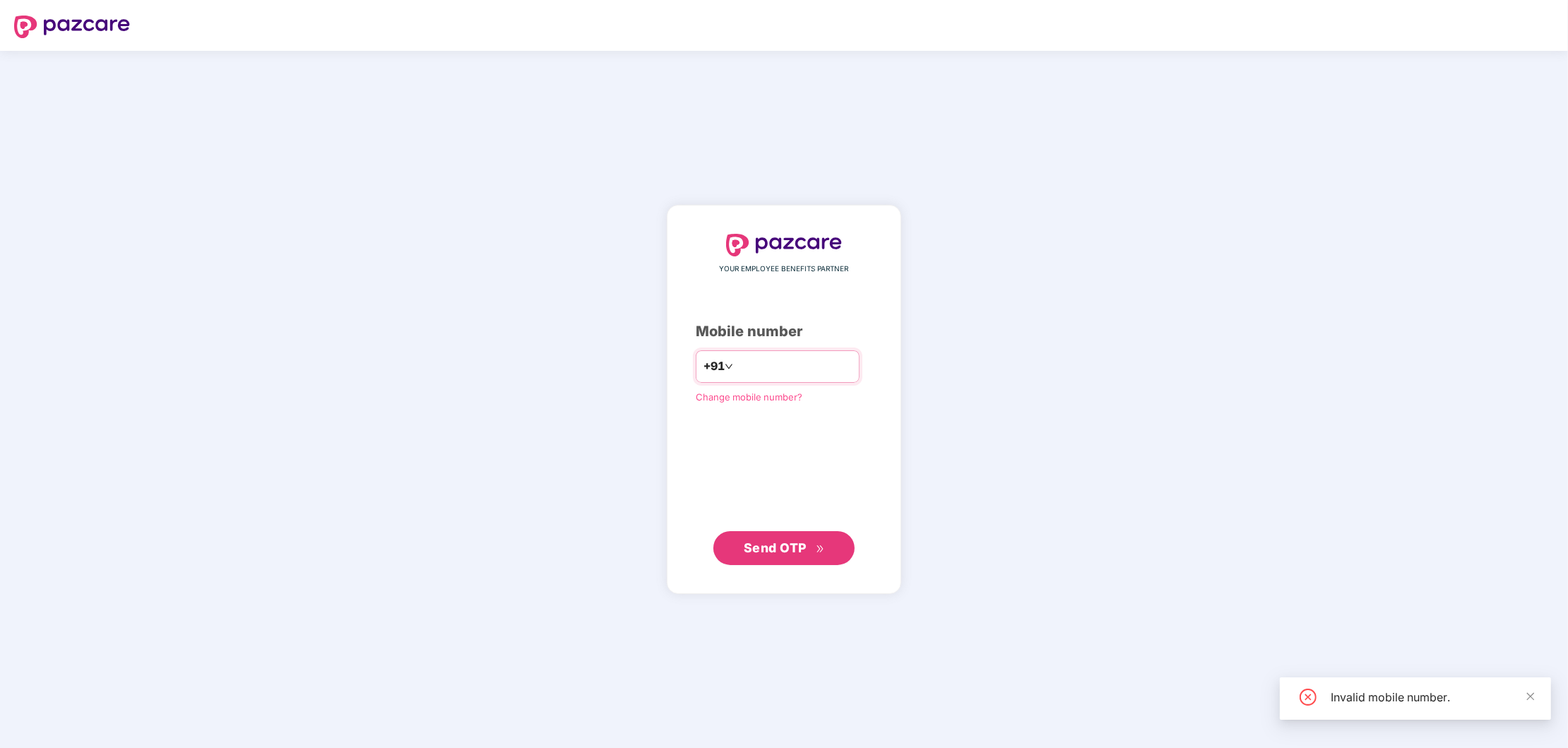
click at [736, 372] on input "**********" at bounding box center [794, 366] width 116 height 22
click at [796, 370] on input "**********" at bounding box center [794, 366] width 116 height 22
type input "*"
type input "**********"
click at [791, 549] on span "Send OTP" at bounding box center [775, 548] width 63 height 14
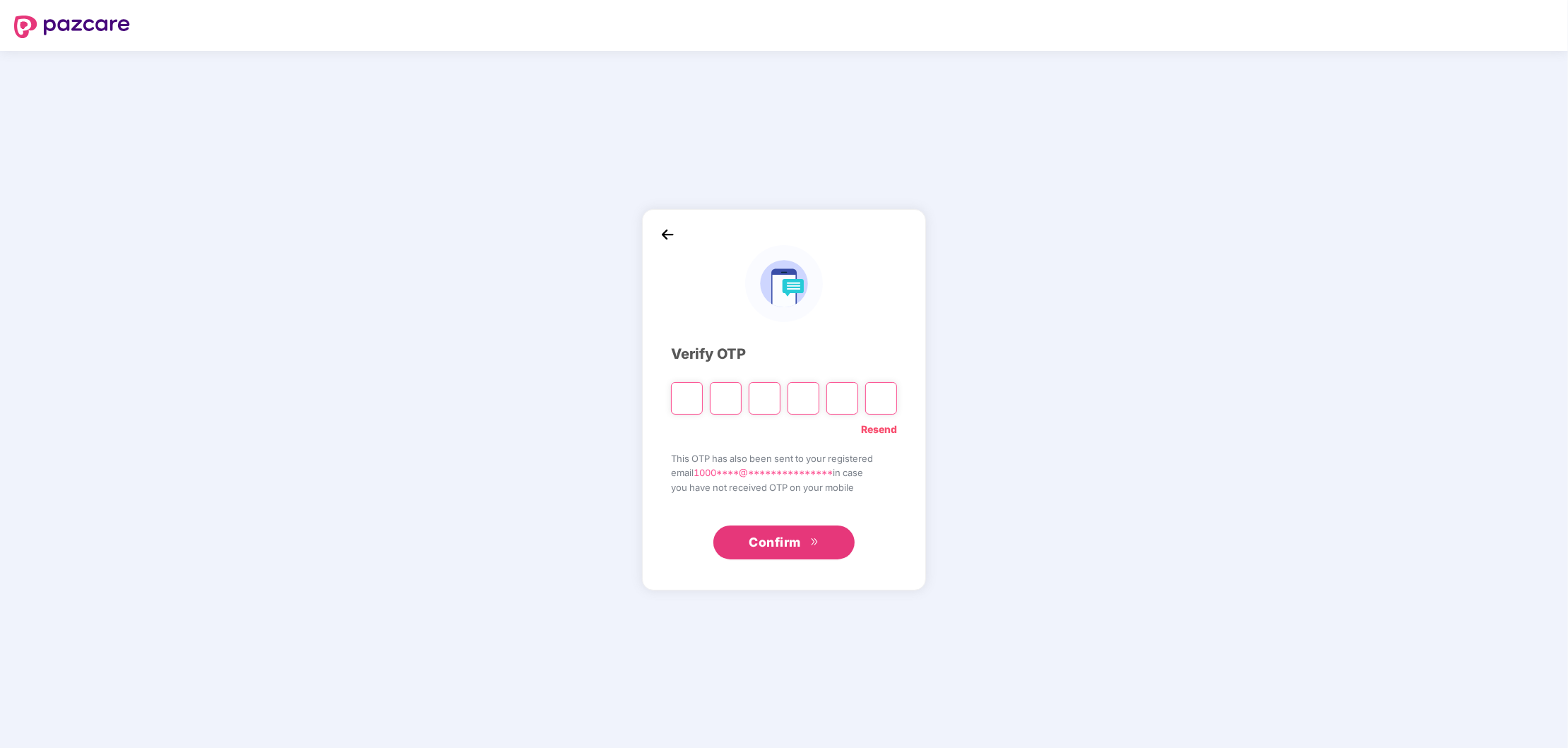
type input "*"
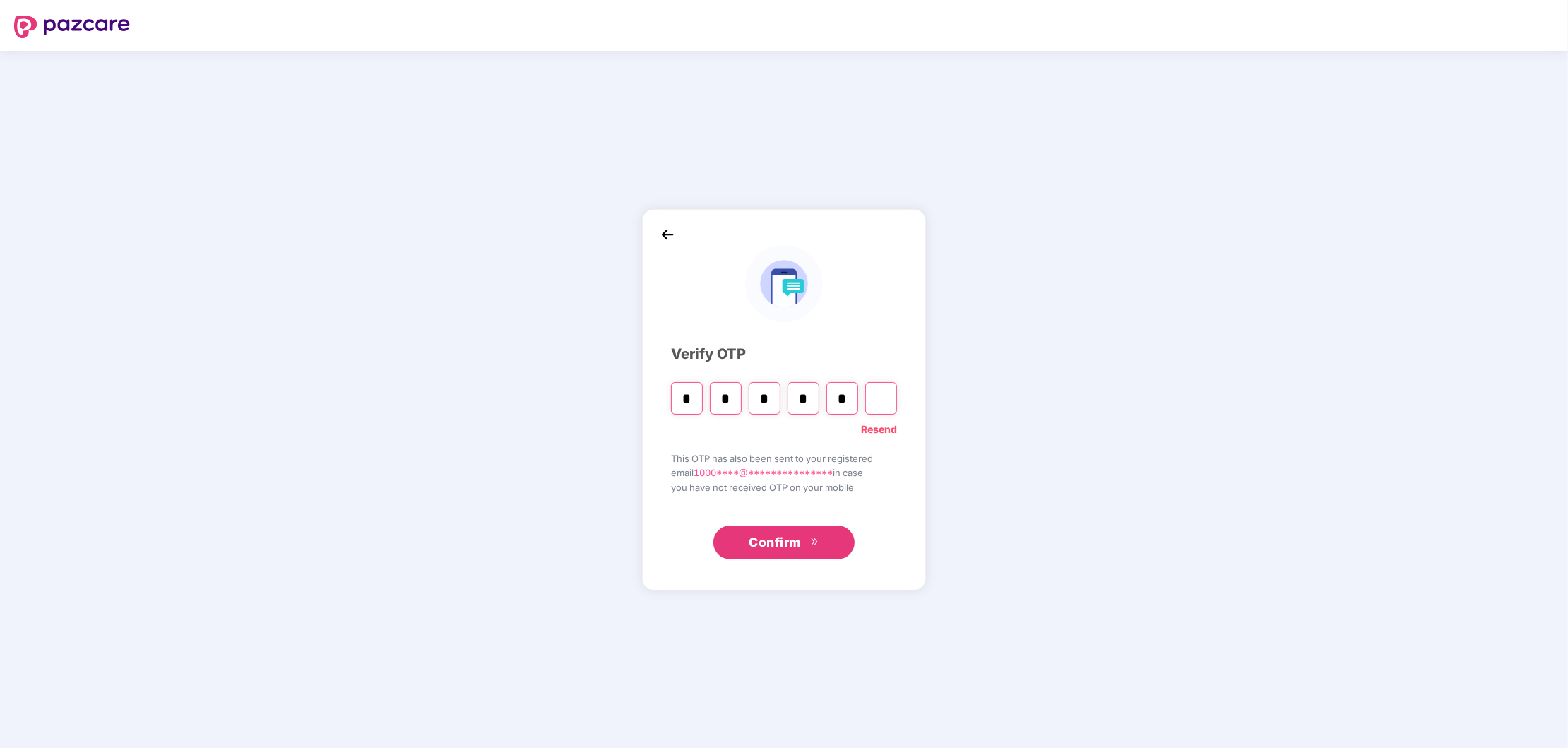
type input "*"
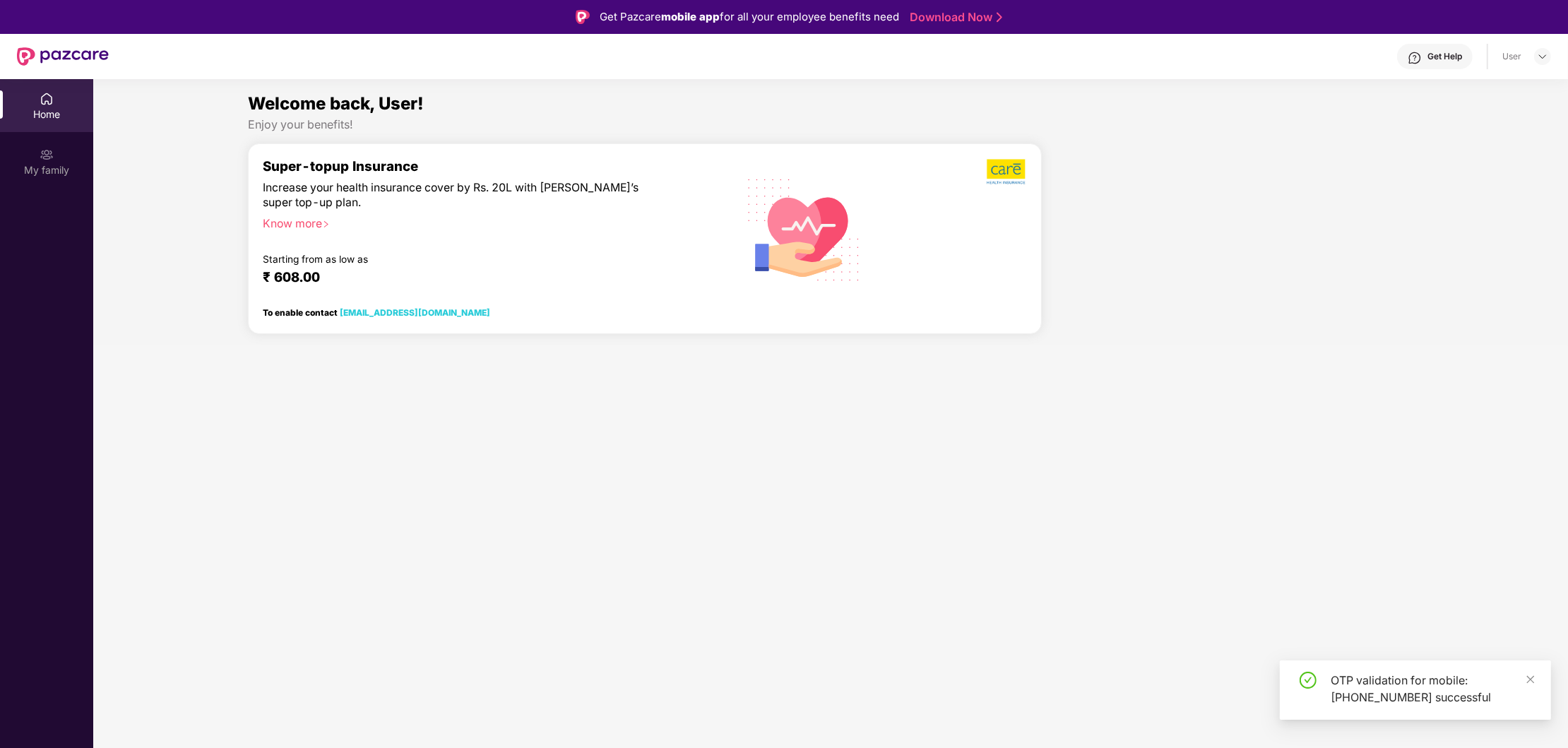
click at [47, 96] on img at bounding box center [46, 99] width 14 height 14
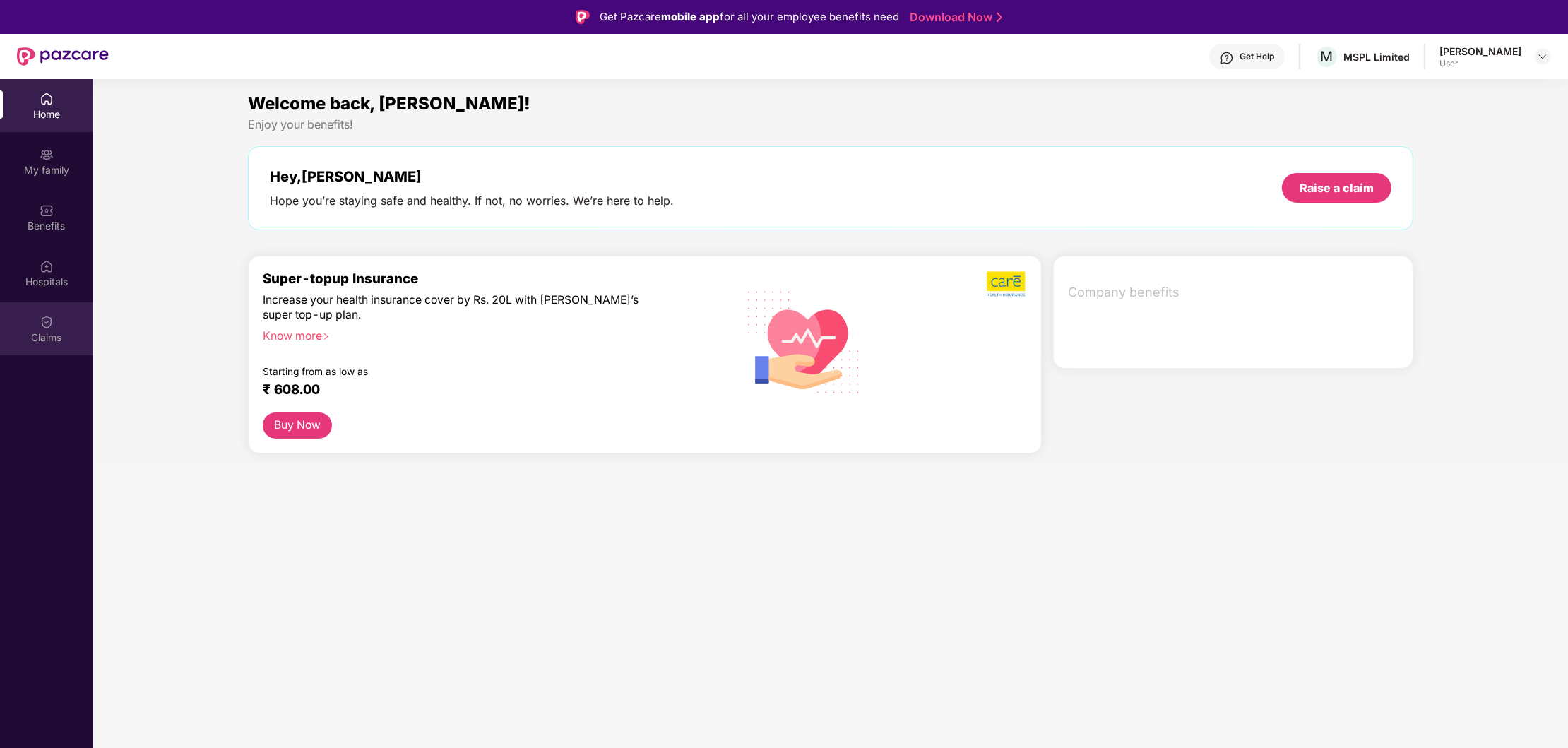
click at [49, 331] on div "Claims" at bounding box center [46, 337] width 93 height 14
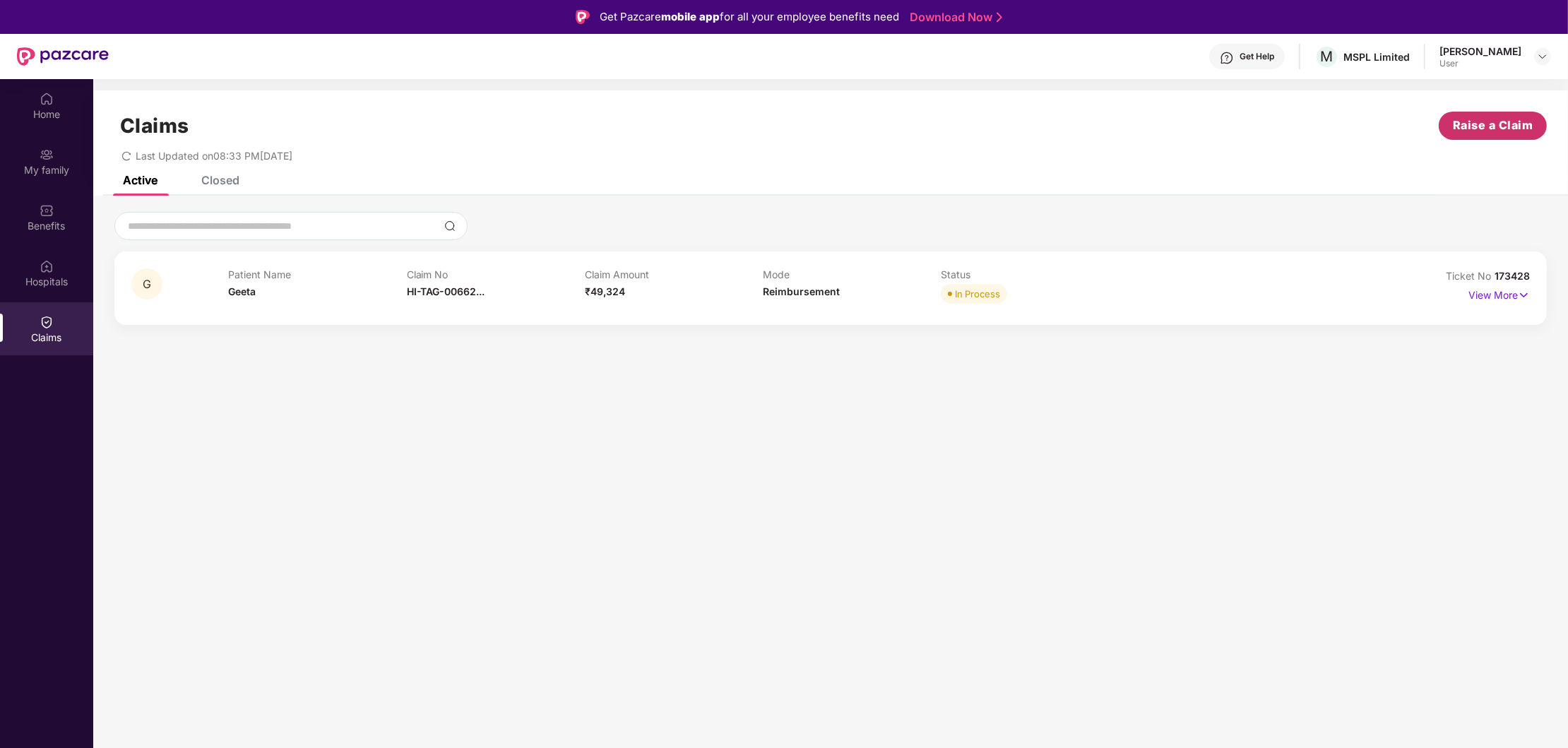
click at [1484, 112] on button "Raise a Claim" at bounding box center [1492, 125] width 108 height 28
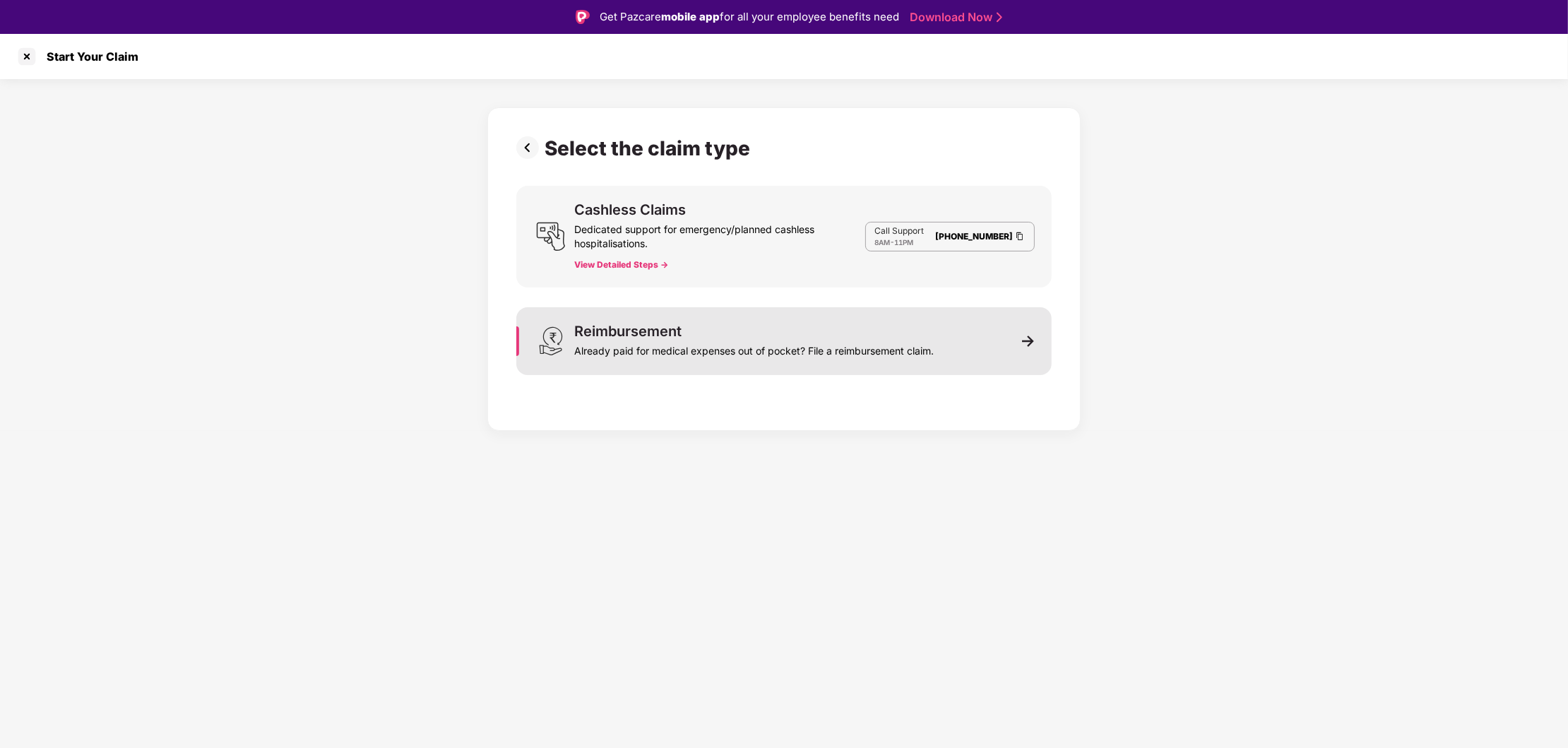
click at [1035, 336] on div "Reimbursement Already paid for medical expenses out of pocket? File a reimburse…" at bounding box center [784, 341] width 535 height 68
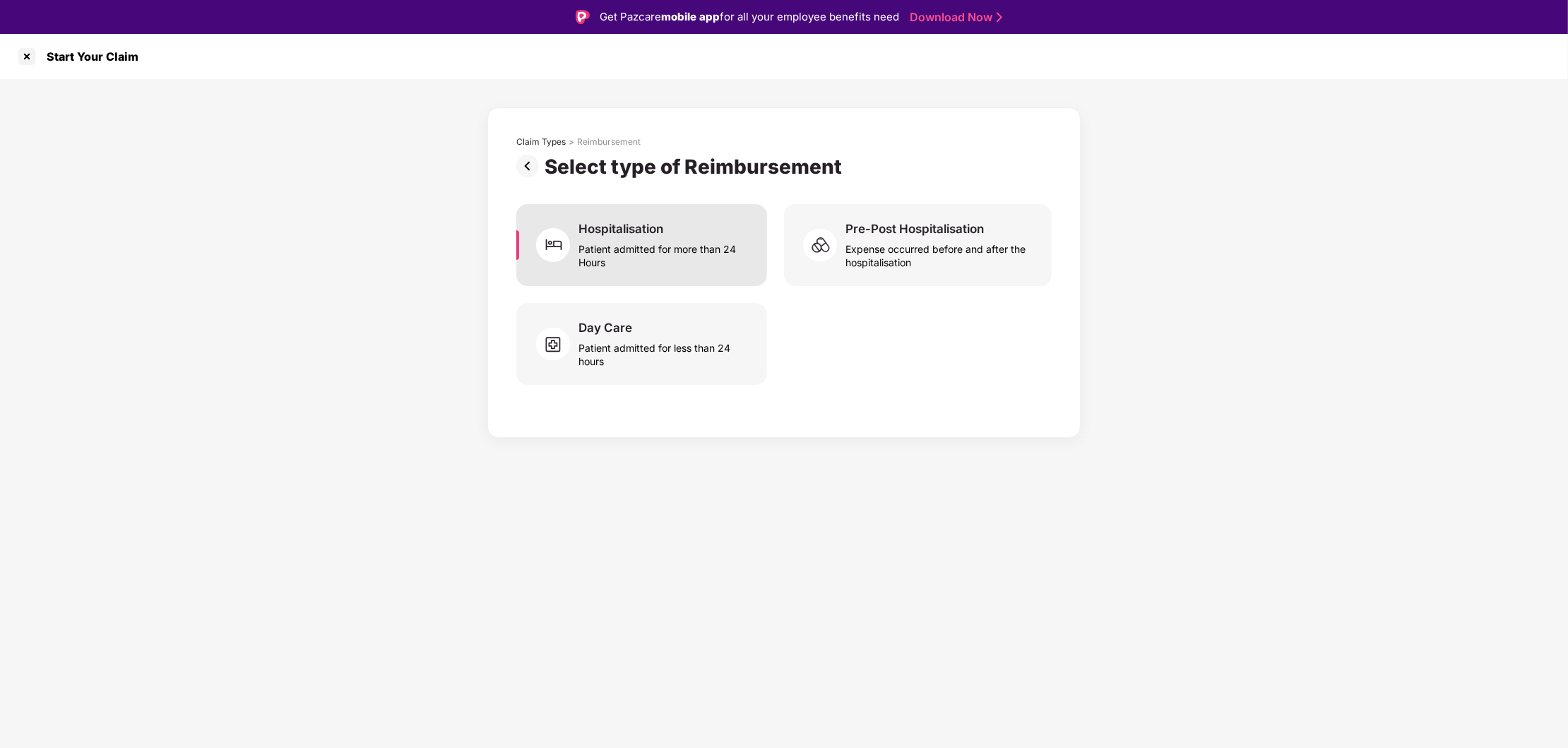
click at [644, 250] on div "Patient admitted for more than 24 Hours" at bounding box center [664, 253] width 172 height 33
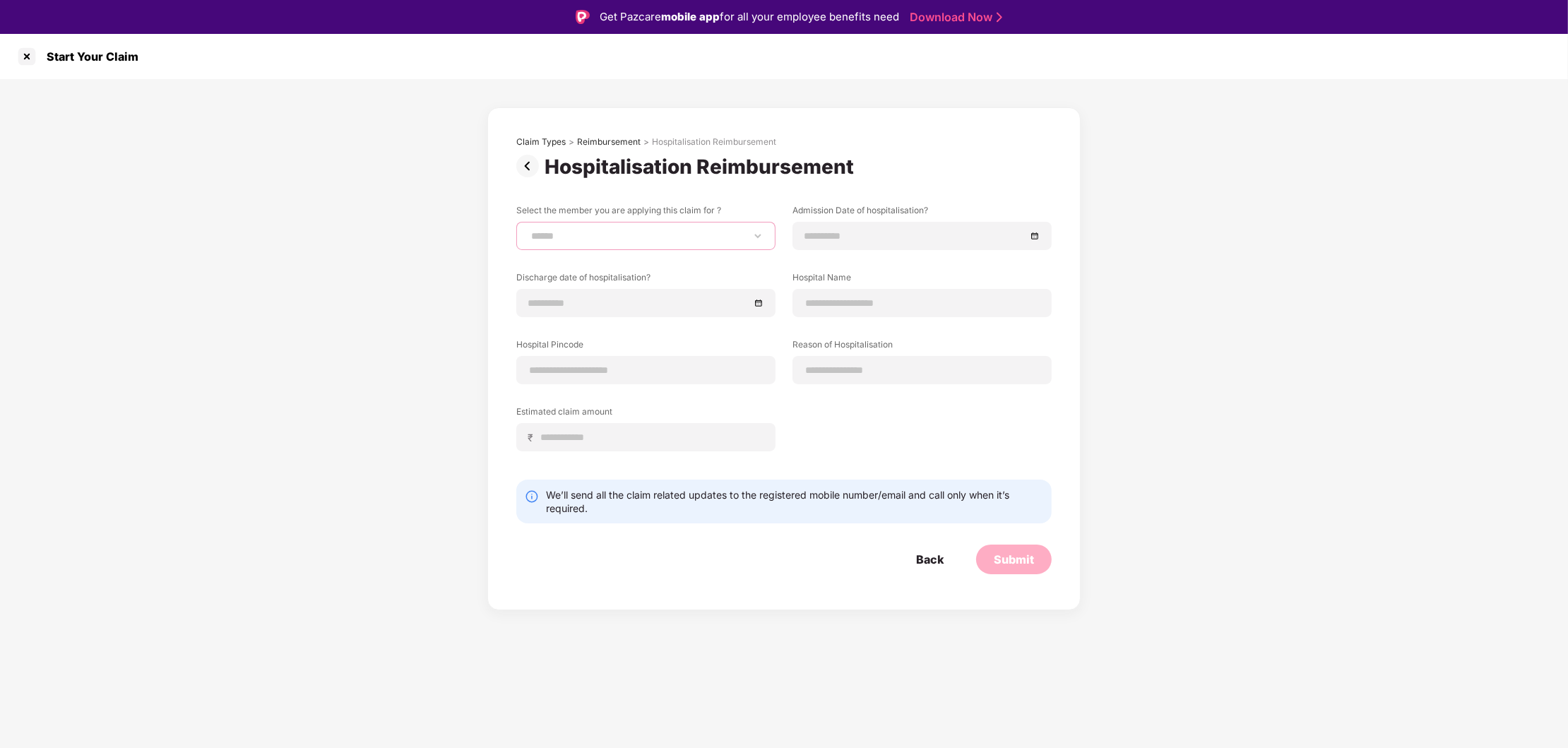
click at [528, 230] on select "**********" at bounding box center [646, 236] width 235 height 12
select select "**********"
click option "*********" at bounding box center [0, 0] width 0 height 0
click at [1033, 240] on div at bounding box center [922, 236] width 235 height 15
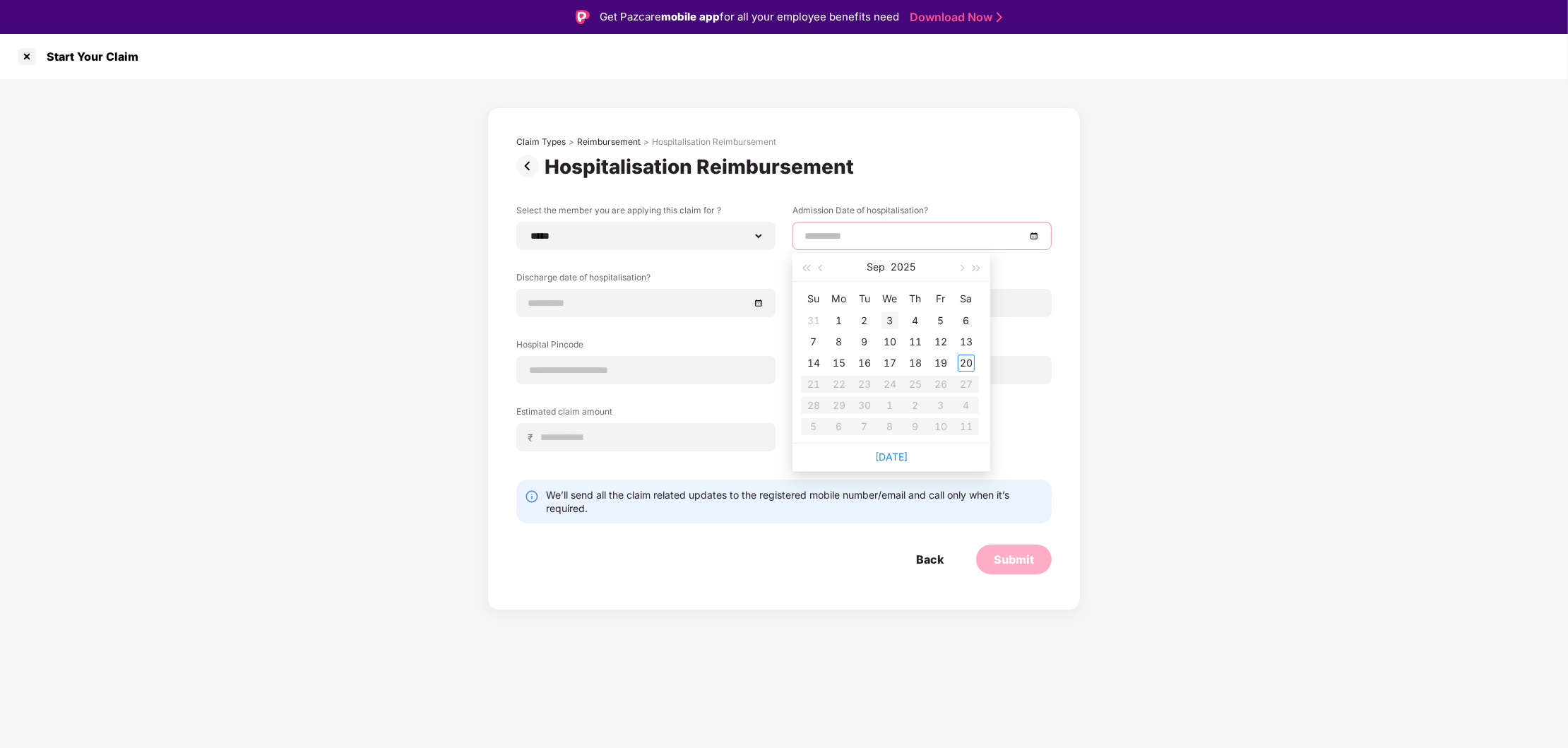
type input "**********"
click at [892, 321] on div "3" at bounding box center [889, 320] width 17 height 17
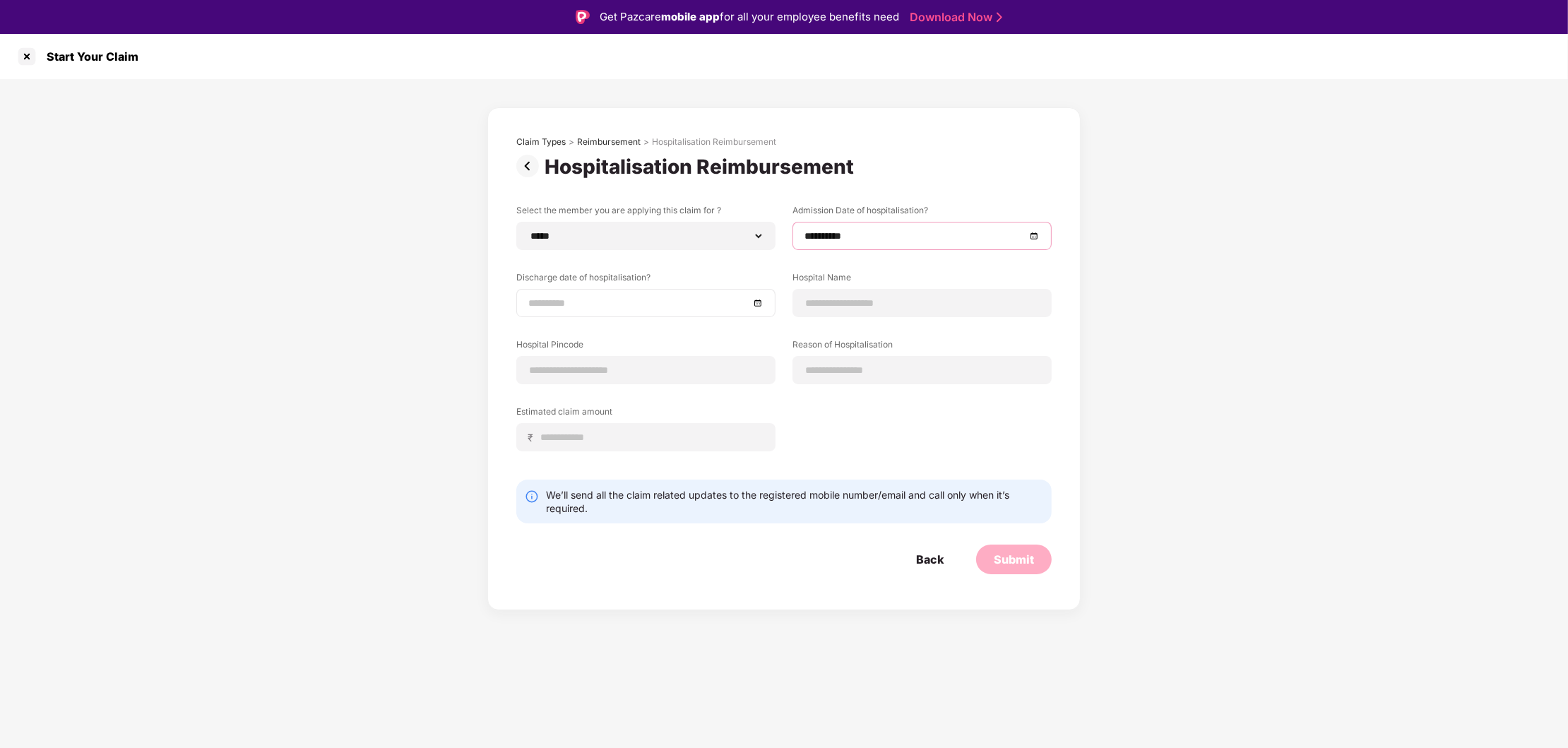
click at [759, 299] on div at bounding box center [646, 302] width 235 height 15
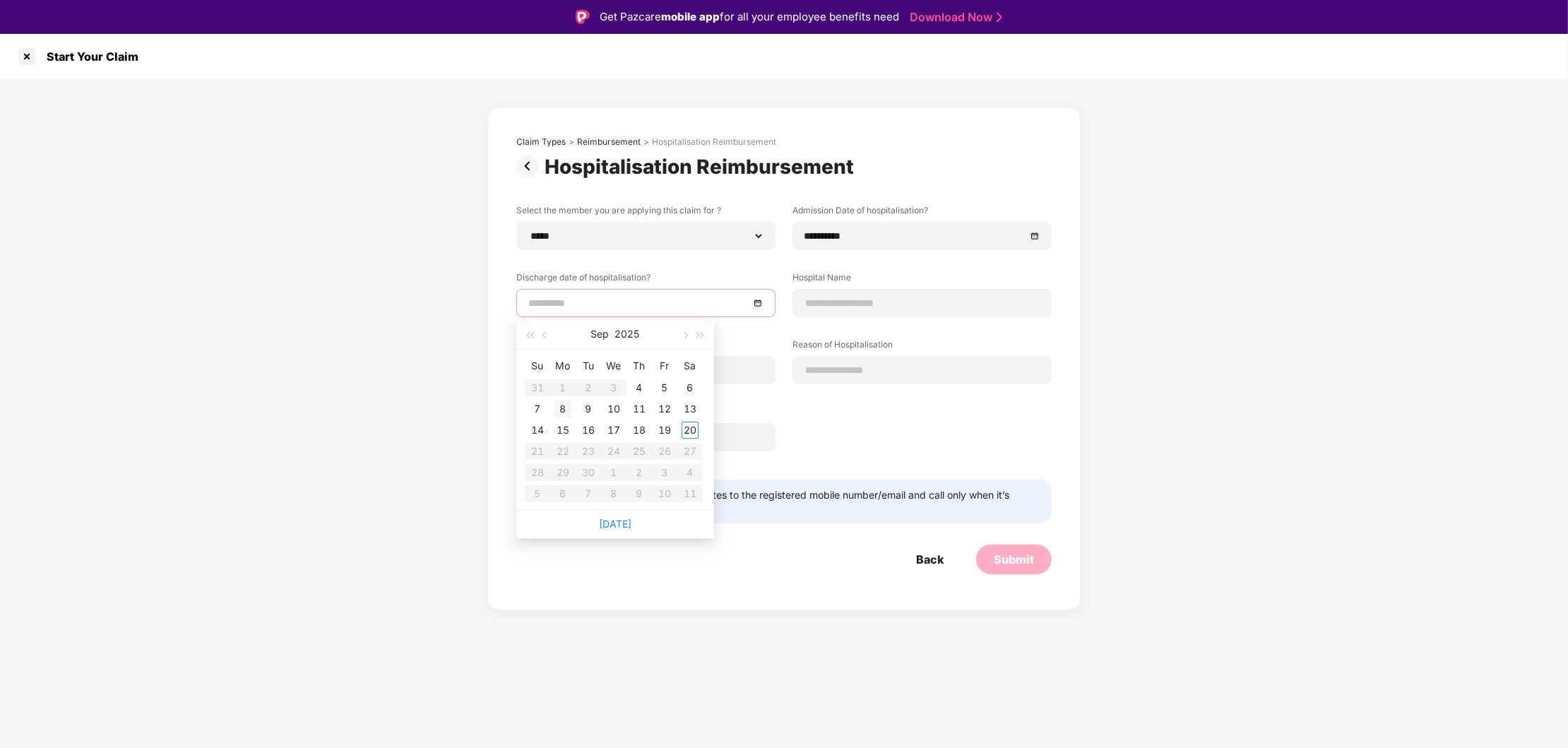
type input "**********"
click at [561, 413] on div "8" at bounding box center [562, 409] width 17 height 17
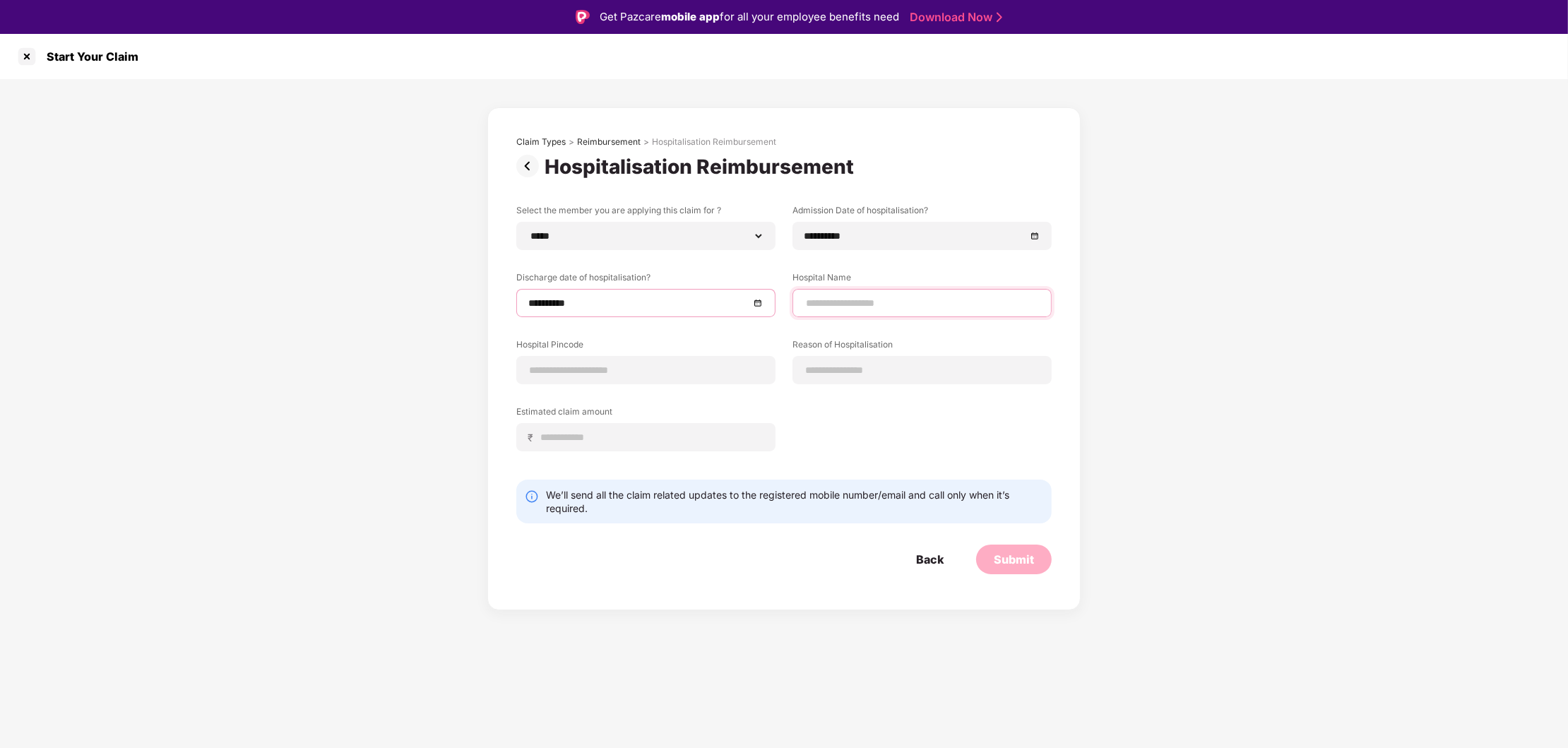
click at [904, 306] on input at bounding box center [922, 303] width 235 height 14
type input "**********"
click at [734, 360] on div at bounding box center [646, 370] width 259 height 28
click at [620, 369] on input at bounding box center [646, 370] width 235 height 14
type input "******"
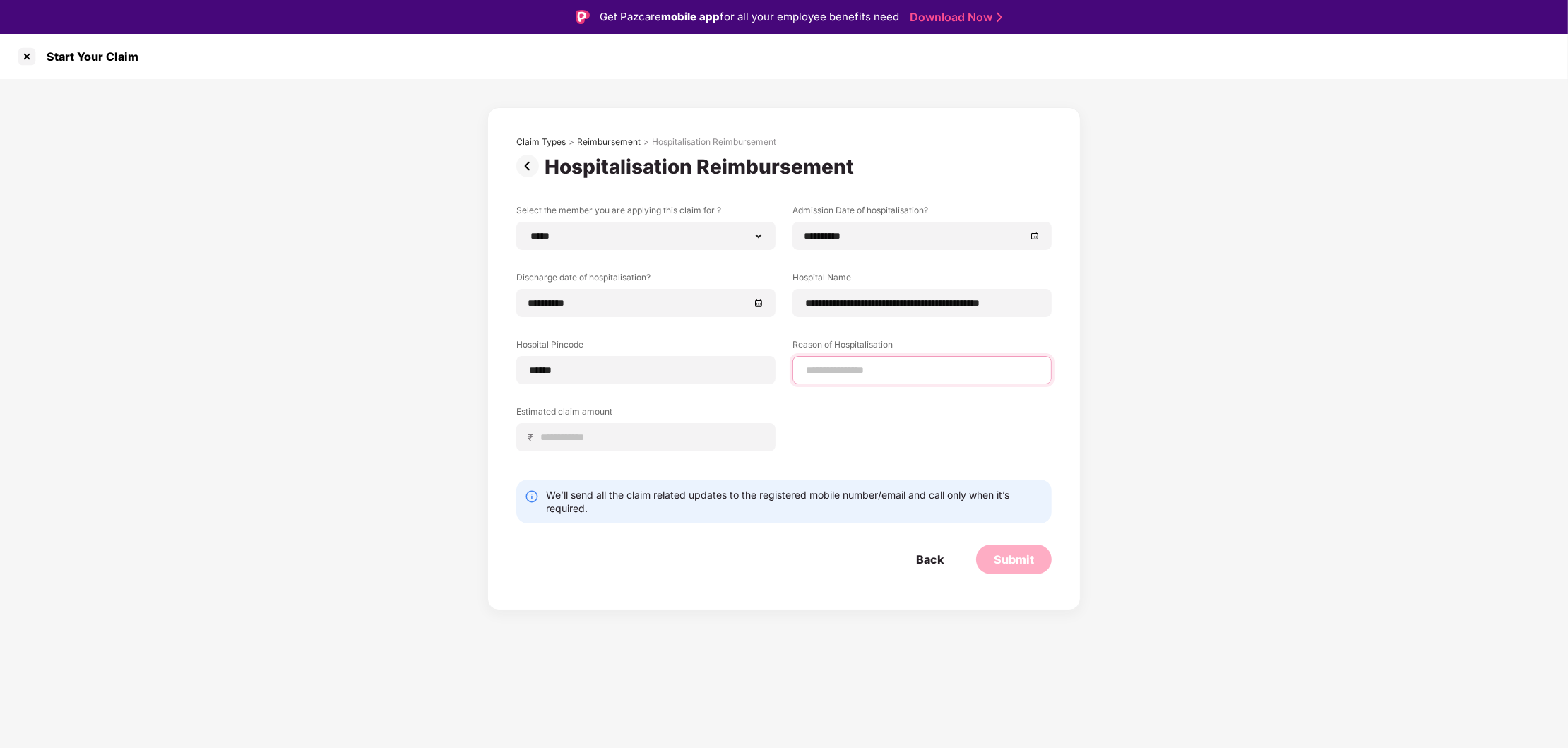
select select "*******"
select select "*********"
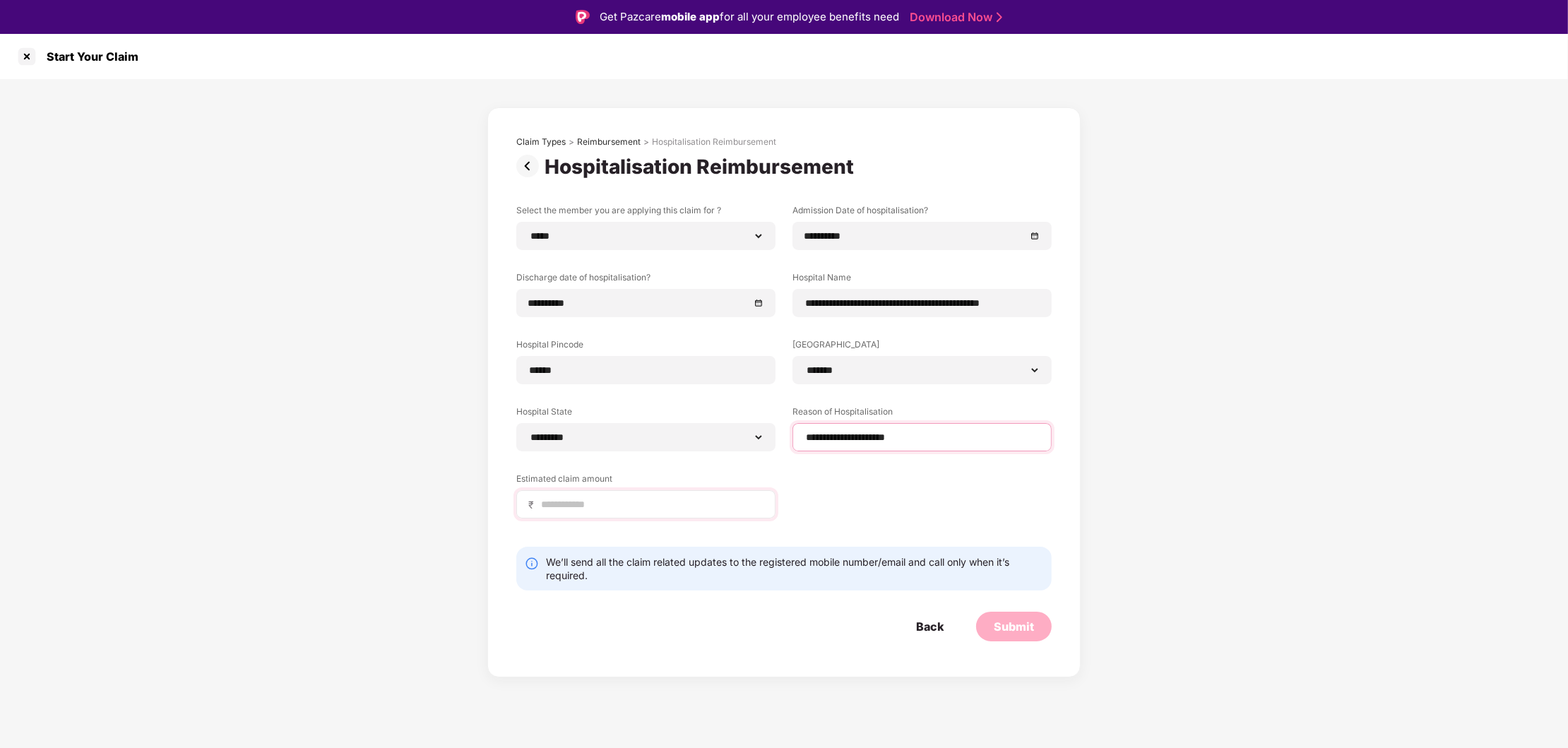
type input "**********"
click at [594, 495] on div "₹" at bounding box center [646, 504] width 259 height 28
click at [572, 489] on label "Estimated claim amount" at bounding box center [646, 481] width 259 height 17
click at [568, 497] on div "₹" at bounding box center [646, 504] width 259 height 28
click at [546, 500] on input at bounding box center [651, 504] width 224 height 14
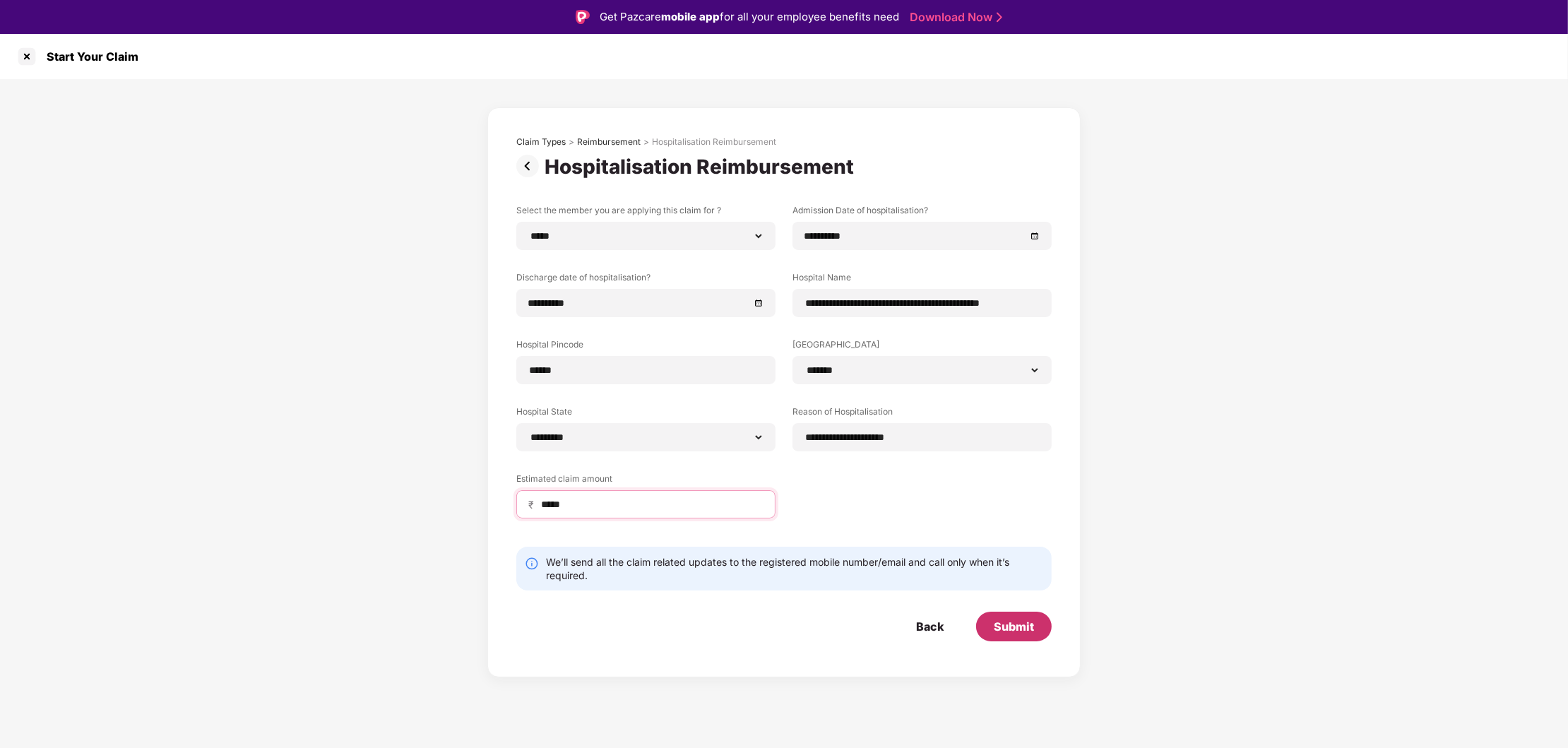
type input "*****"
click at [1017, 628] on div "Submit" at bounding box center [1014, 626] width 41 height 15
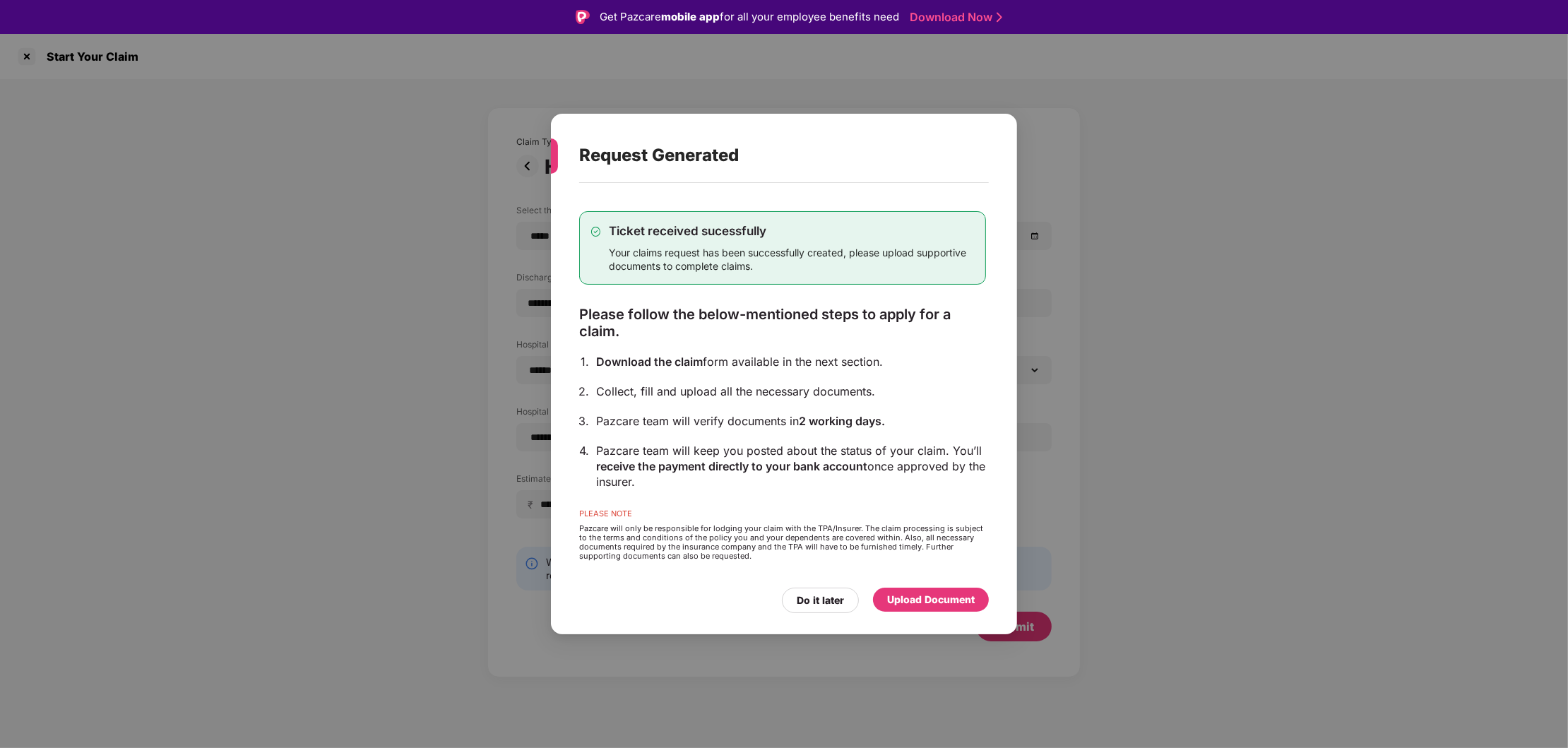
click at [936, 596] on div "Upload Document" at bounding box center [930, 599] width 88 height 15
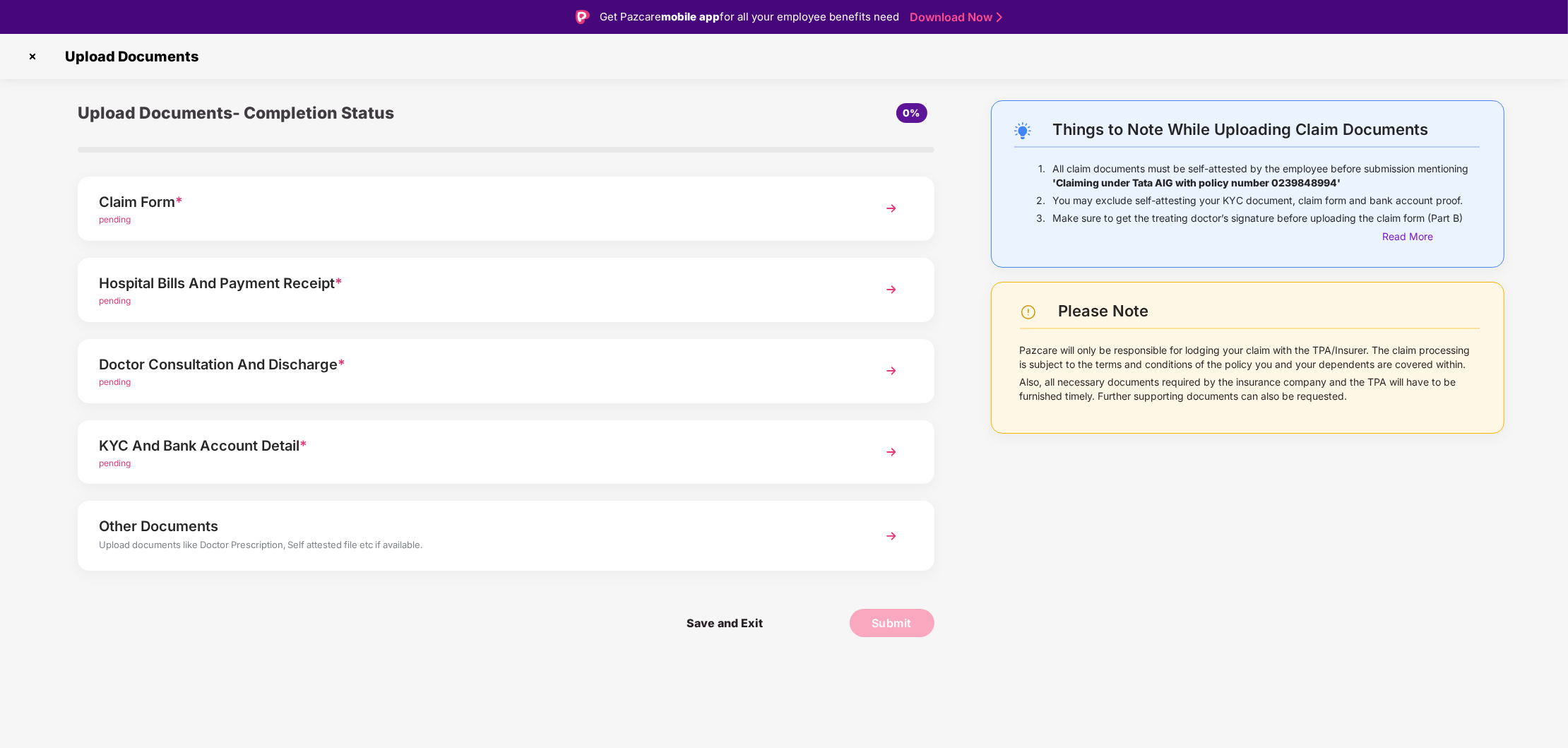
click at [664, 204] on div "Claim Form *" at bounding box center [471, 201] width 746 height 22
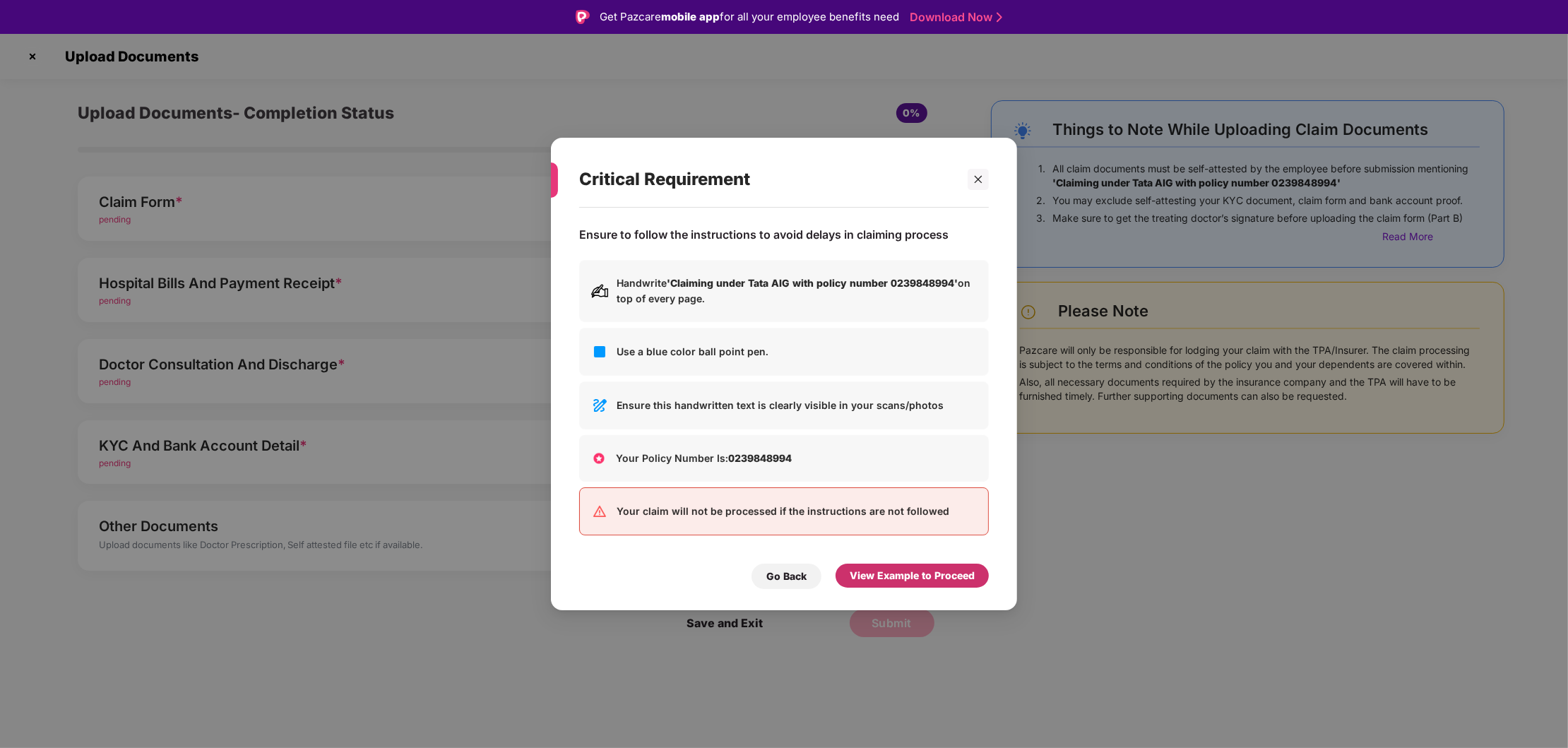
click at [937, 583] on div "View Example to Proceed" at bounding box center [912, 575] width 125 height 15
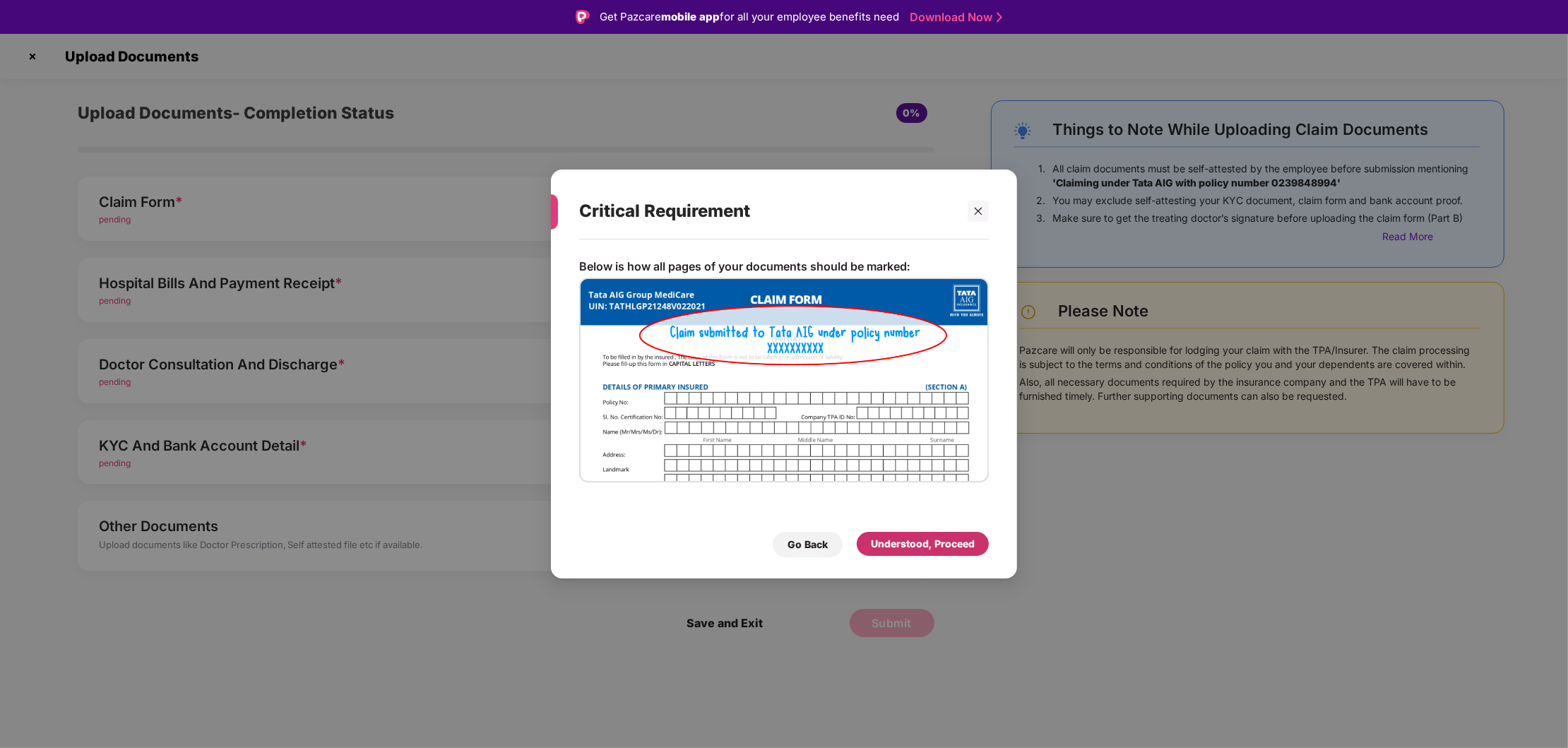
click at [941, 547] on div "Understood, Proceed" at bounding box center [922, 544] width 104 height 15
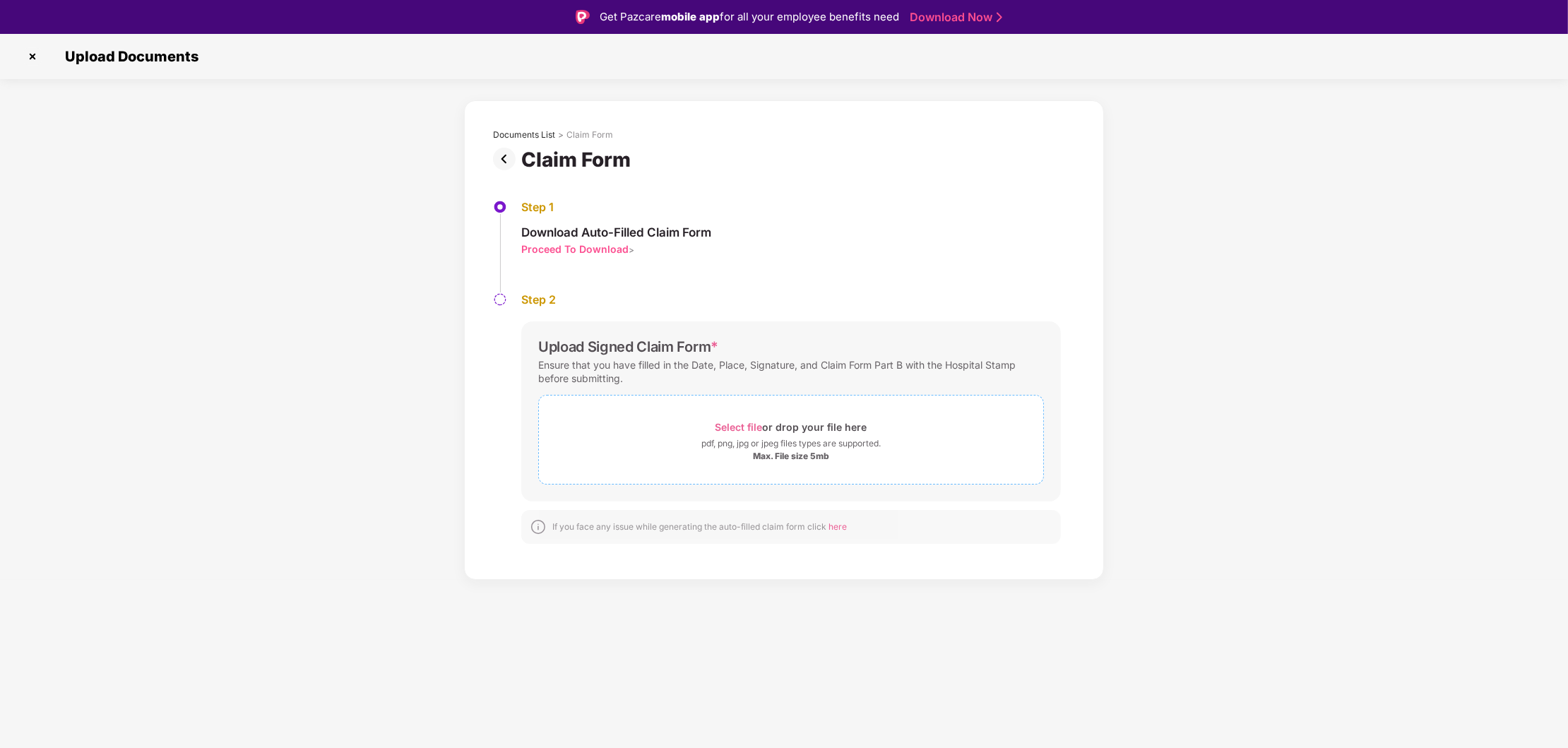
click at [736, 432] on span "Select file" at bounding box center [738, 427] width 47 height 12
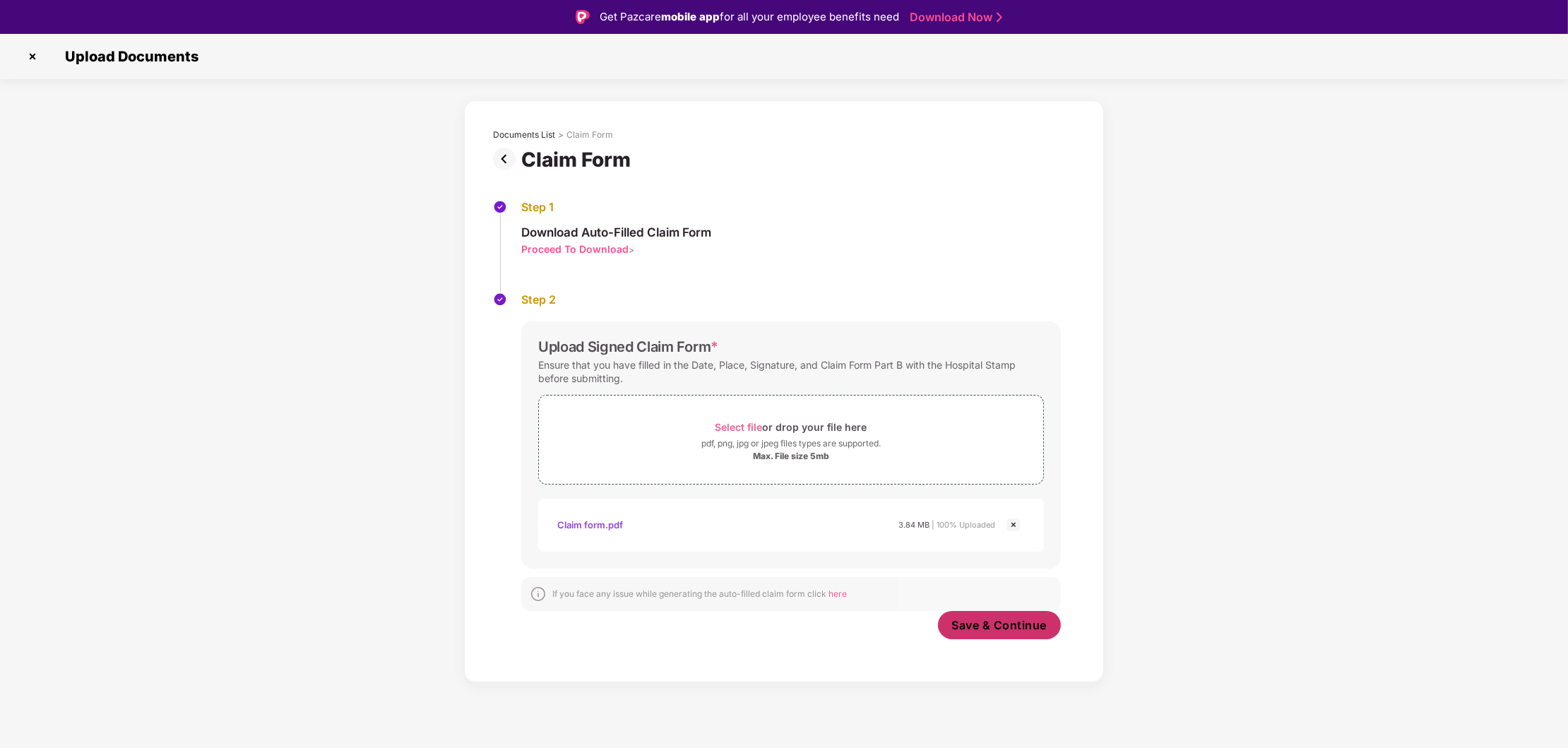
click at [1012, 628] on span "Save & Continue" at bounding box center [1000, 625] width 96 height 15
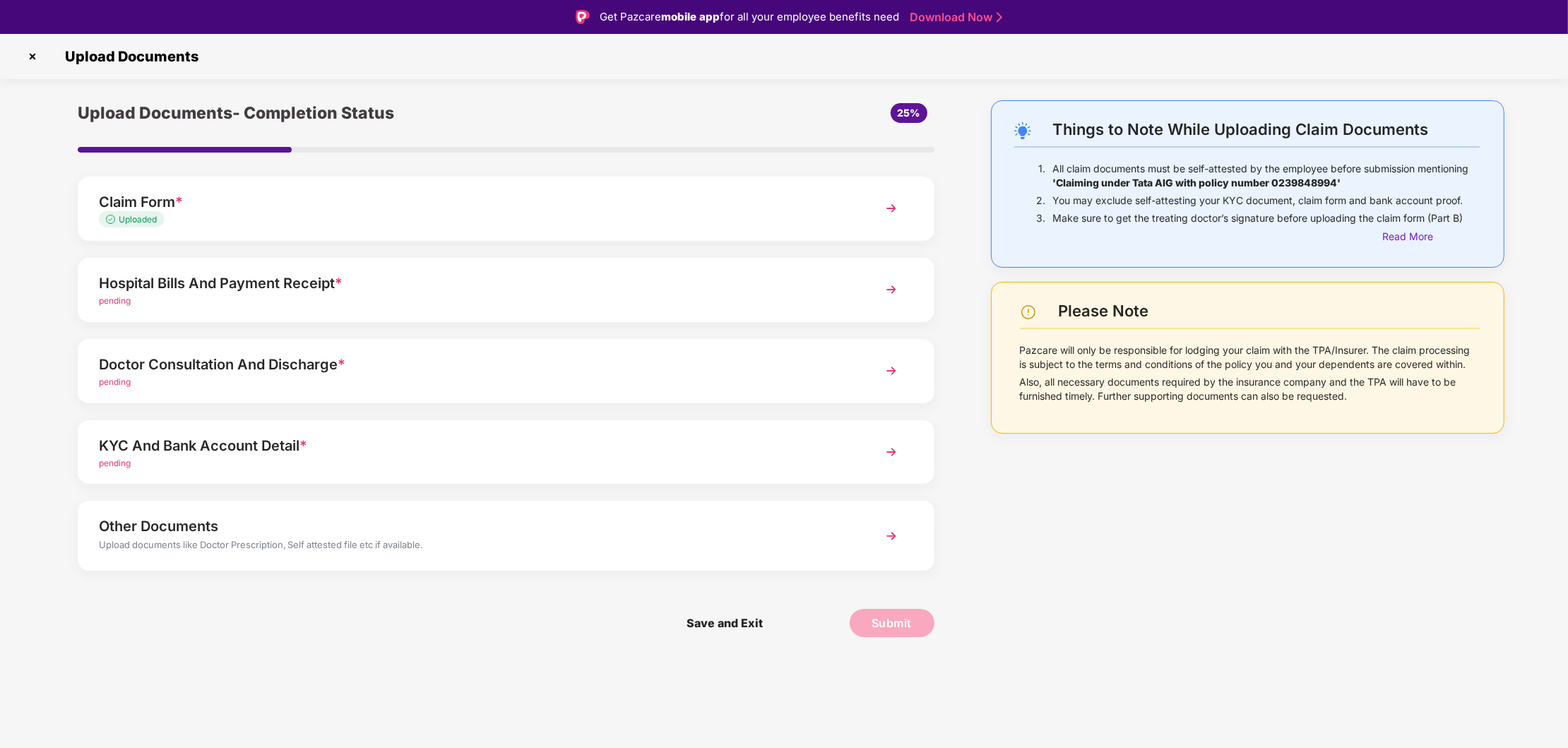
click at [267, 281] on div "Hospital Bills And Payment Receipt *" at bounding box center [471, 283] width 746 height 22
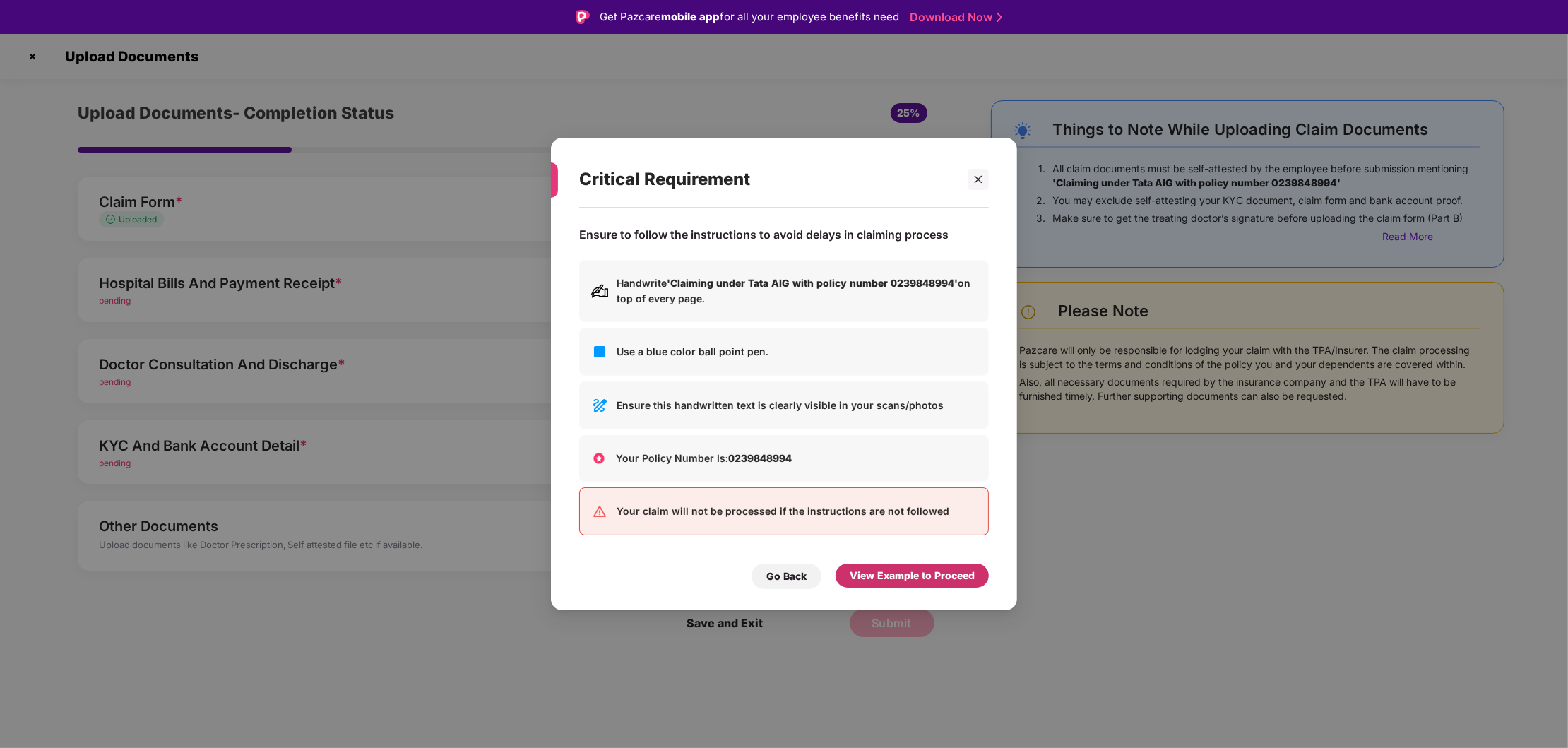
click at [880, 573] on div "View Example to Proceed" at bounding box center [912, 575] width 125 height 15
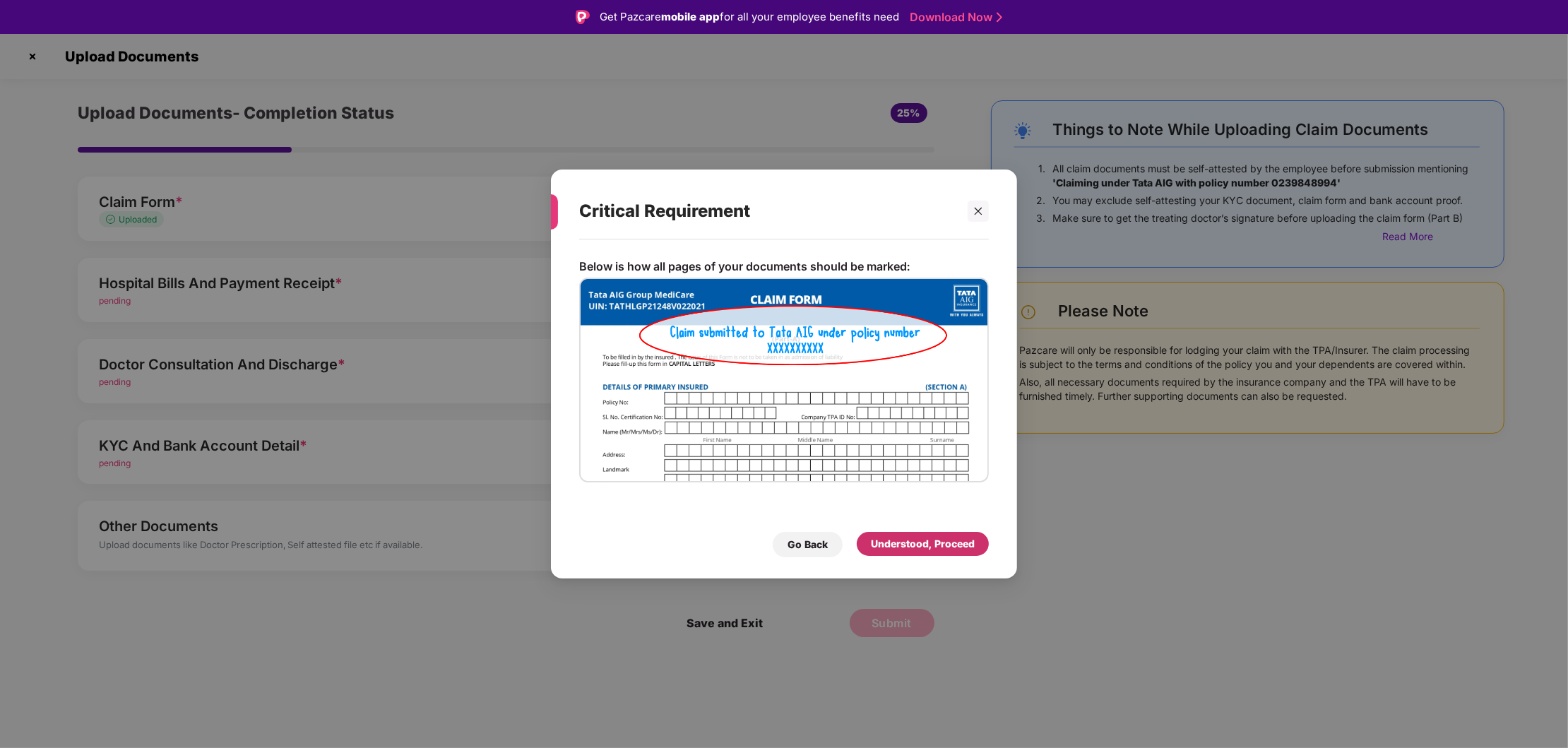
click at [919, 536] on div "Understood, Proceed" at bounding box center [922, 544] width 132 height 24
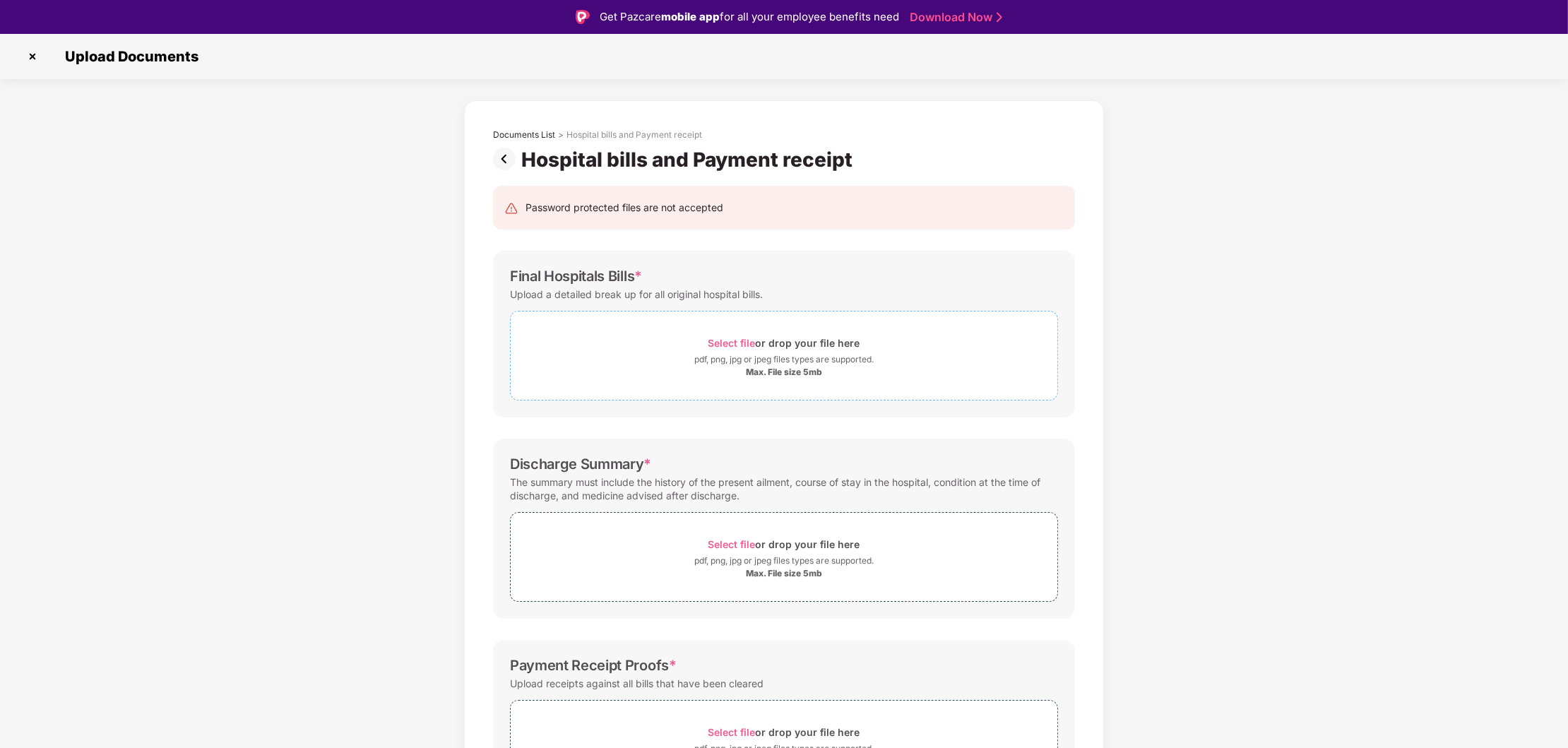
click at [783, 378] on div "Max. File size 5mb" at bounding box center [783, 373] width 76 height 12
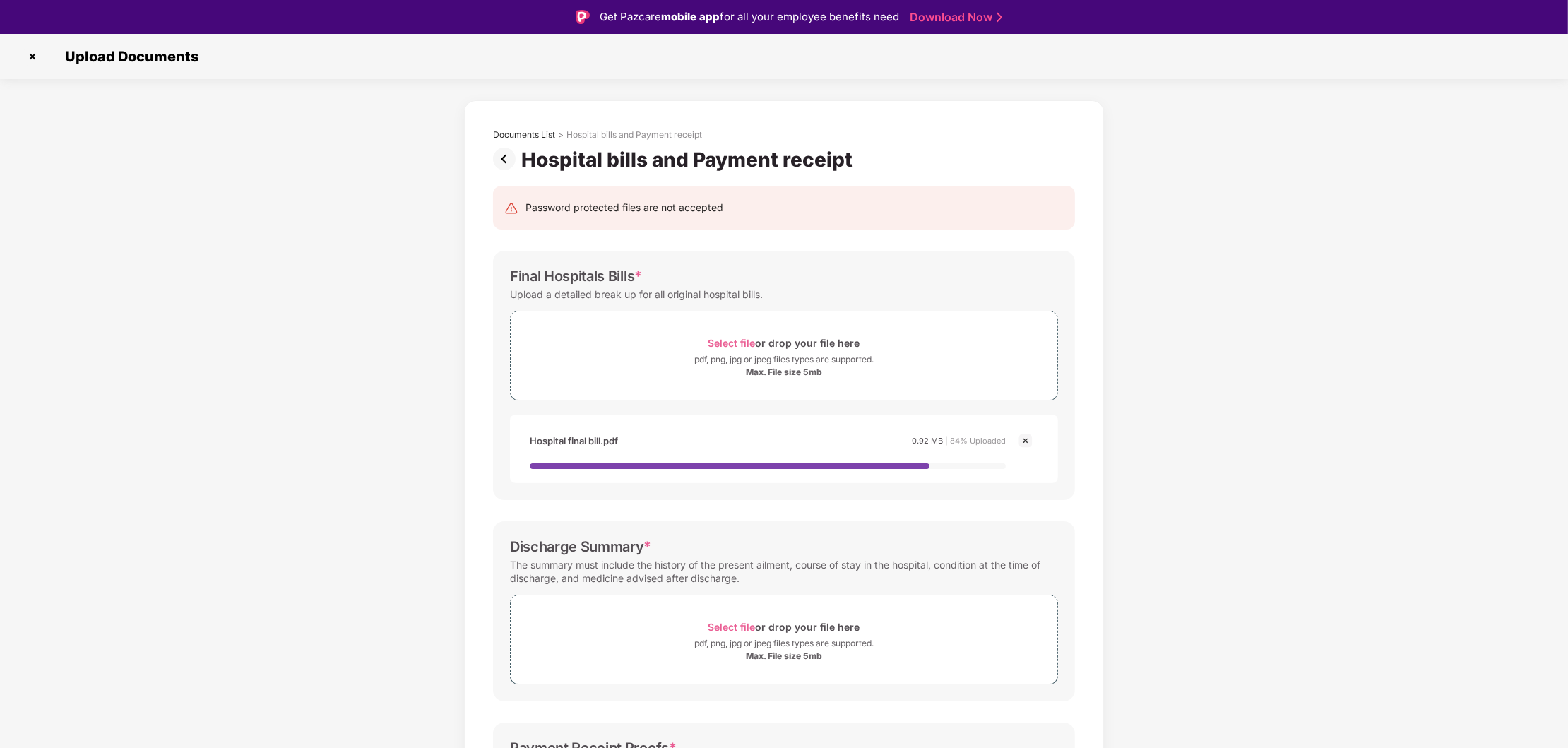
scroll to position [195, 0]
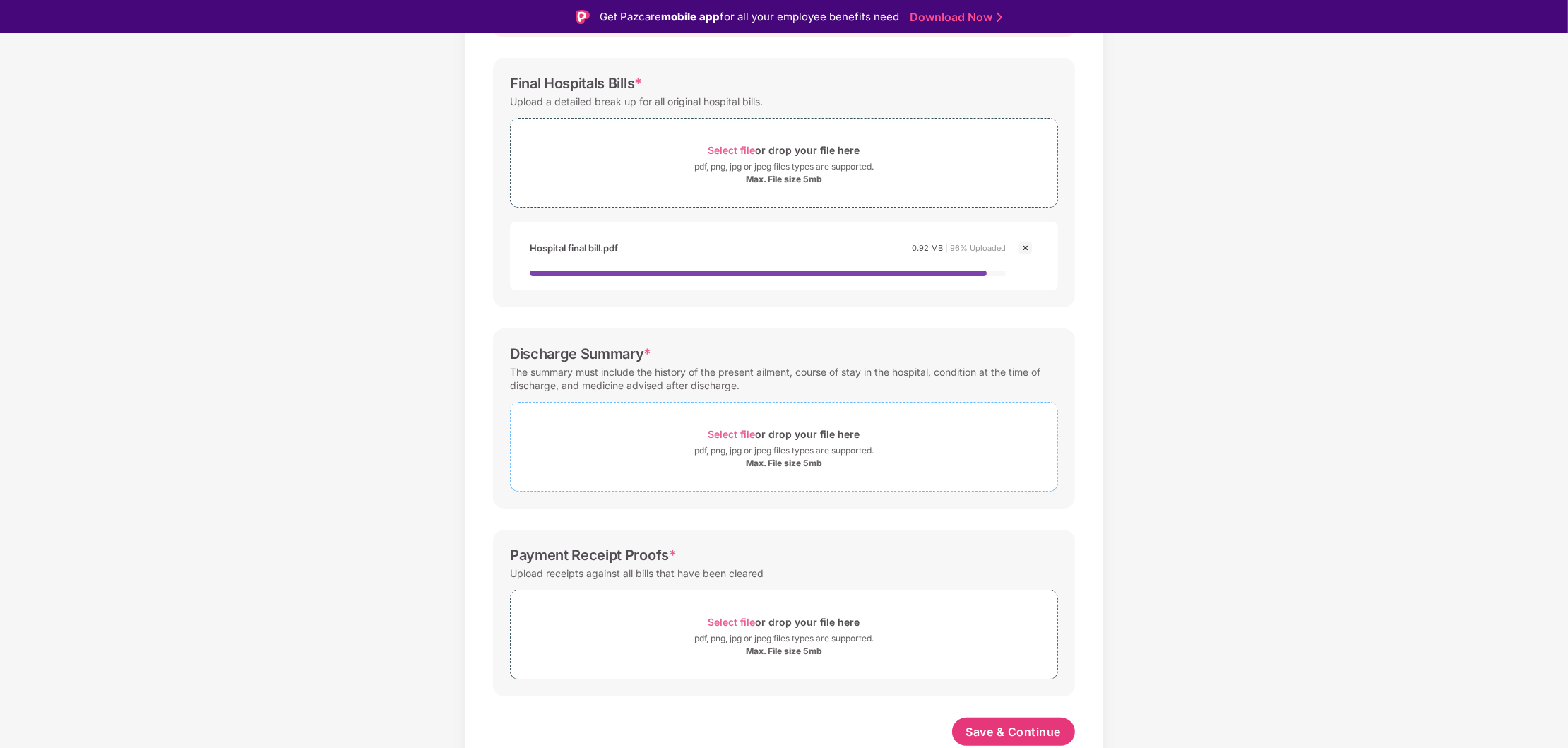
click at [794, 441] on div "Select file or drop your file here" at bounding box center [785, 434] width 152 height 19
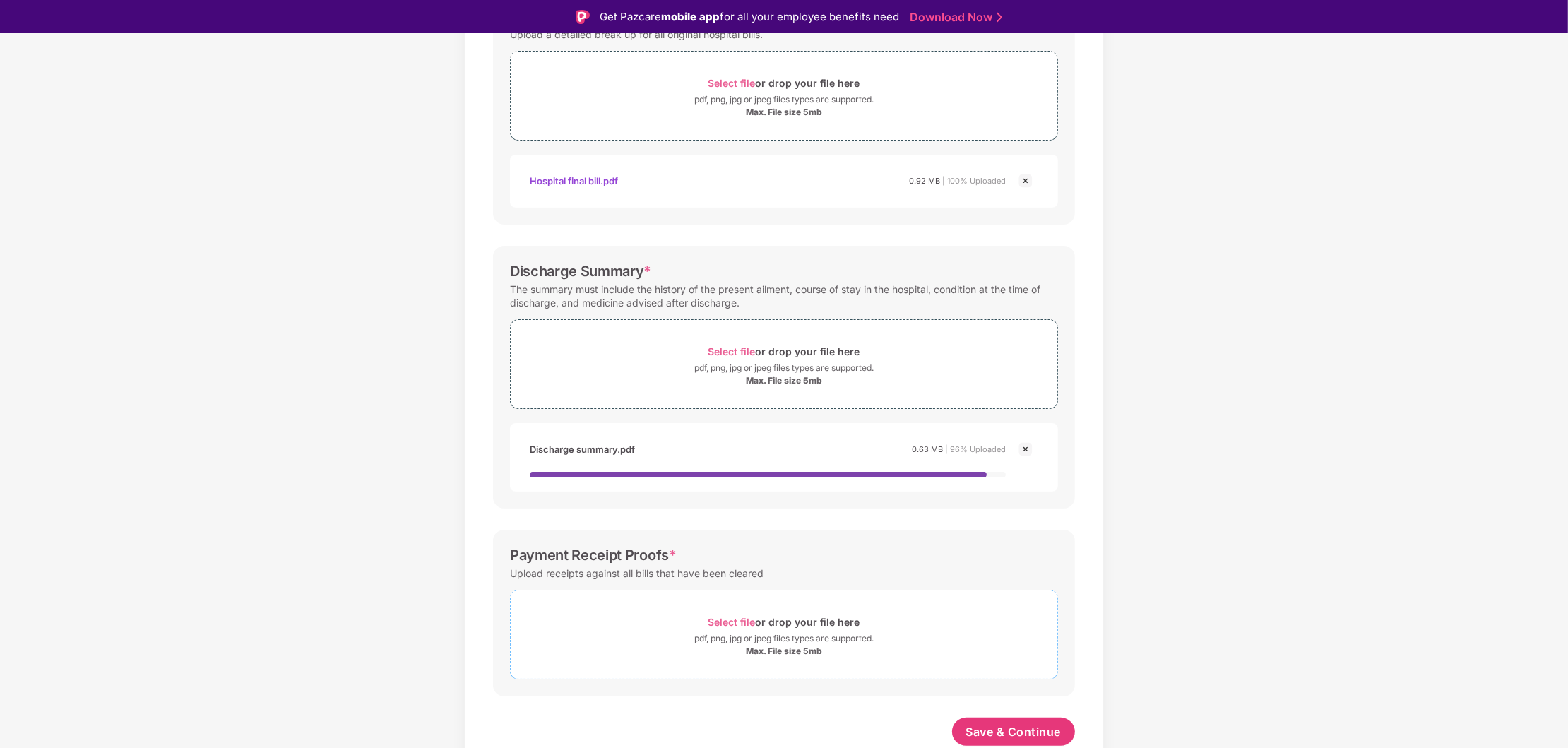
scroll to position [33, 0]
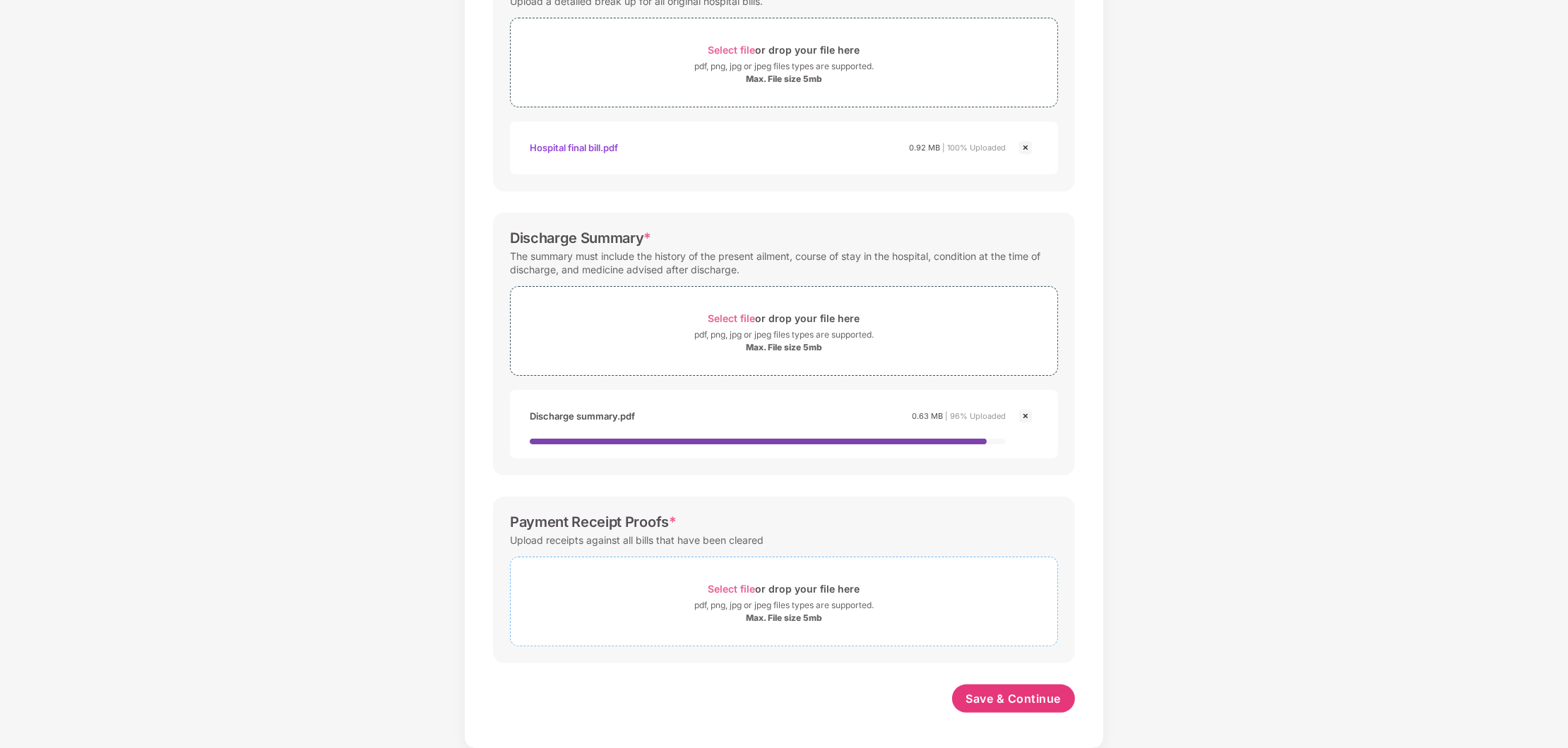
click at [798, 601] on div "pdf, png, jpg or jpeg files types are supported." at bounding box center [784, 605] width 180 height 14
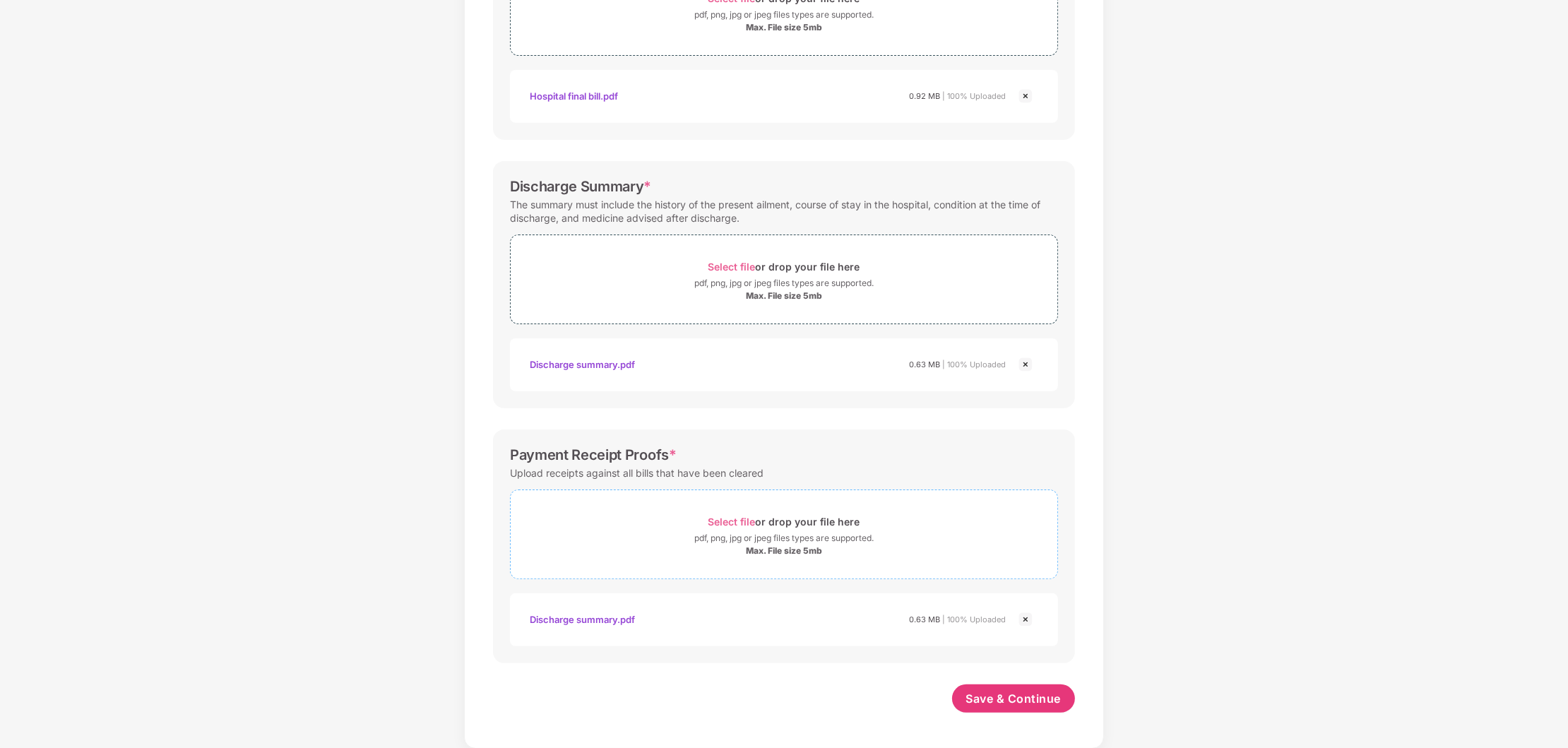
scroll to position [315, 0]
click at [801, 533] on div "pdf, png, jpg or jpeg files types are supported." at bounding box center [784, 538] width 180 height 14
drag, startPoint x: 1030, startPoint y: 614, endPoint x: 1053, endPoint y: 642, distance: 36.2
click at [1028, 615] on img at bounding box center [1025, 619] width 17 height 17
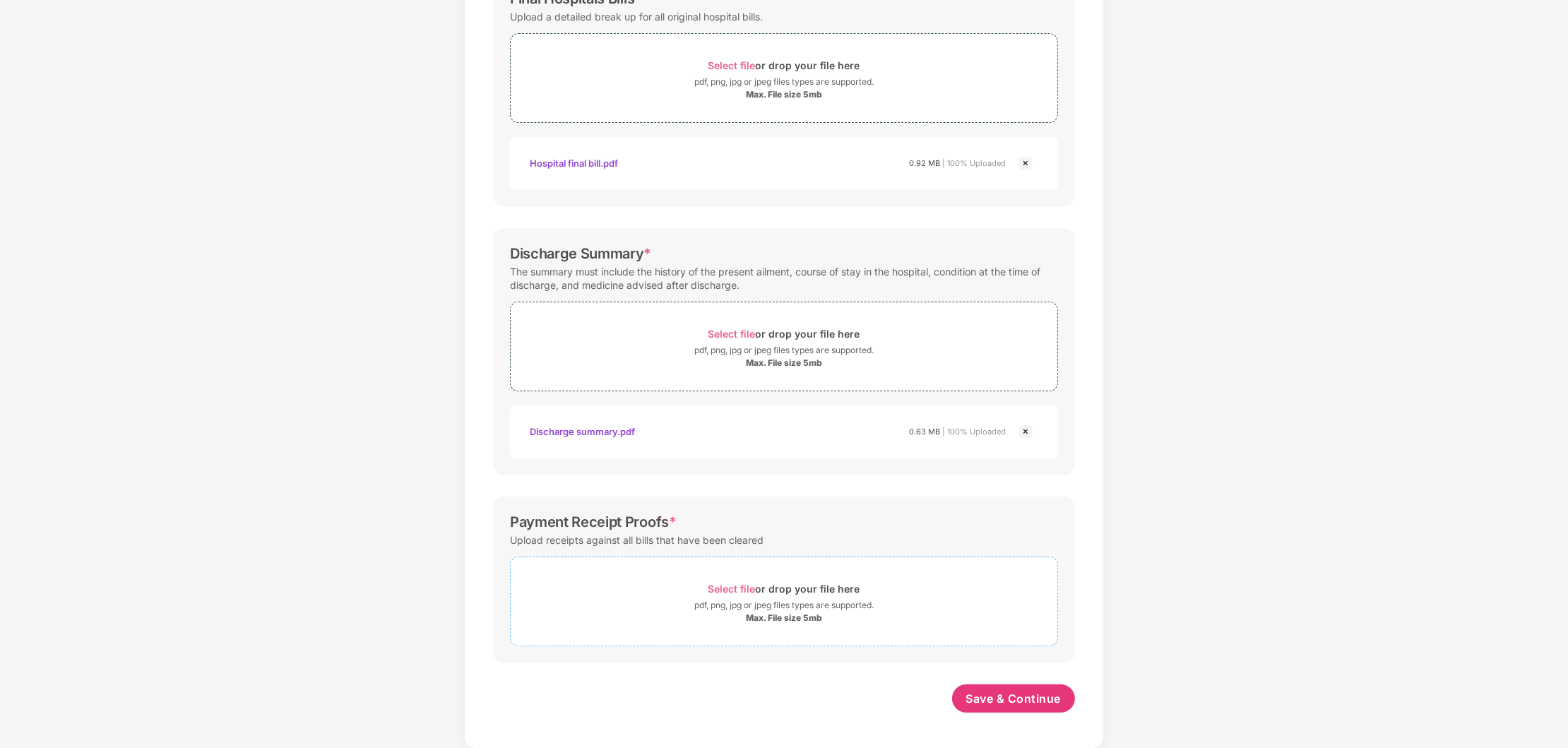
click at [809, 598] on div "Select file or drop your file here" at bounding box center [785, 589] width 152 height 19
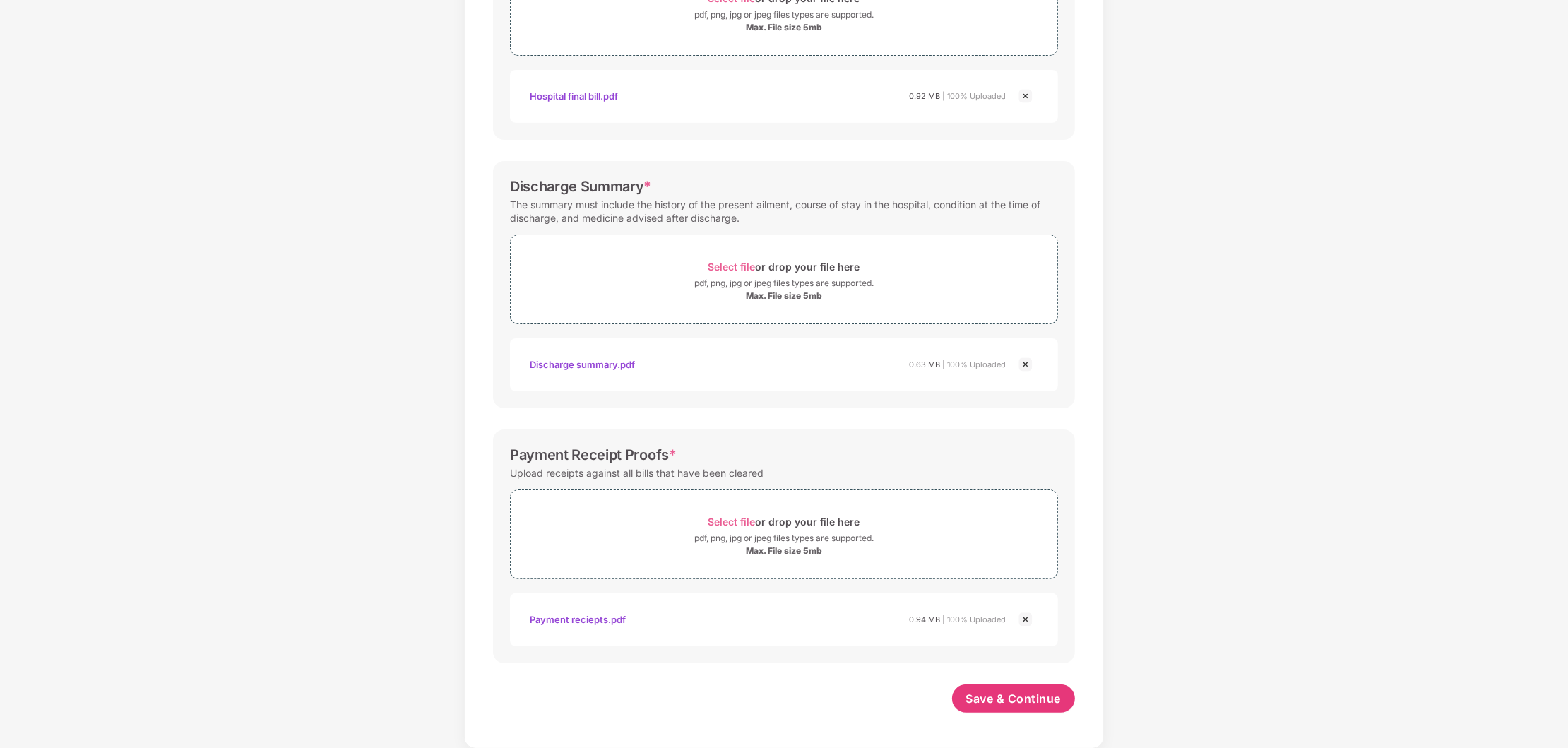
scroll to position [315, 0]
click at [1019, 699] on span "Save & Continue" at bounding box center [1014, 698] width 96 height 15
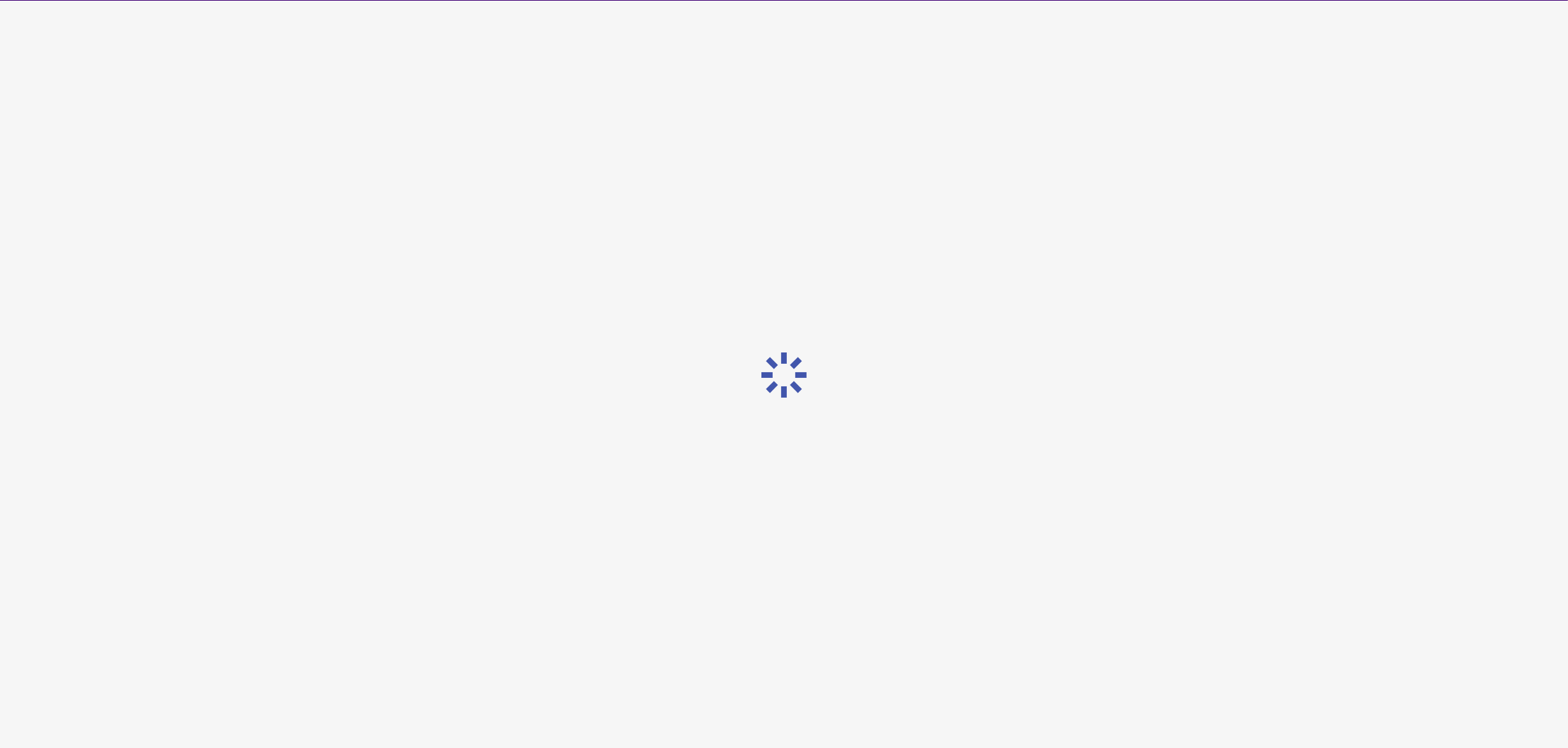
scroll to position [0, 0]
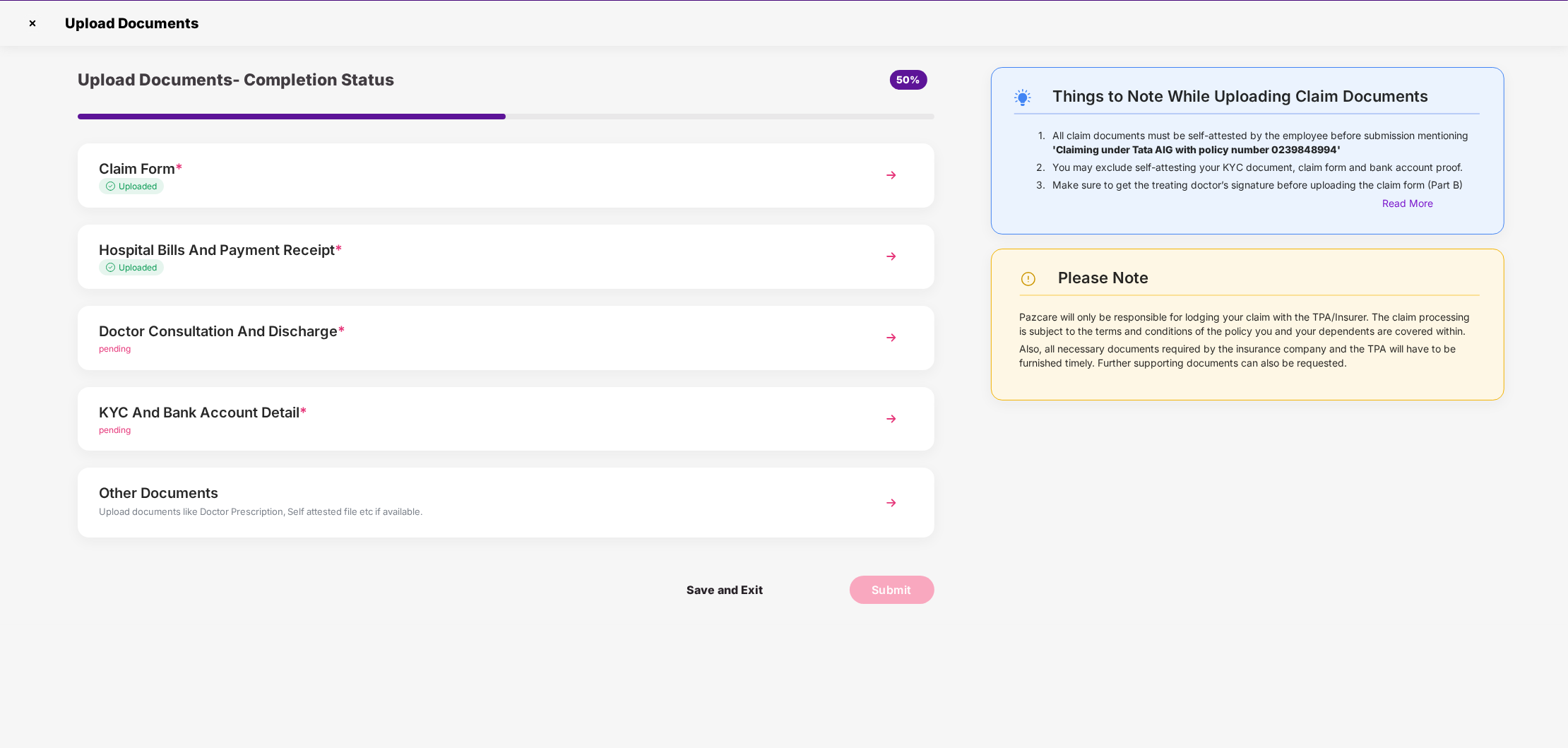
click at [892, 339] on img at bounding box center [891, 337] width 25 height 25
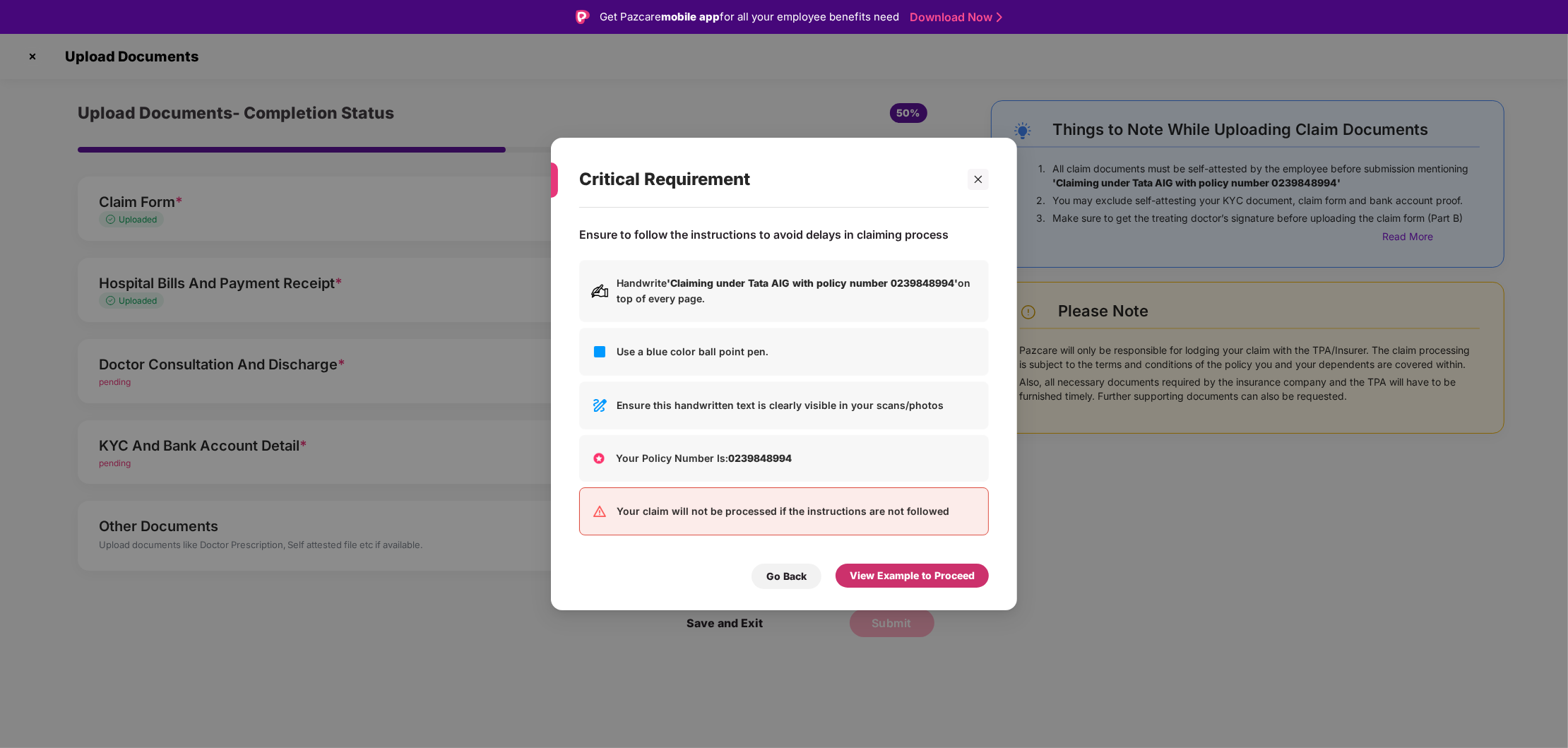
click at [895, 574] on div "View Example to Proceed" at bounding box center [912, 575] width 125 height 15
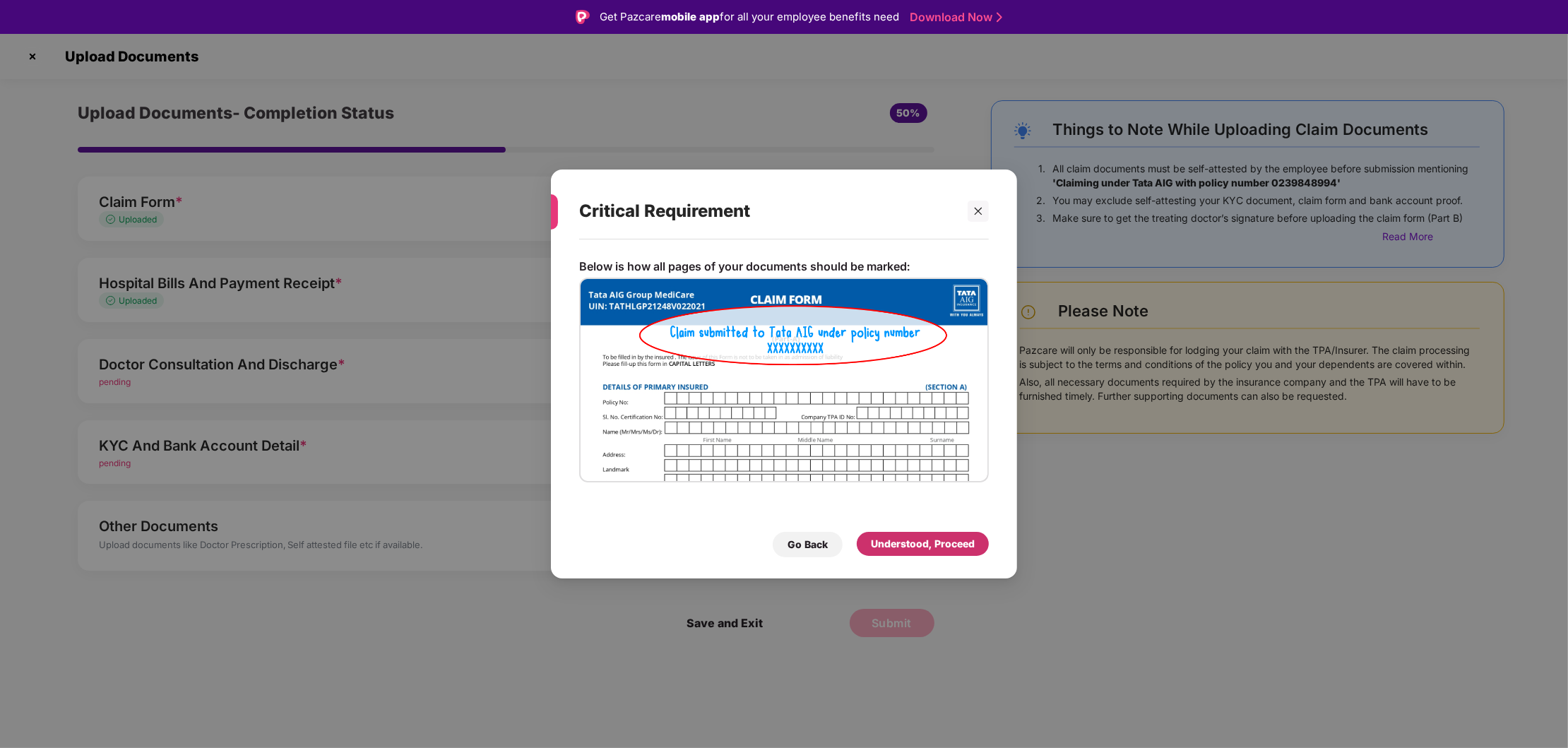
click at [935, 549] on div "Understood, Proceed" at bounding box center [922, 544] width 104 height 15
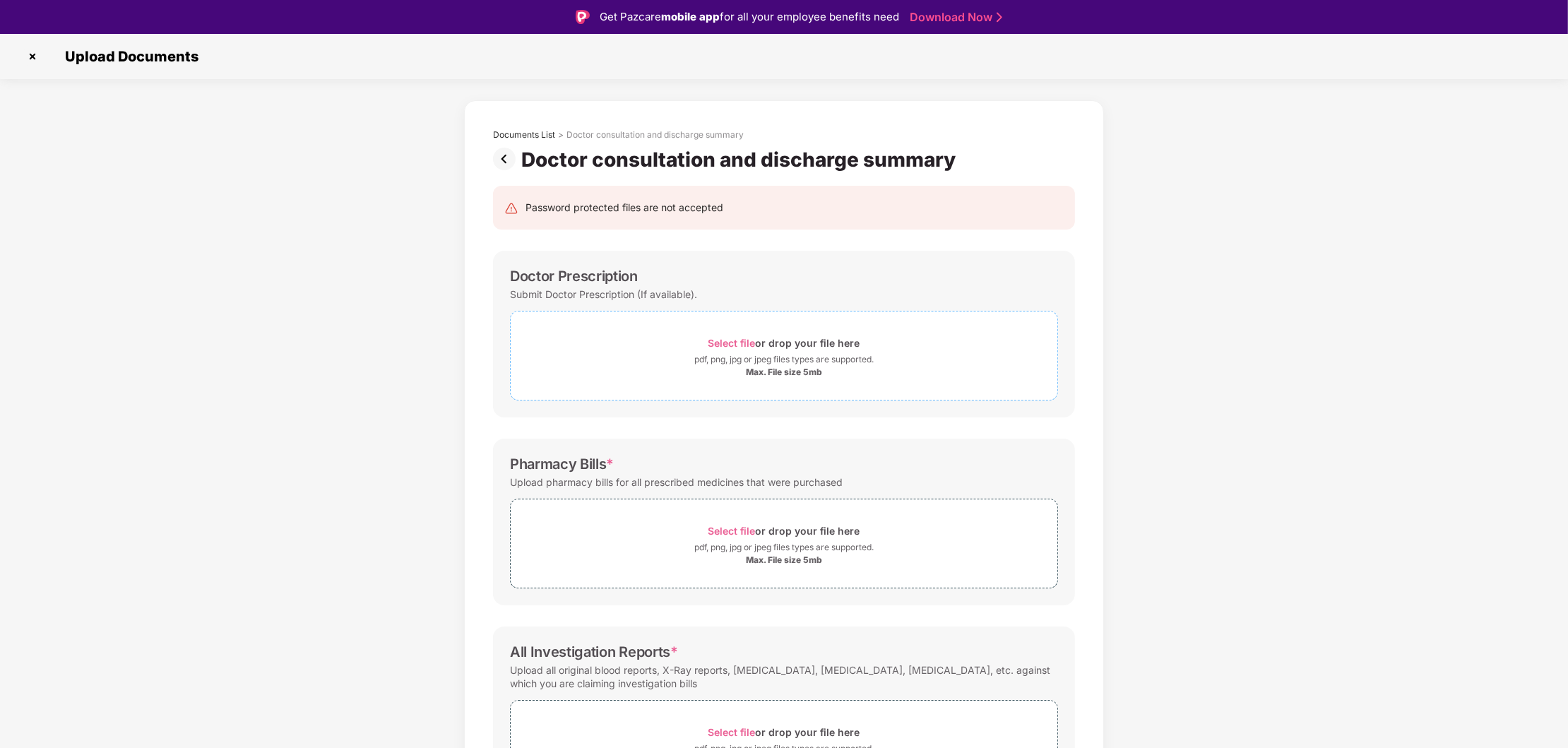
click at [776, 355] on div "pdf, png, jpg or jpeg files types are supported." at bounding box center [784, 359] width 180 height 14
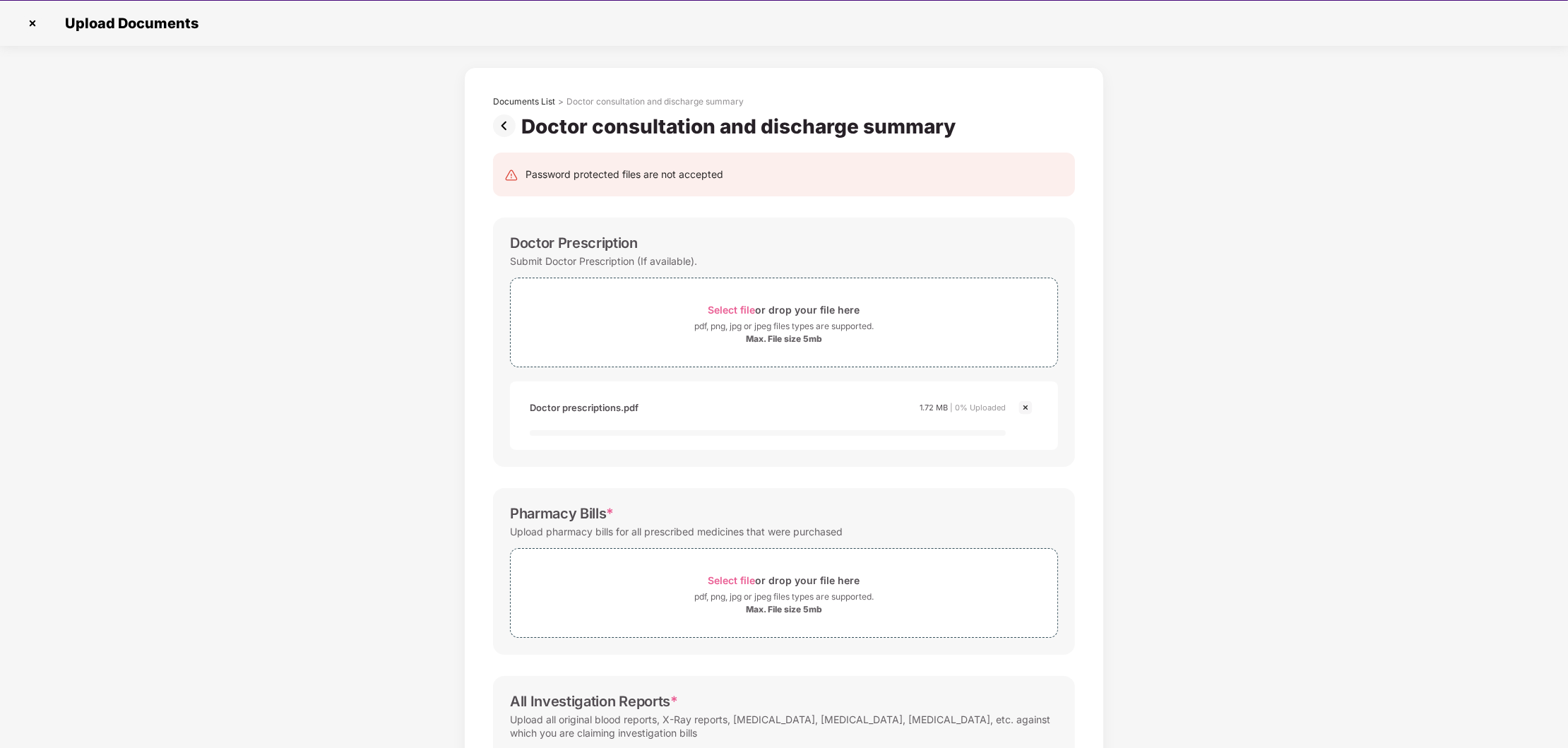
scroll to position [195, 0]
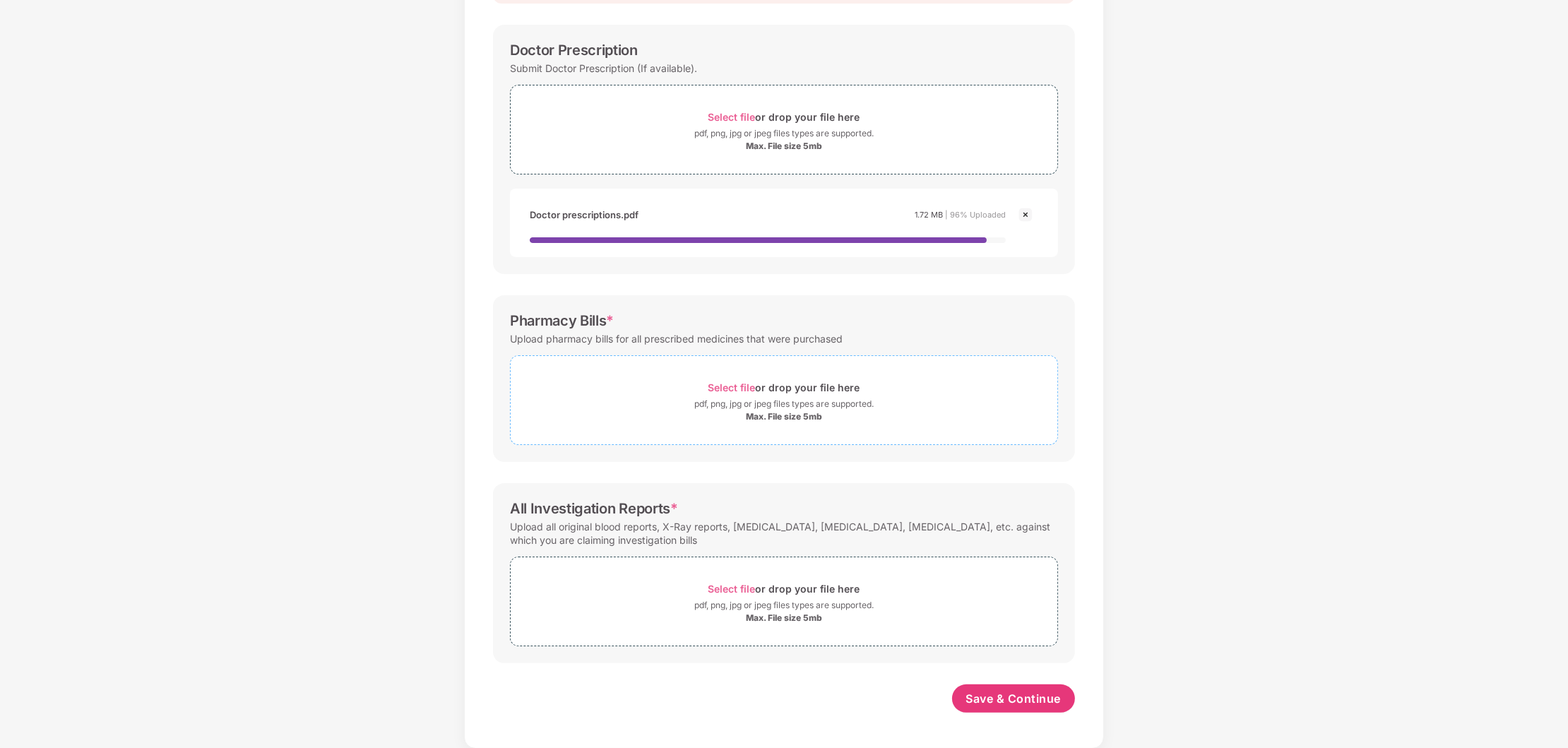
click at [787, 397] on div "pdf, png, jpg or jpeg files types are supported." at bounding box center [784, 404] width 180 height 14
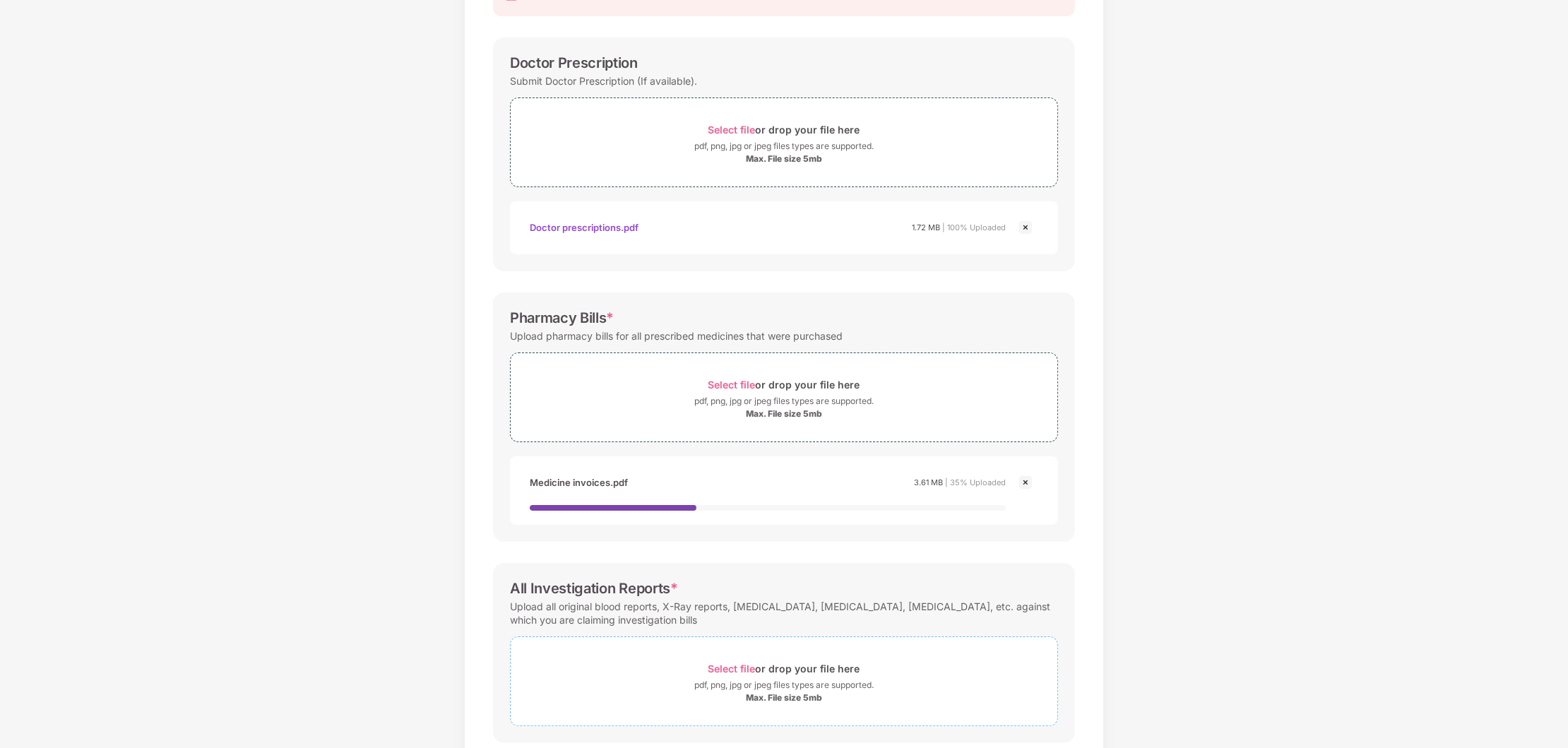
scroll to position [263, 0]
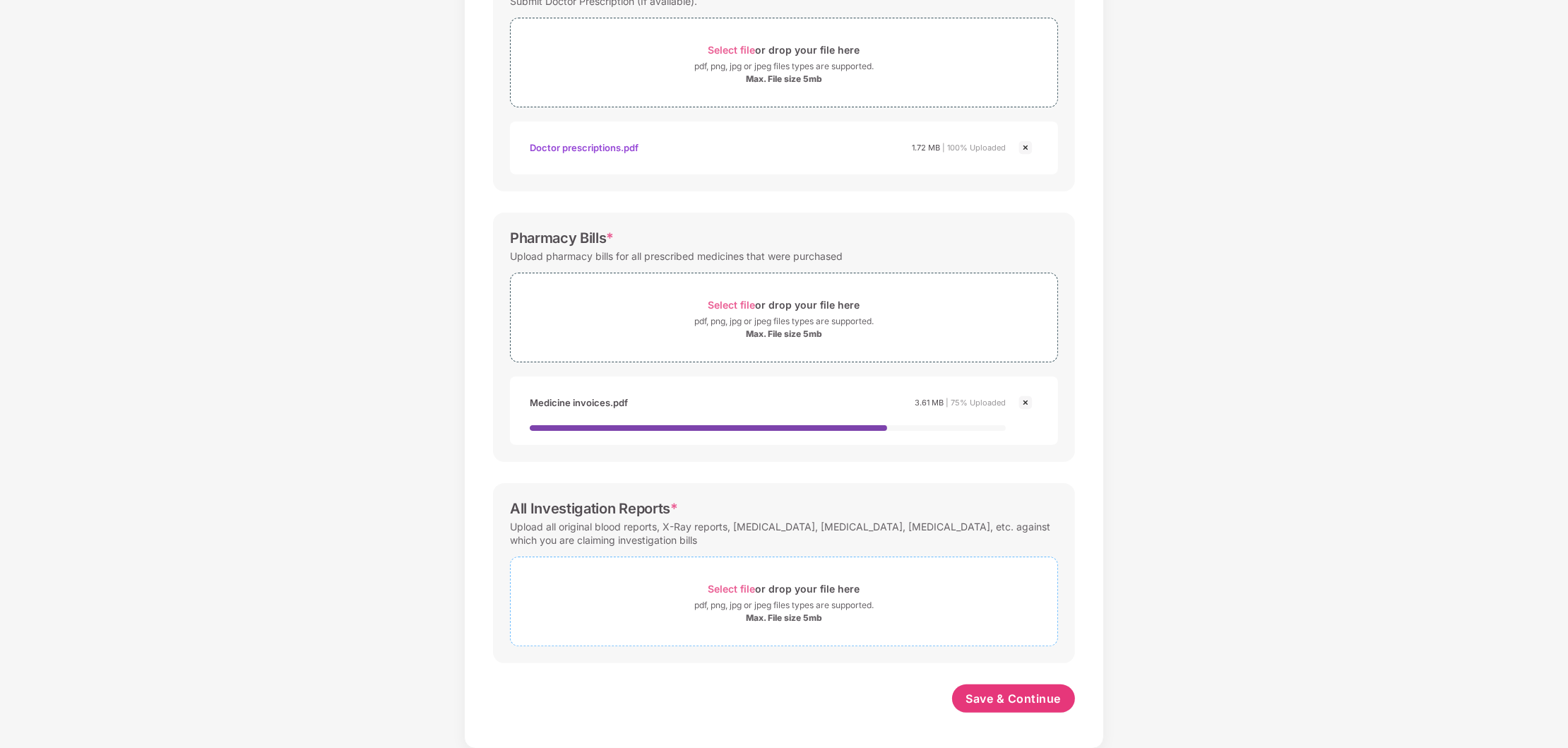
click at [766, 599] on div "pdf, png, jpg or jpeg files types are supported." at bounding box center [784, 605] width 180 height 14
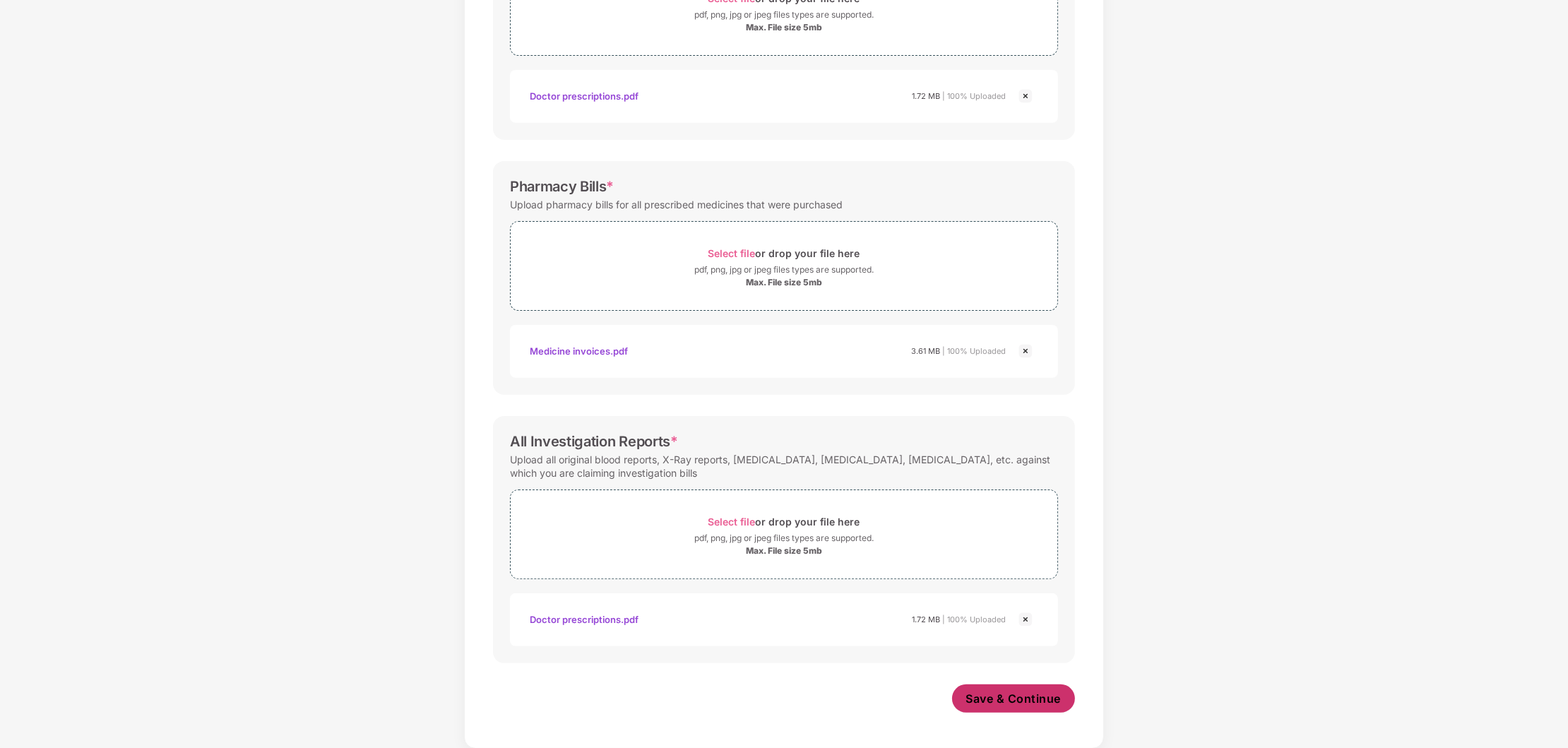
scroll to position [315, 0]
click at [1014, 698] on span "Save & Continue" at bounding box center [1014, 698] width 96 height 15
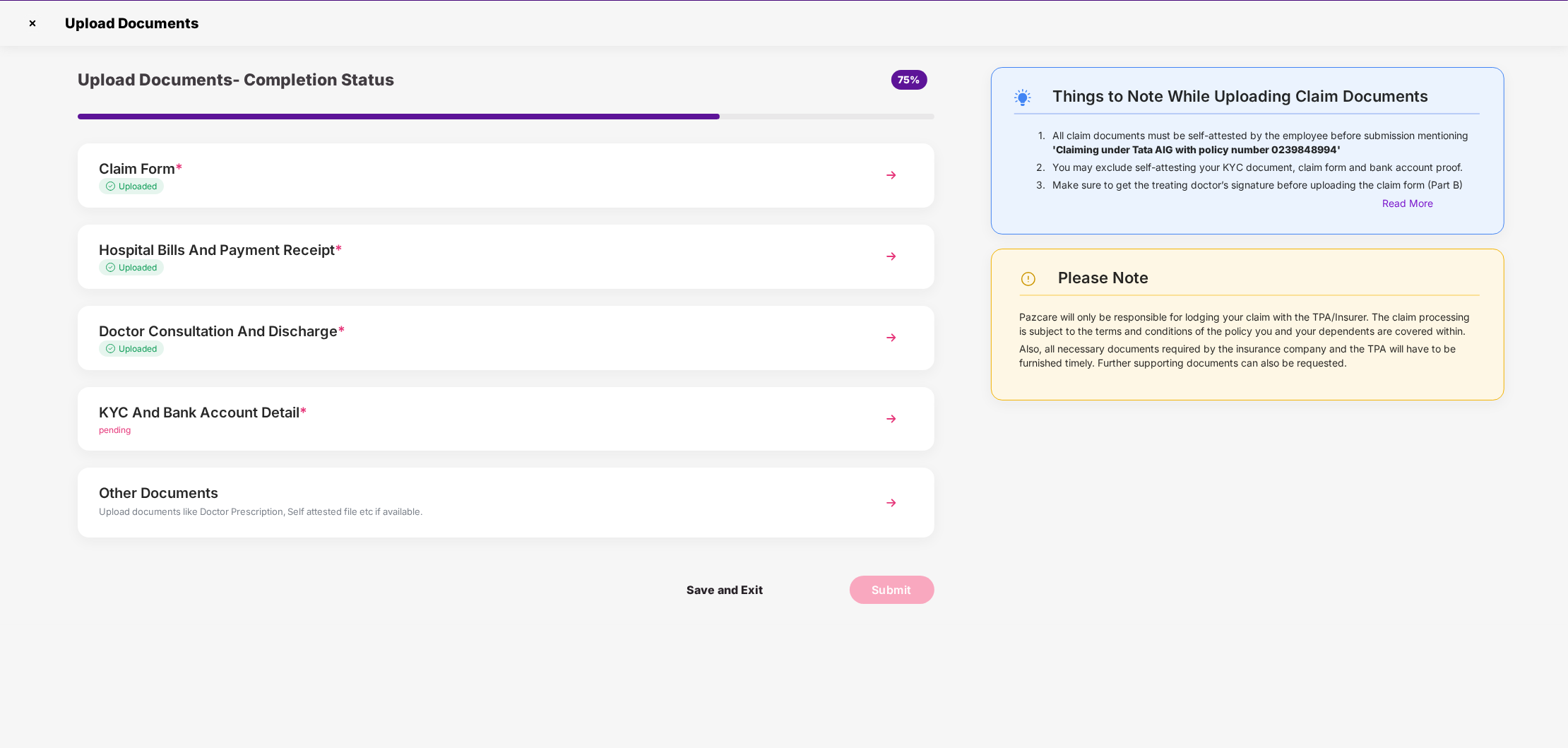
click at [887, 419] on img at bounding box center [891, 418] width 25 height 25
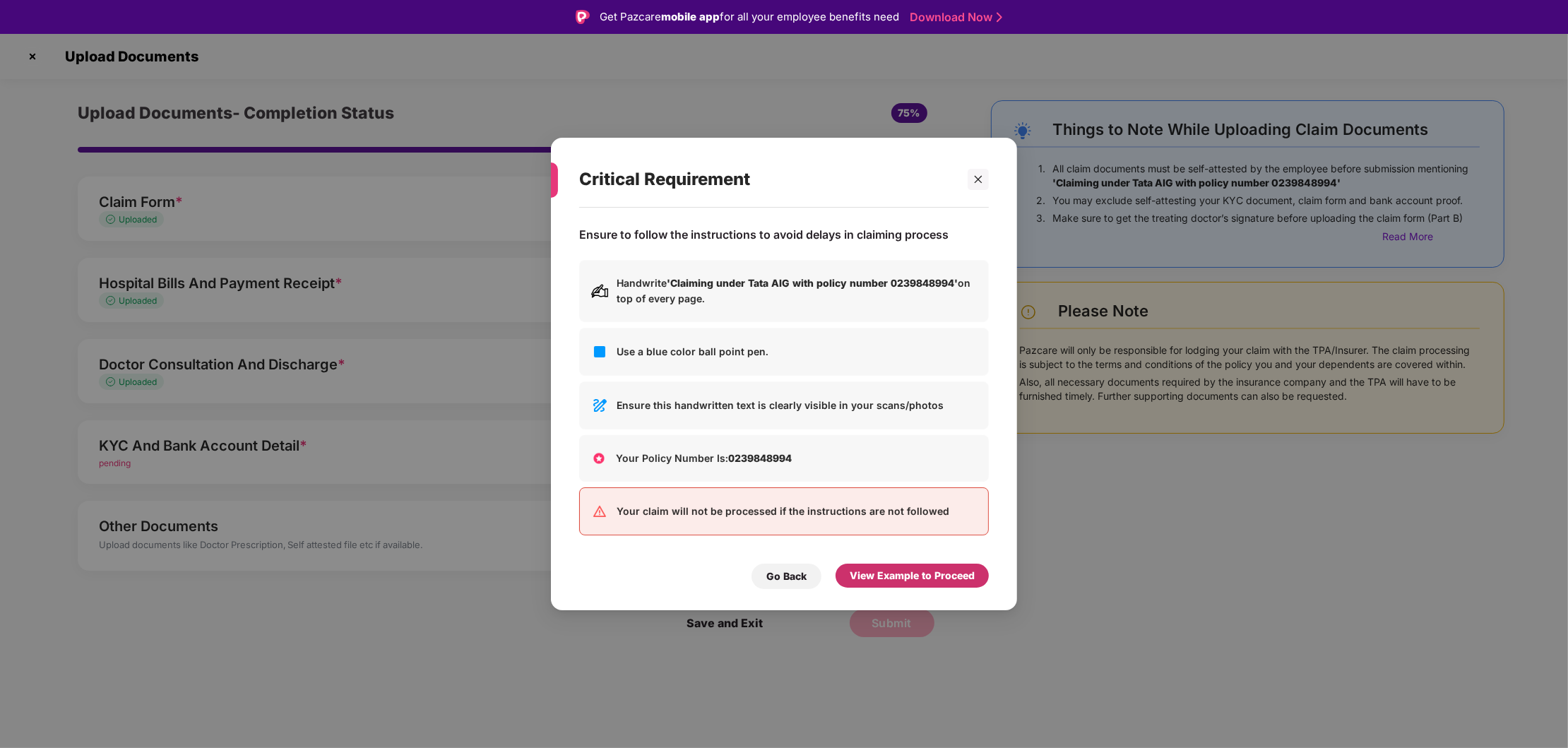
click at [894, 574] on div "View Example to Proceed" at bounding box center [912, 575] width 125 height 15
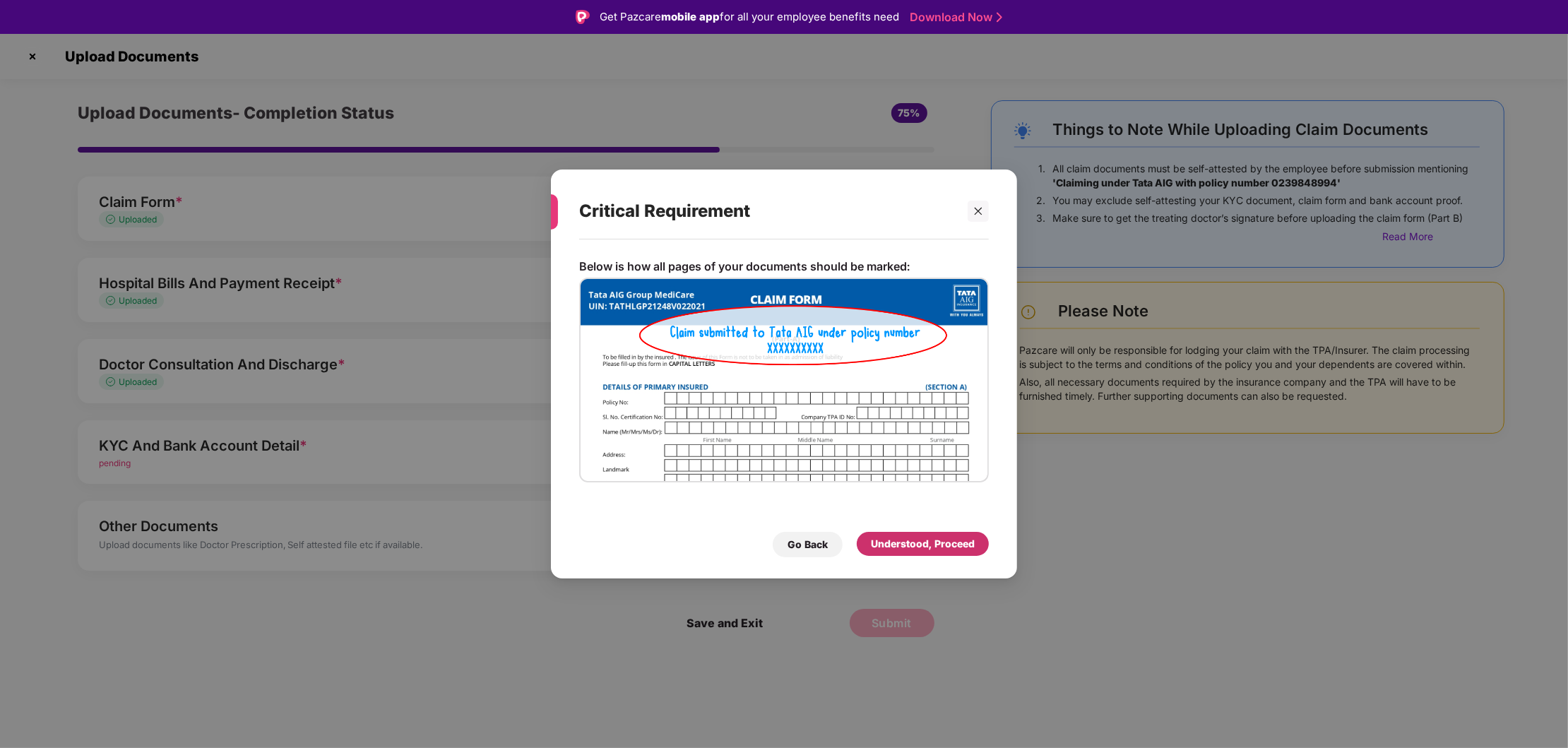
click at [956, 535] on div "Understood, Proceed" at bounding box center [922, 544] width 132 height 24
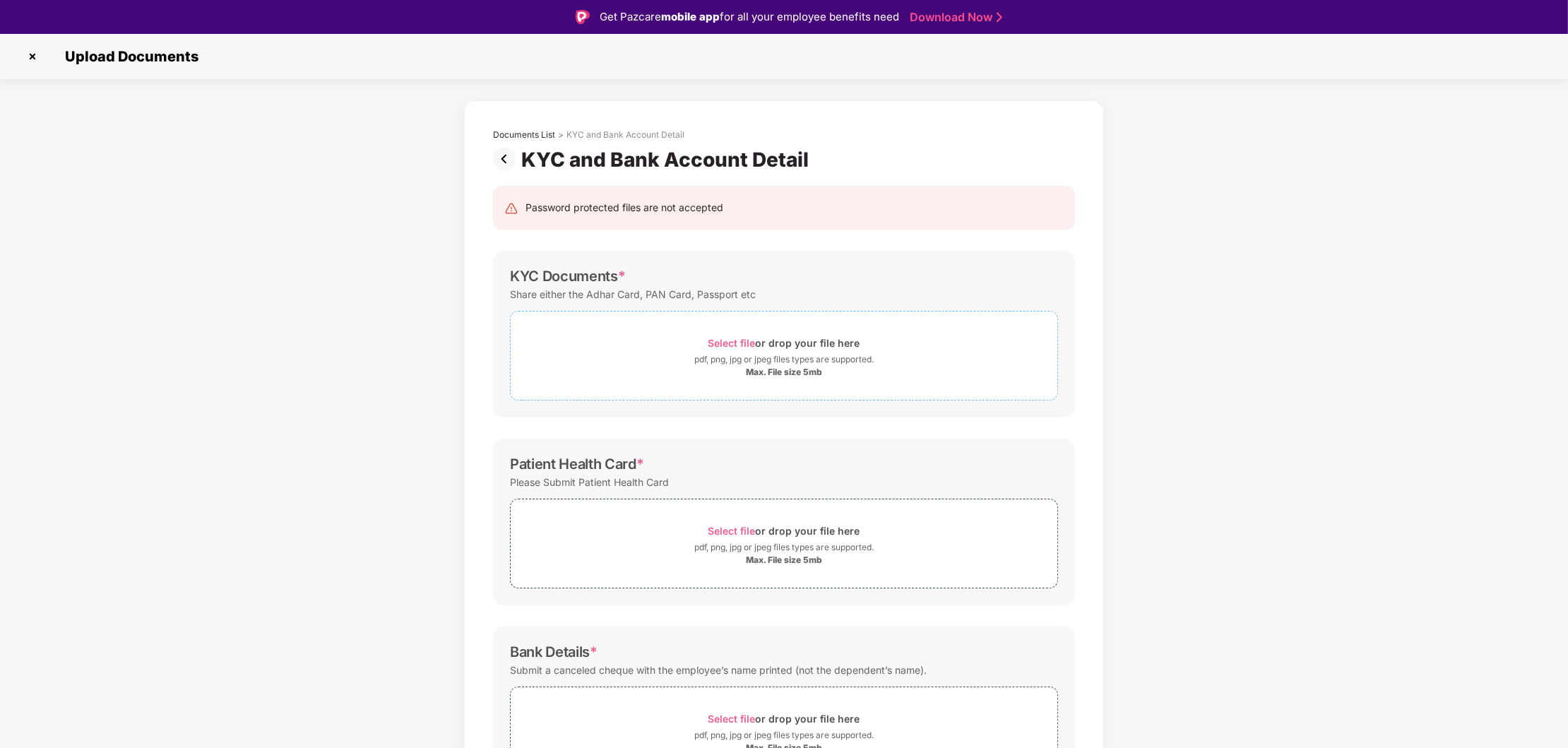
click at [767, 350] on div "Select file or drop your file here" at bounding box center [785, 343] width 152 height 19
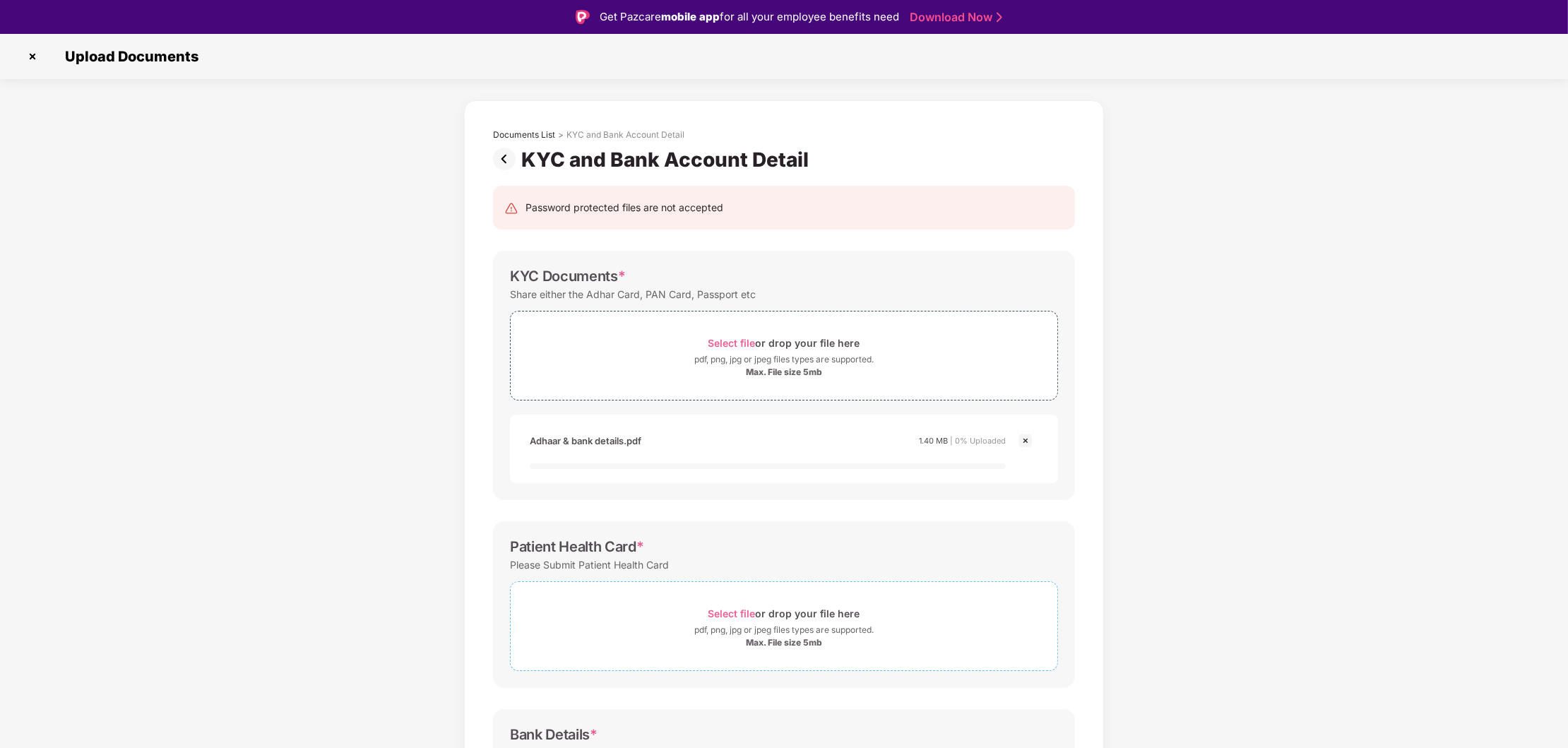
scroll to position [182, 0]
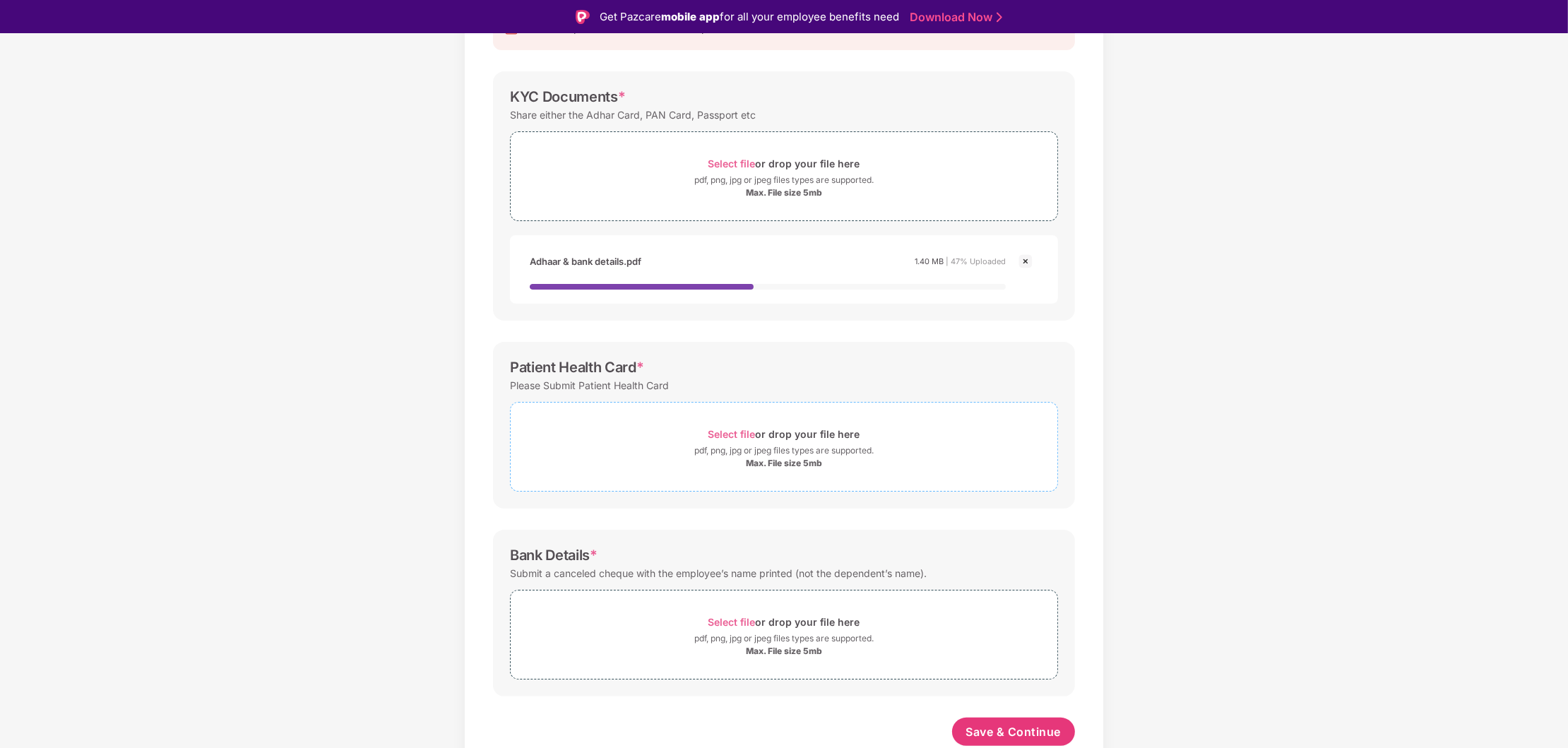
click at [776, 449] on div "pdf, png, jpg or jpeg files types are supported." at bounding box center [784, 450] width 180 height 14
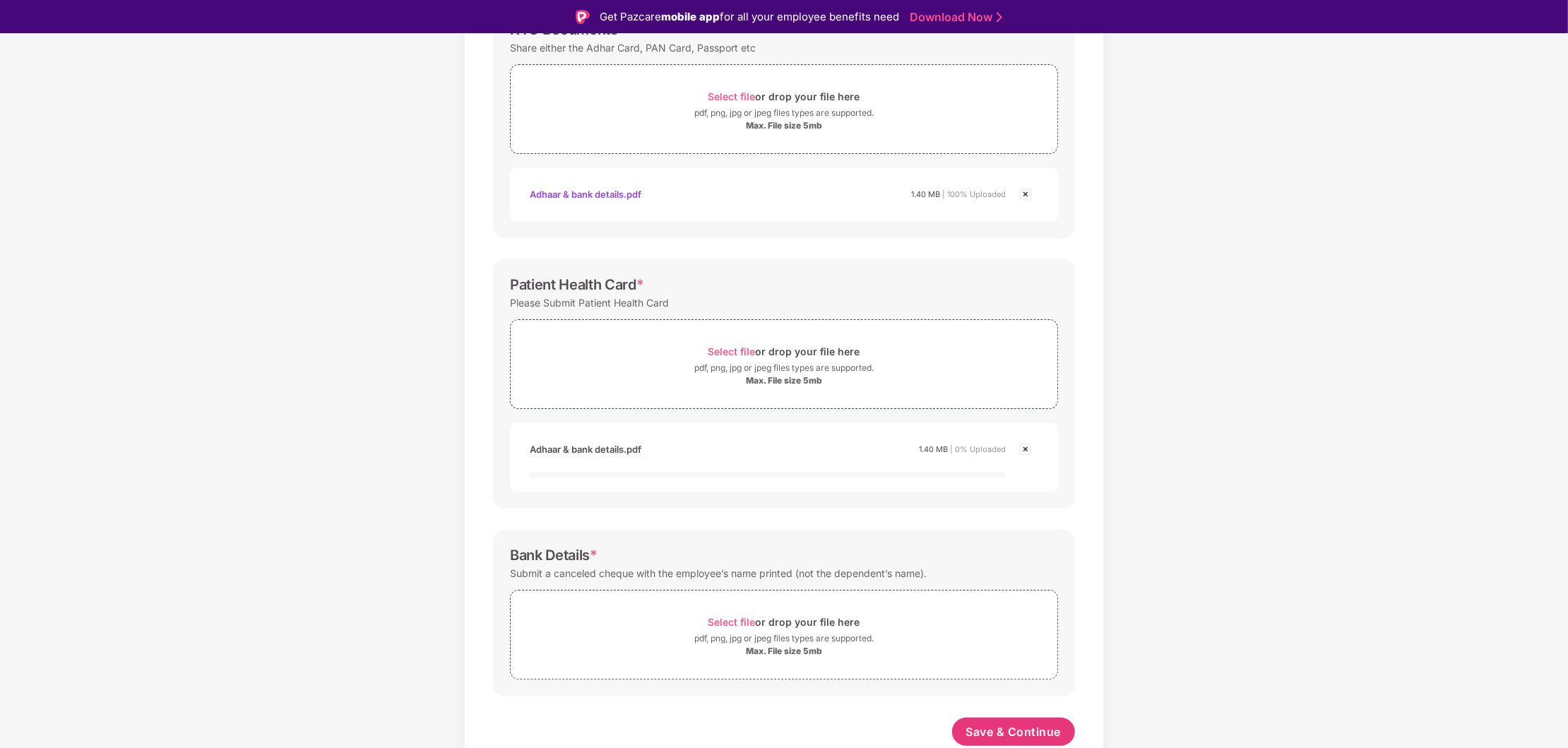
scroll to position [249, 0]
click at [825, 647] on div "Max. File size 5mb" at bounding box center [784, 652] width 546 height 12
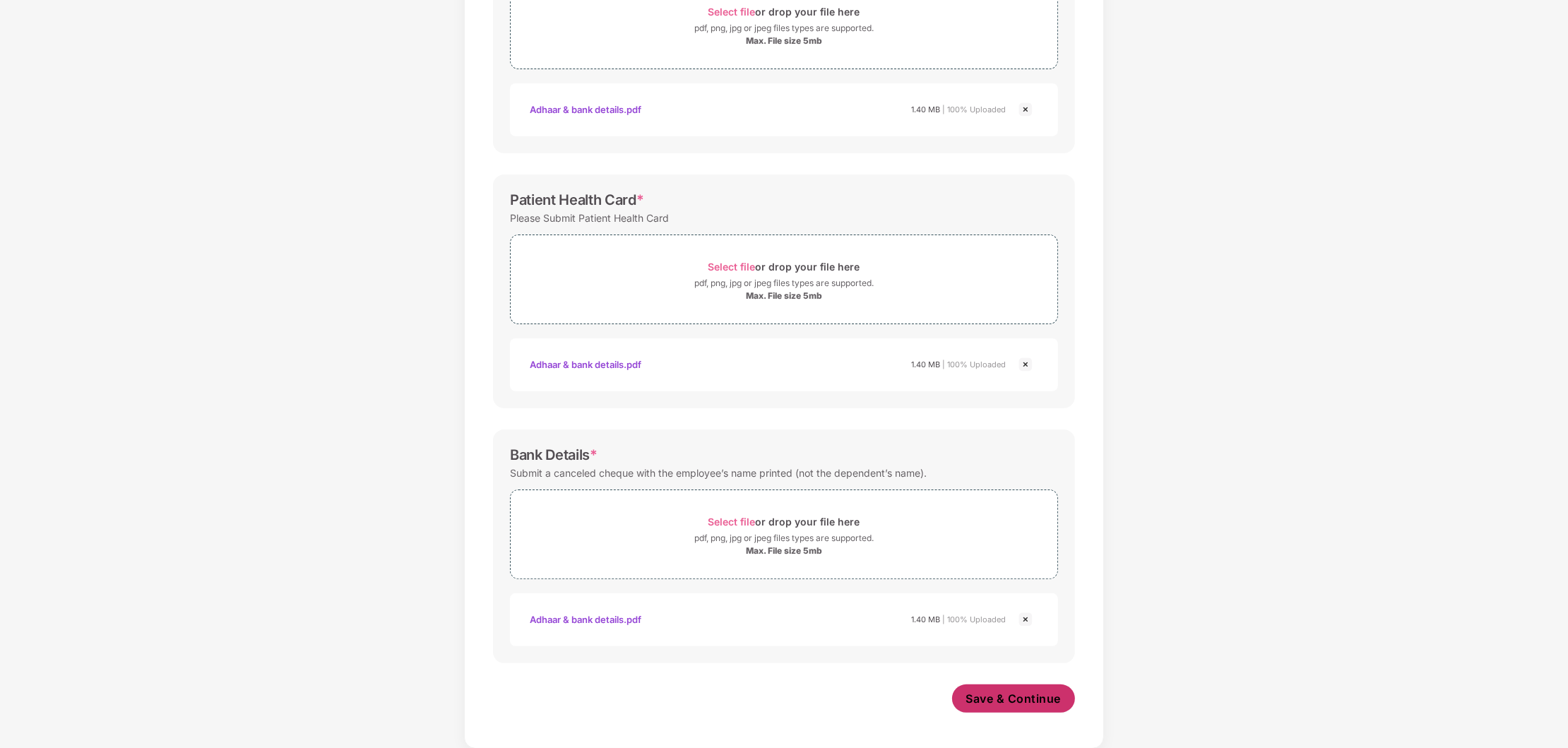
scroll to position [300, 0]
click at [1032, 692] on span "Save & Continue" at bounding box center [1014, 698] width 96 height 15
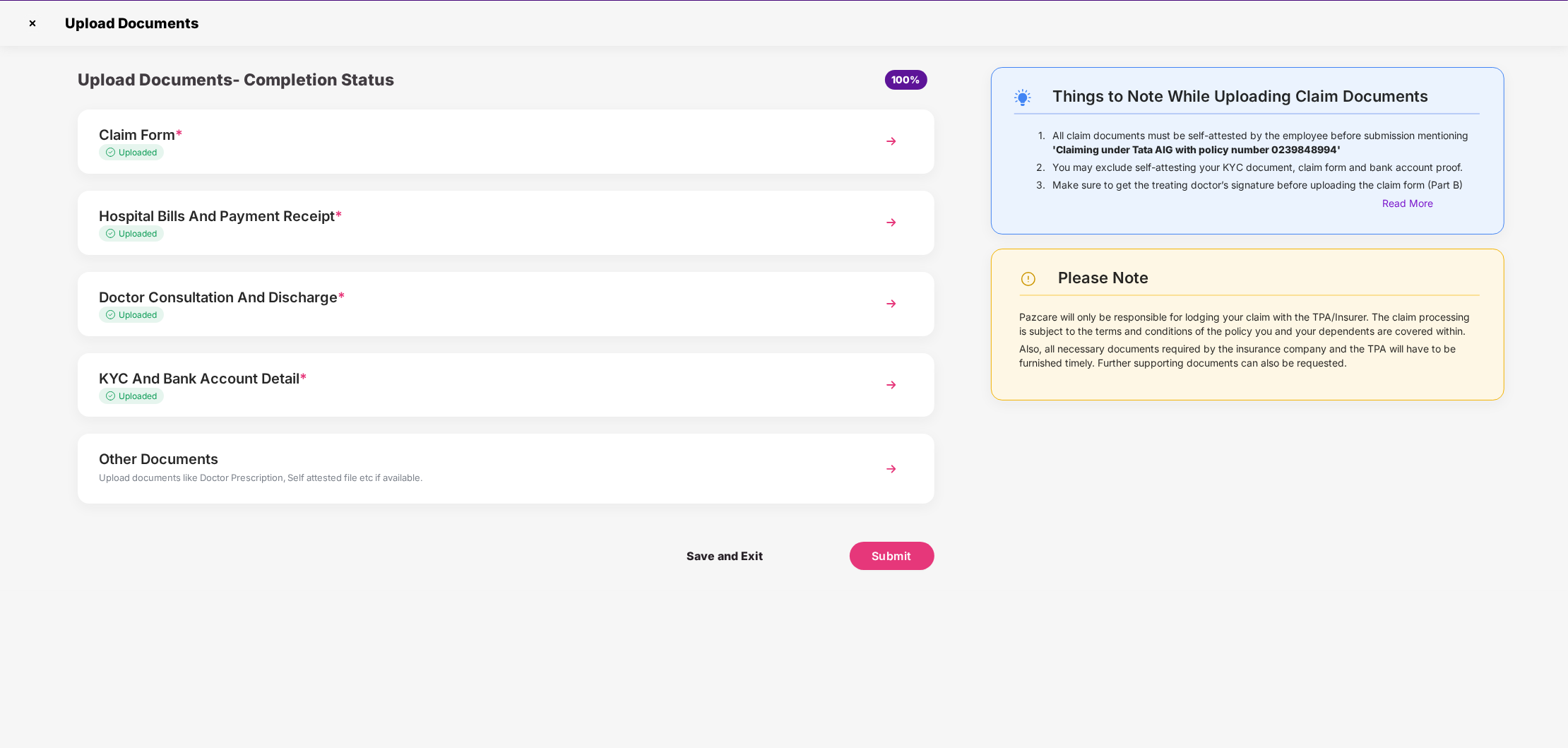
click at [887, 462] on img at bounding box center [891, 469] width 25 height 25
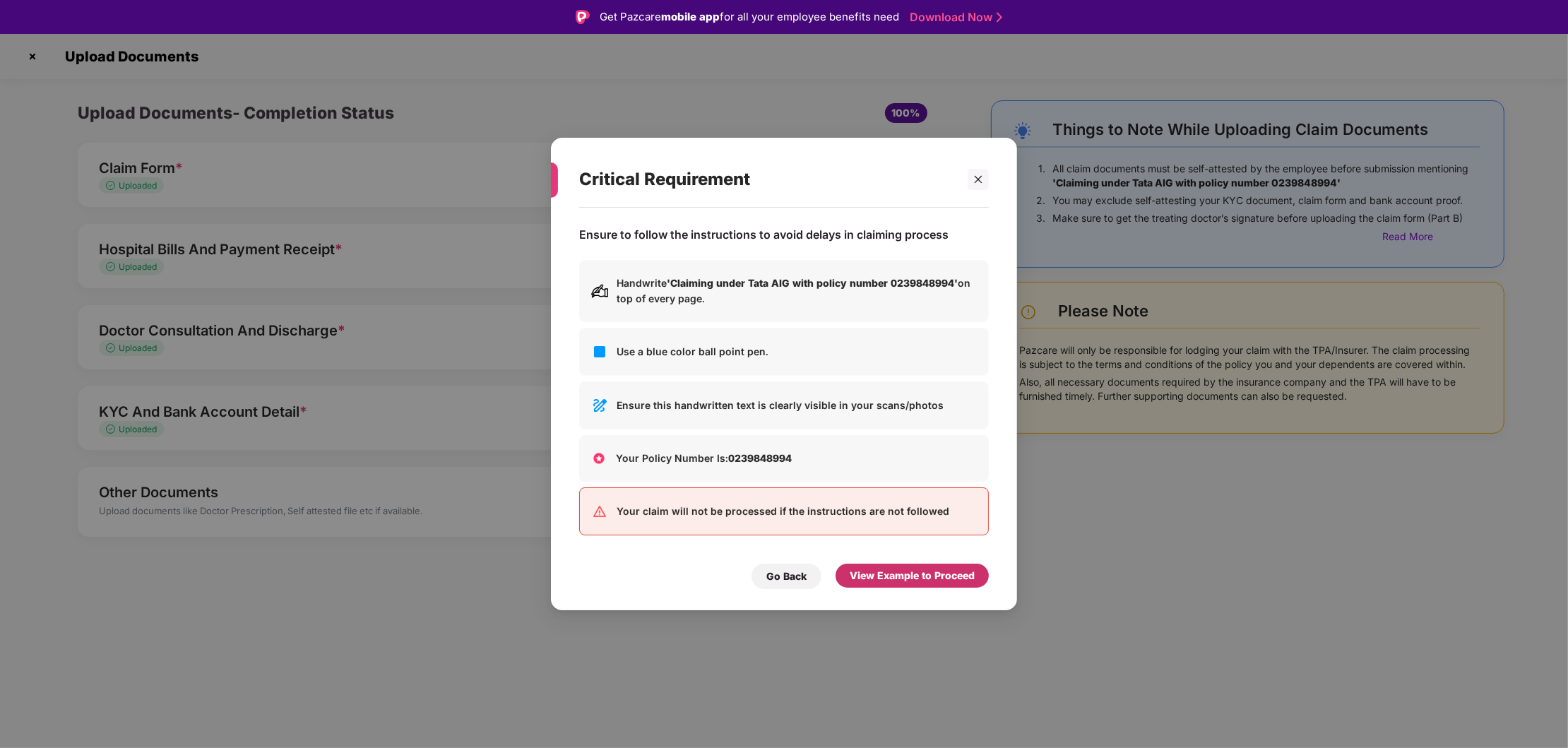
click at [936, 581] on div "View Example to Proceed" at bounding box center [912, 575] width 125 height 15
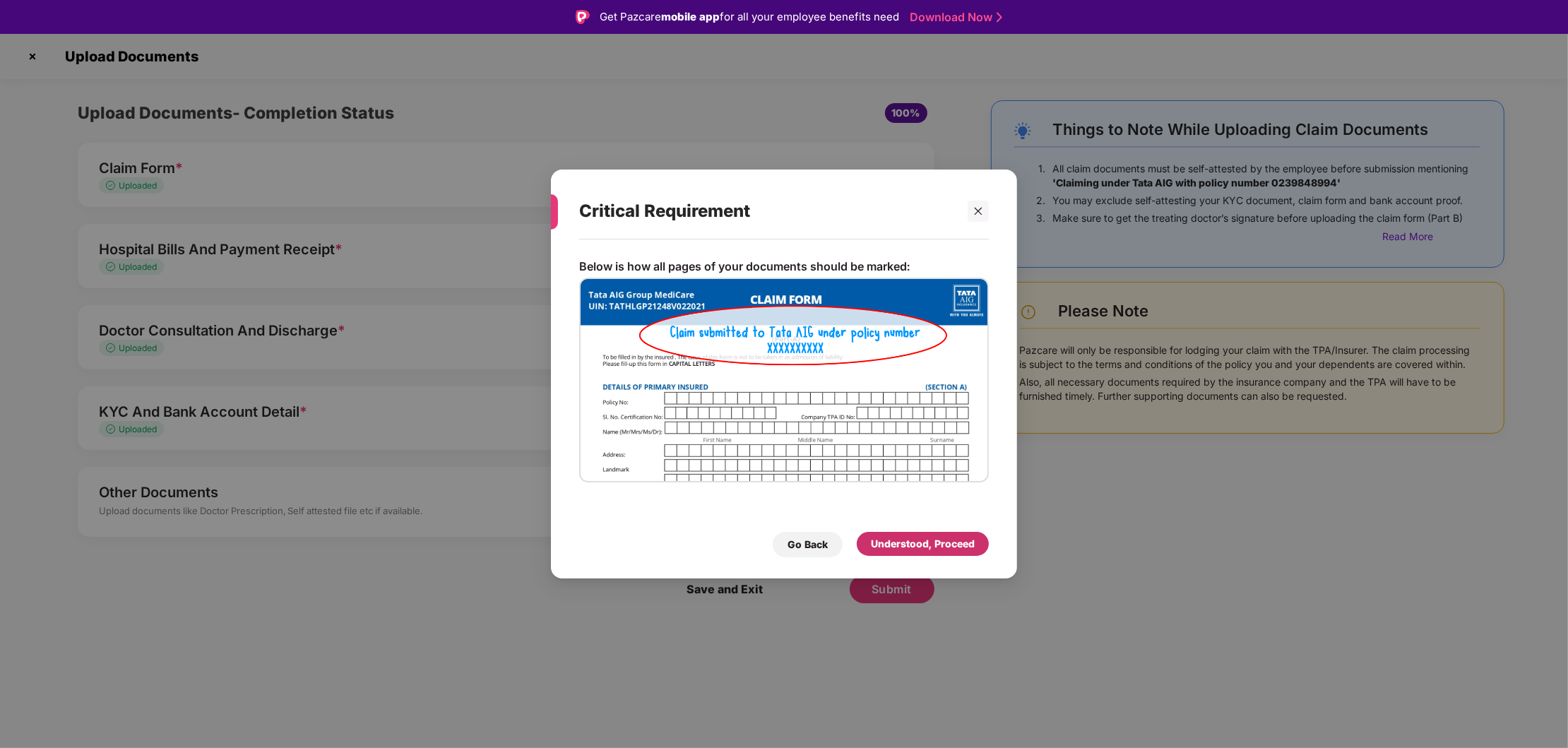
click at [917, 551] on div "Understood, Proceed" at bounding box center [922, 544] width 104 height 15
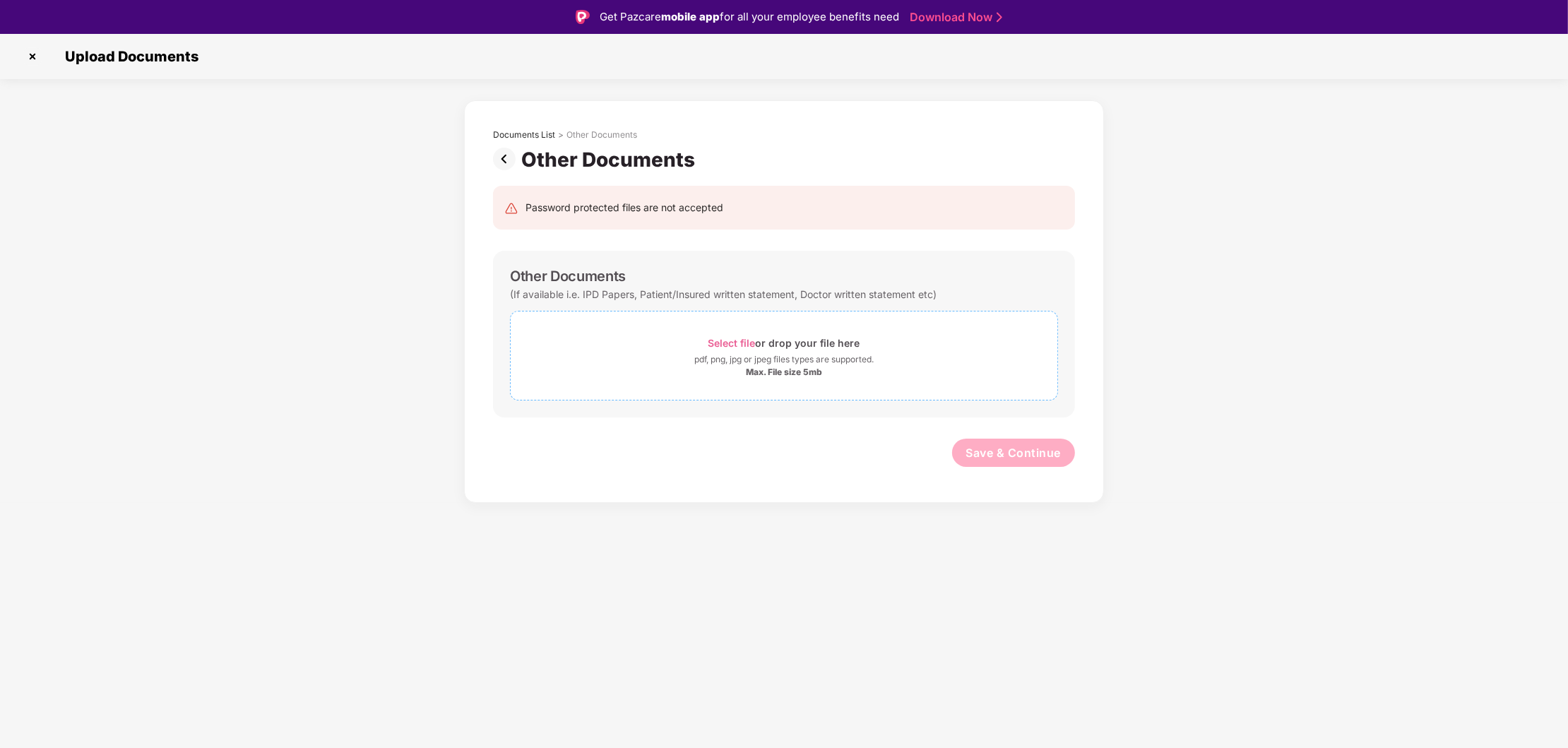
click at [815, 358] on div "pdf, png, jpg or jpeg files types are supported." at bounding box center [784, 359] width 180 height 14
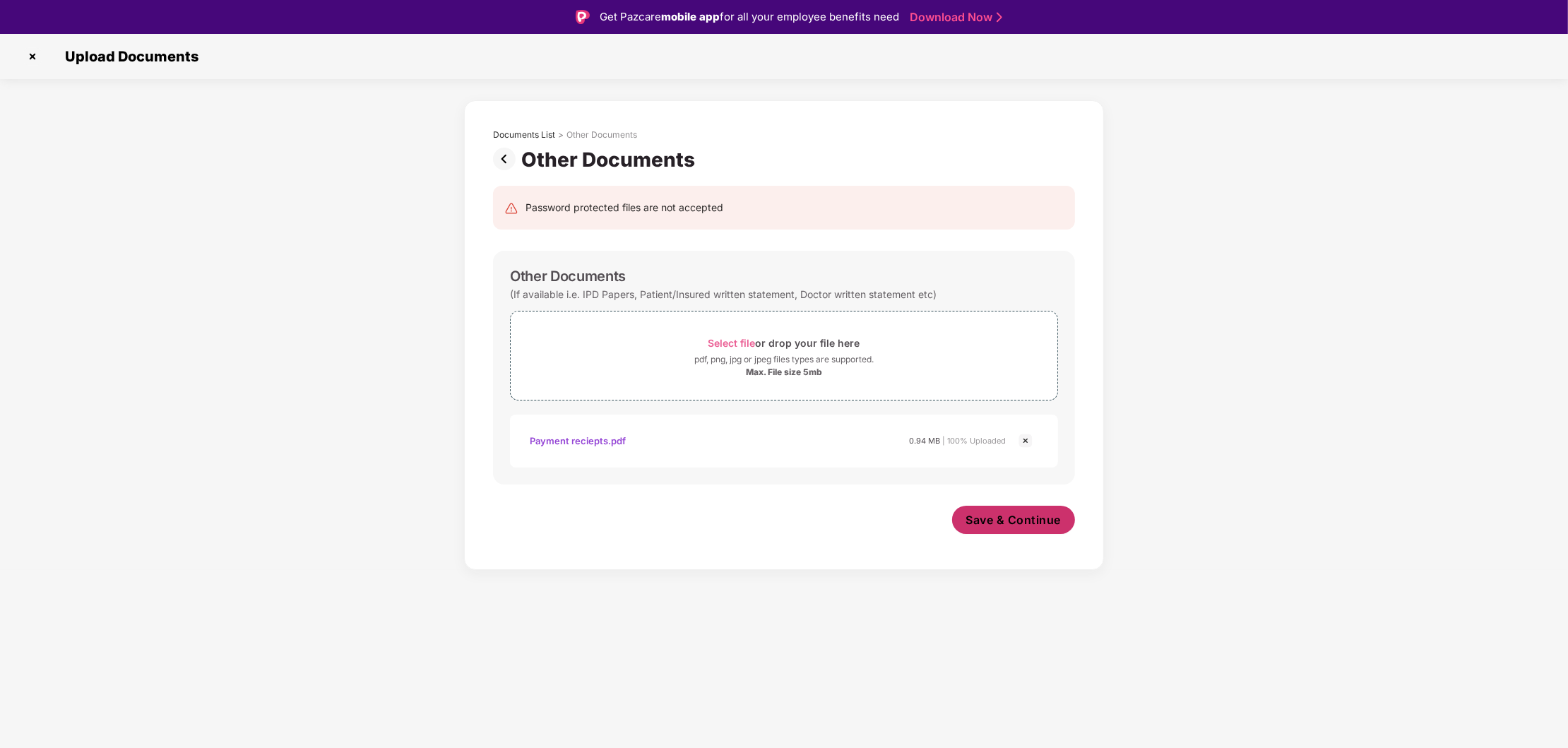
click at [1026, 523] on span "Save & Continue" at bounding box center [1014, 520] width 96 height 15
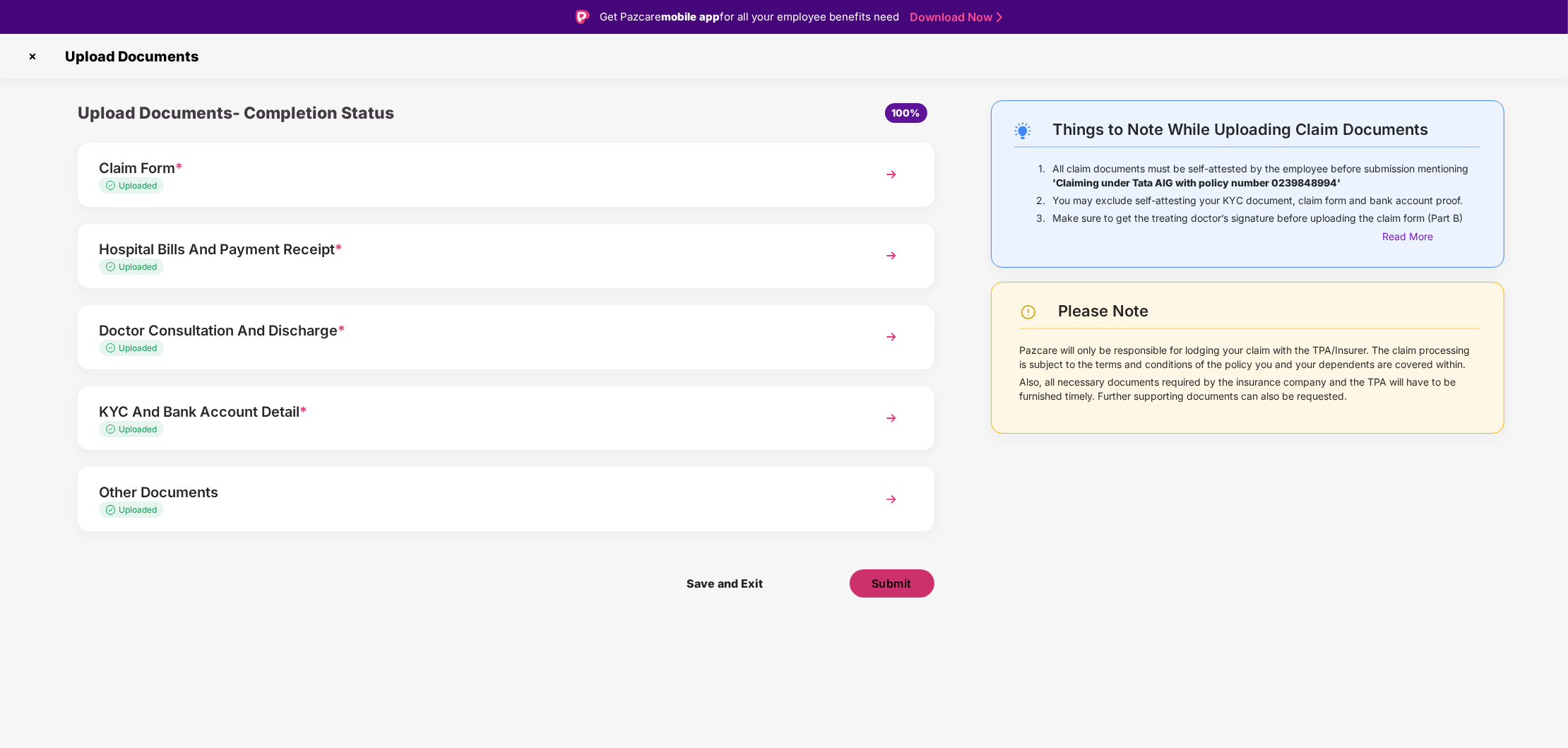
click at [888, 583] on span "Submit" at bounding box center [892, 583] width 41 height 15
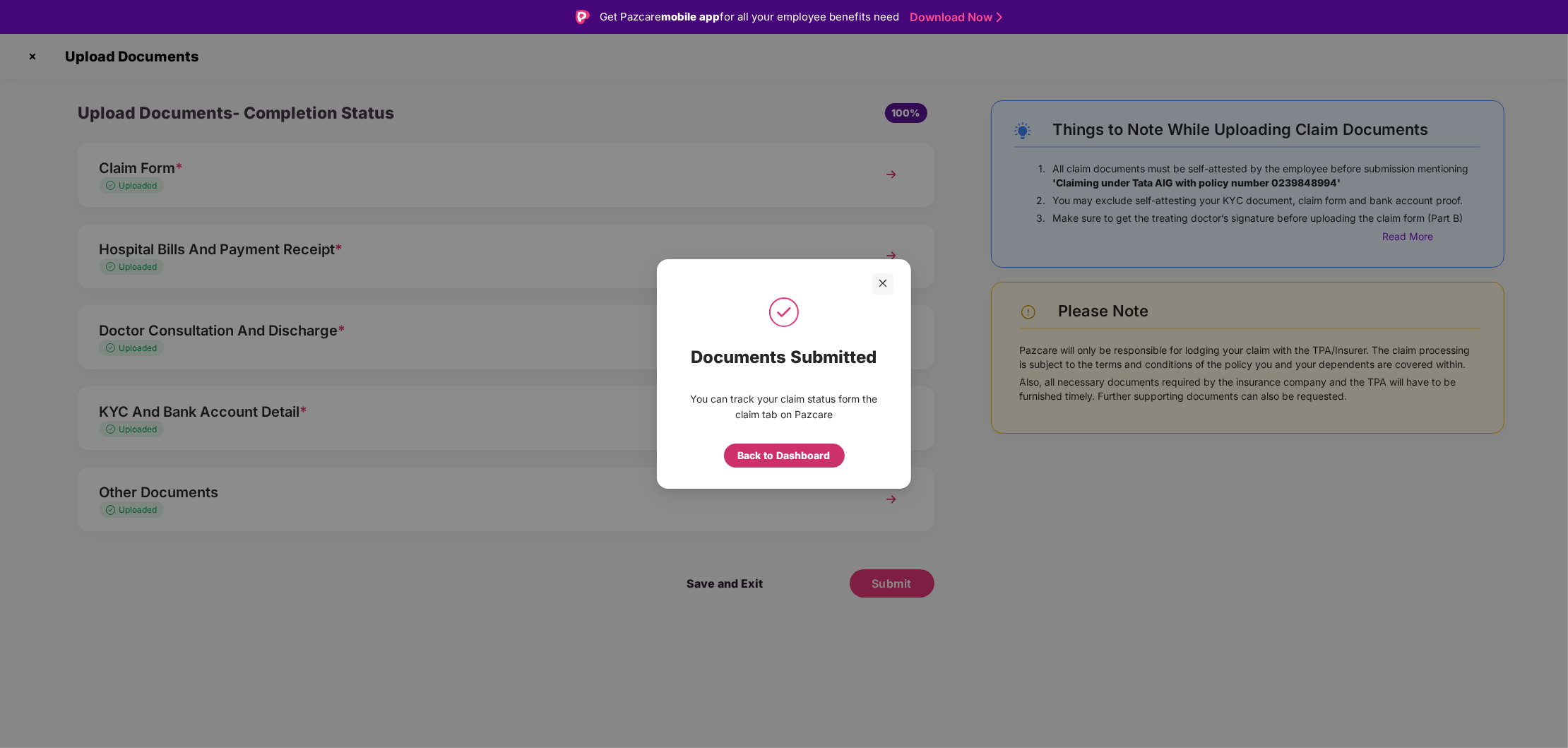
click at [804, 457] on div "Back to Dashboard" at bounding box center [785, 455] width 93 height 15
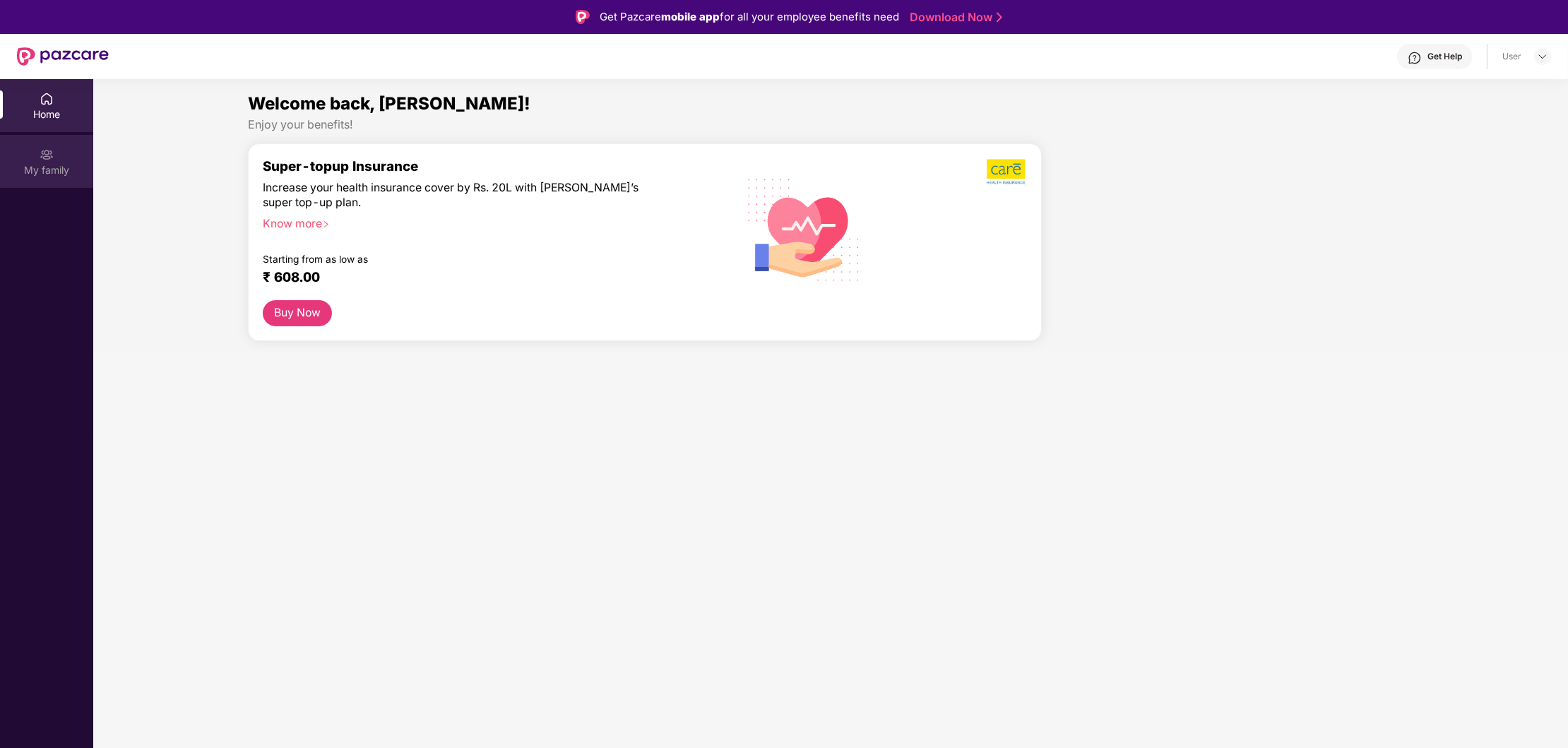
click at [49, 161] on img at bounding box center [46, 154] width 14 height 14
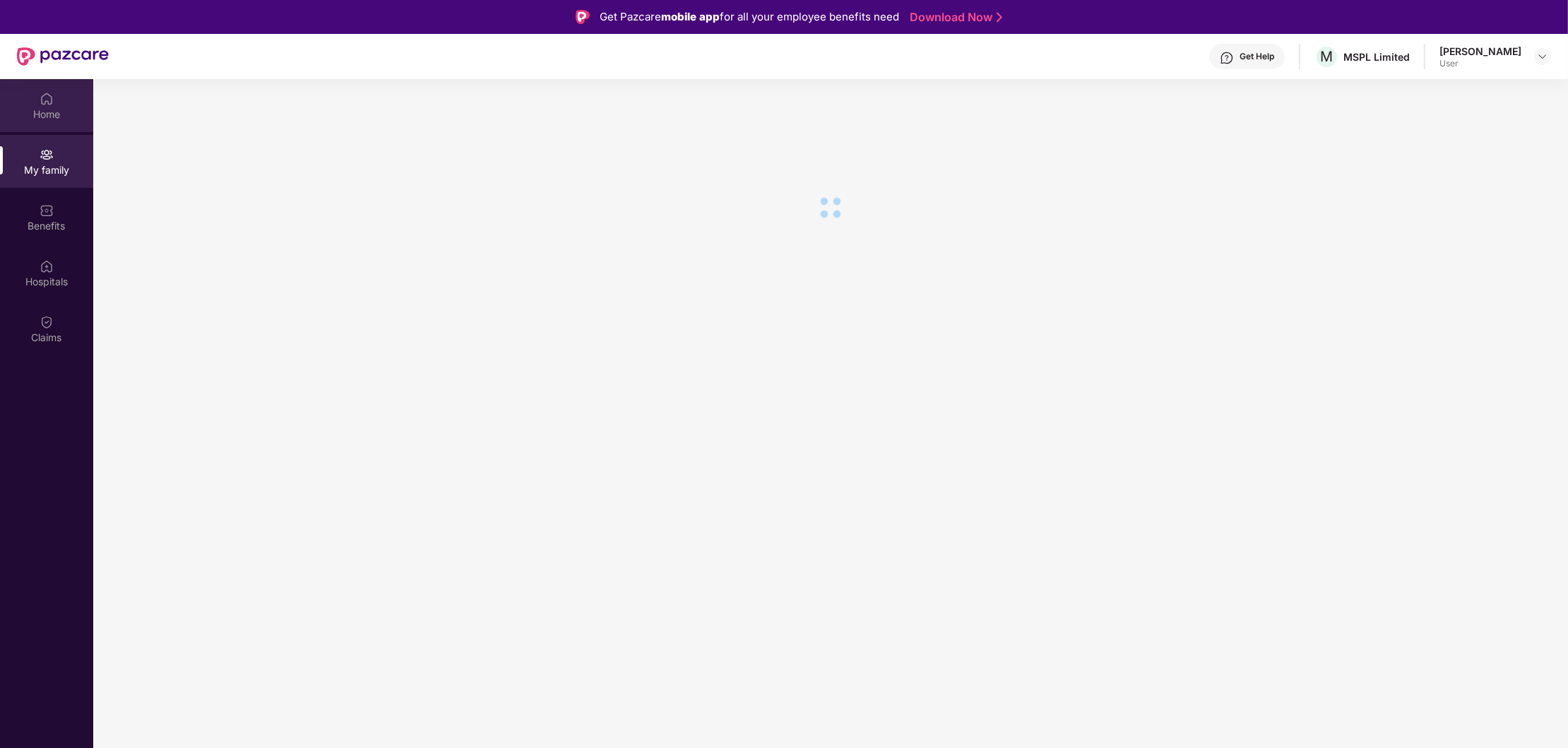
click at [47, 107] on div "Home" at bounding box center [46, 105] width 93 height 53
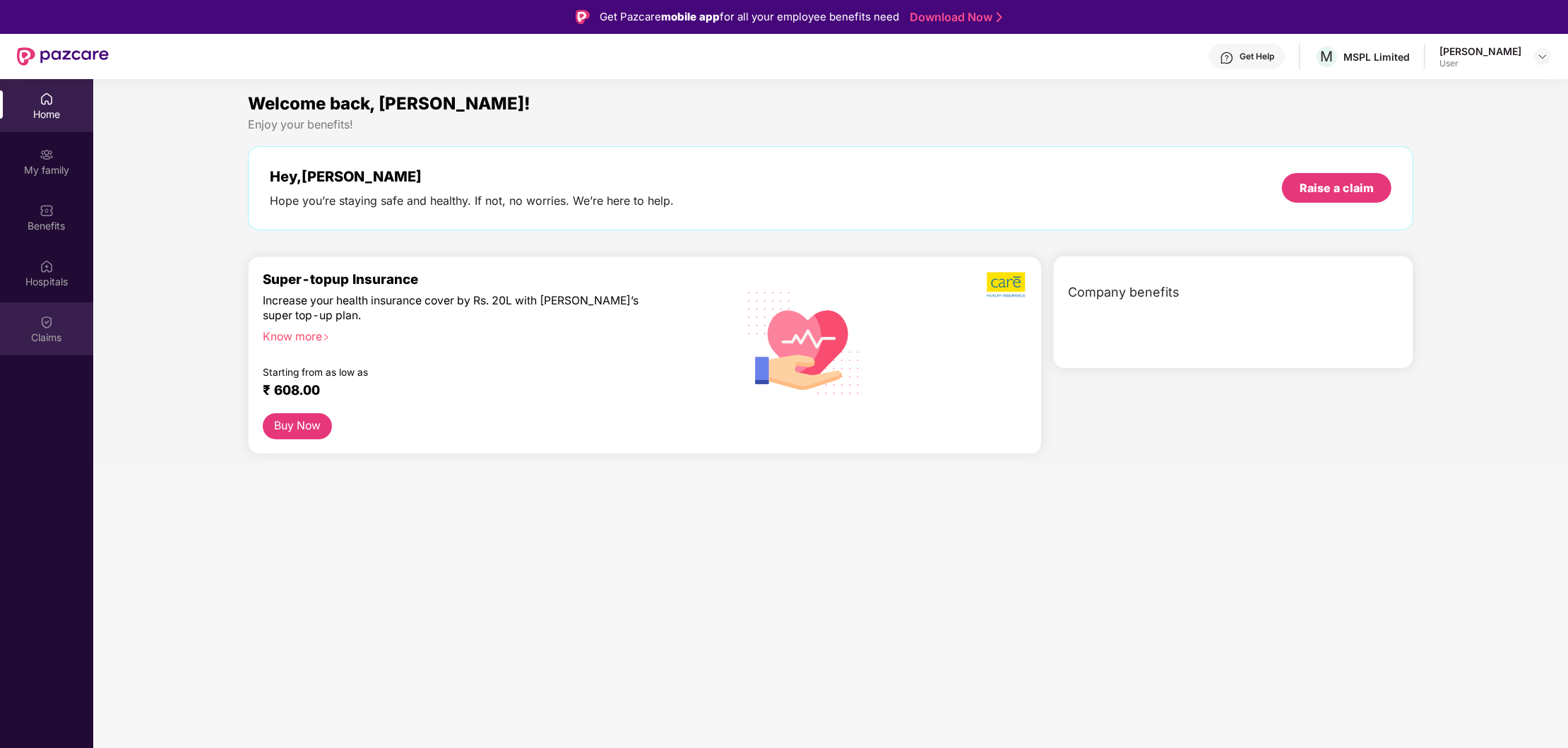
click at [53, 332] on div "Claims" at bounding box center [46, 337] width 93 height 14
